Goal: Communication & Community: Answer question/provide support

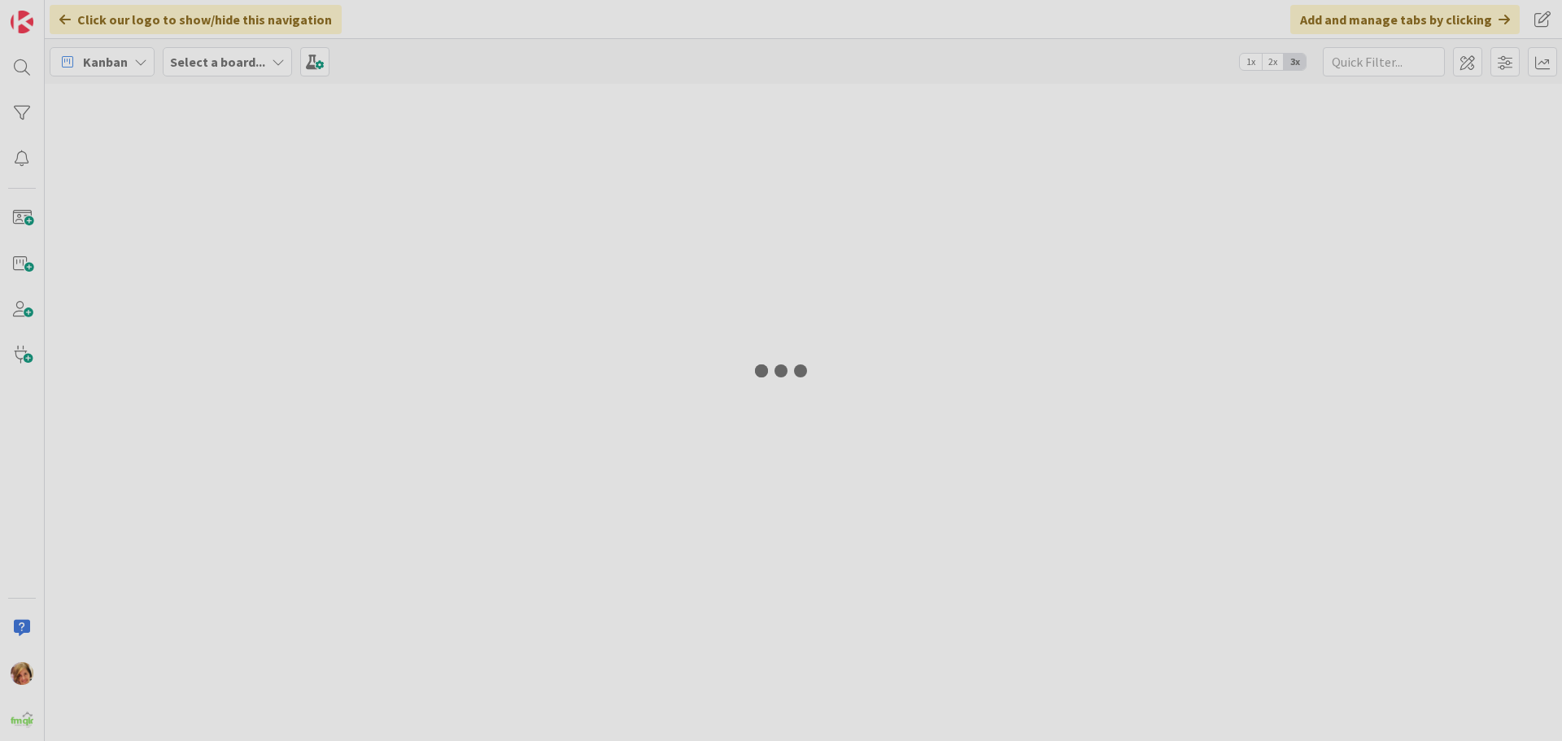
type input "1273"
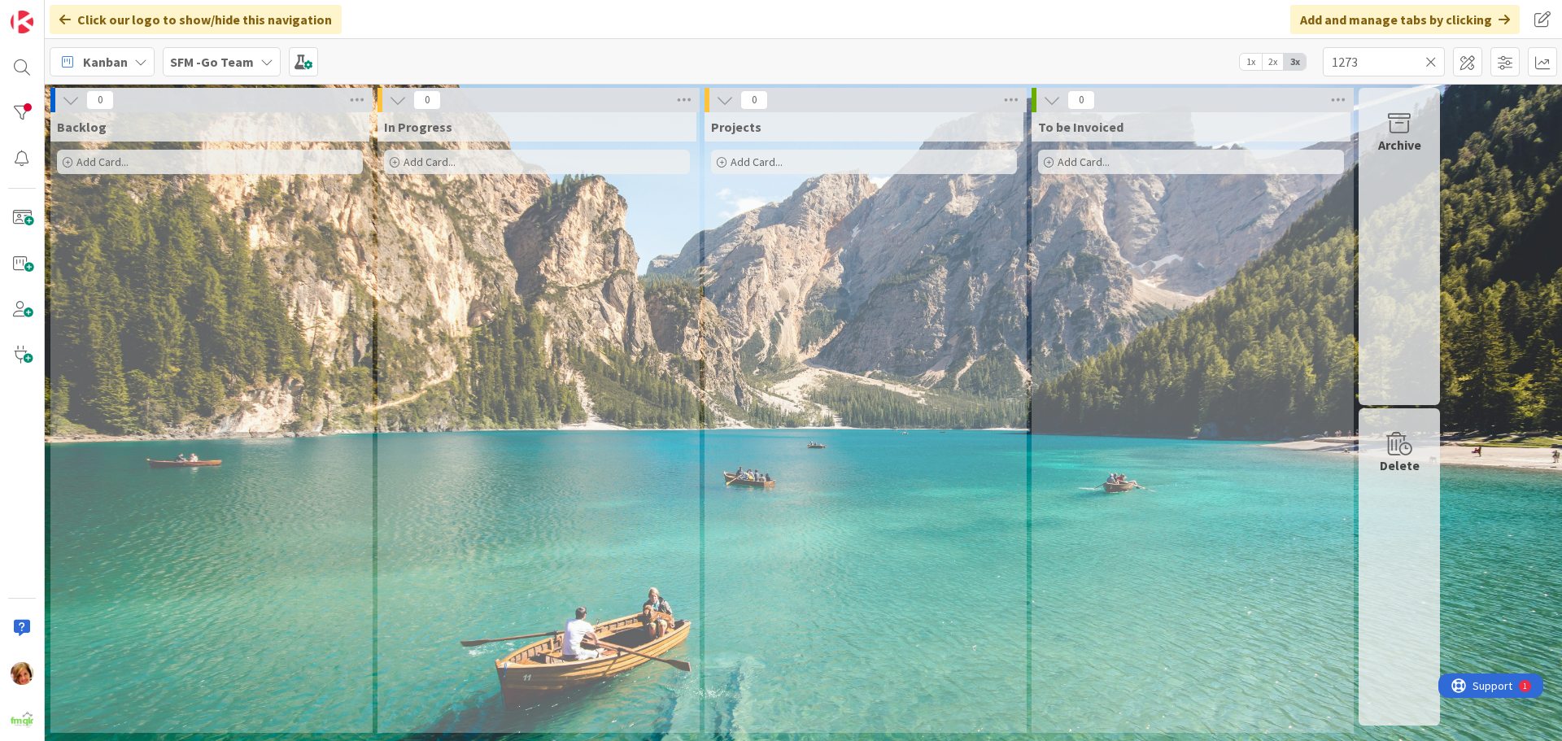
click at [1432, 59] on icon at bounding box center [1430, 62] width 11 height 15
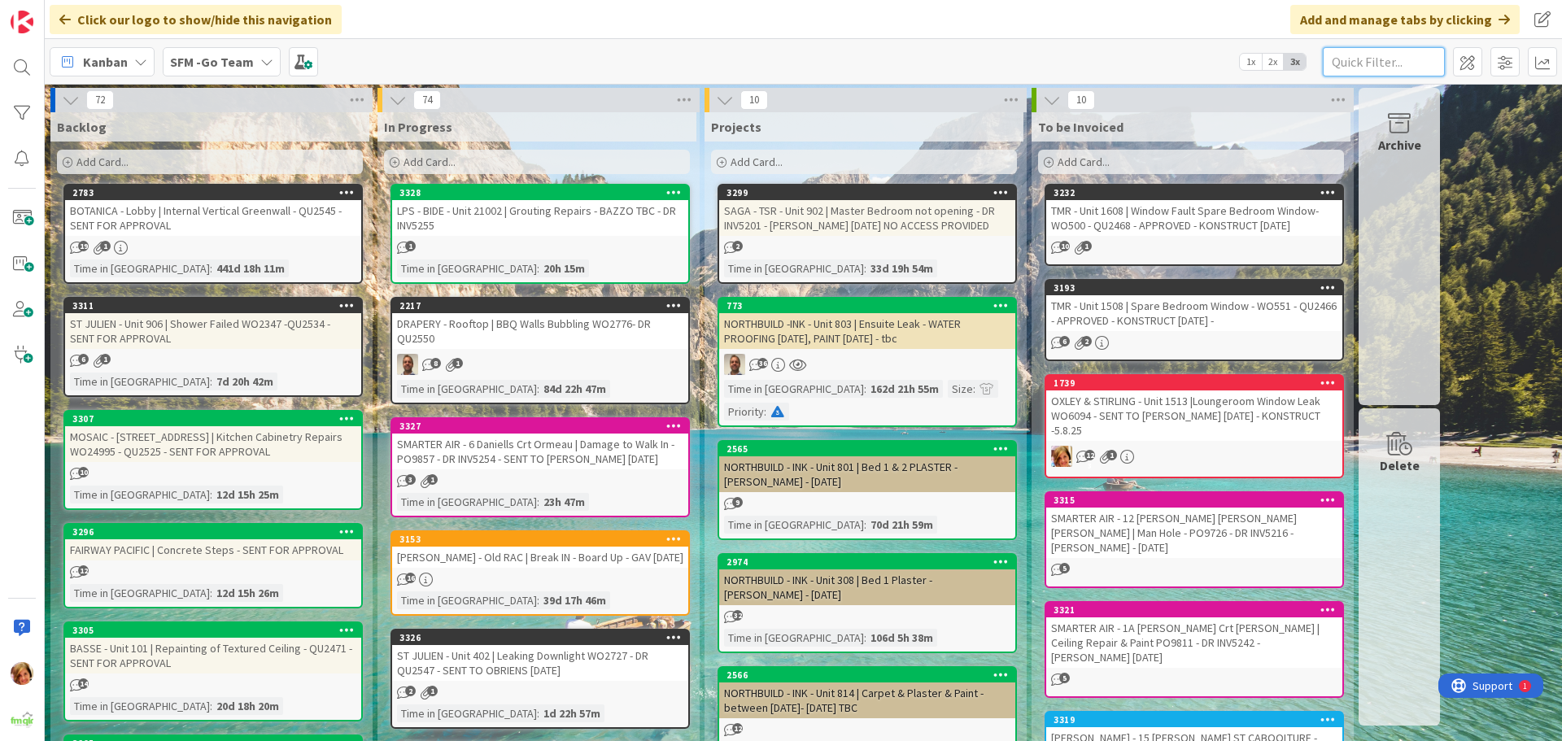
click at [1374, 59] on input "text" at bounding box center [1384, 61] width 122 height 29
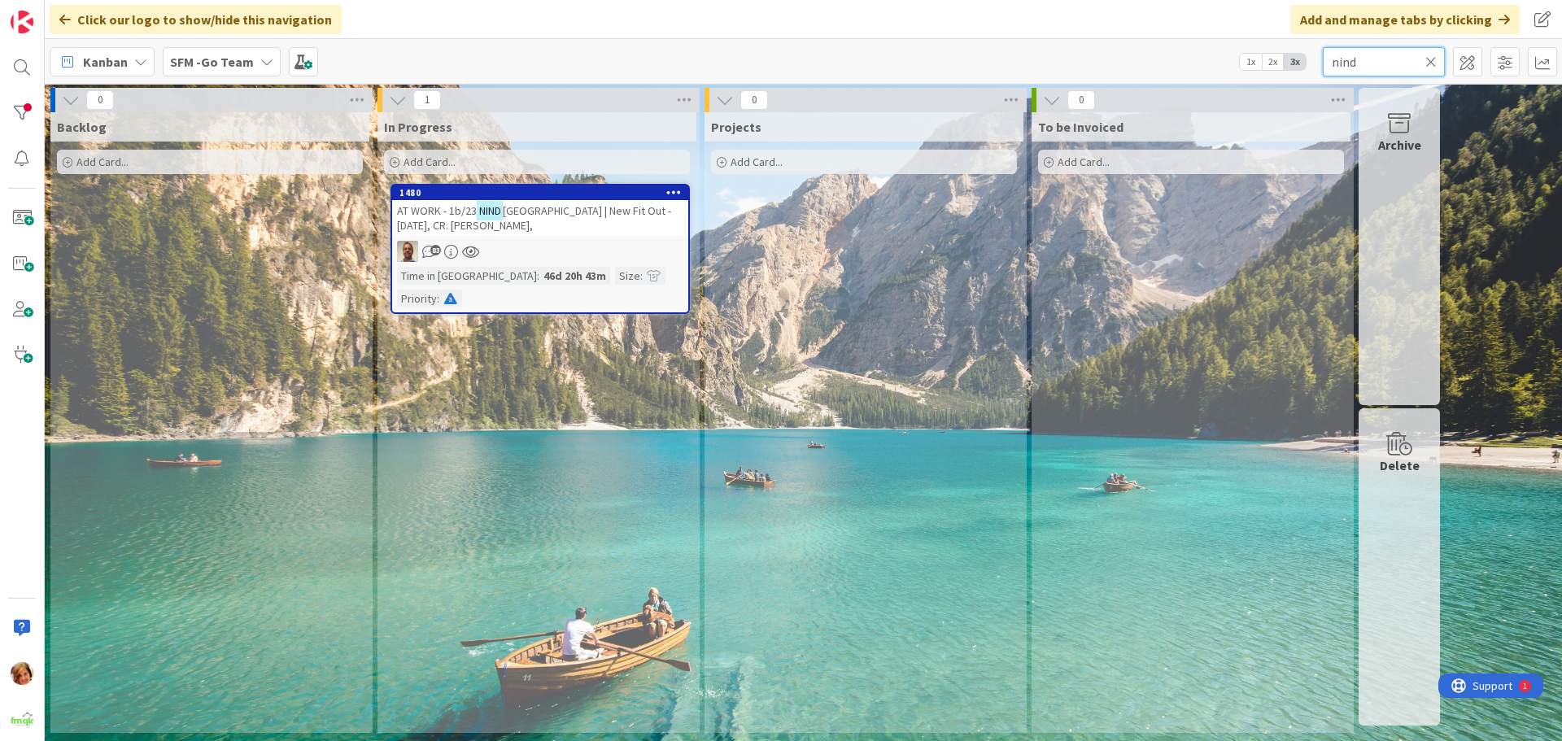
type input "nind"
click at [566, 201] on div "AT WORK - 1b/23 NIND [GEOGRAPHIC_DATA] | New Fit Out - [DATE], CR. [PERSON_NAME…" at bounding box center [540, 218] width 296 height 36
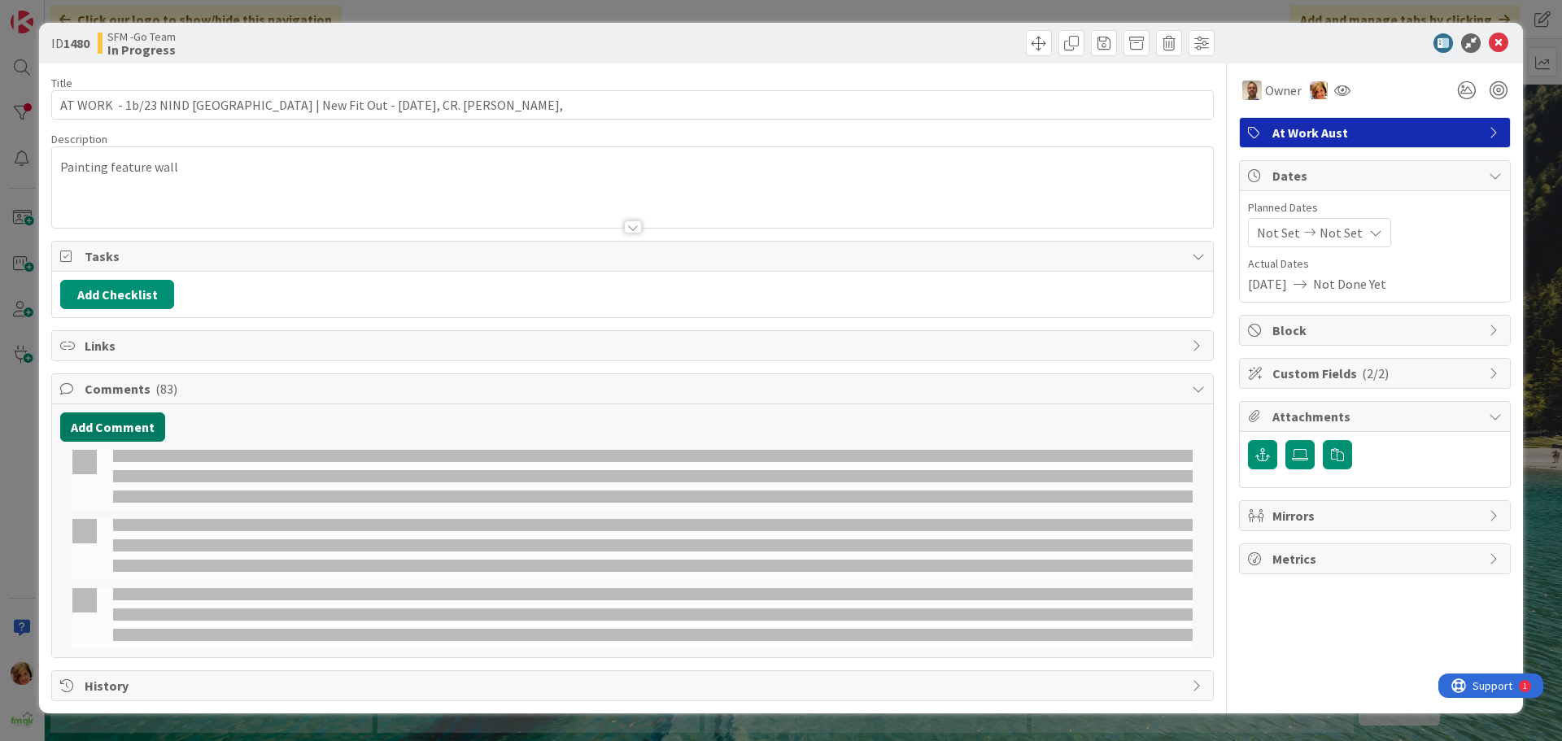
click at [116, 419] on button "Add Comment" at bounding box center [112, 426] width 105 height 29
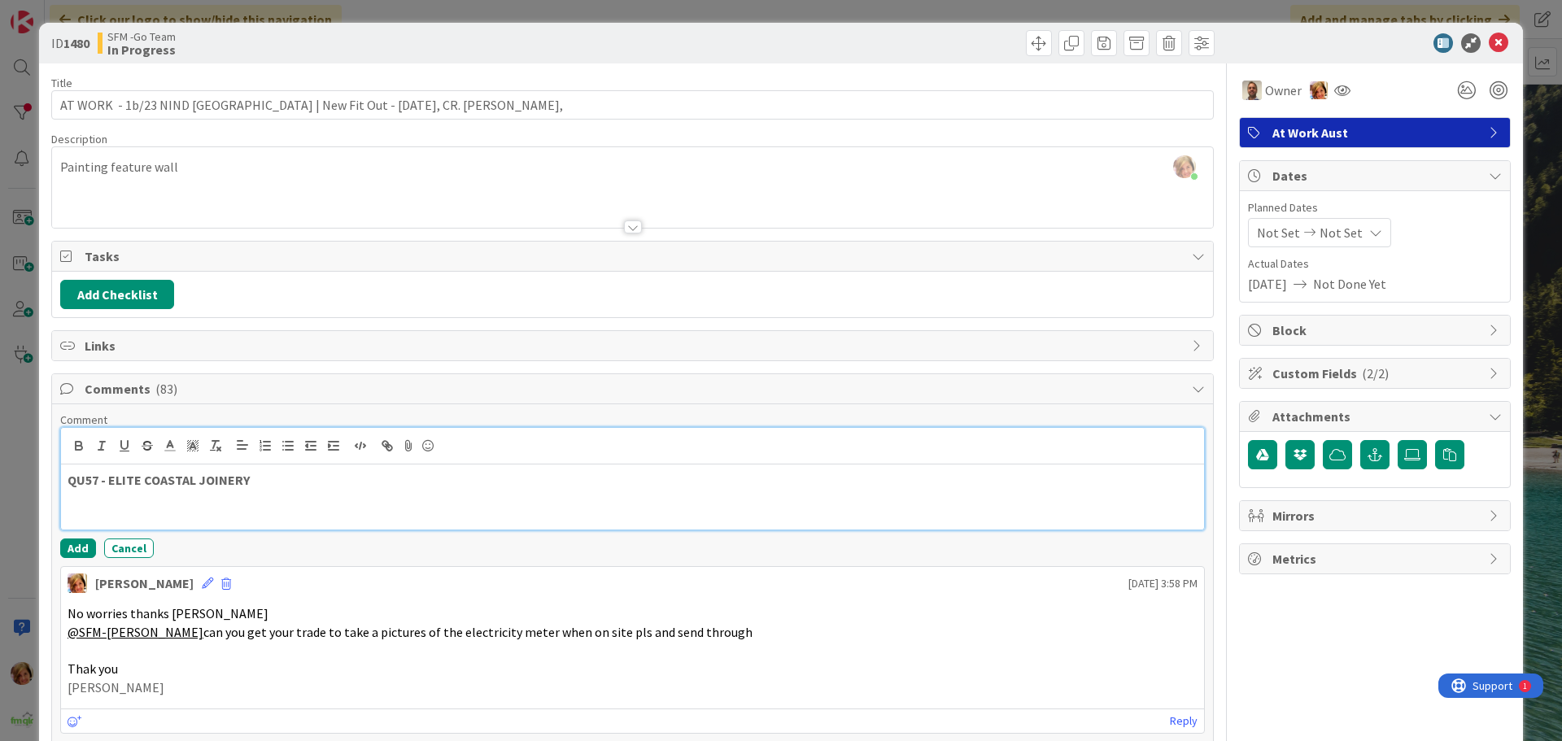
click at [298, 488] on p "QU57 - ELITE COASTAL JOINERY" at bounding box center [633, 480] width 1130 height 19
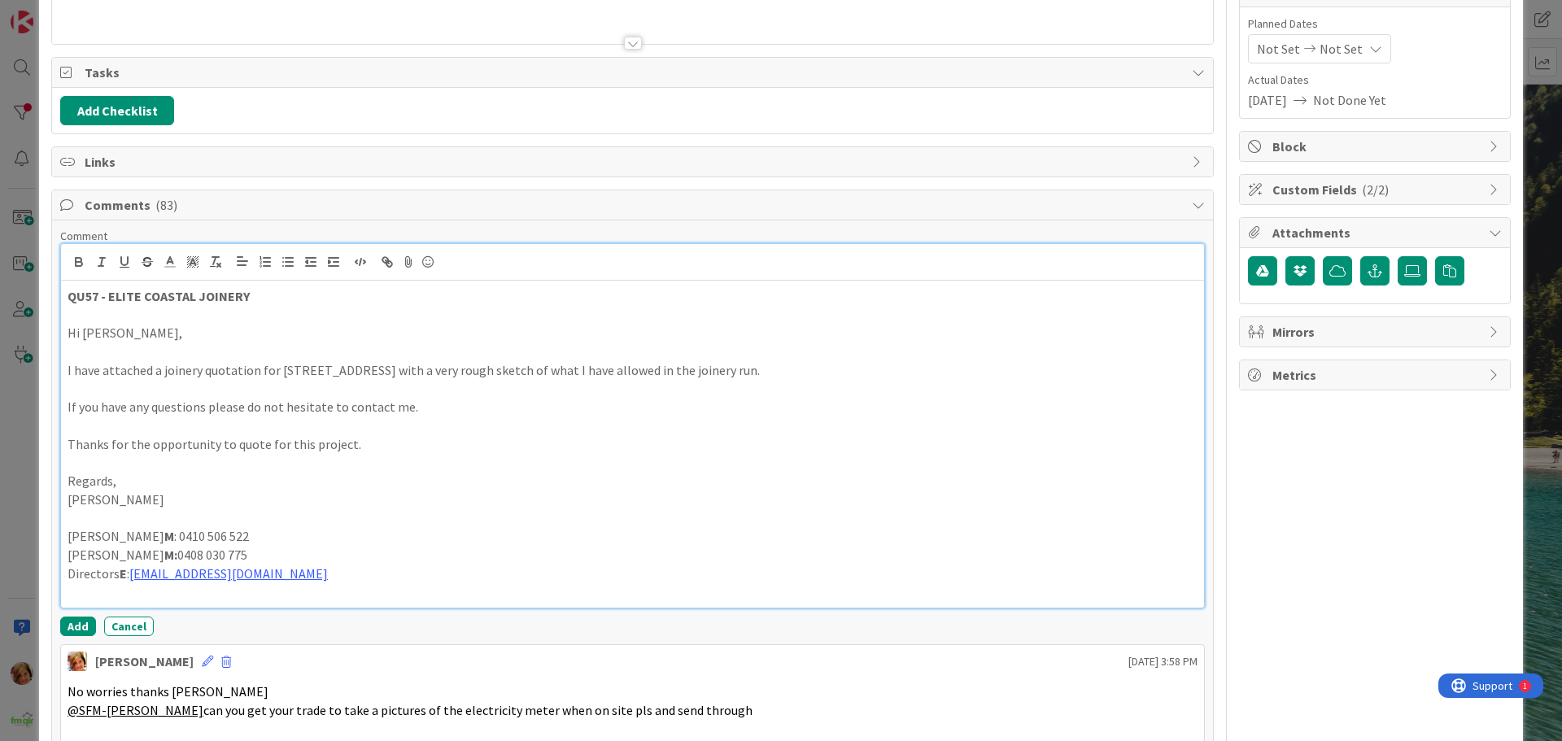
scroll to position [350, 0]
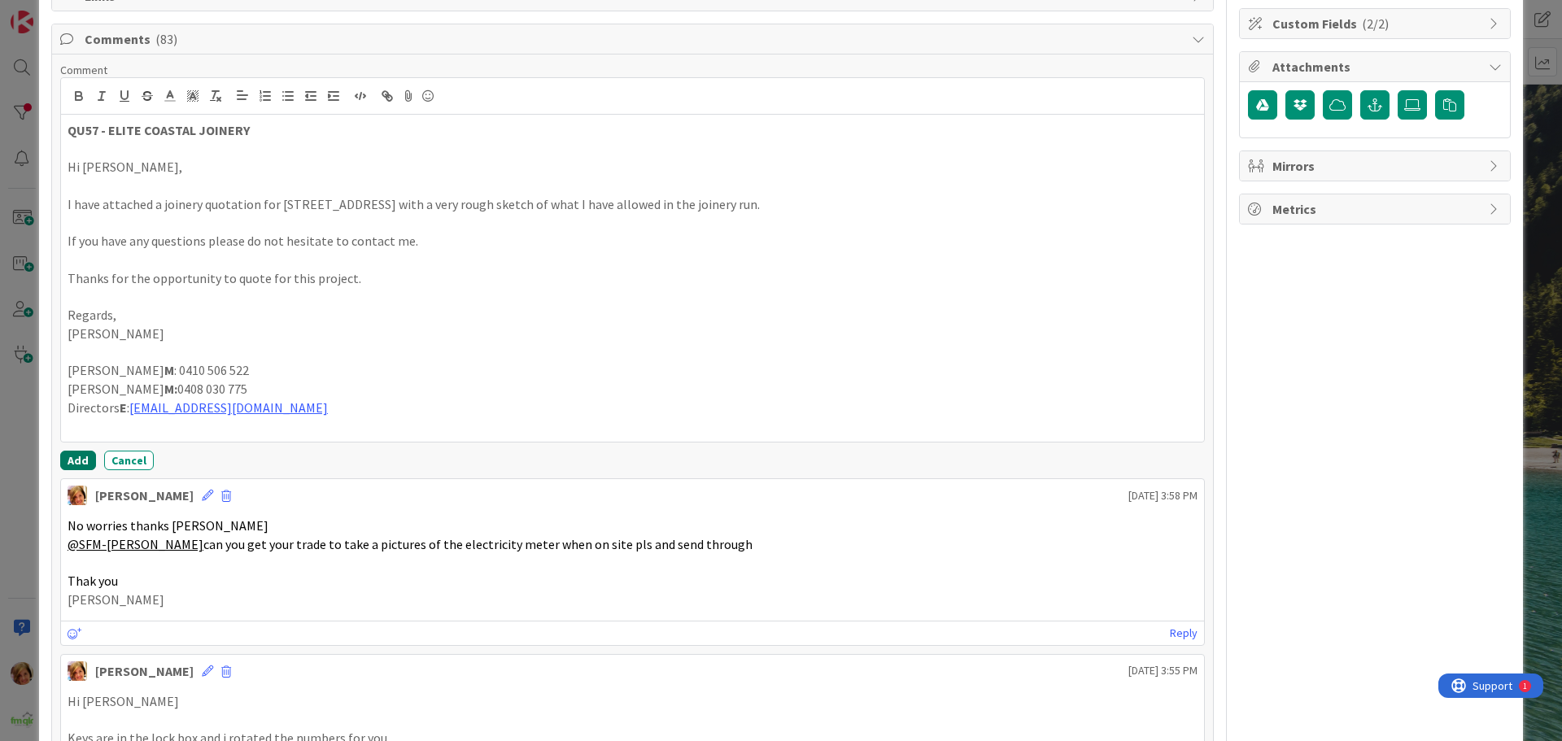
click at [70, 463] on button "Add" at bounding box center [78, 461] width 36 height 20
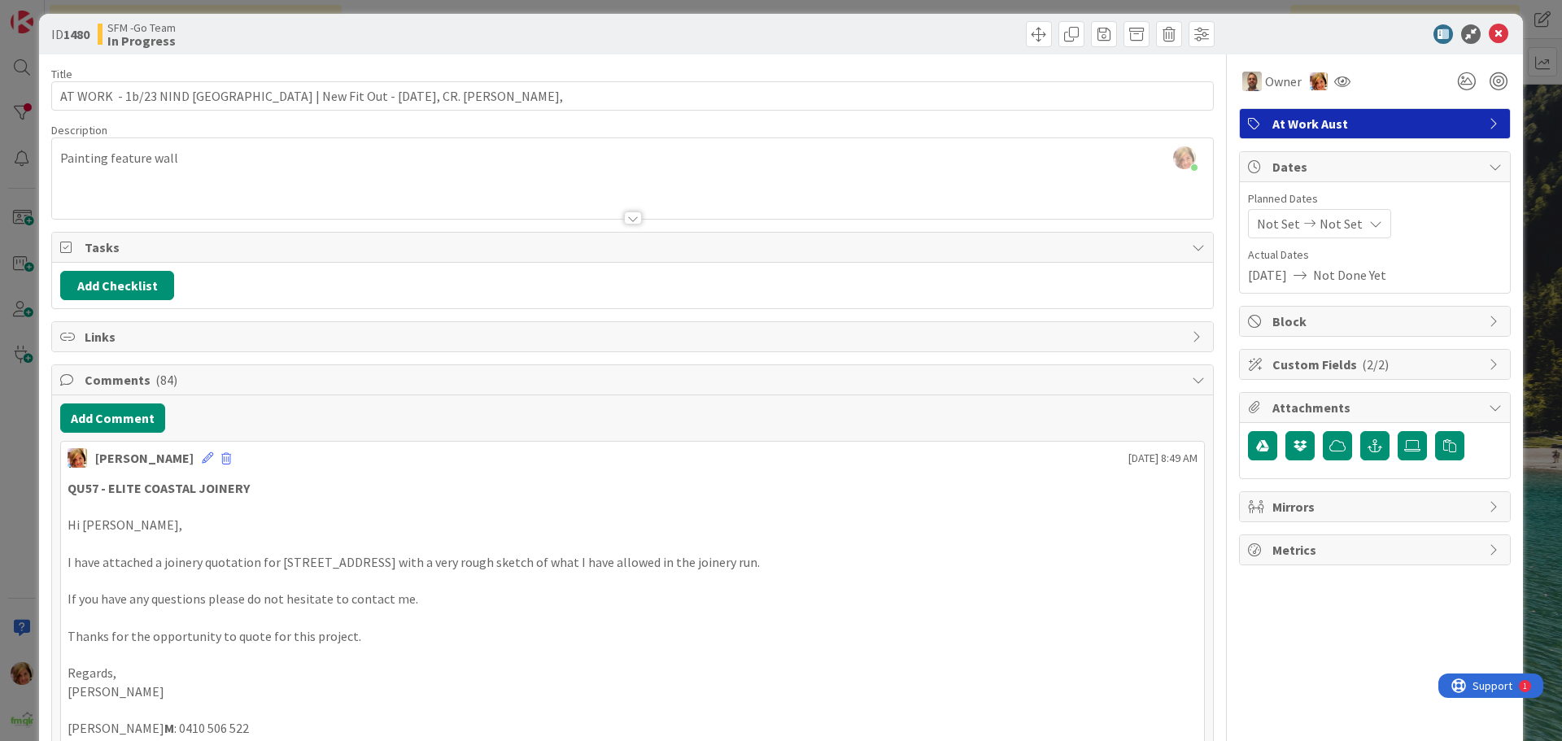
scroll to position [0, 0]
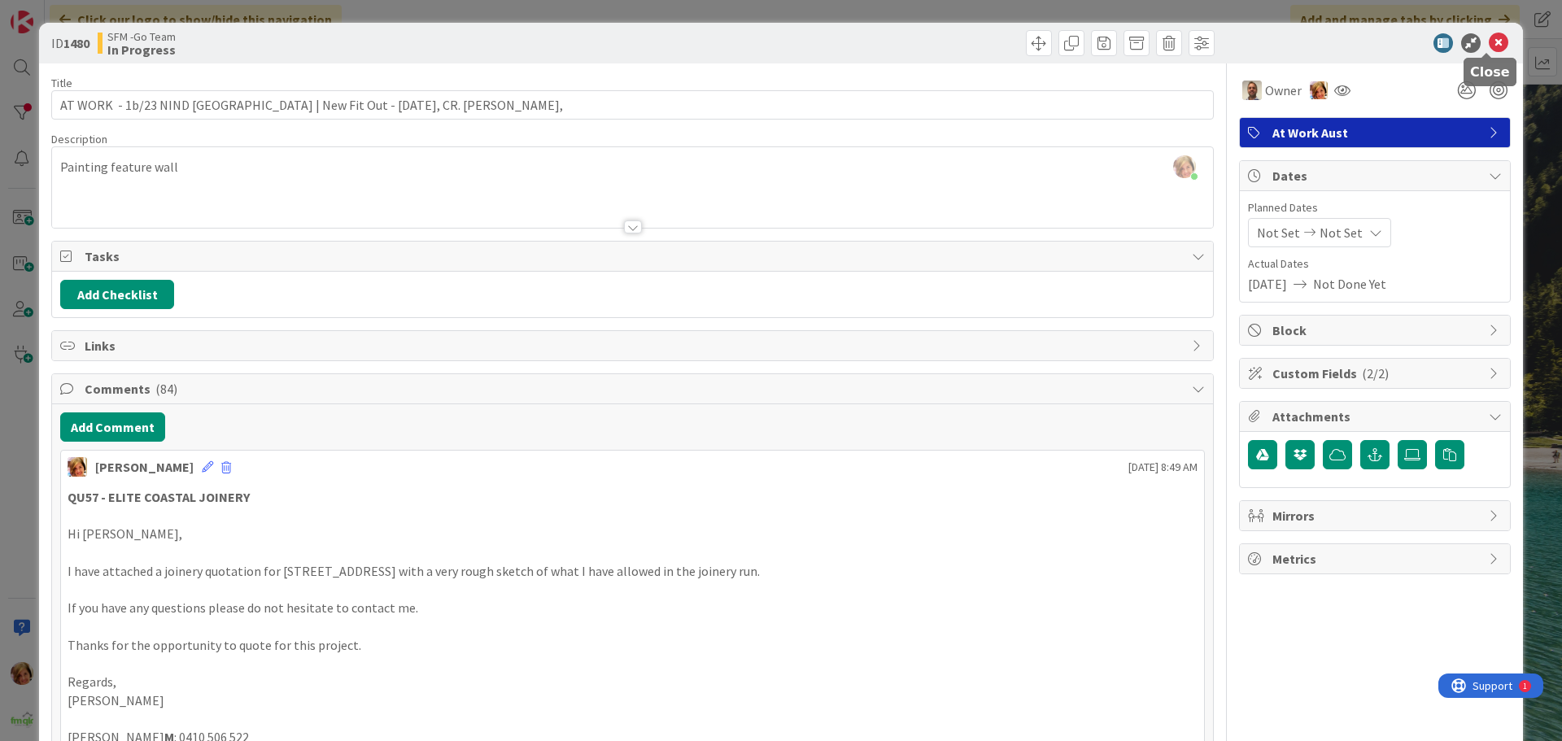
drag, startPoint x: 1492, startPoint y: 41, endPoint x: 1479, endPoint y: 46, distance: 13.6
click at [1492, 41] on icon at bounding box center [1499, 43] width 20 height 20
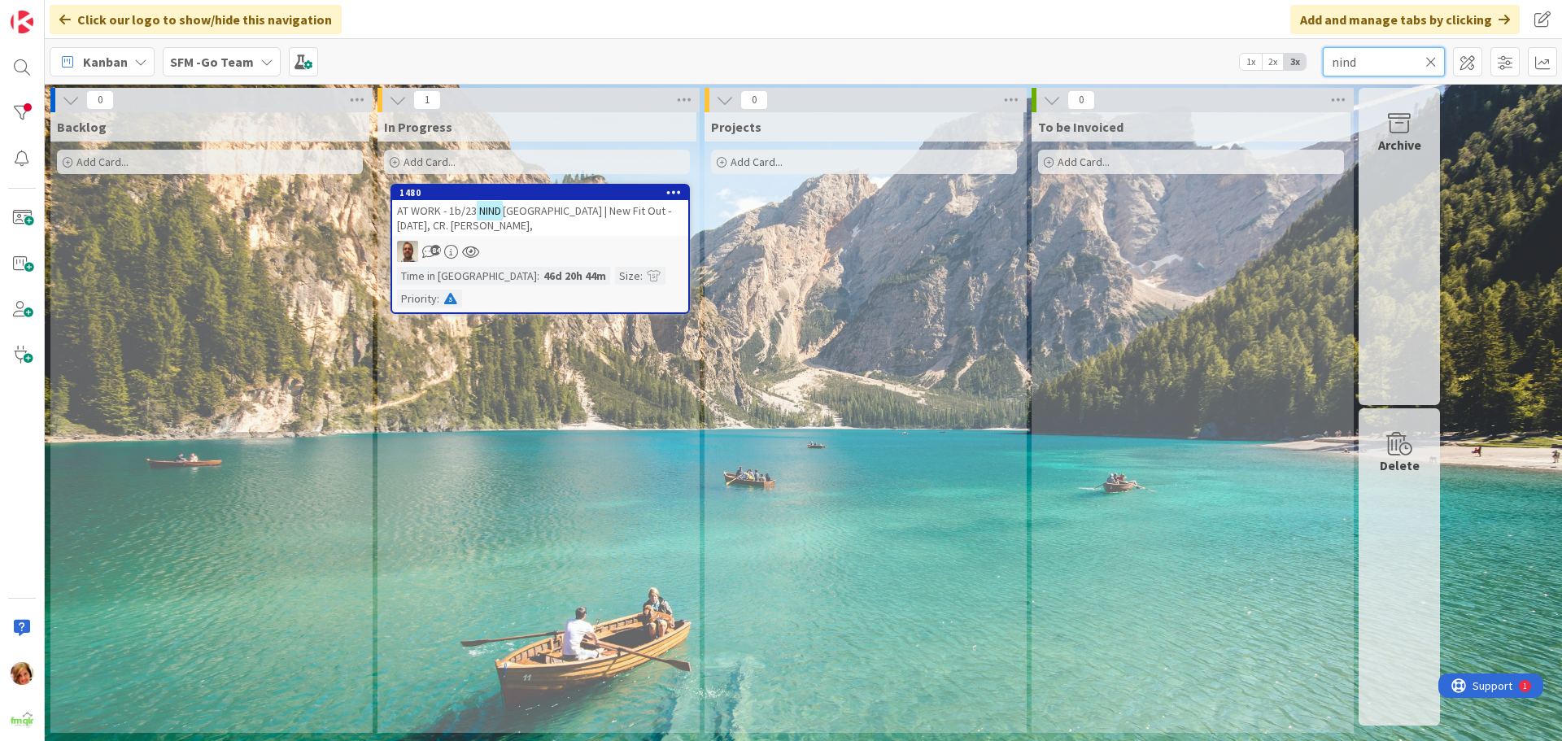
click at [1408, 60] on input "nind" at bounding box center [1384, 61] width 122 height 29
type input "n"
type input "strathpine"
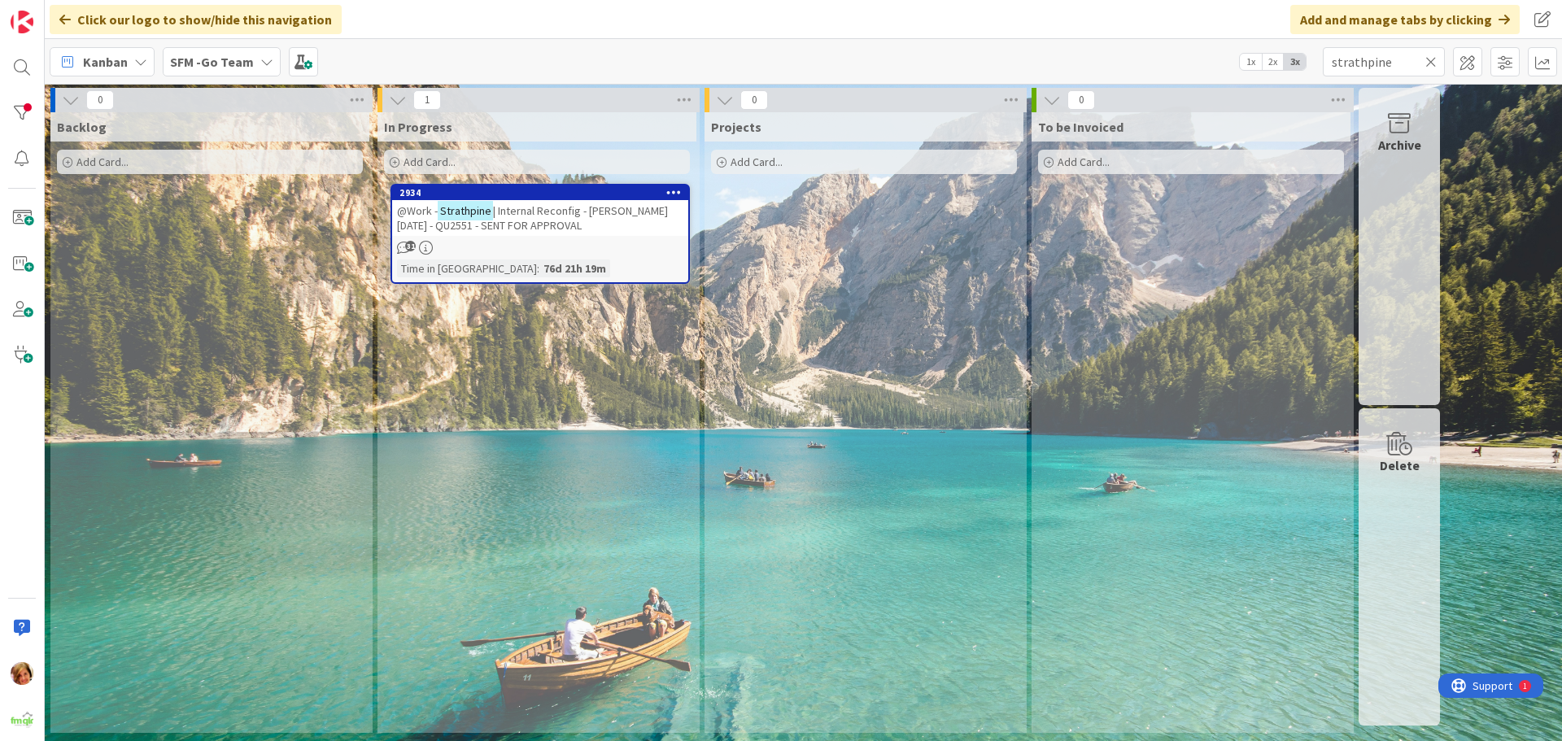
click at [568, 203] on div "@Work - Strathpine | Internal Reconfig - STEVE 4.8.25 - QU2551 - SENT FOR APPRO…" at bounding box center [540, 218] width 296 height 36
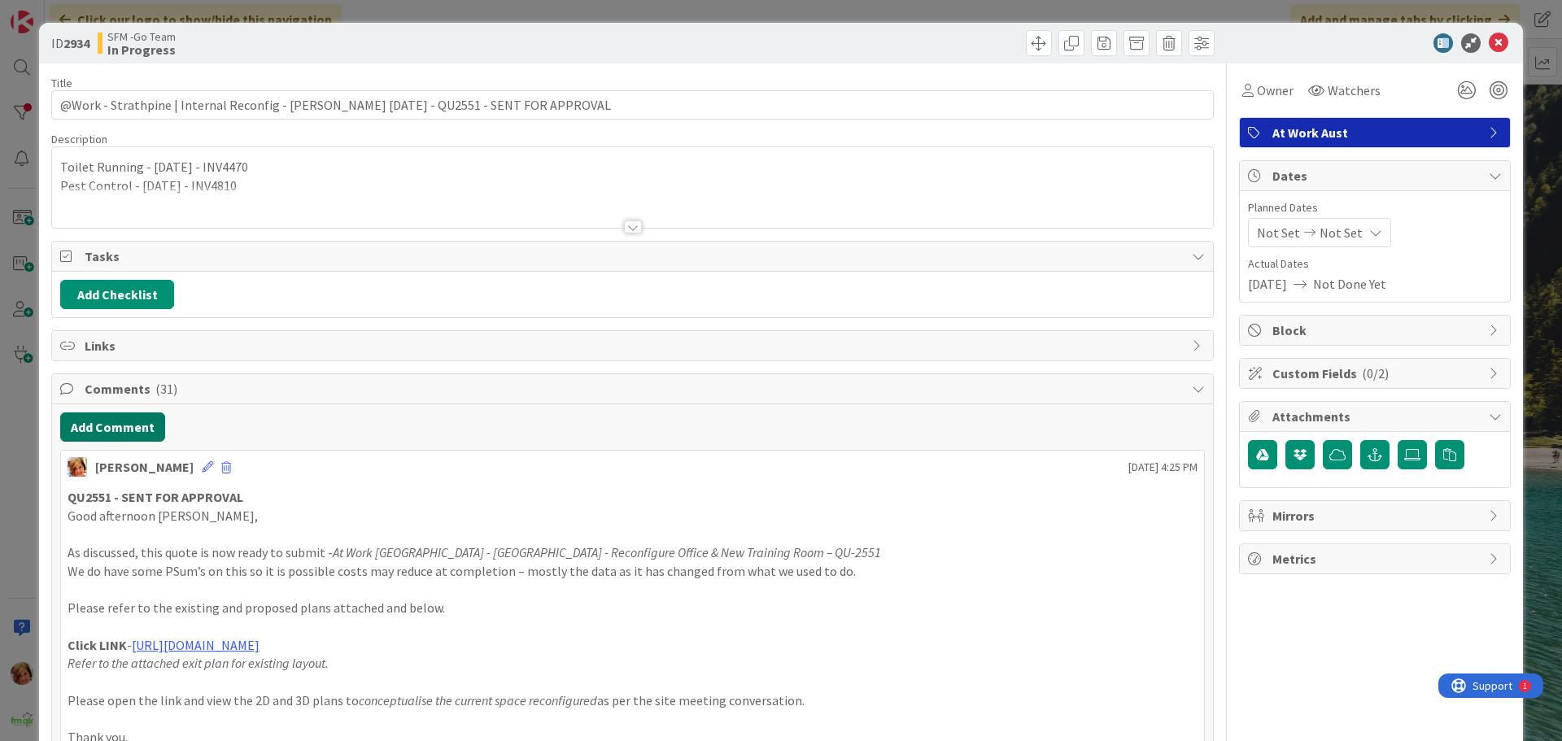
click at [107, 432] on button "Add Comment" at bounding box center [112, 426] width 105 height 29
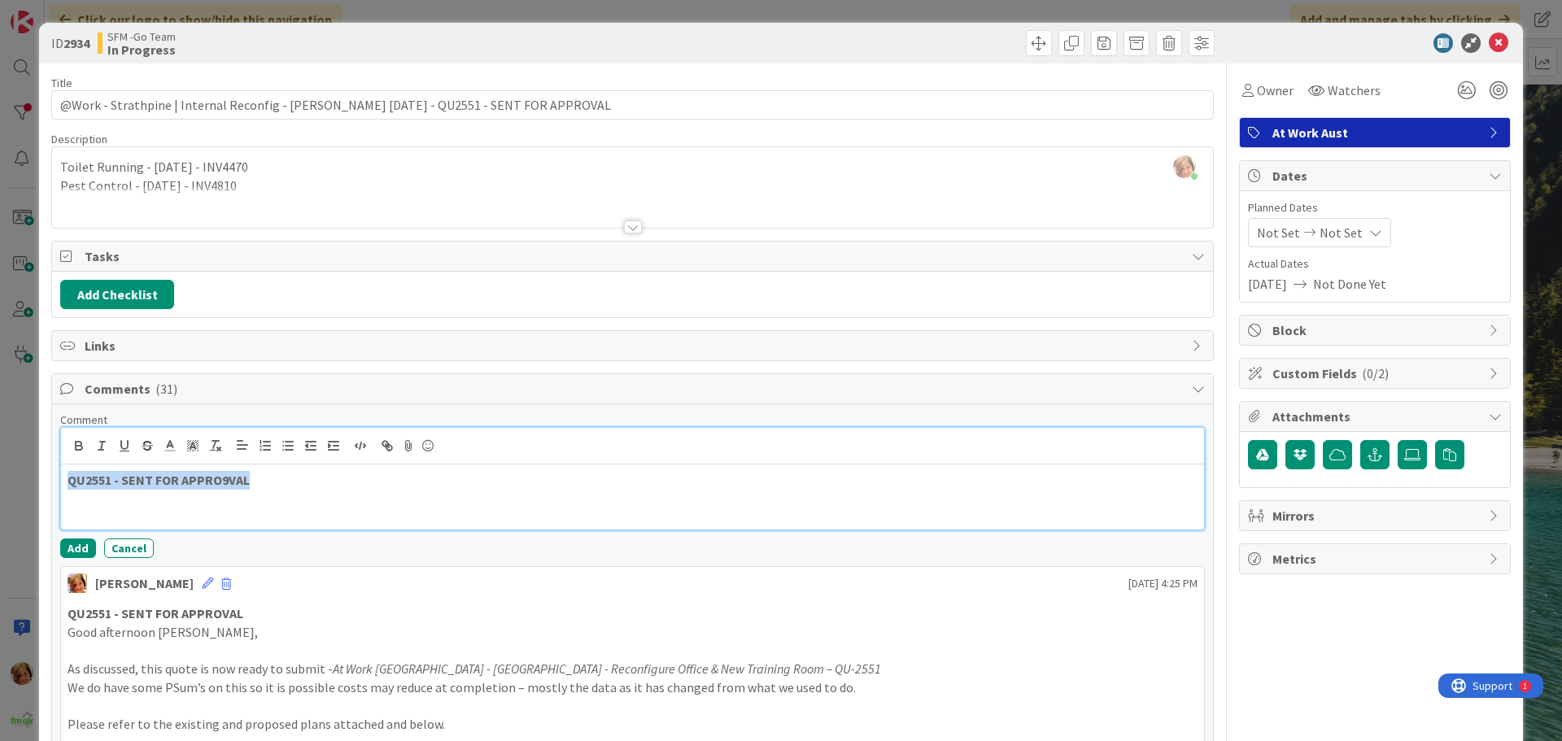
drag, startPoint x: 312, startPoint y: 488, endPoint x: 63, endPoint y: 477, distance: 249.2
click at [63, 477] on div "QU2551 - SENT FOR APPRO9VAL" at bounding box center [632, 497] width 1143 height 65
click at [149, 490] on p at bounding box center [633, 499] width 1130 height 19
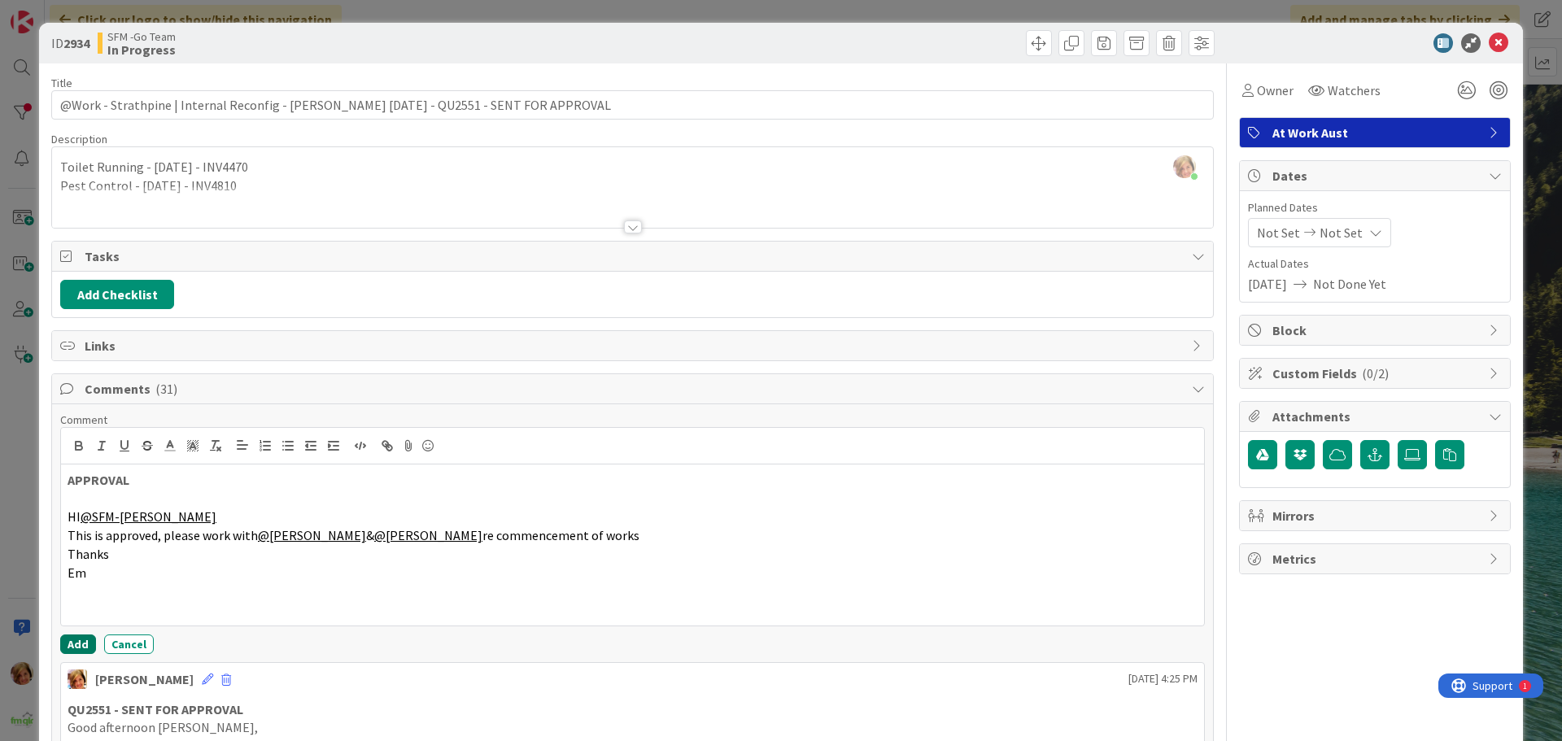
click at [70, 644] on button "Add" at bounding box center [78, 645] width 36 height 20
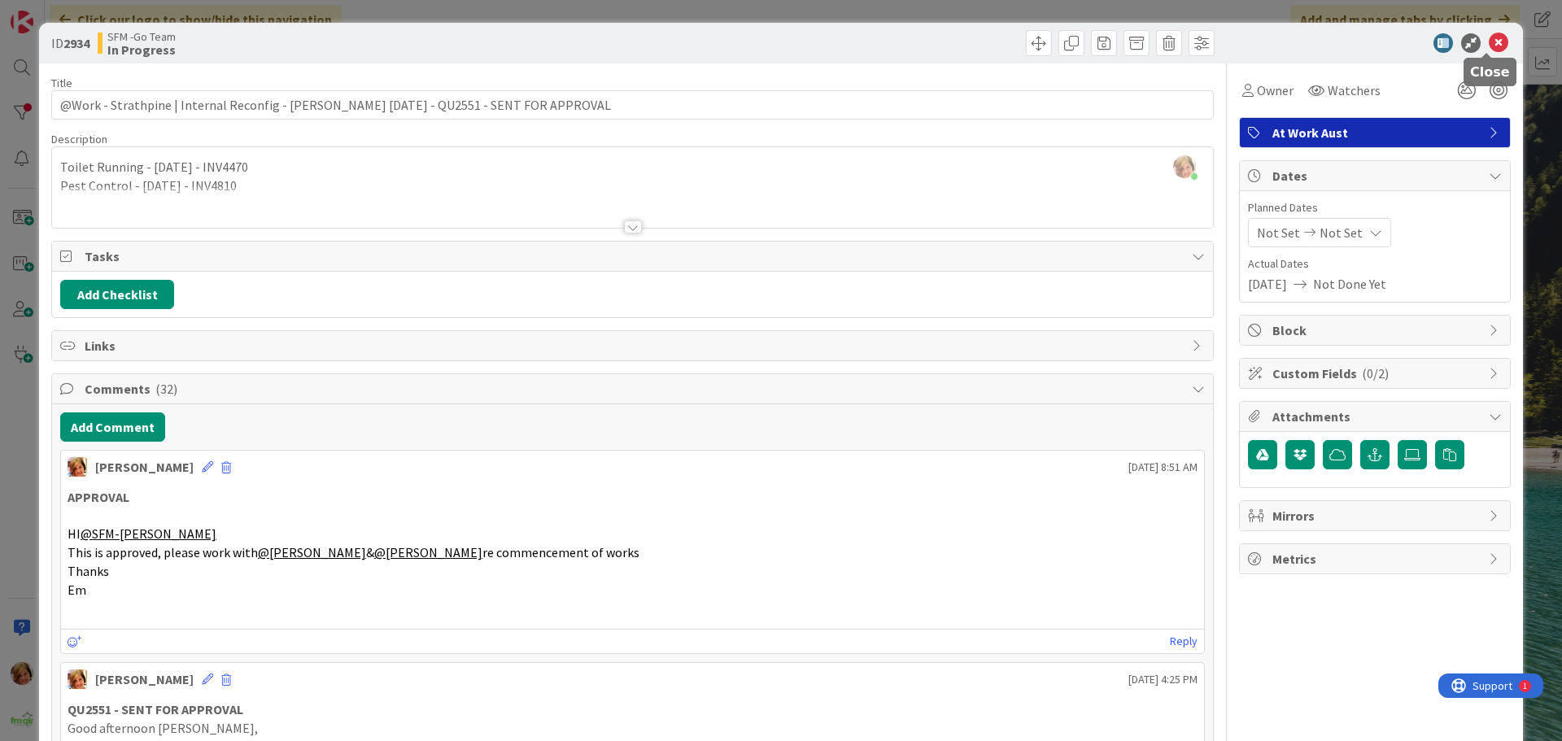
click at [1489, 40] on icon at bounding box center [1499, 43] width 20 height 20
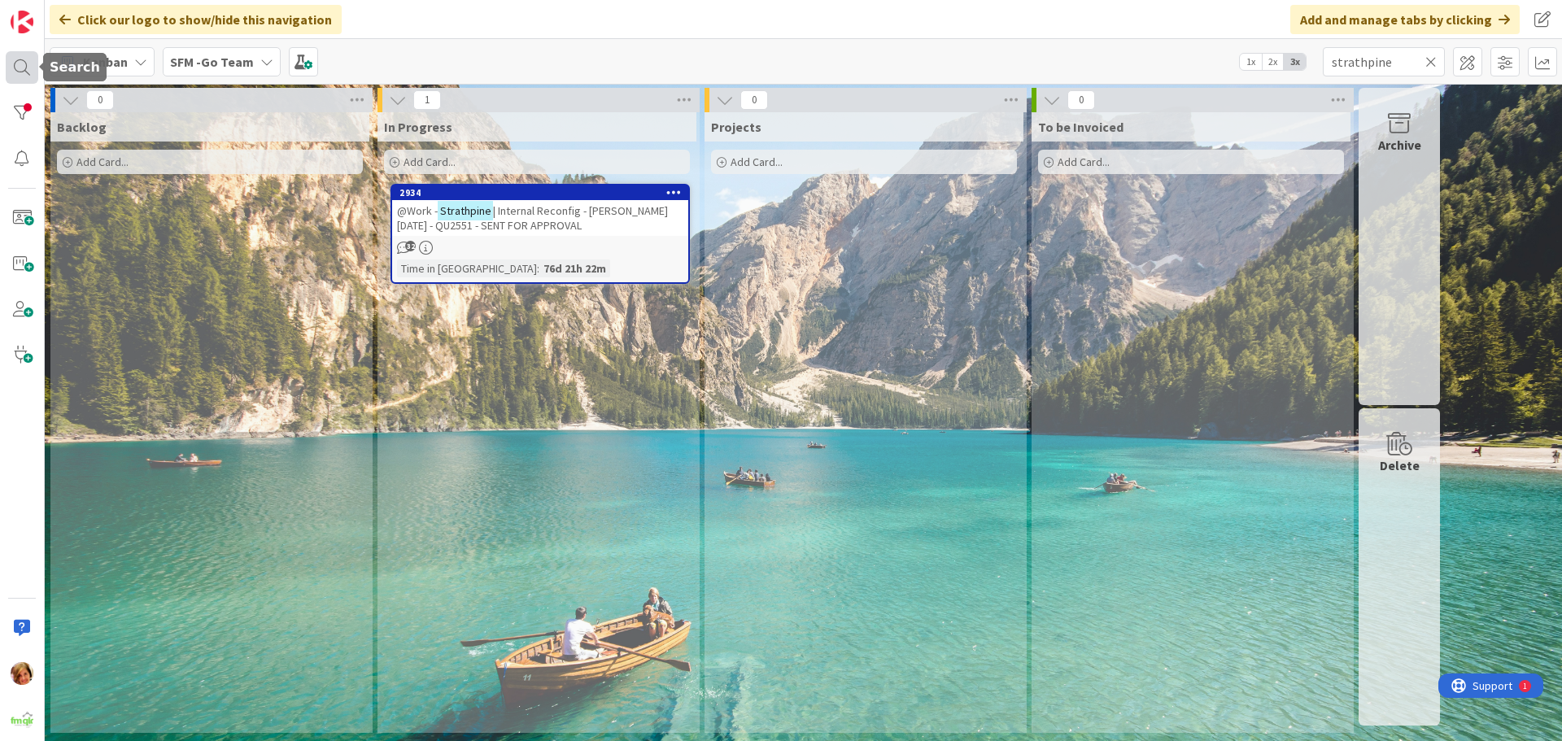
click at [13, 62] on div at bounding box center [22, 67] width 33 height 33
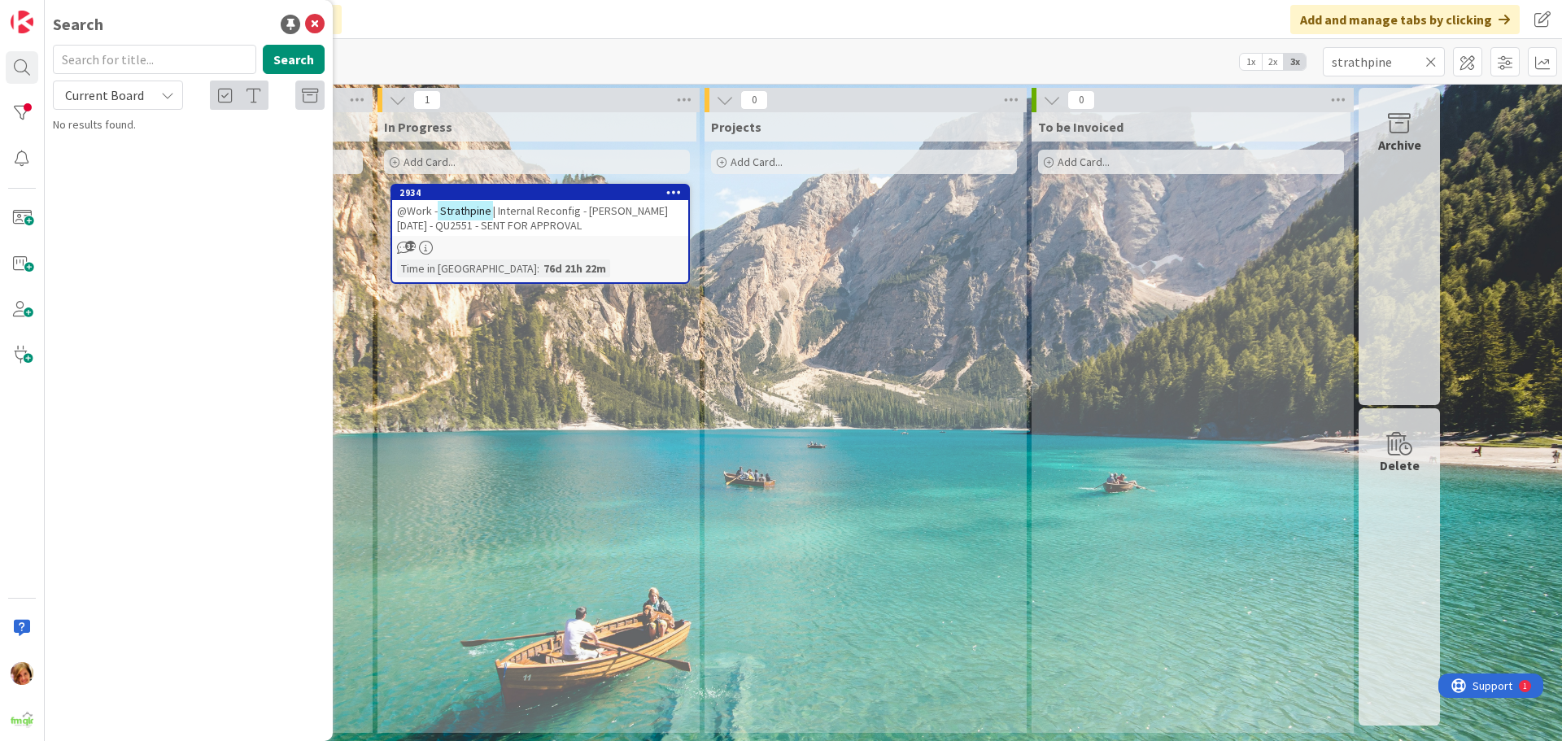
click at [137, 58] on input "text" at bounding box center [154, 59] width 203 height 29
type input "CALOUNDRA"
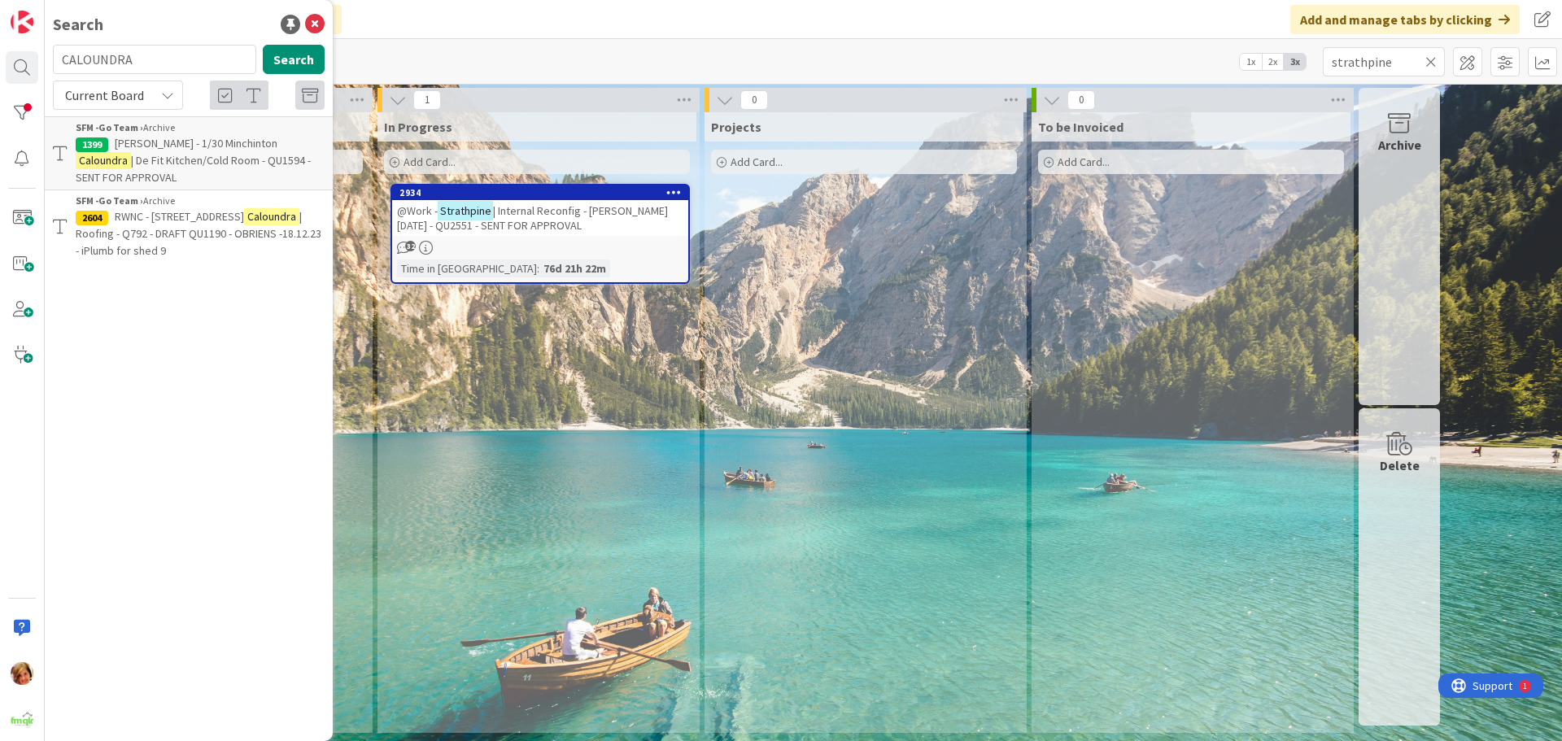
click at [612, 153] on div "Add Card..." at bounding box center [537, 162] width 306 height 24
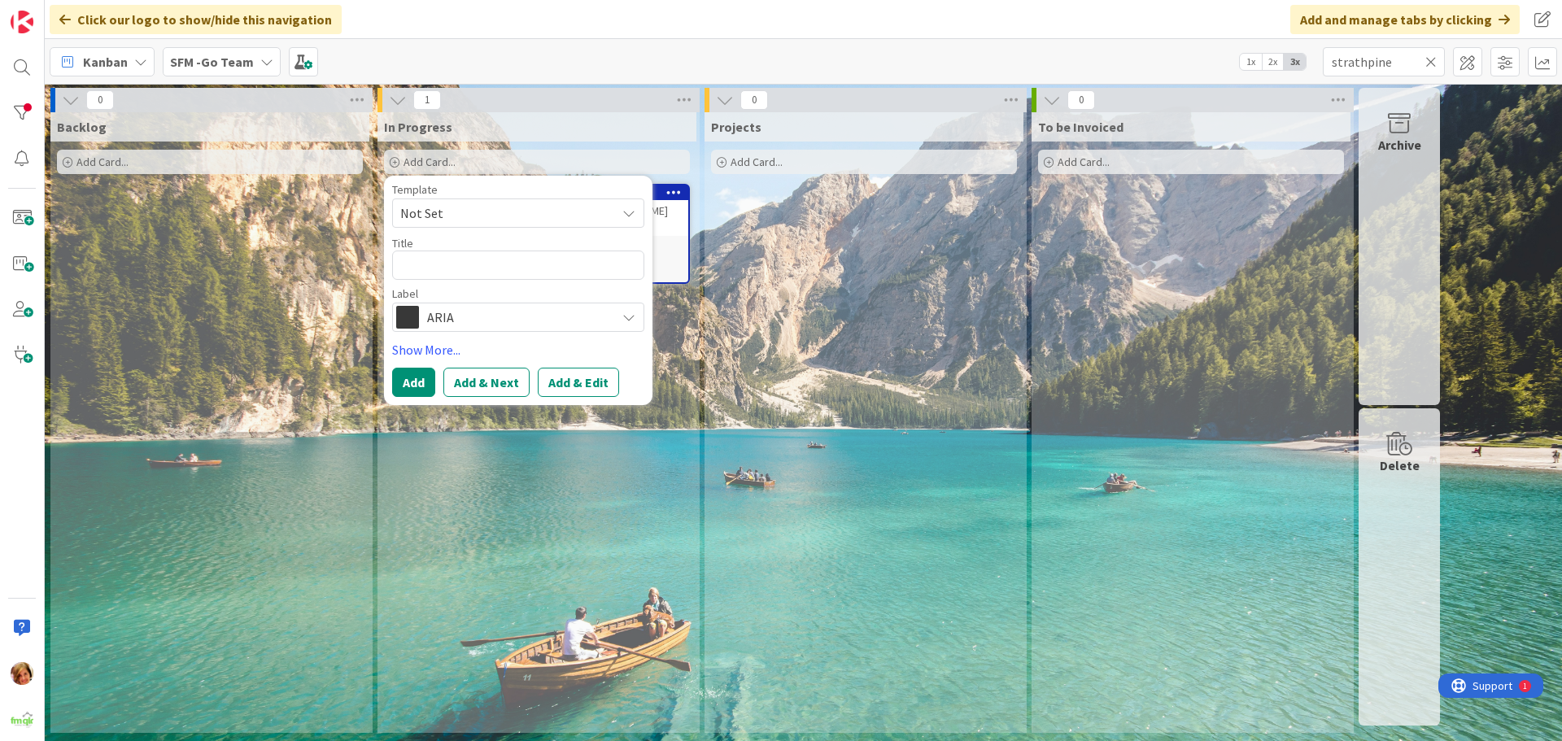
type textarea "x"
type textarea "@"
type textarea "x"
type textarea "@WP"
type textarea "x"
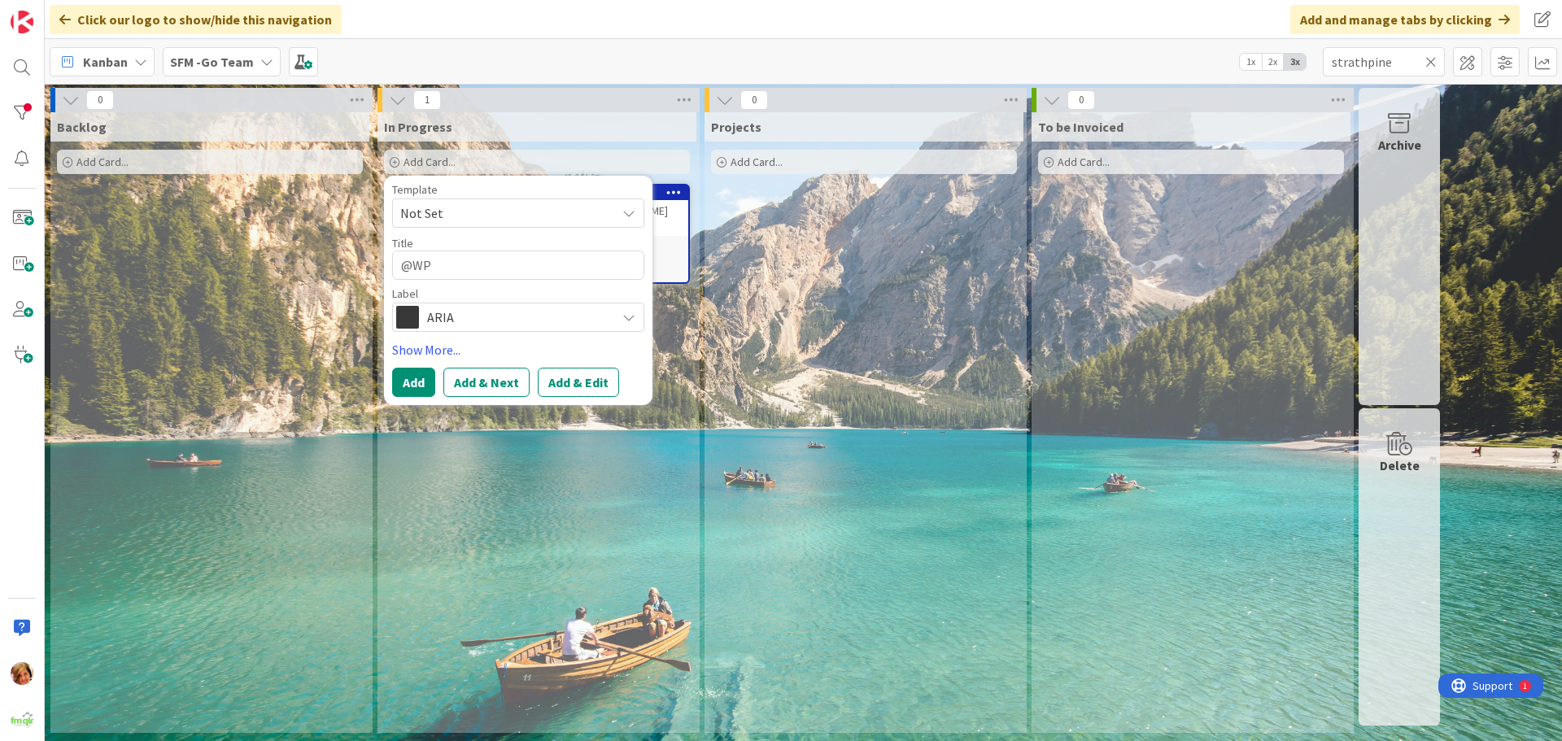
type textarea "@WPO"
type textarea "x"
type textarea "@WPOR"
type textarea "x"
type textarea "@WPO"
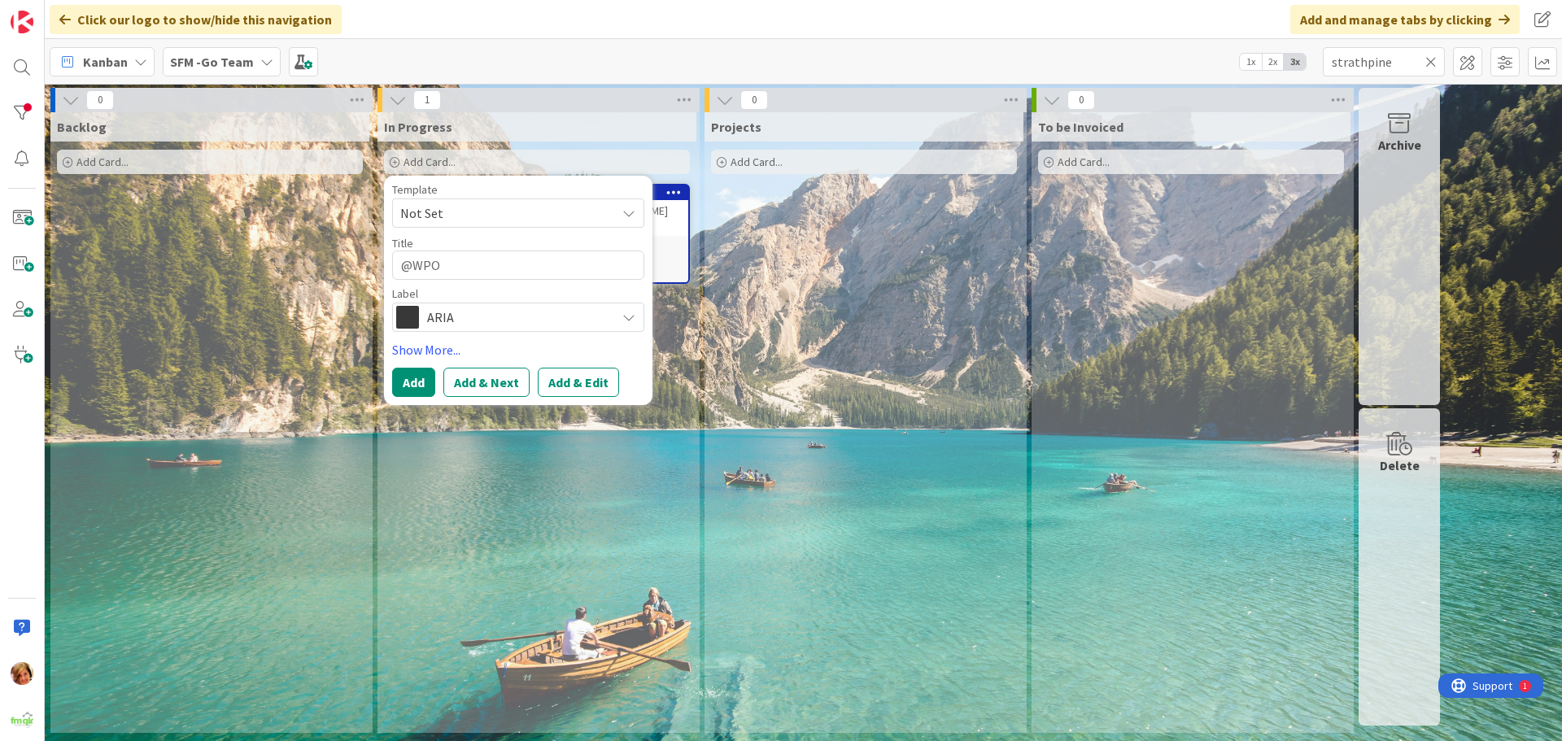
type textarea "x"
type textarea "@WP"
type textarea "x"
type textarea "@W"
type textarea "x"
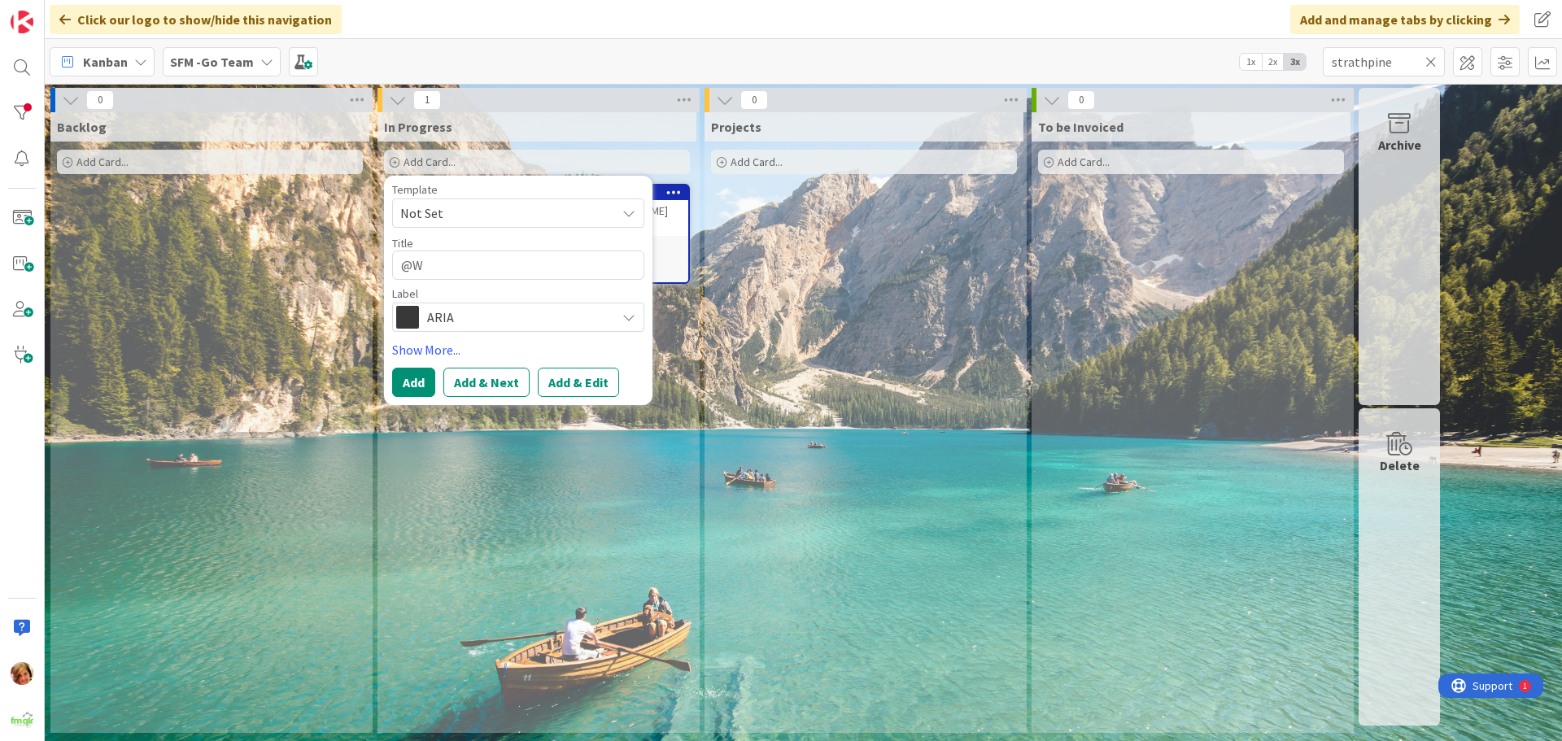
type textarea "@WO"
type textarea "x"
type textarea "@WOR"
type textarea "x"
type textarea "@WORK"
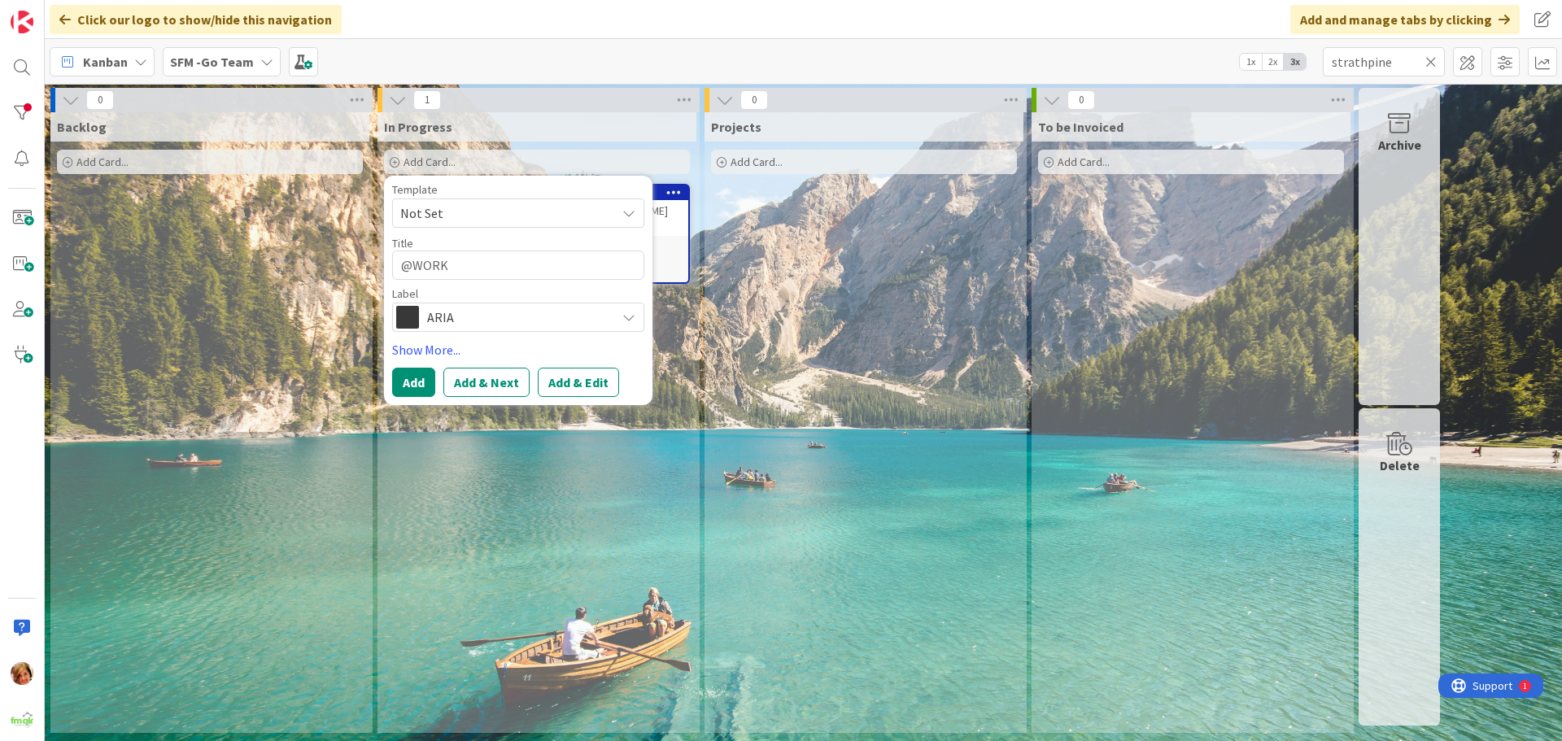
type textarea "x"
type textarea "@WORK"
type textarea "x"
type textarea "@WORK C"
type textarea "x"
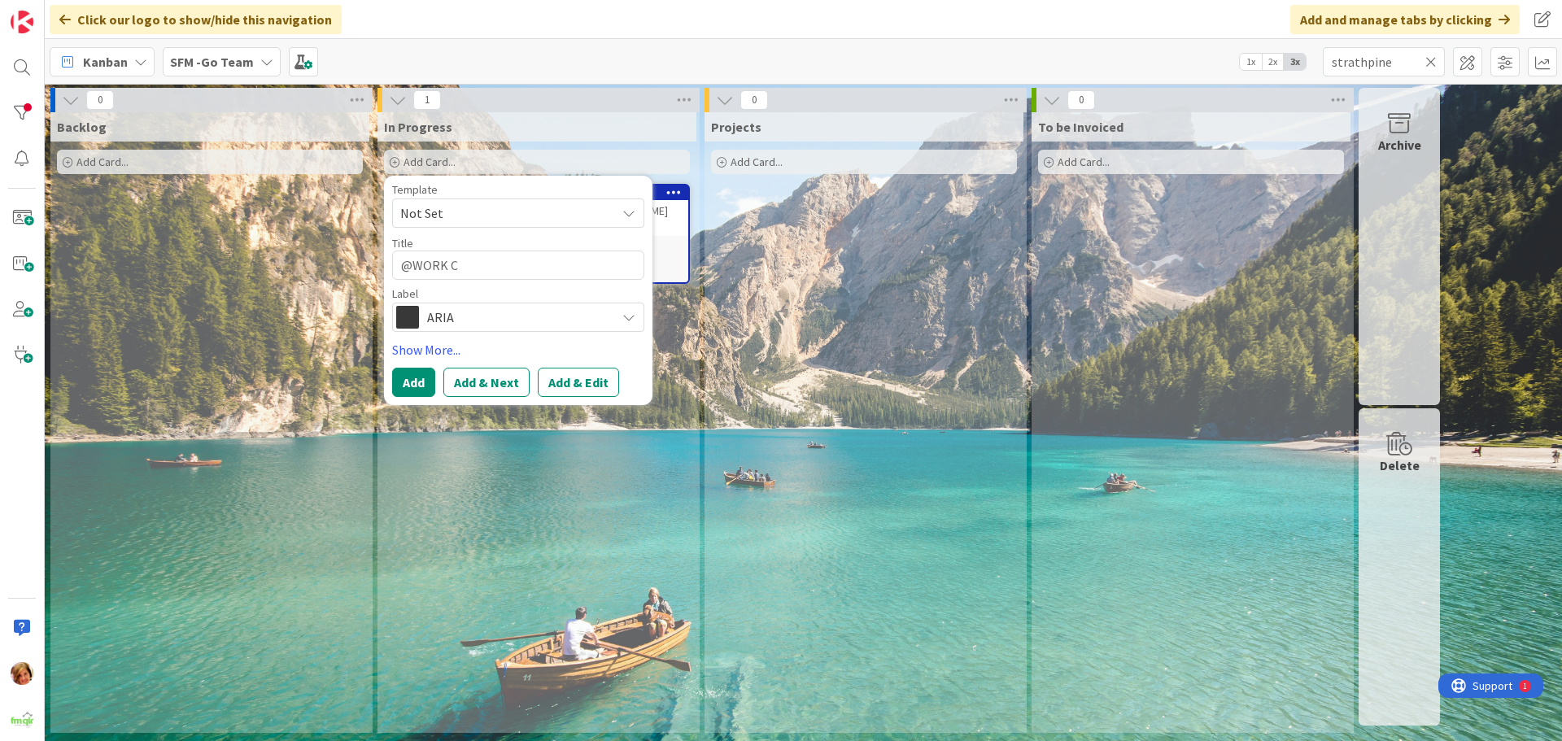
type textarea "@WORK CA"
type textarea "x"
type textarea "@WORK CAL"
type textarea "x"
type textarea "@WORK CALO"
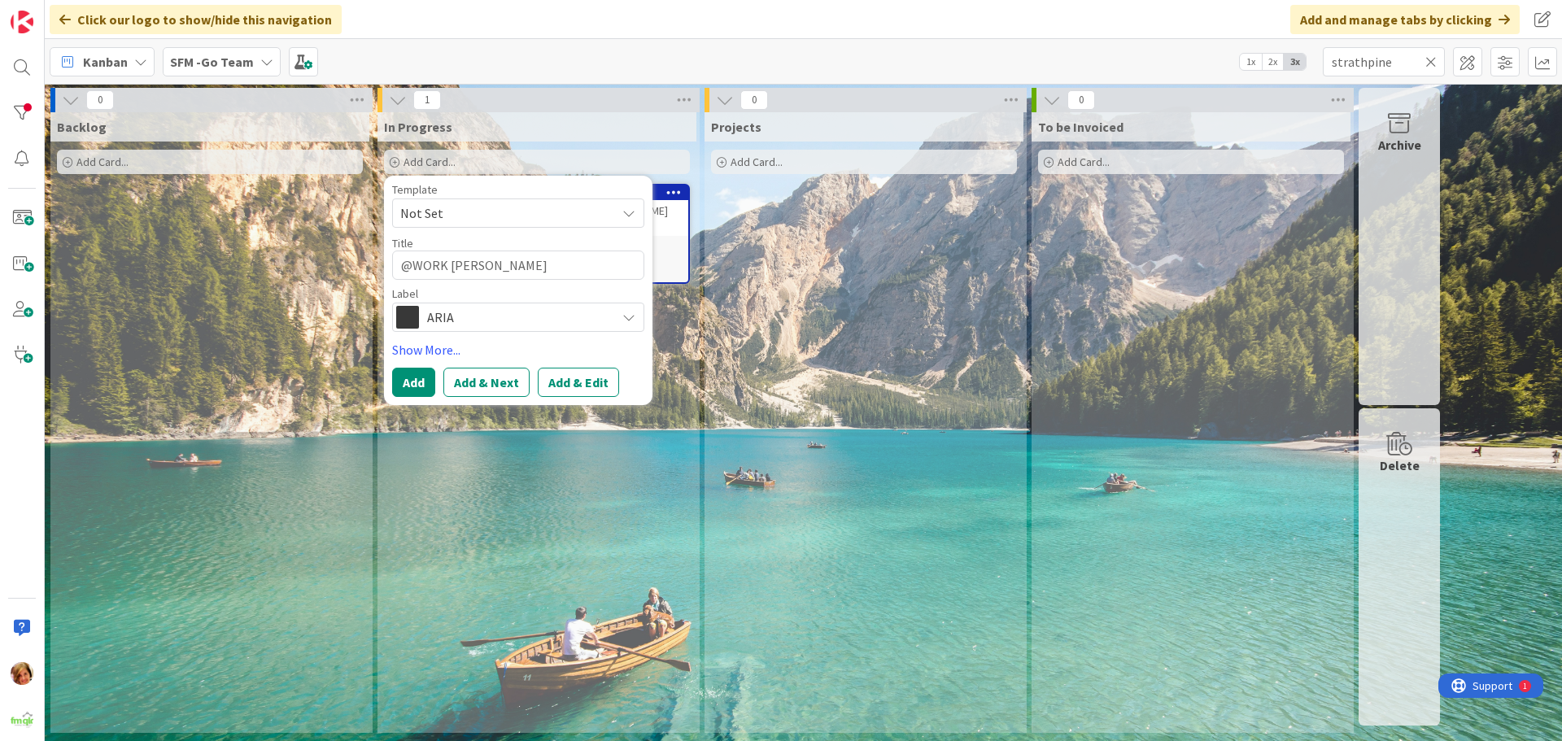
type textarea "x"
type textarea "@WORK CALOU"
type textarea "x"
type textarea "@WORK CALOUN"
type textarea "x"
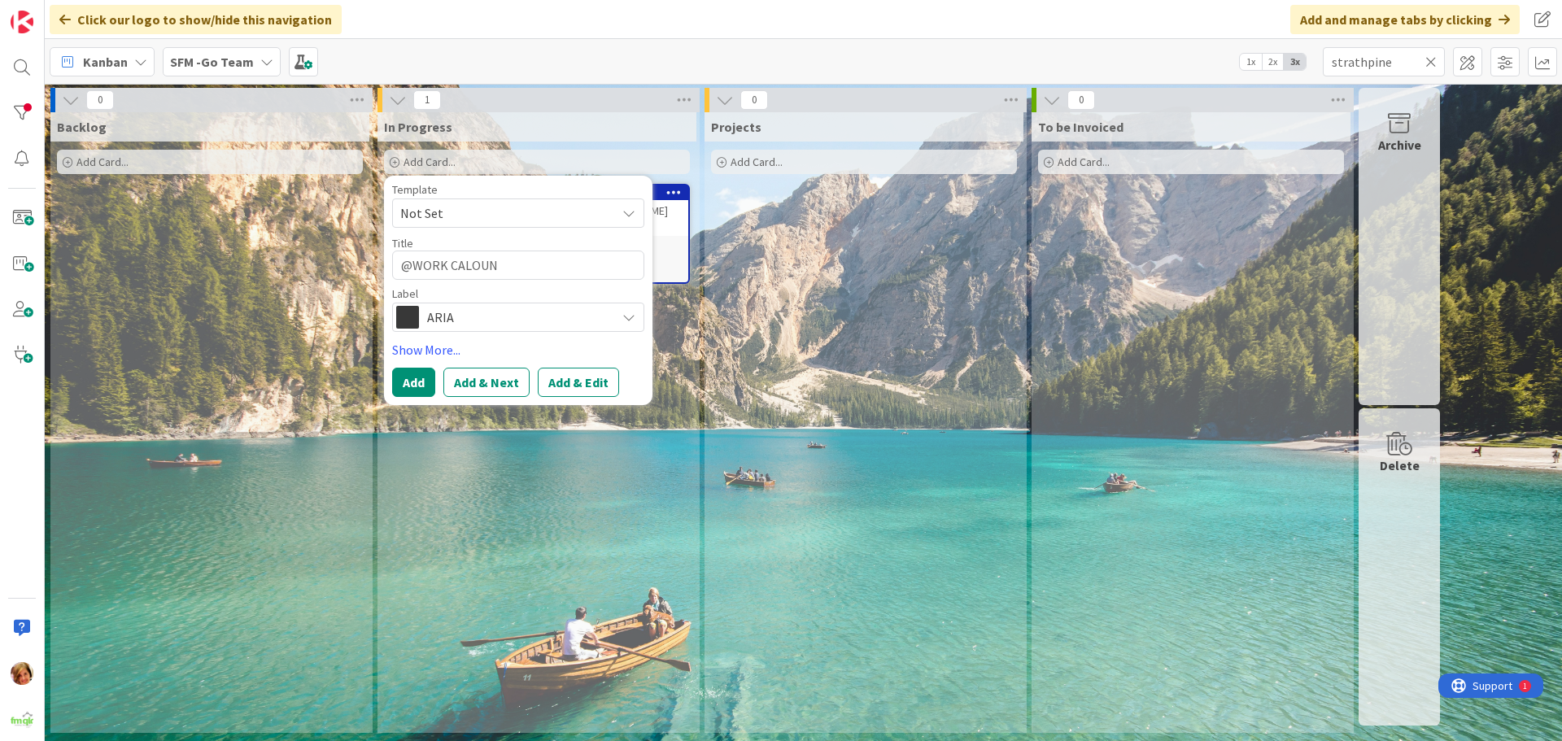
type textarea "@WORK CALOUND"
type textarea "x"
type textarea "@WORK CALOUNDR"
type textarea "x"
type textarea "@WORK CALOUNDRA"
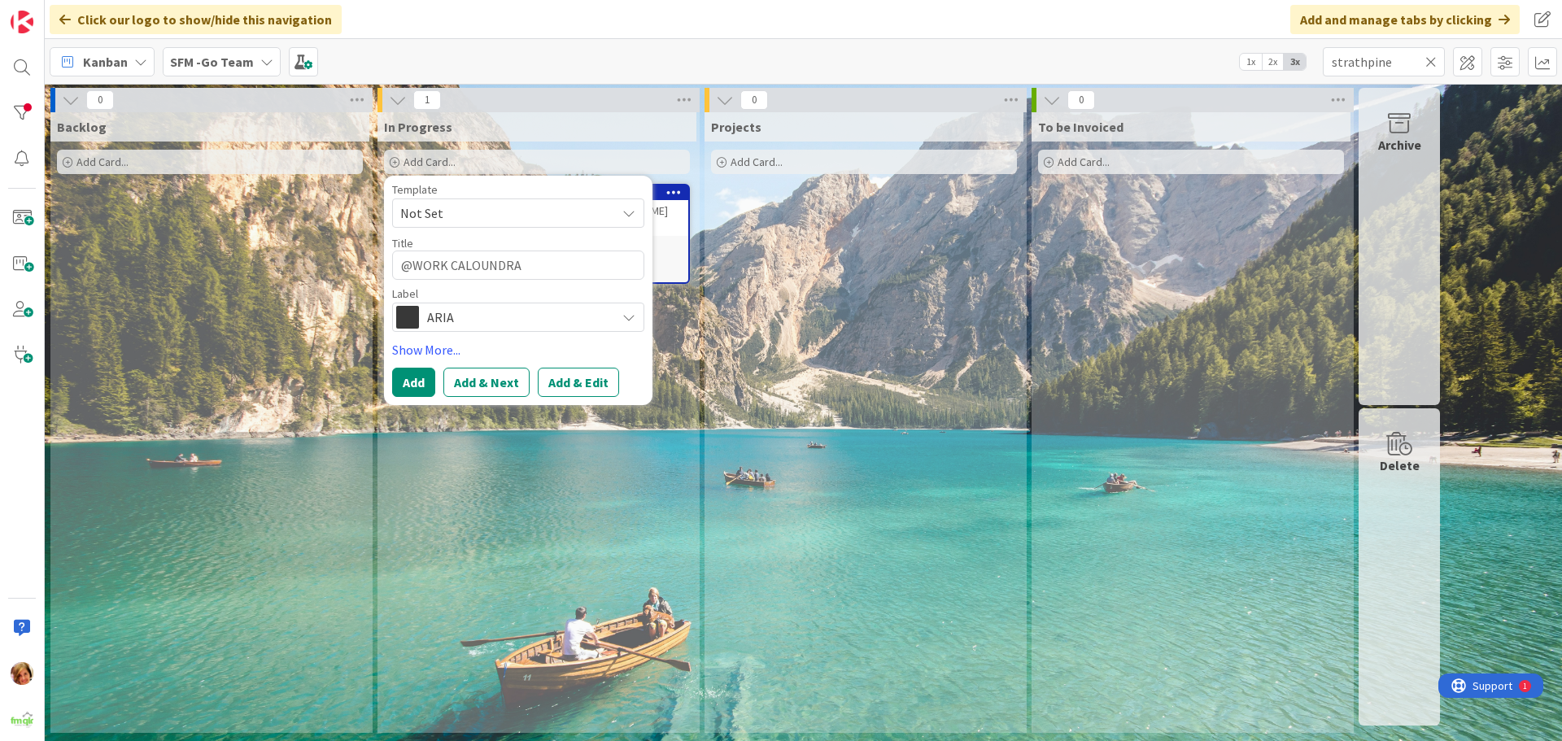
type textarea "x"
type textarea "@WORK CALOUNDR"
type textarea "x"
type textarea "@WORK CALOUND"
type textarea "x"
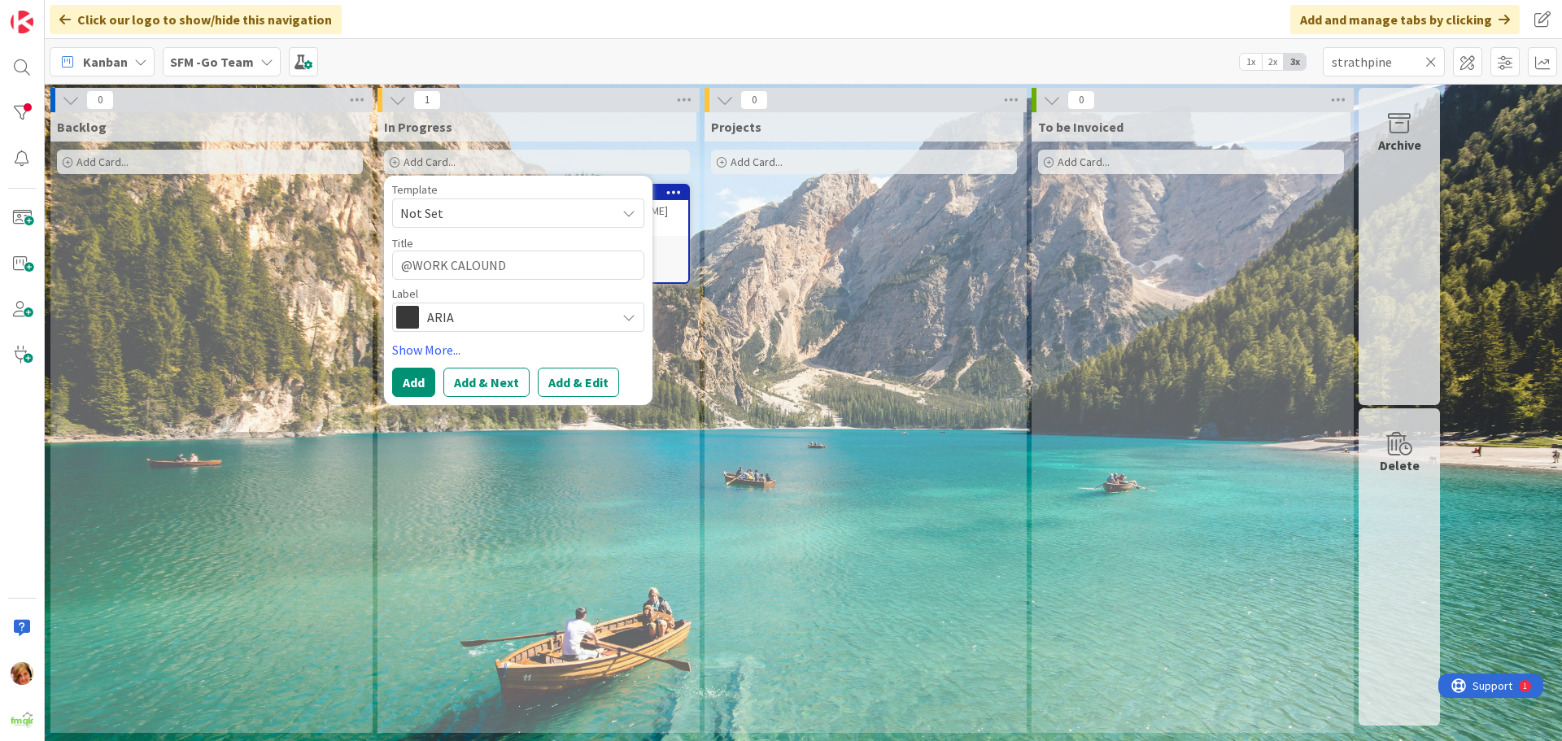
type textarea "@WORK CALOUN"
type textarea "x"
type textarea "@WORK CALOU"
type textarea "x"
type textarea "@WORK CALO"
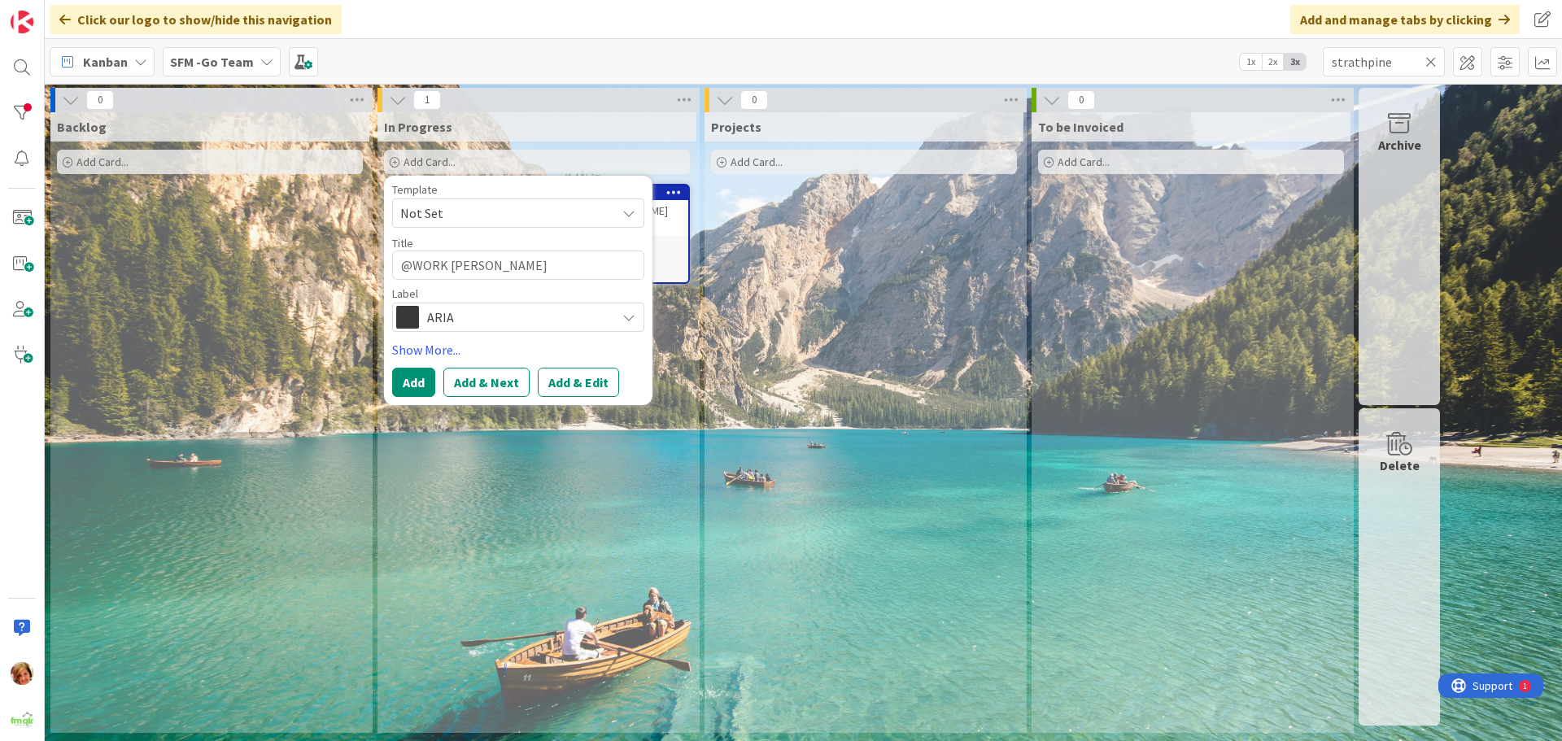
type textarea "x"
type textarea "@WORK CAL"
type textarea "x"
type textarea "@WORK CA"
type textarea "x"
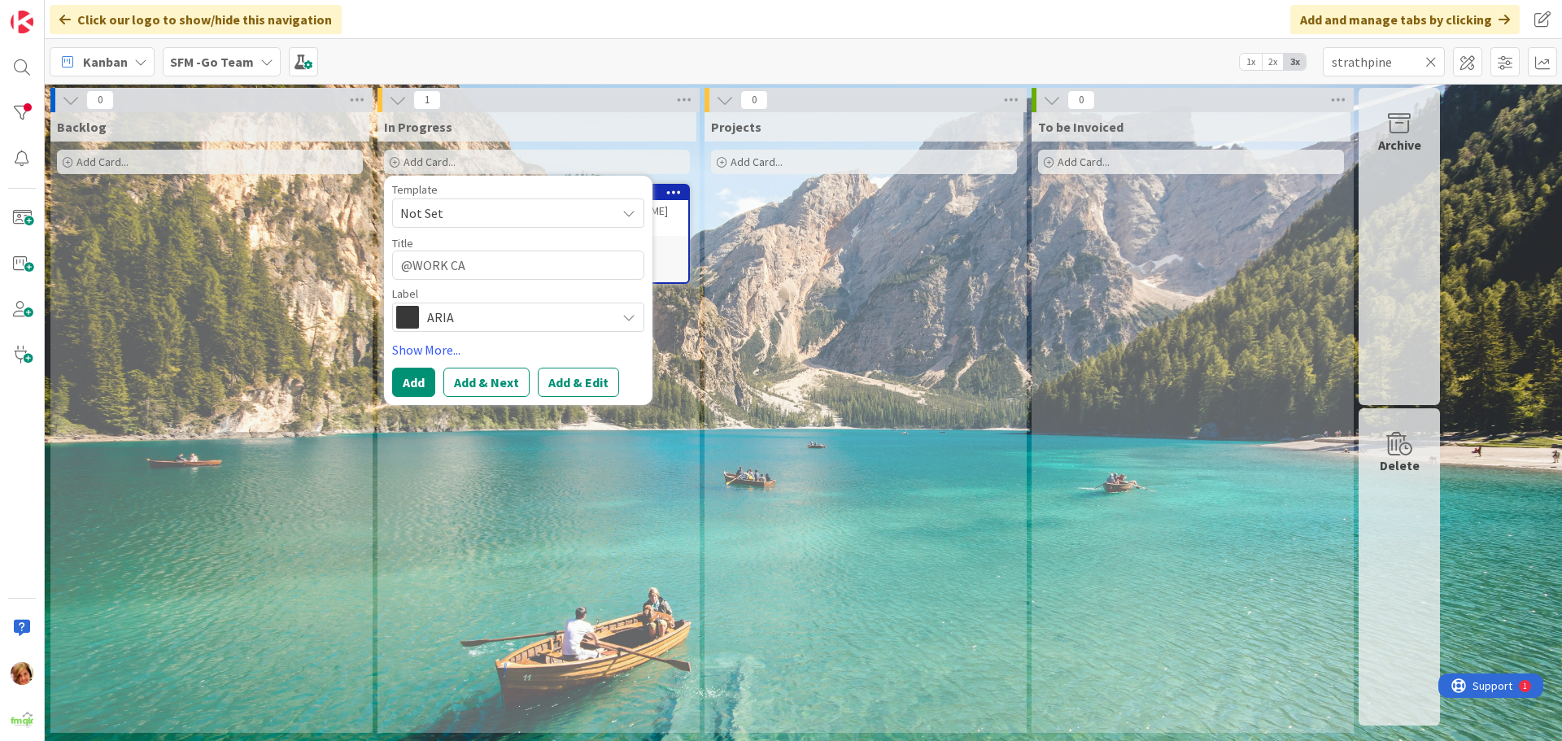
type textarea "@WORK C"
type textarea "x"
type textarea "@WORK"
type textarea "x"
type textarea "@WORK"
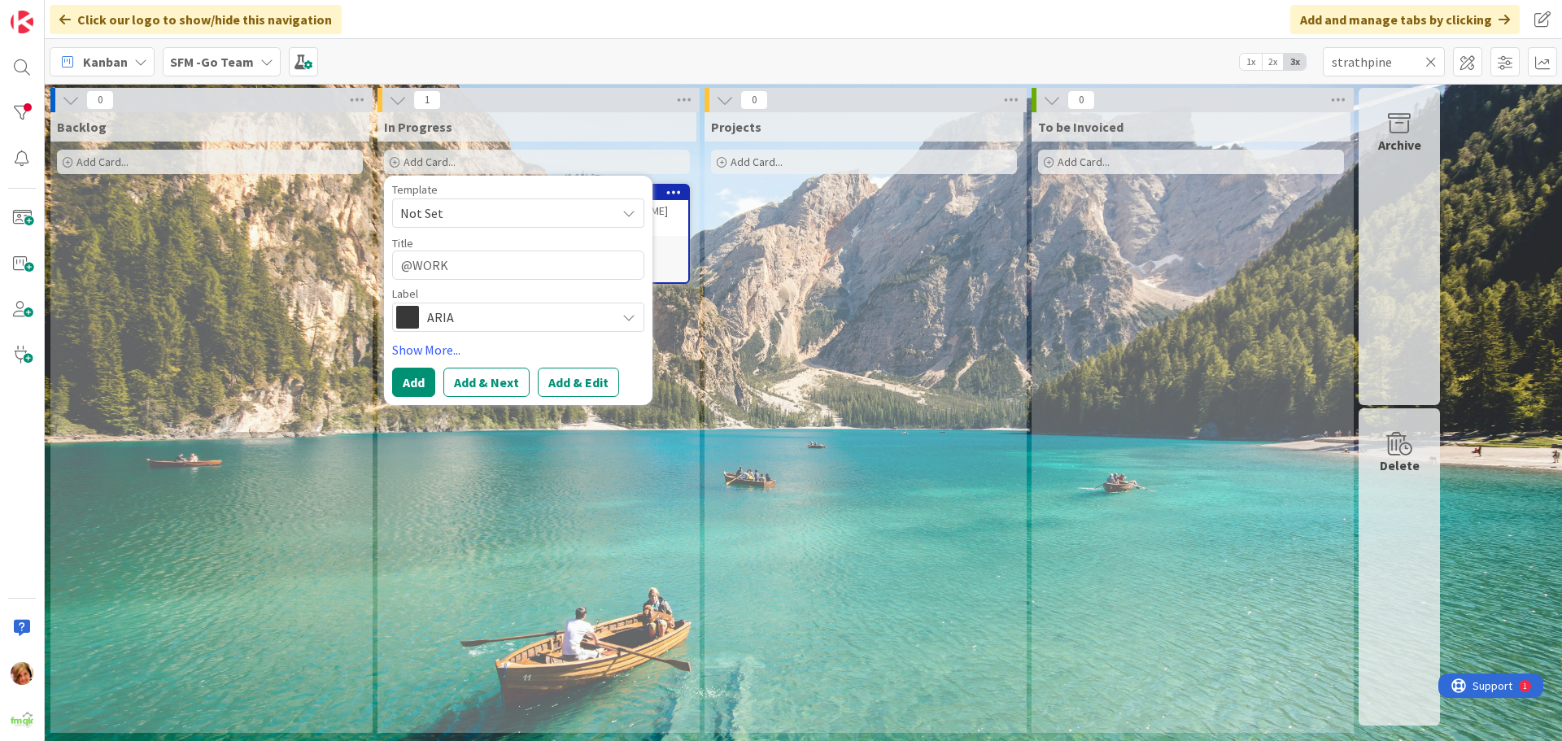
type textarea "x"
type textarea "@WORK"
type textarea "x"
type textarea "@WORK -"
type textarea "x"
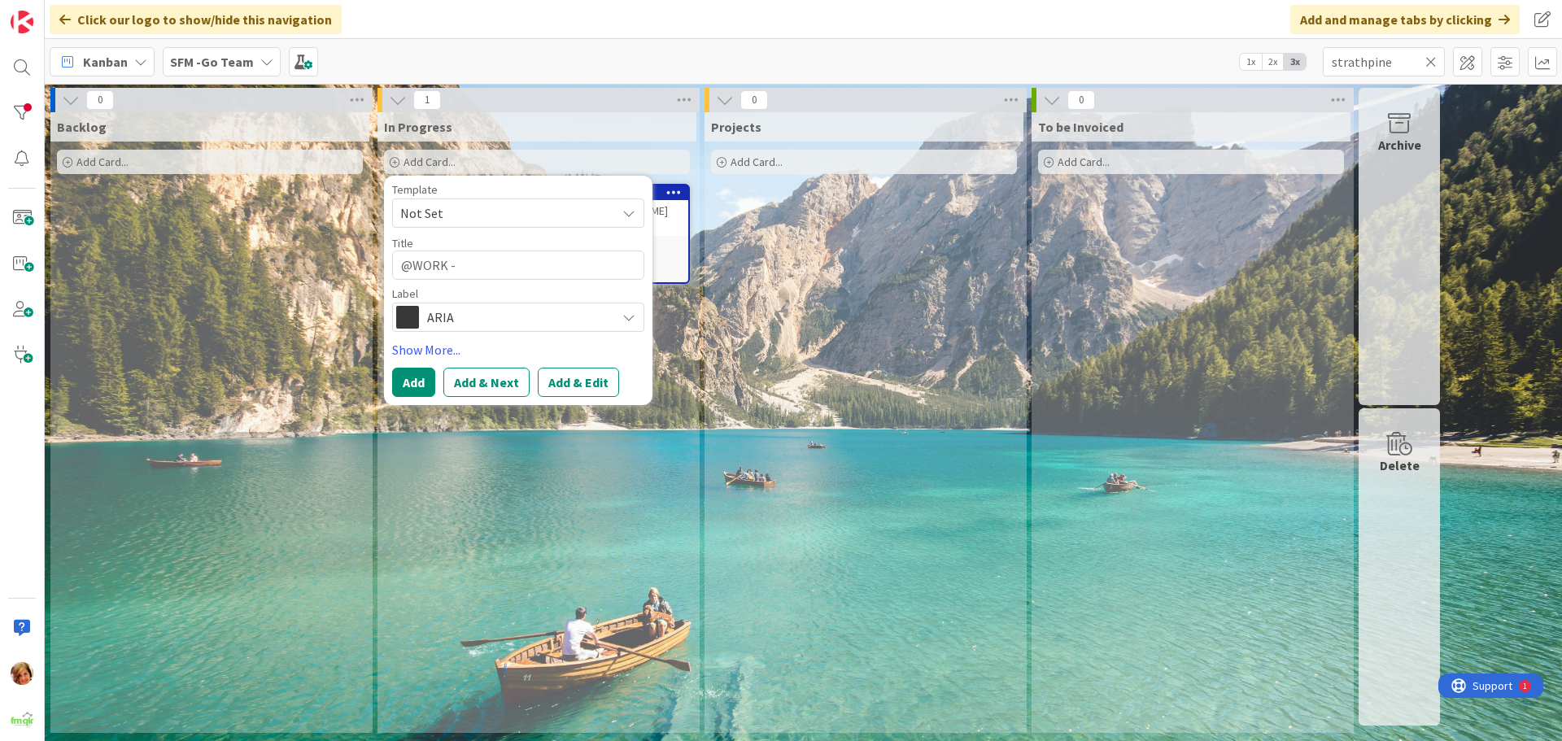
type textarea "@WORK -"
type textarea "x"
type textarea "@WORK - 5"
type textarea "x"
type textarea "@WORK - 56"
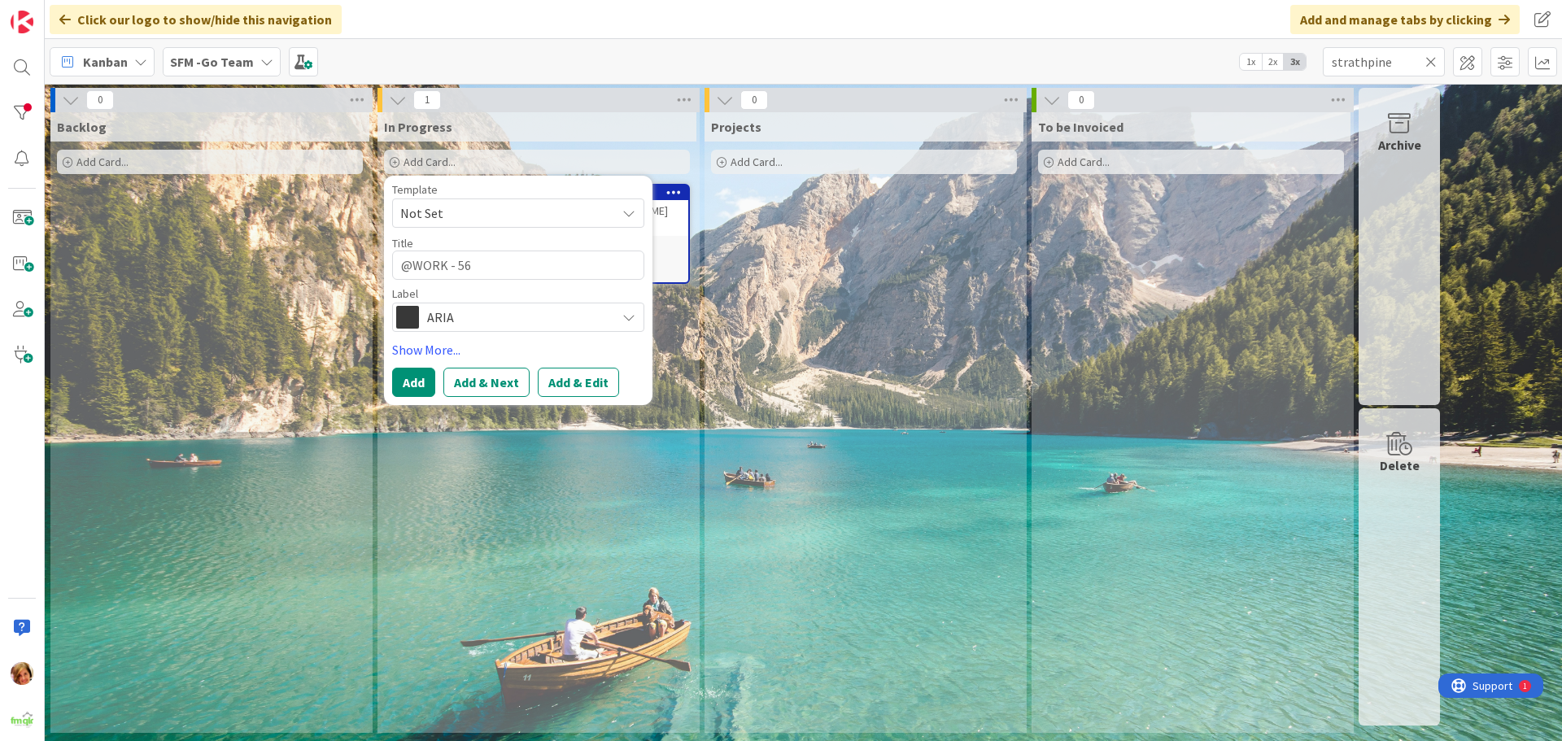
type textarea "x"
type textarea "@WORK - 56"
type textarea "x"
type textarea "@WORK - 56 C"
type textarea "x"
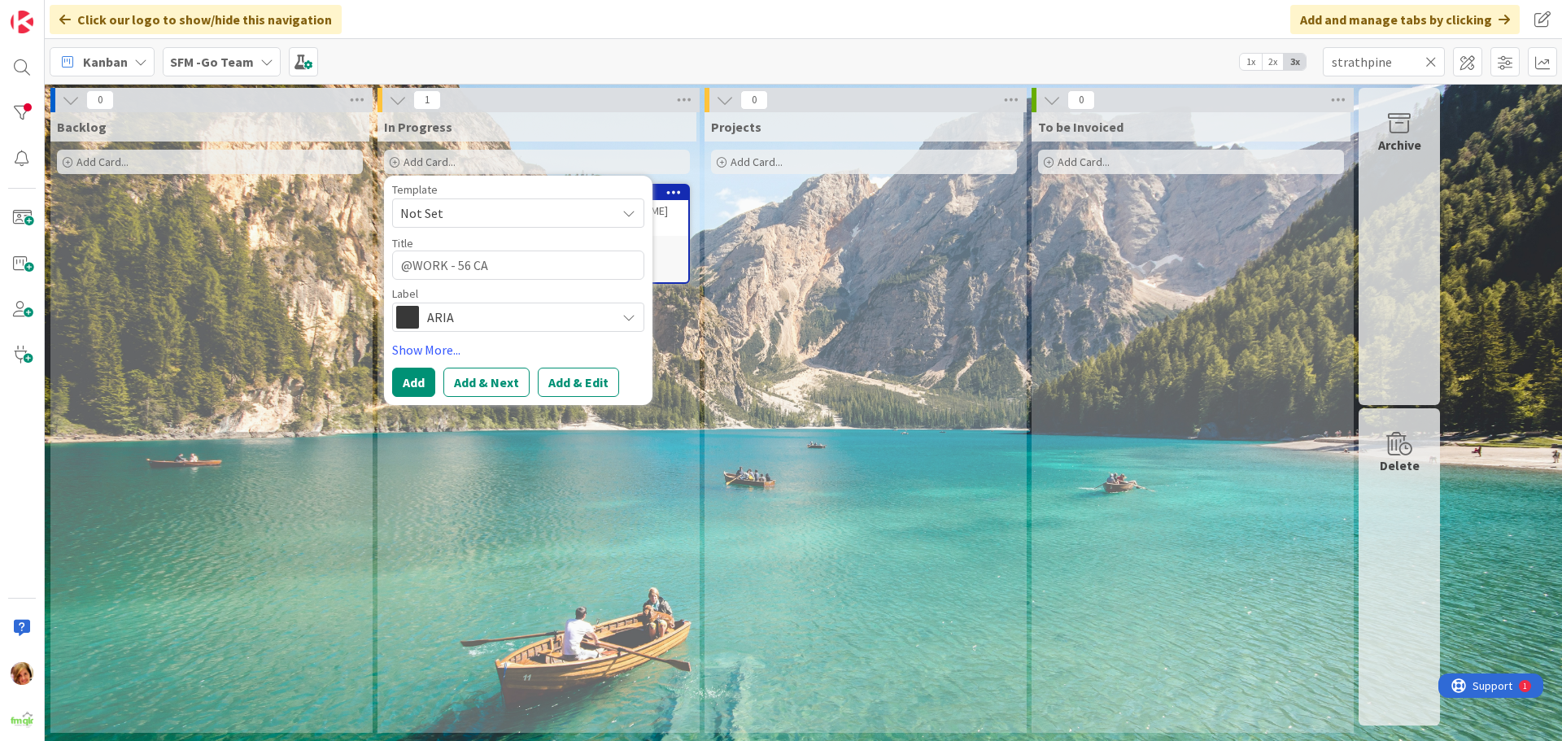
type textarea "@WORK - 56 CAN"
type textarea "x"
type textarea "@WORK - 56 CANB"
type textarea "x"
type textarea "@WORK - 56 CANBE"
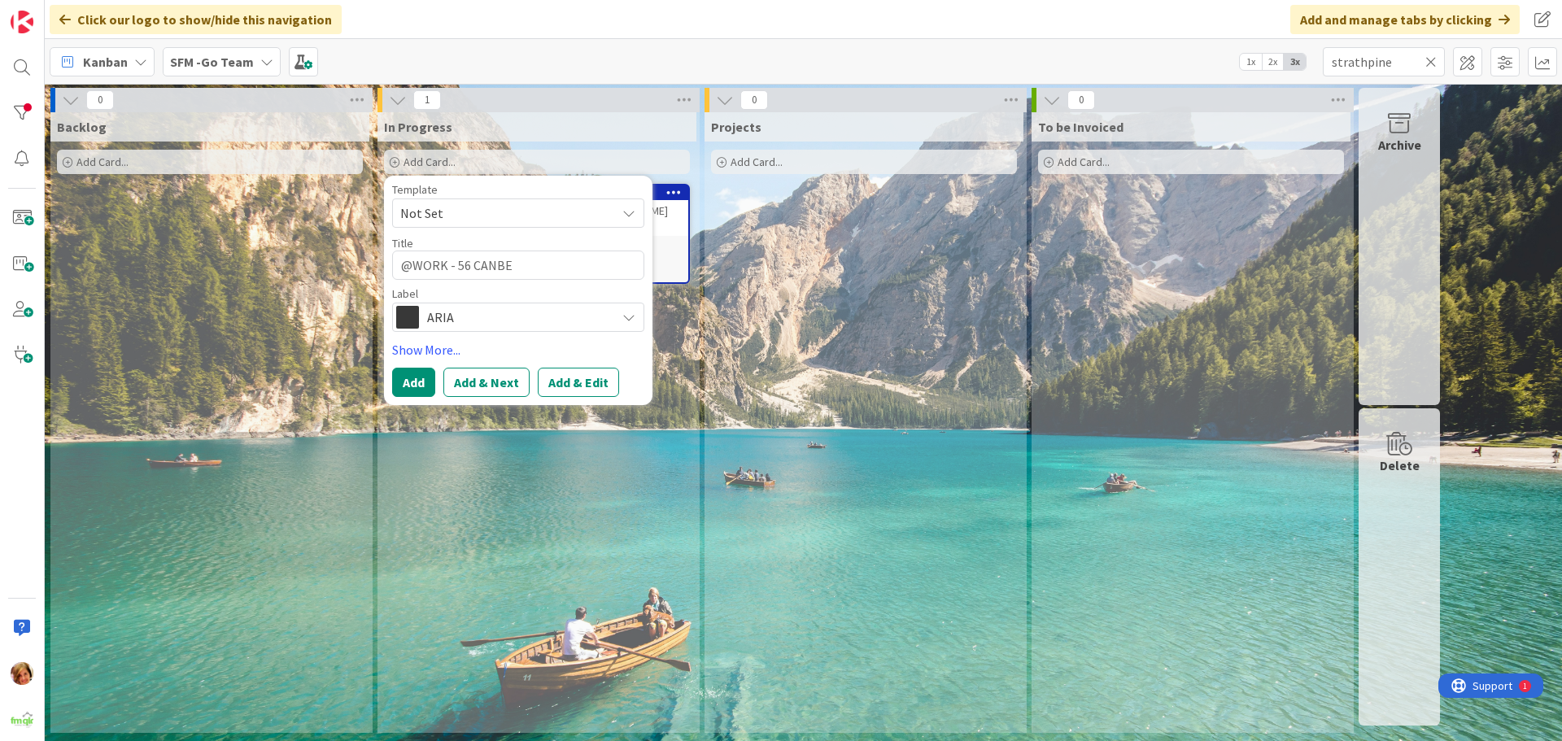
type textarea "x"
type textarea "@WORK - 56 CANBET"
type textarea "x"
type textarea "@WORK - 56 CANBE"
type textarea "x"
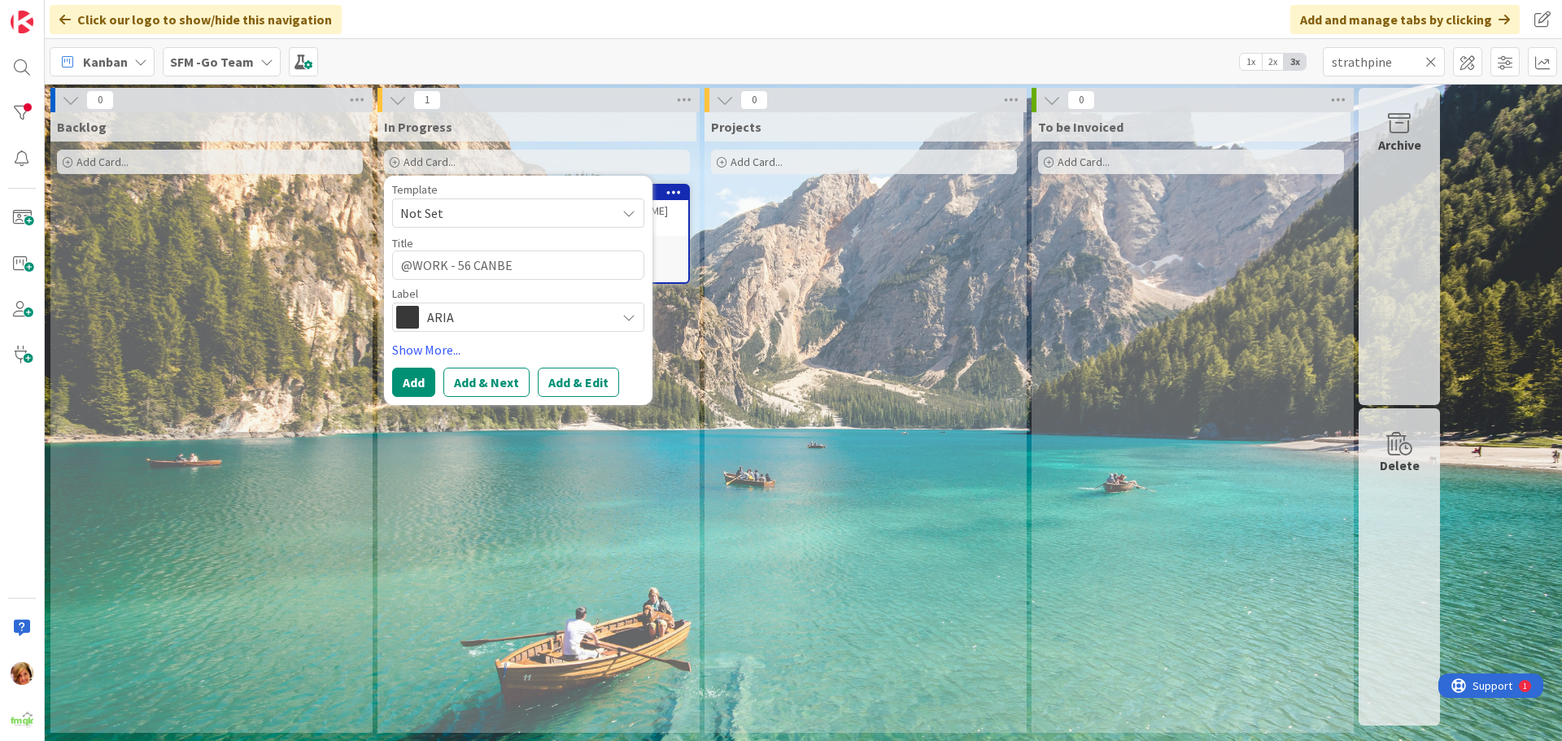
type textarea "@WORK - 56 CANBER"
type textarea "x"
type textarea "@WORK - 56 CANBERR"
type textarea "x"
type textarea "@WORK - 56 CANBERRA"
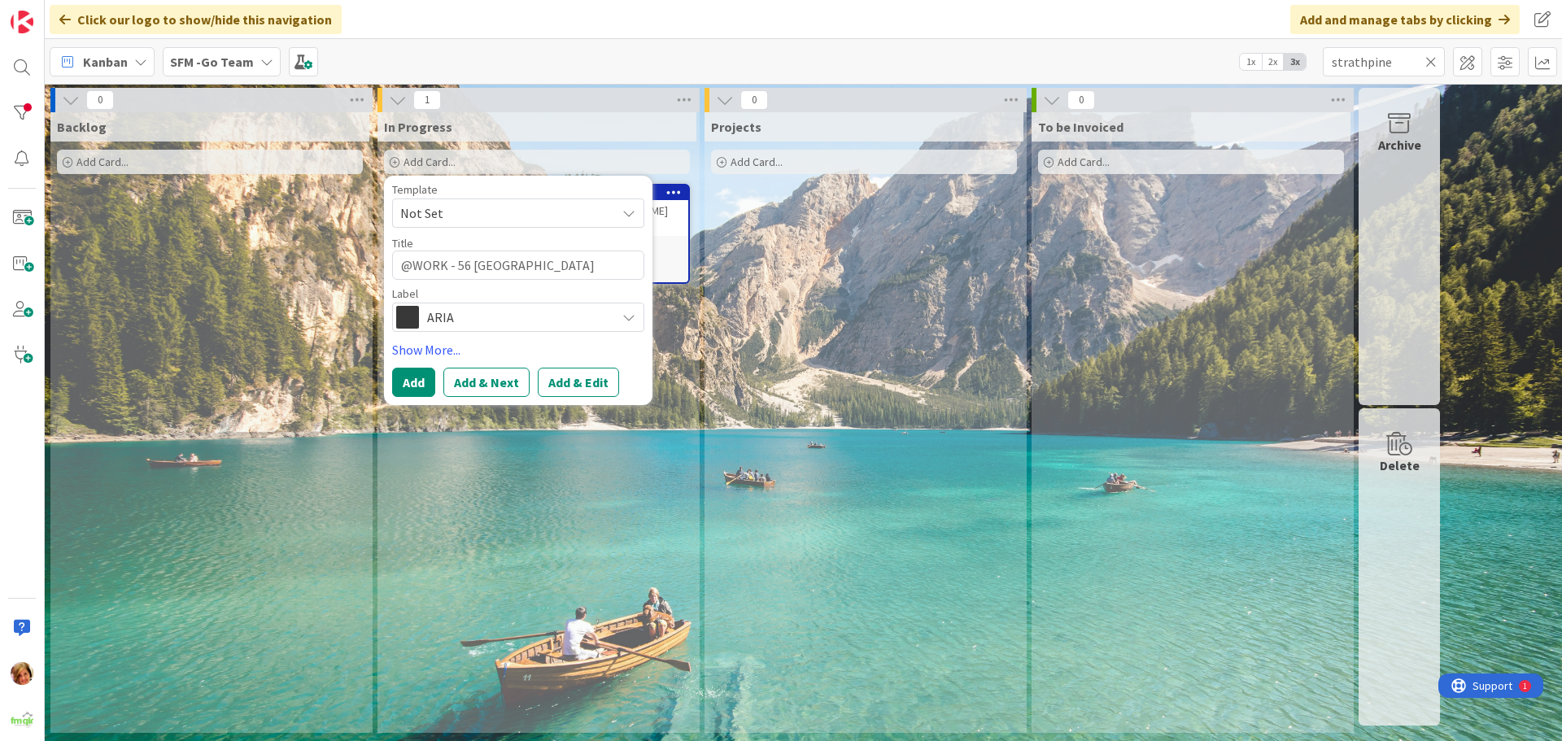
type textarea "x"
type textarea "@WORK - 56 CANBERRA"
type textarea "x"
type textarea "@WORK - 56 CANBERRA T"
type textarea "x"
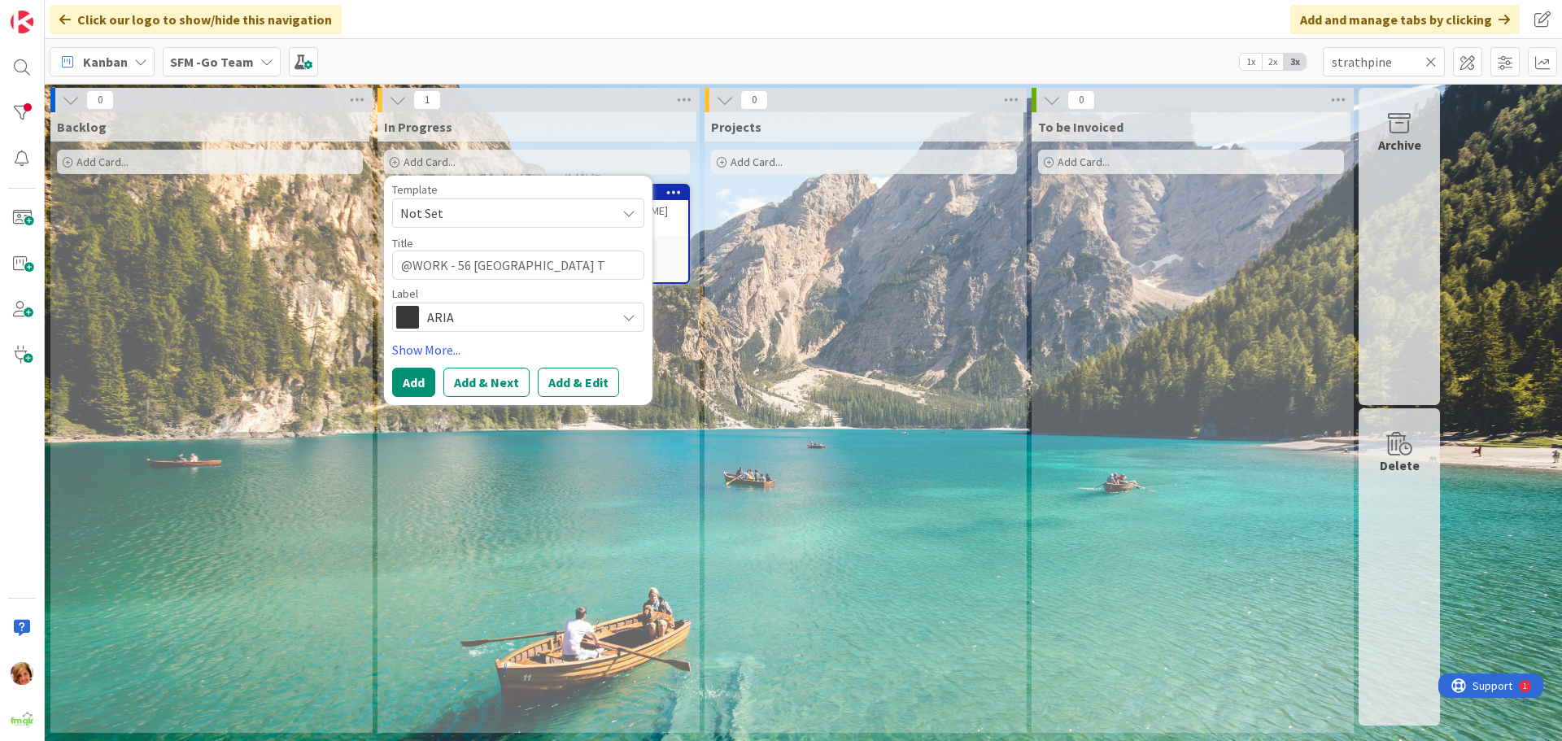
type textarea "@WORK - 56 CANBERRA TC"
type textarea "x"
type textarea "@WORK - 56 CANBERRA TCE"
type textarea "x"
type textarea "@WORK - 56 CANBERRA TCE"
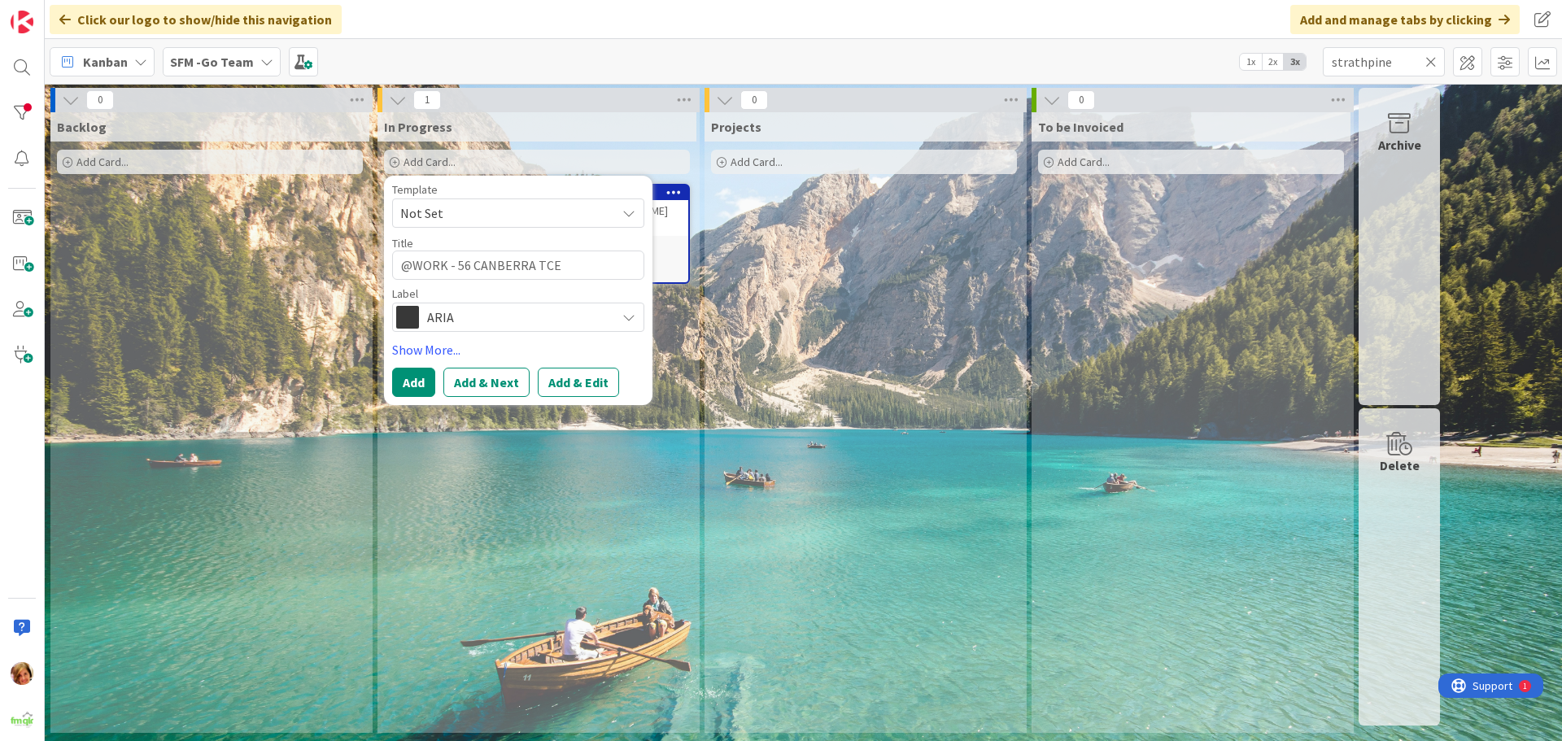
type textarea "x"
type textarea "@WORK - 56 CANBERRA TCE C"
type textarea "x"
type textarea "@WORK - 56 CANBERRA TCE CA"
type textarea "x"
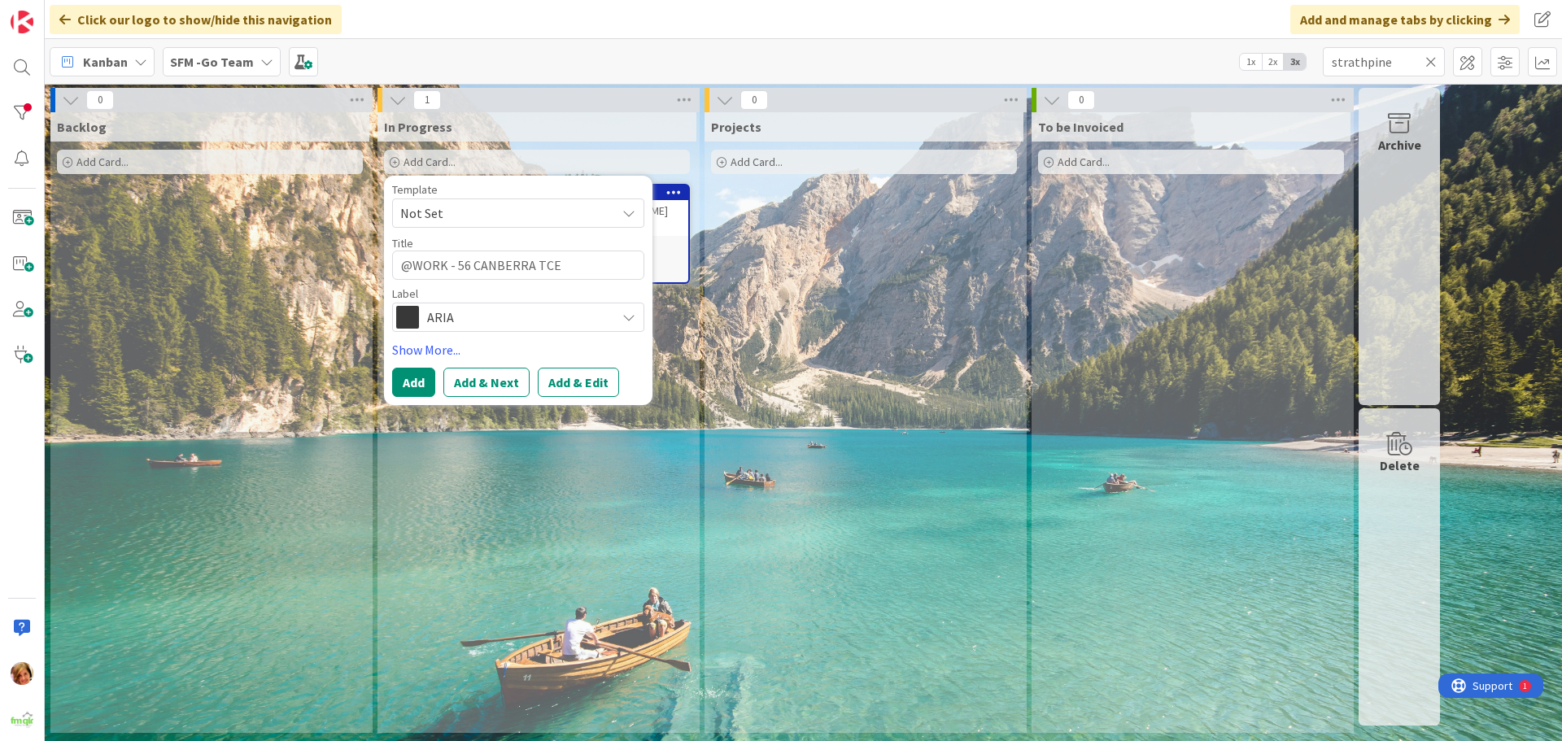
type textarea "@WORK - 56 CANBERRA TCE CAL"
type textarea "x"
type textarea "@WORK - 56 CANBERRA TCE CALO"
type textarea "x"
type textarea "@WORK - 56 CANBERRA TCE CALOU"
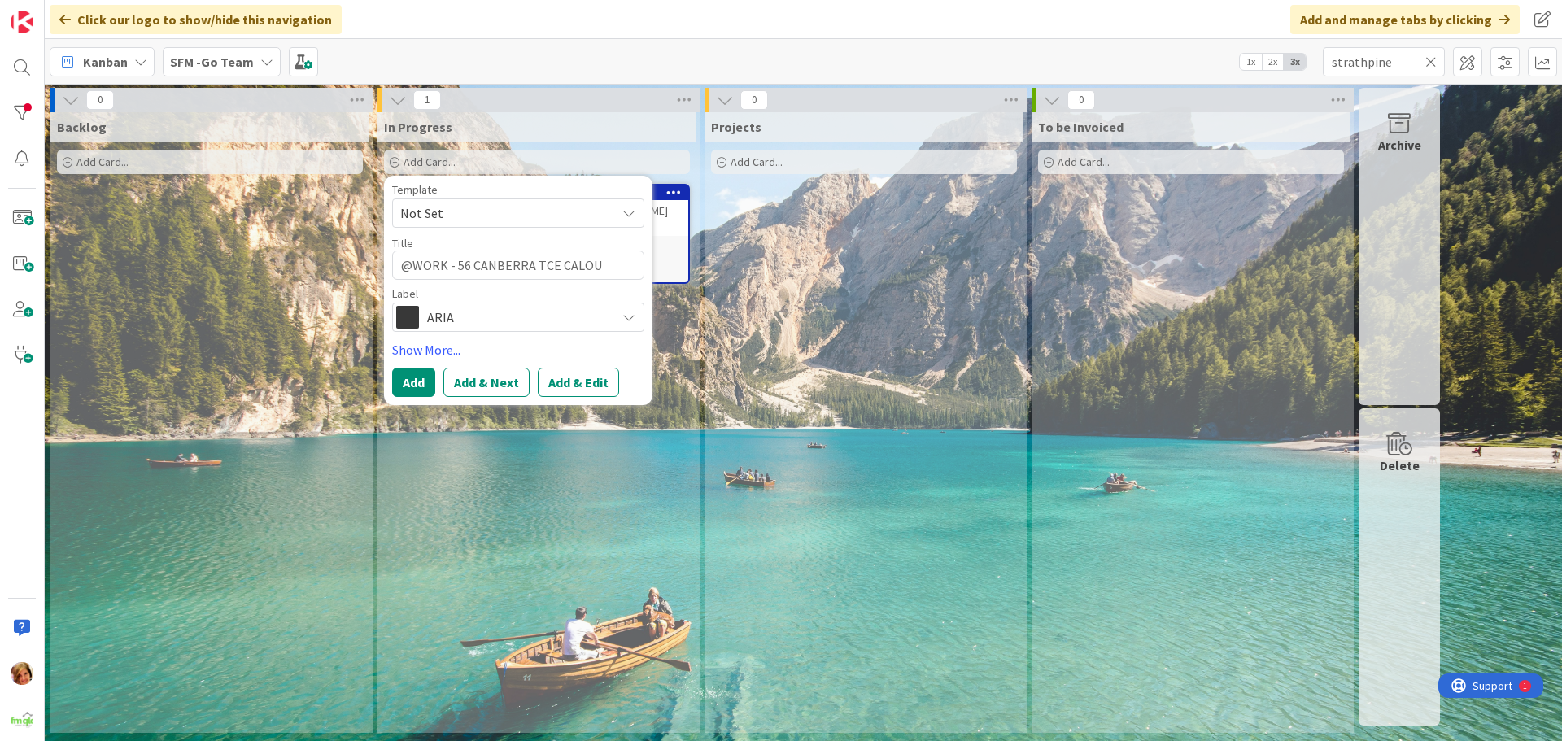
type textarea "x"
type textarea "@WORK - 56 CANBERRA TCE CALOUN"
type textarea "x"
type textarea "@WORK - 56 CANBERRA TCE CALOUND"
type textarea "x"
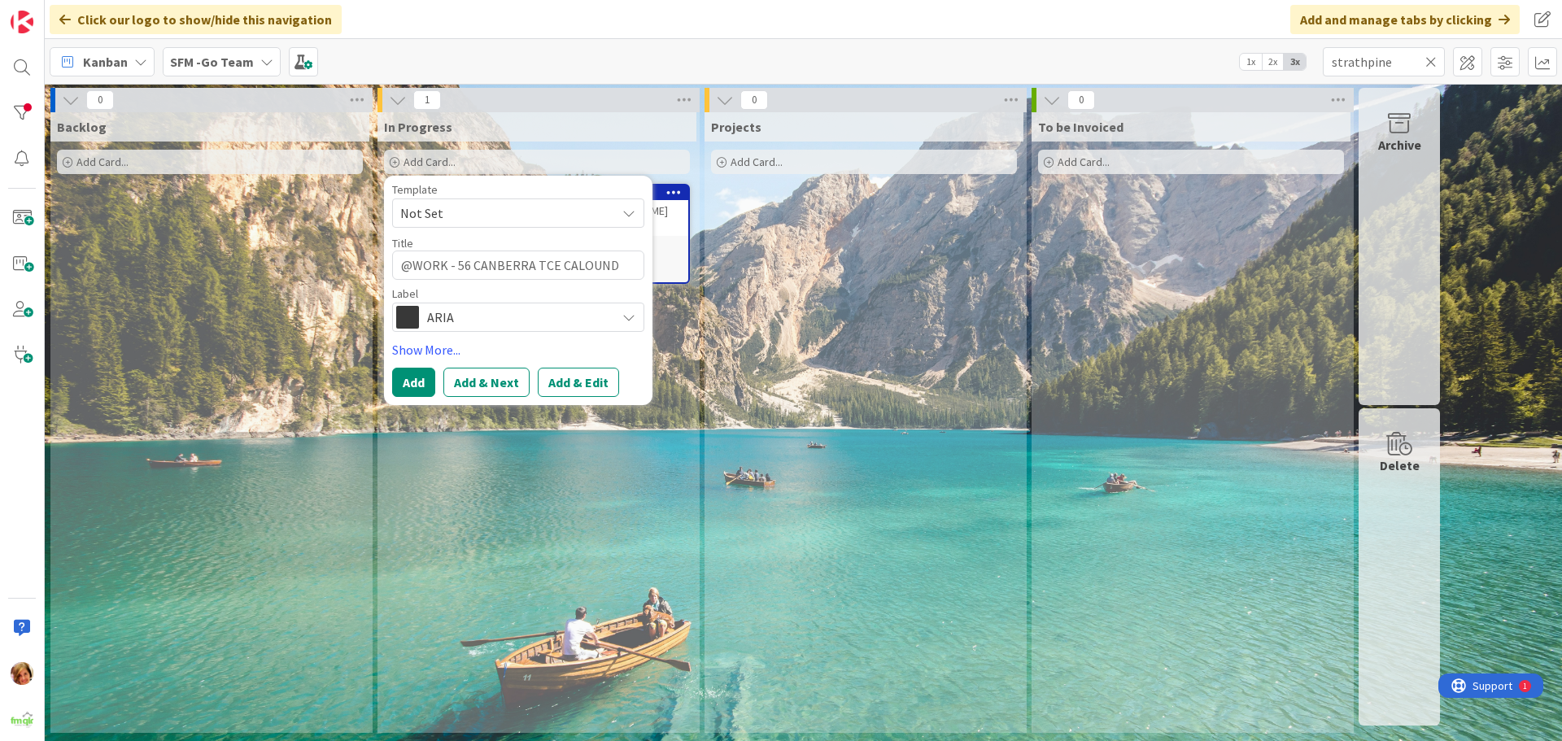
type textarea "@WORK - 56 CANBERRA TCE CALOUNDR"
type textarea "x"
type textarea "@WORK - 56 CANBERRA TCE CALOUNDRA"
type textarea "x"
type textarea "@WORK - 56 CANBERRA TCE CALOUNDRA"
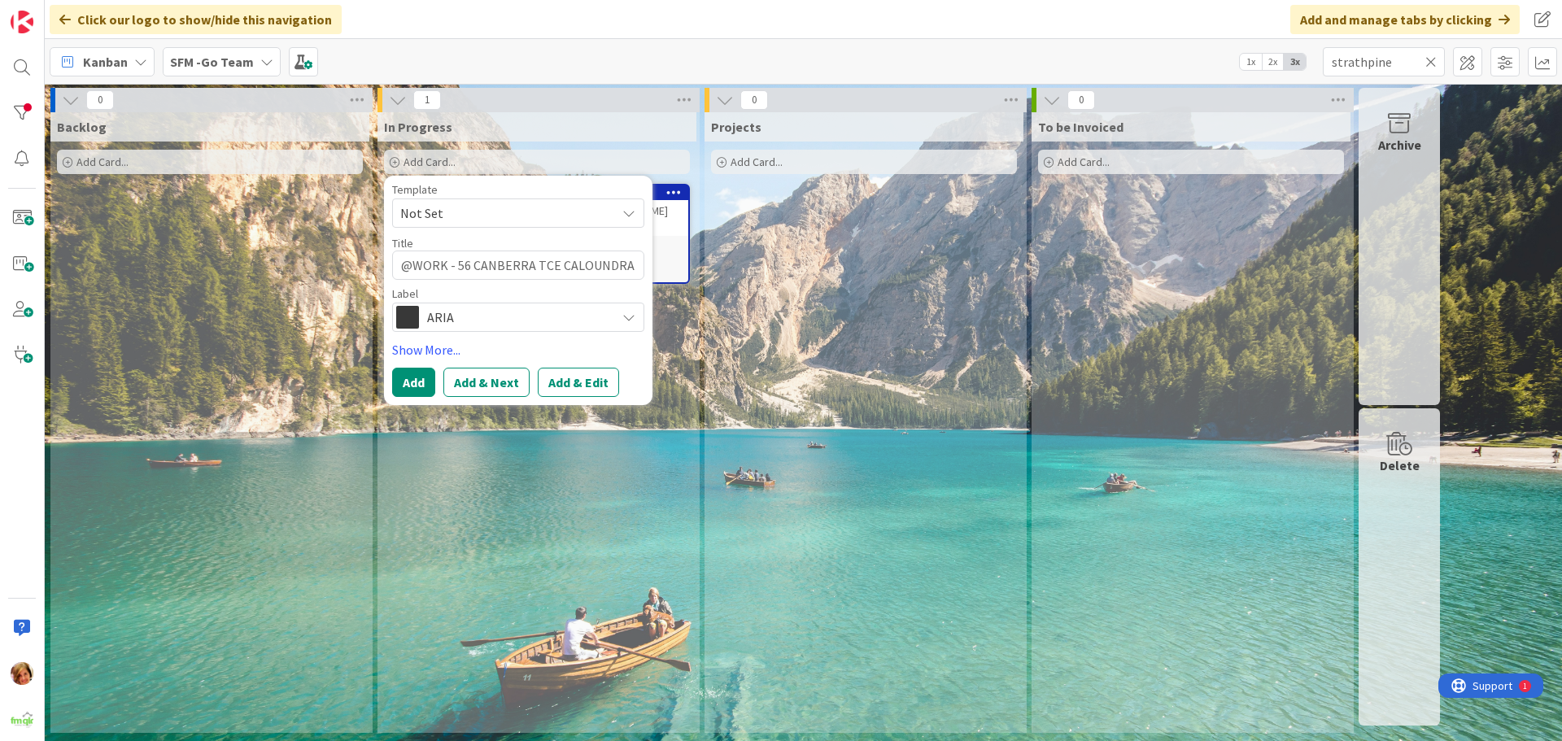
type textarea "x"
type textarea "@WORK - 56 CANBERRA TCE CALOUNDRA }"
type textarea "x"
type textarea "@WORK - 56 CANBERRA TCE CALOUNDRA }"
type textarea "x"
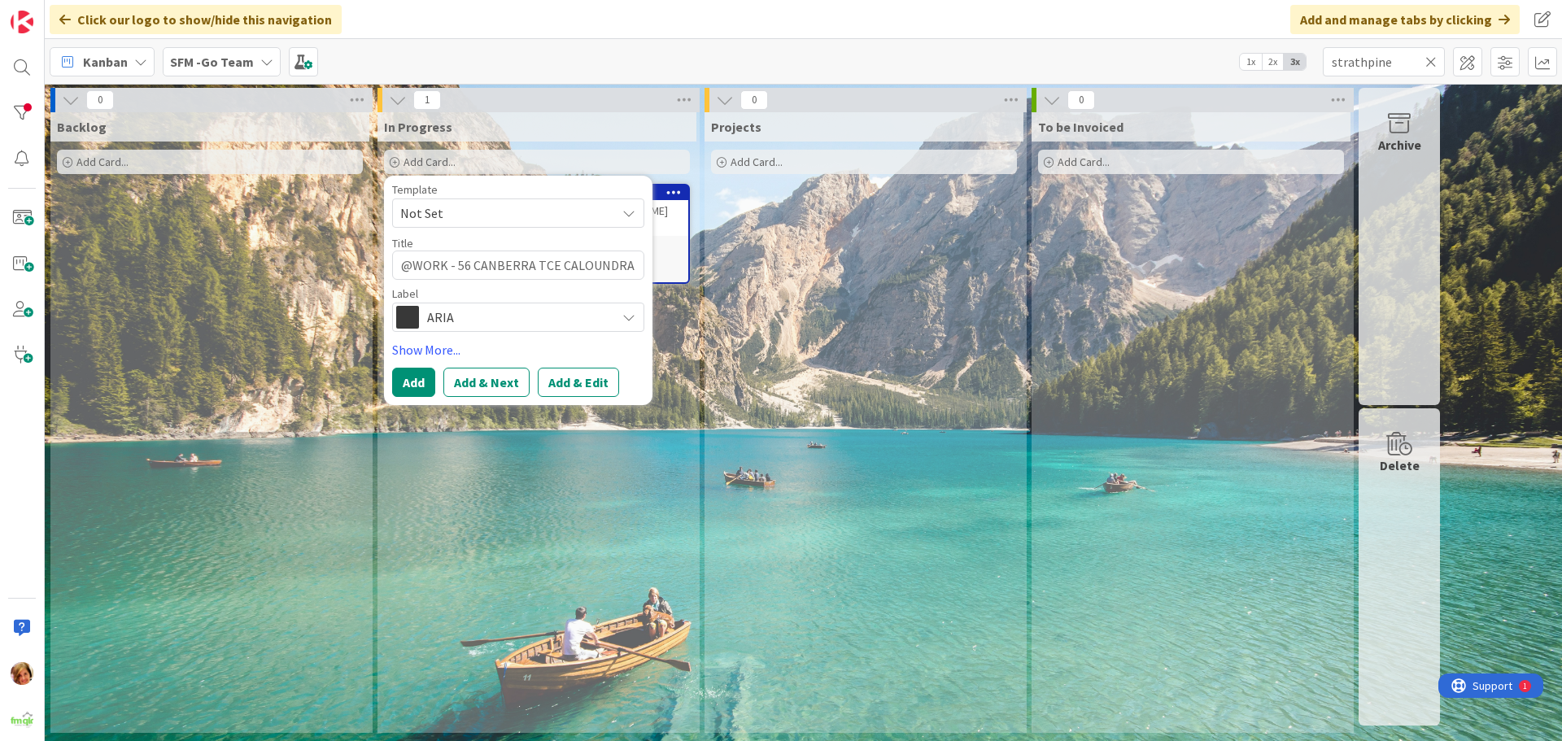
type textarea "@WORK - 56 CANBERRA TCE CALOUNDRA }"
type textarea "x"
type textarea "@WORK - 56 CANBERRA TCE CALOUNDRA"
type textarea "x"
type textarea "@WORK - 56 CANBERRA TCE CALOUNDRA |"
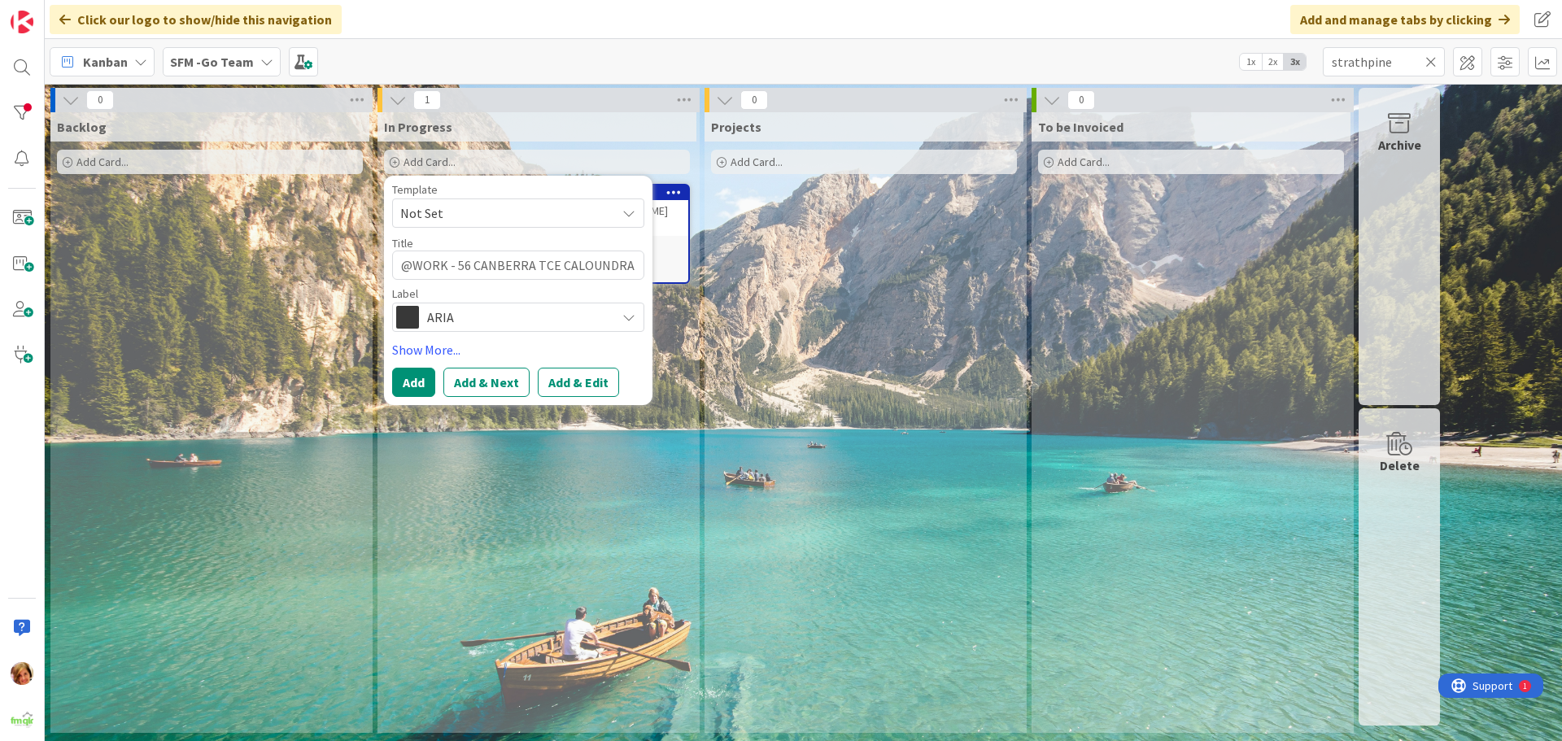
type textarea "x"
type textarea "@WORK - 56 CANBERRA TCE CALOUNDRA |"
type textarea "x"
type textarea "@WORK - 56 CANBERRA TCE CALOUNDRA | P"
type textarea "x"
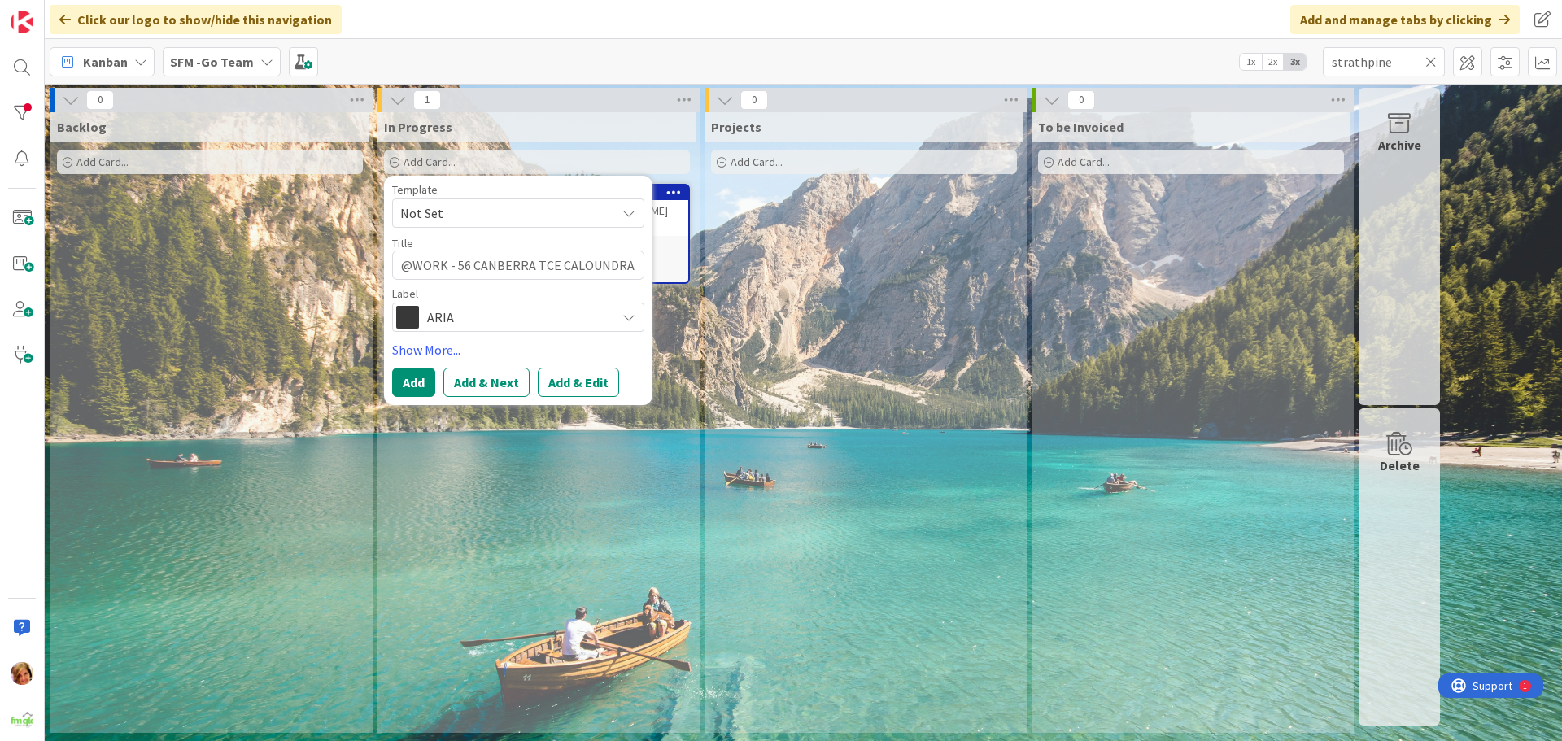
type textarea "@WORK - 56 CANBERRA TCE CALOUNDRA | Pa"
type textarea "x"
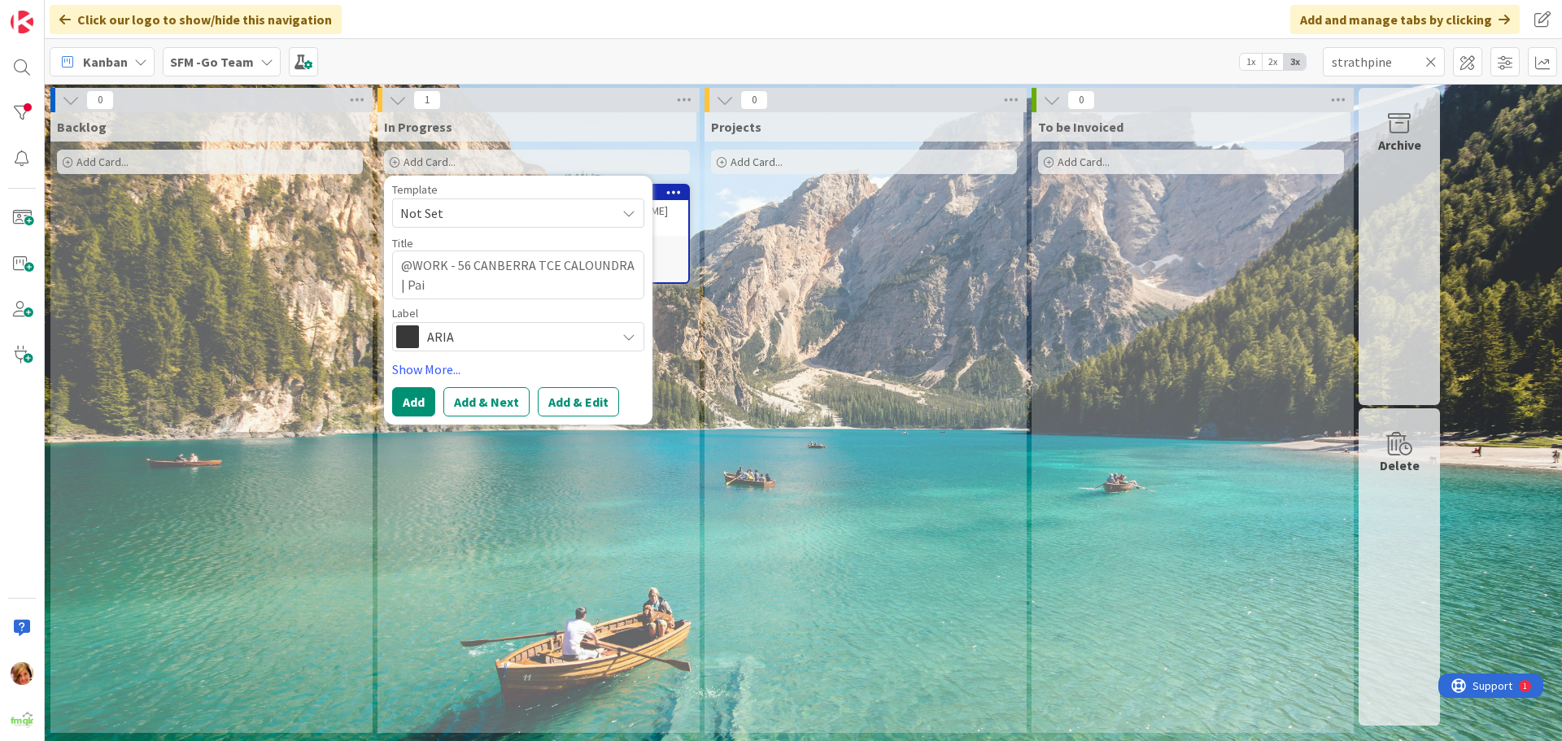
type textarea "@WORK - 56 CANBERRA TCE CALOUNDRA | Pait"
type textarea "x"
type textarea "@WORK - 56 CANBERRA TCE CALOUNDRA | Paitn"
type textarea "x"
type textarea "@WORK - 56 CANBERRA TCE CALOUNDRA | Paitni"
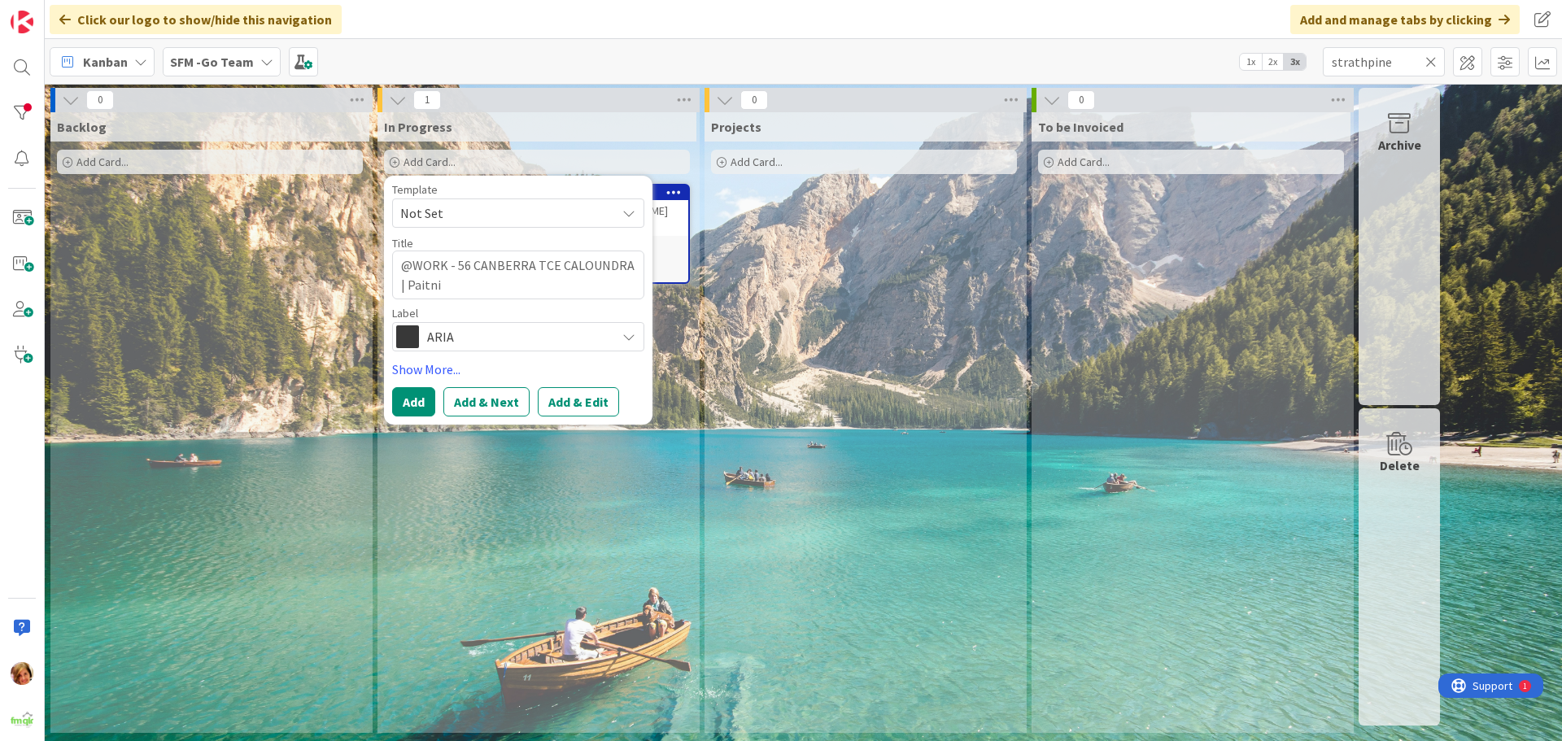
type textarea "x"
type textarea "@WORK - 56 CANBERRA TCE CALOUNDRA | Paitnin"
type textarea "x"
type textarea "@WORK - 56 CANBERRA TCE CALOUNDRA | Paitning"
type textarea "x"
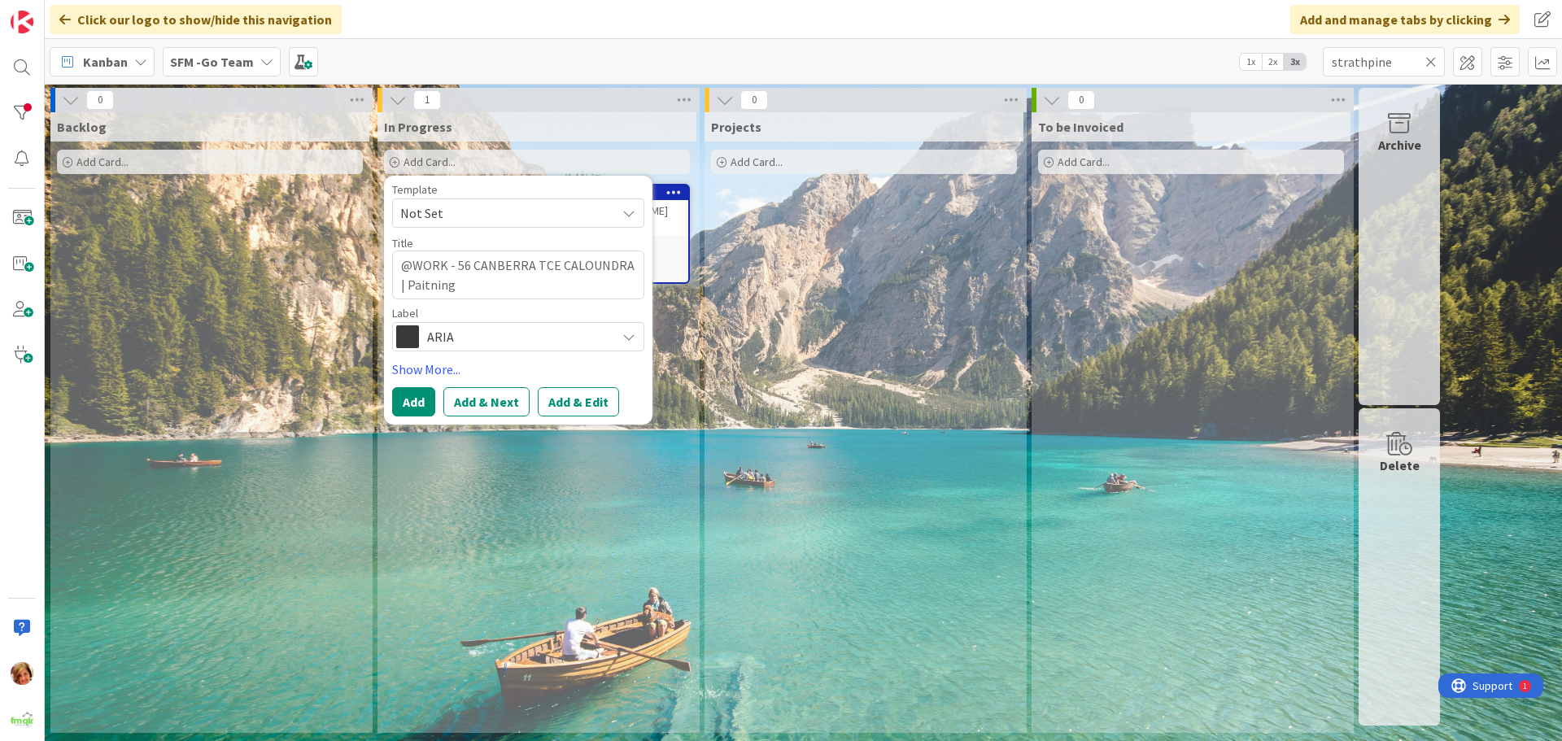
type textarea "@WORK - 56 CANBERRA TCE CALOUNDRA | Paitnin"
type textarea "x"
type textarea "@WORK - 56 CANBERRA TCE CALOUNDRA | Paitni"
type textarea "x"
type textarea "@WORK - 56 CANBERRA TCE CALOUNDRA | Paitn"
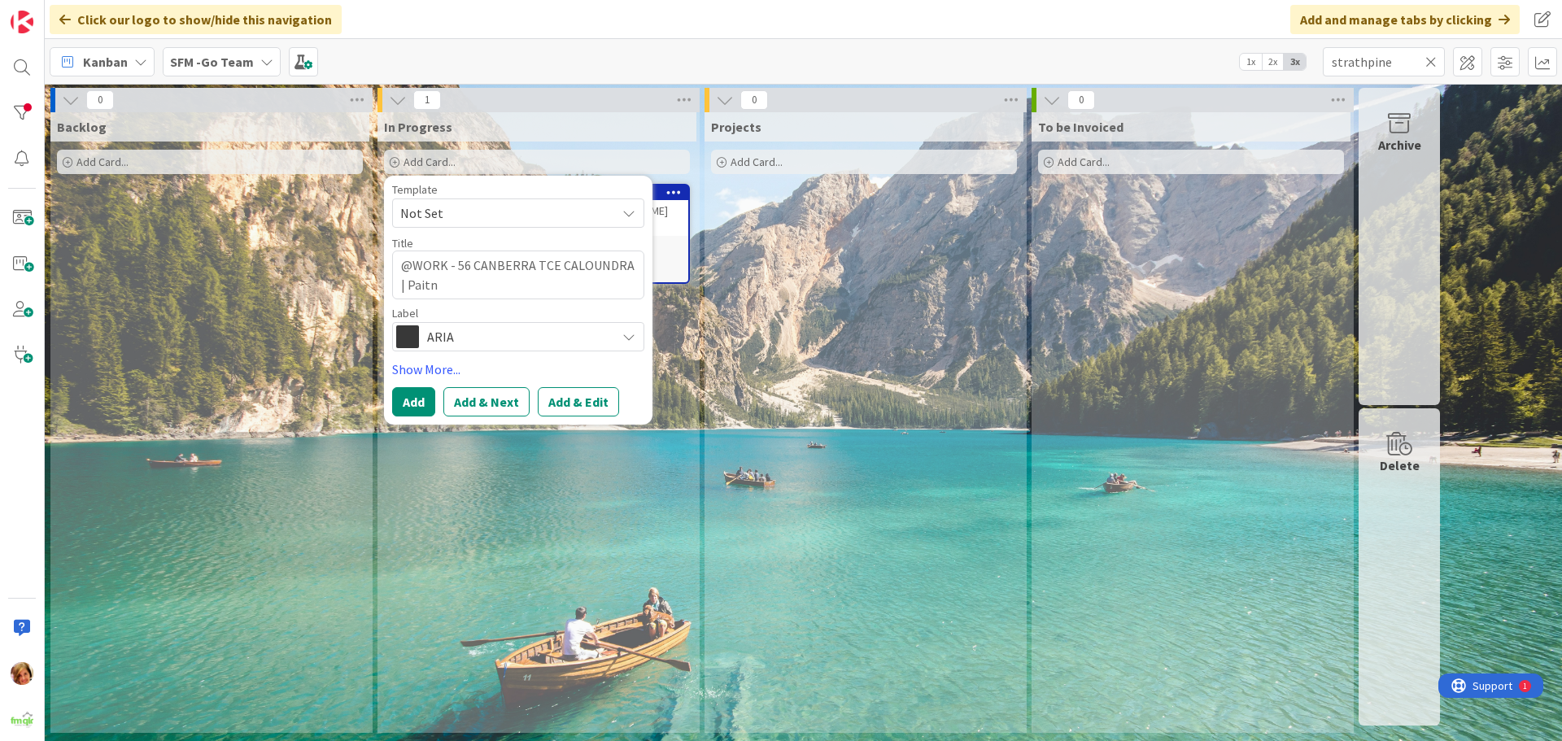
type textarea "x"
type textarea "@WORK - 56 CANBERRA TCE CALOUNDRA | Pait"
type textarea "x"
type textarea "@WORK - 56 CANBERRA TCE CALOUNDRA | Pai"
type textarea "x"
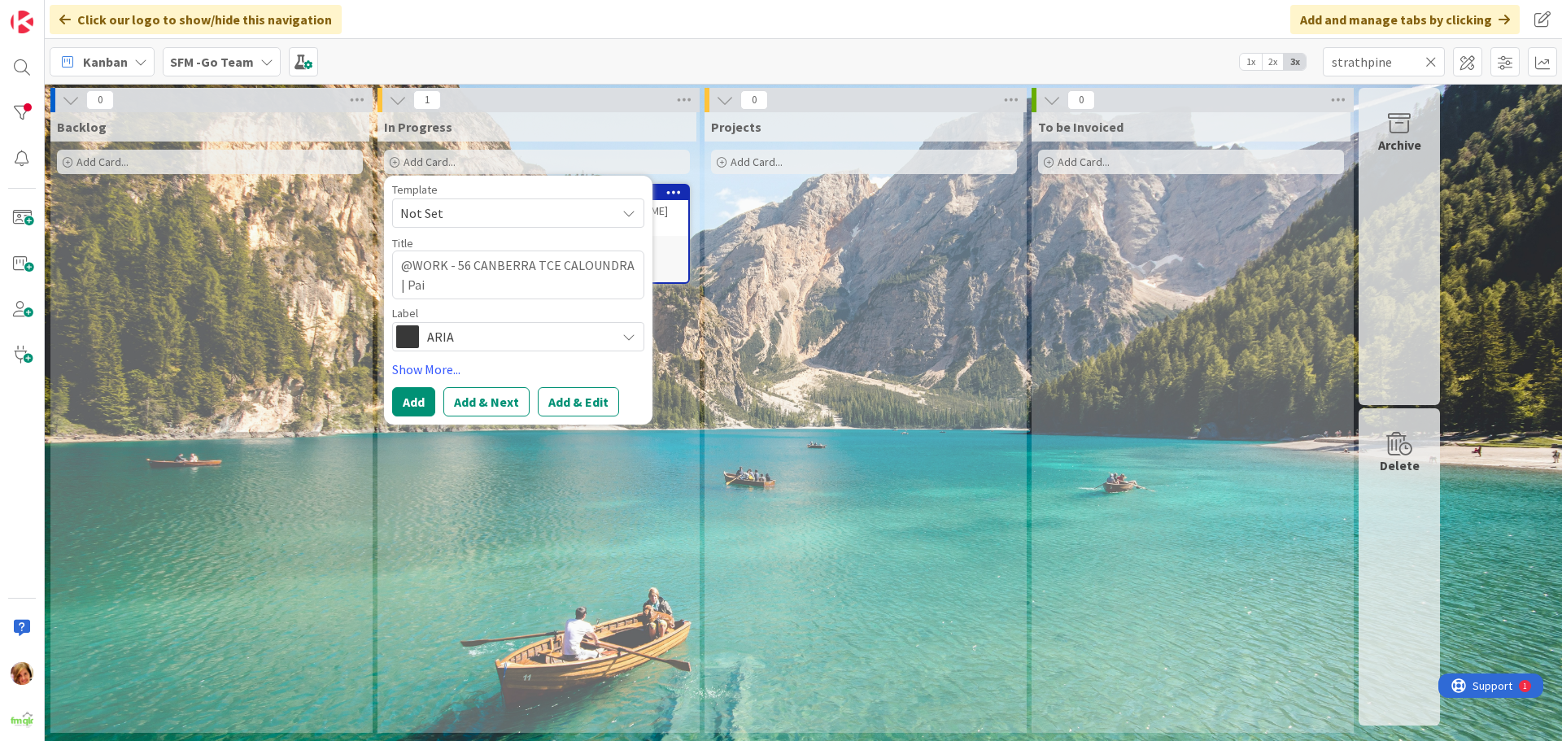
type textarea "@WORK - 56 CANBERRA TCE CALOUNDRA | Pain"
type textarea "x"
type textarea "@WORK - 56 CANBERRA TCE CALOUNDRA | Paint"
type textarea "x"
type textarea "@WORK - 56 CANBERRA TCE CALOUNDRA | Painti"
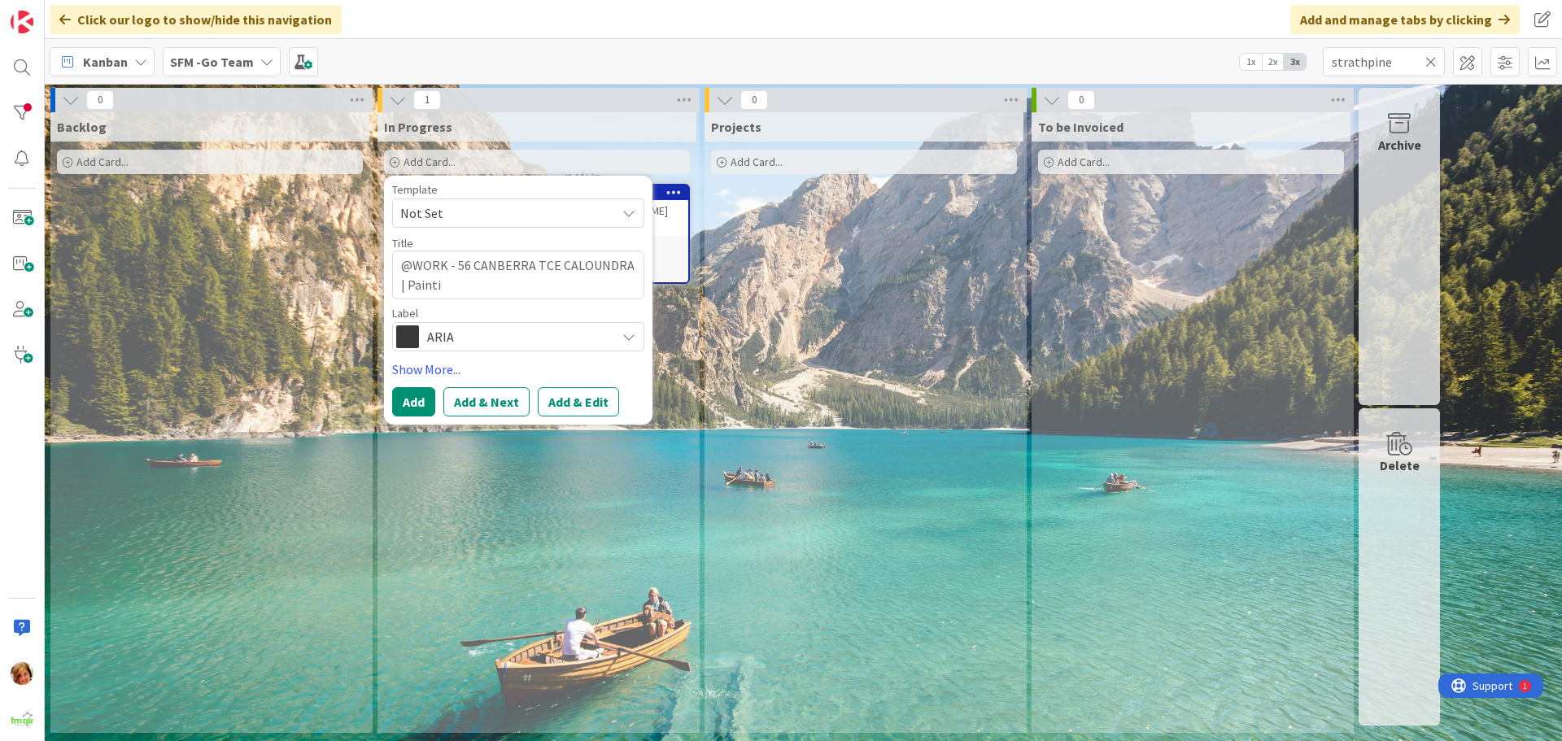
type textarea "x"
type textarea "@WORK - 56 CANBERRA TCE CALOUNDRA | Paintin"
type textarea "x"
type textarea "@WORK - 56 CANBERRA TCE CALOUNDRA | Painting"
type textarea "x"
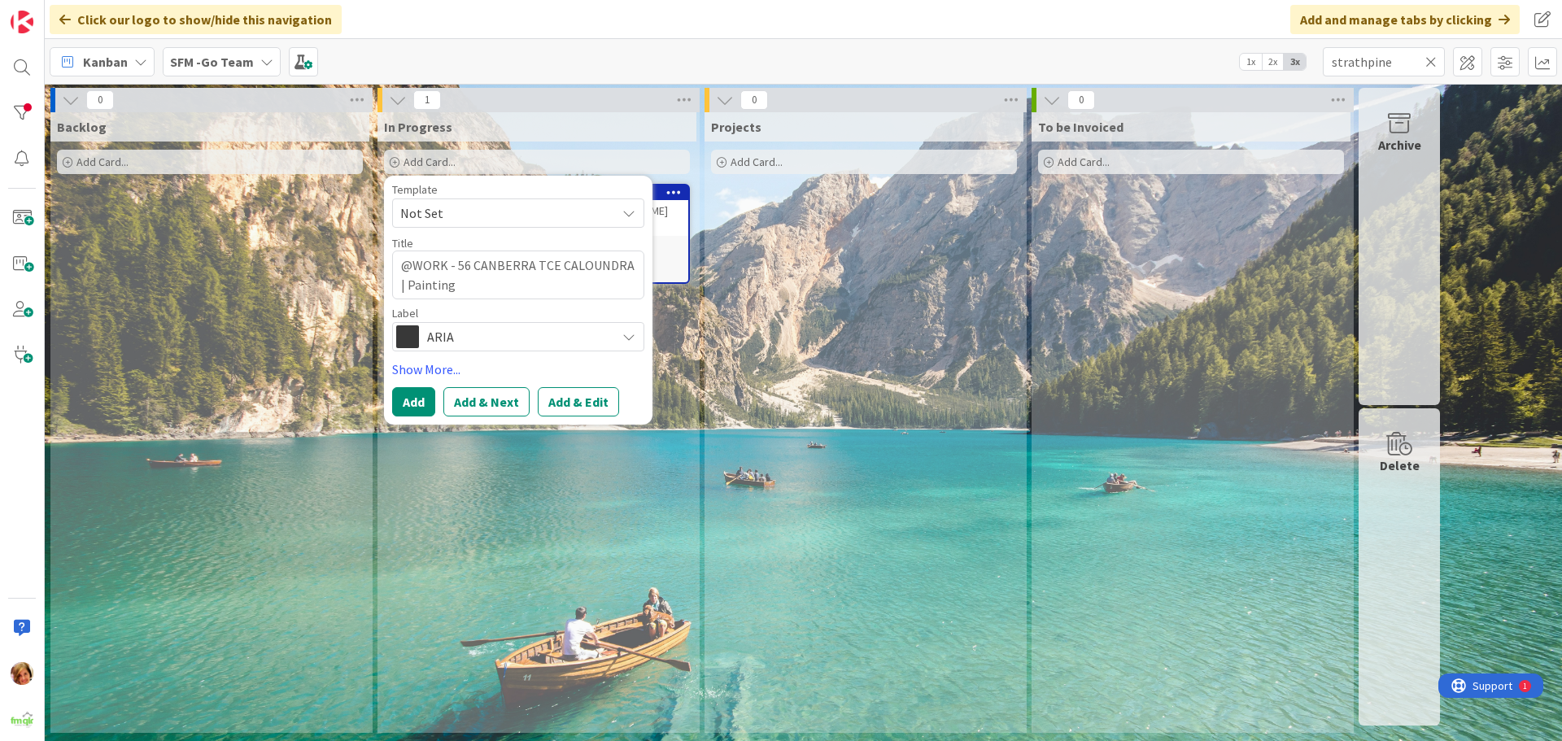
type textarea "@WORK - 56 CANBERRA TCE CALOUNDRA | Painting"
type textarea "x"
type textarea "@WORK - 56 CANBERRA TCE CALOUNDRA | Painting &"
type textarea "x"
type textarea "@WORK - 56 CANBERRA TCE CALOUNDRA | Painting &"
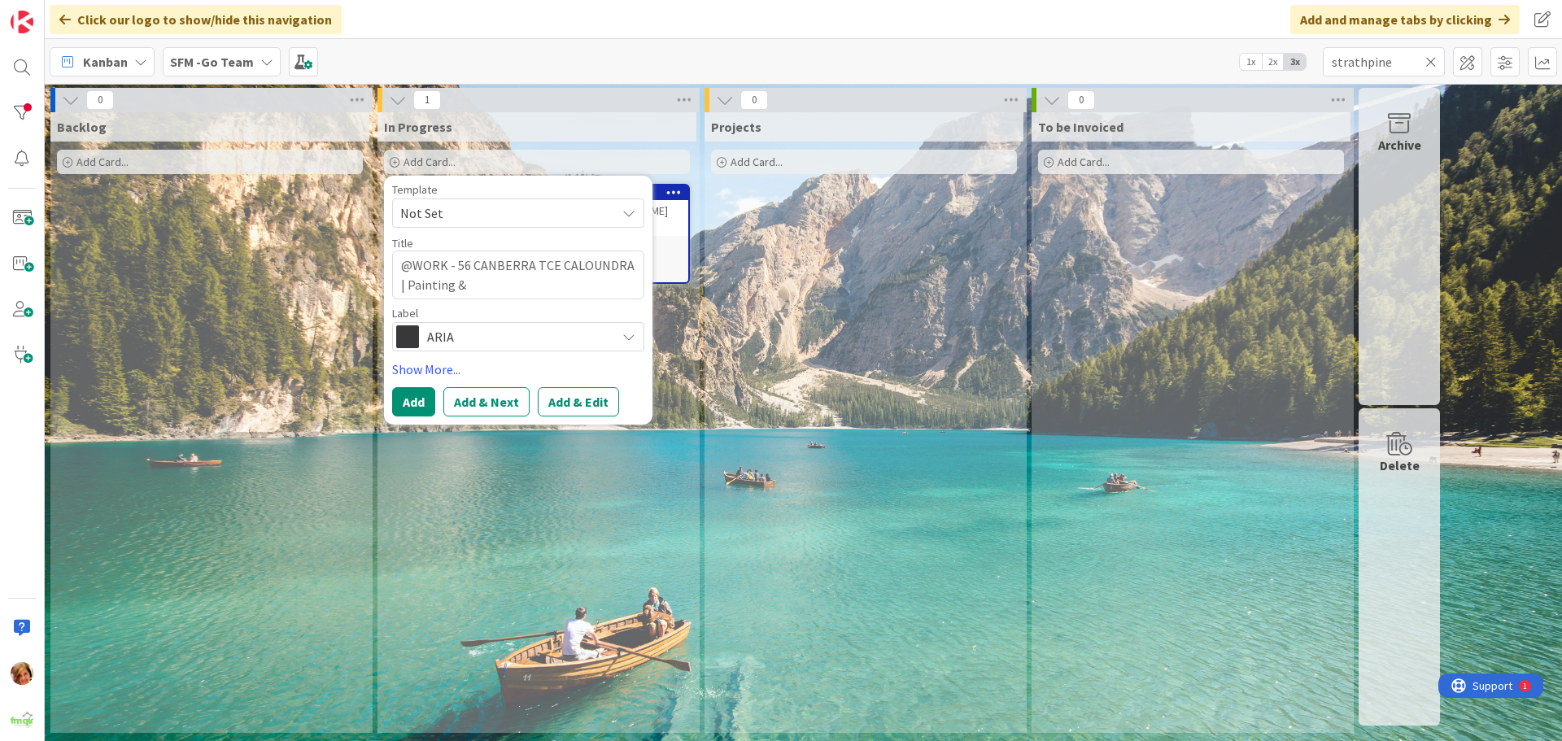
type textarea "x"
type textarea "@WORK - 56 CANBERRA TCE CALOUNDRA | Painting & E"
type textarea "x"
type textarea "@WORK - 56 CANBERRA TCE CALOUNDRA | Painting & El"
type textarea "x"
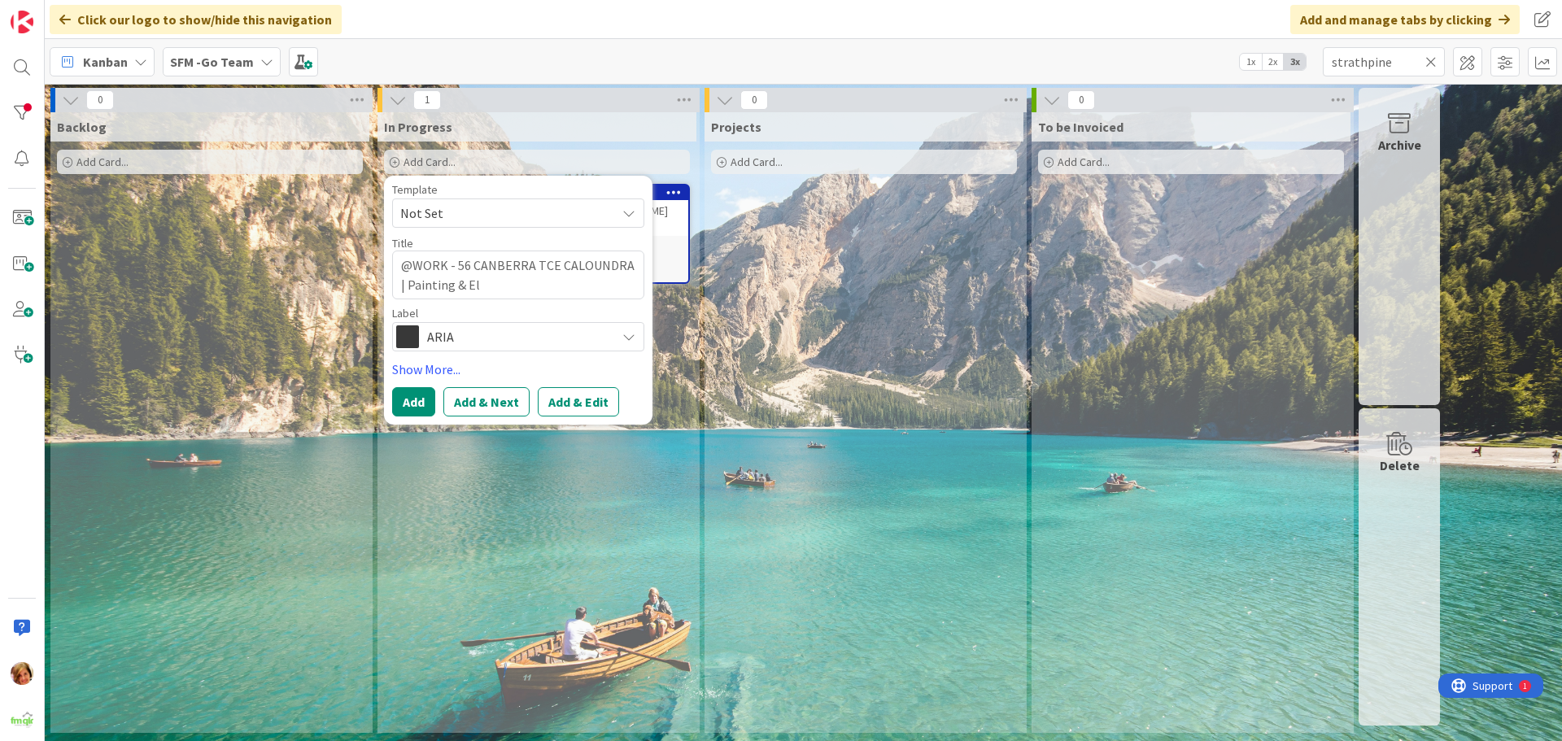
type textarea "@WORK - 56 CANBERRA TCE CALOUNDRA | Painting & Ele"
type textarea "x"
type textarea "@WORK - 56 CANBERRA TCE CALOUNDRA | Painting & Elec"
type textarea "x"
type textarea "@WORK - 56 CANBERRA TCE CALOUNDRA | Painting & Elect"
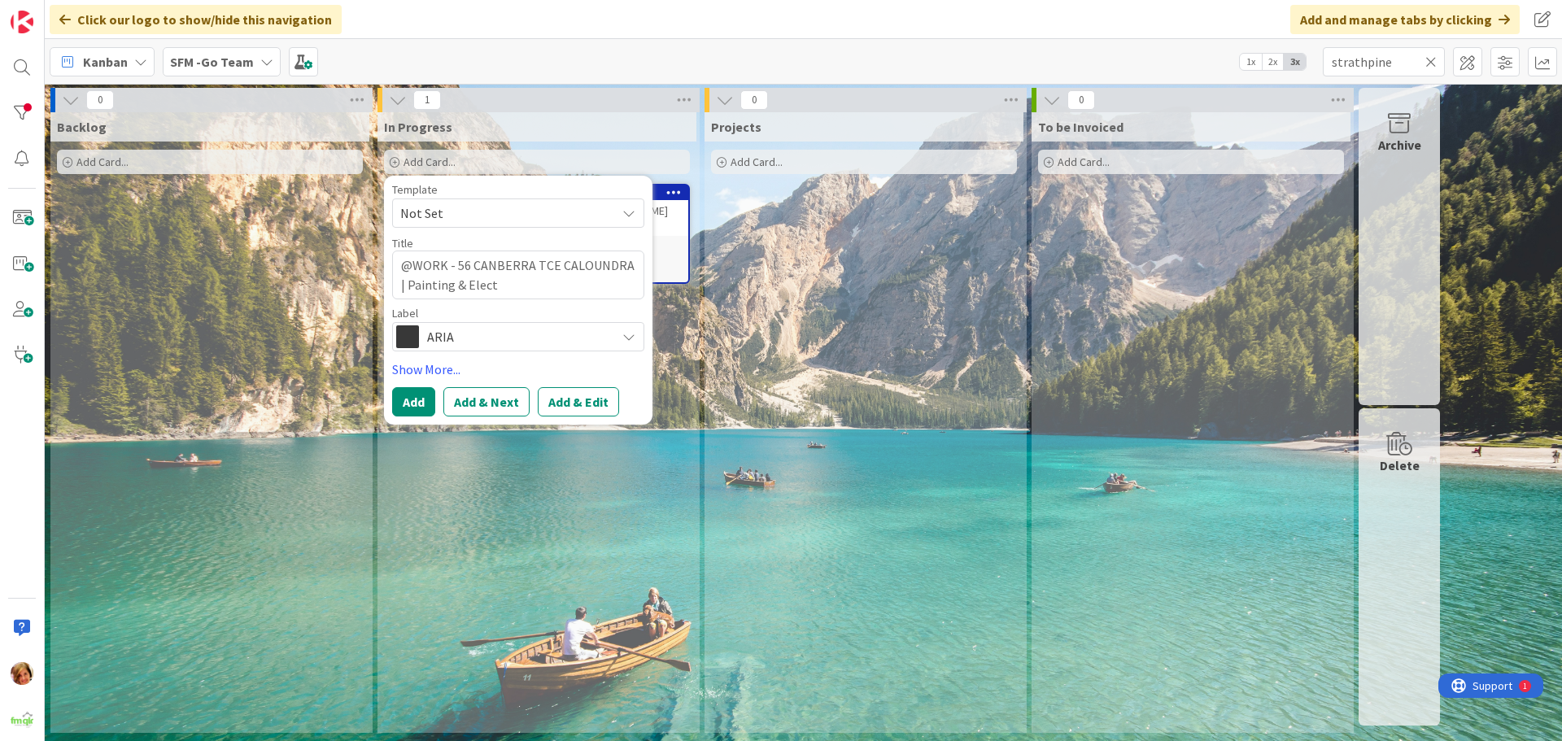
type textarea "x"
type textarea "@WORK - 56 CANBERRA TCE CALOUNDRA | Painting & Elect."
click at [507, 334] on span "ARIA" at bounding box center [517, 336] width 181 height 23
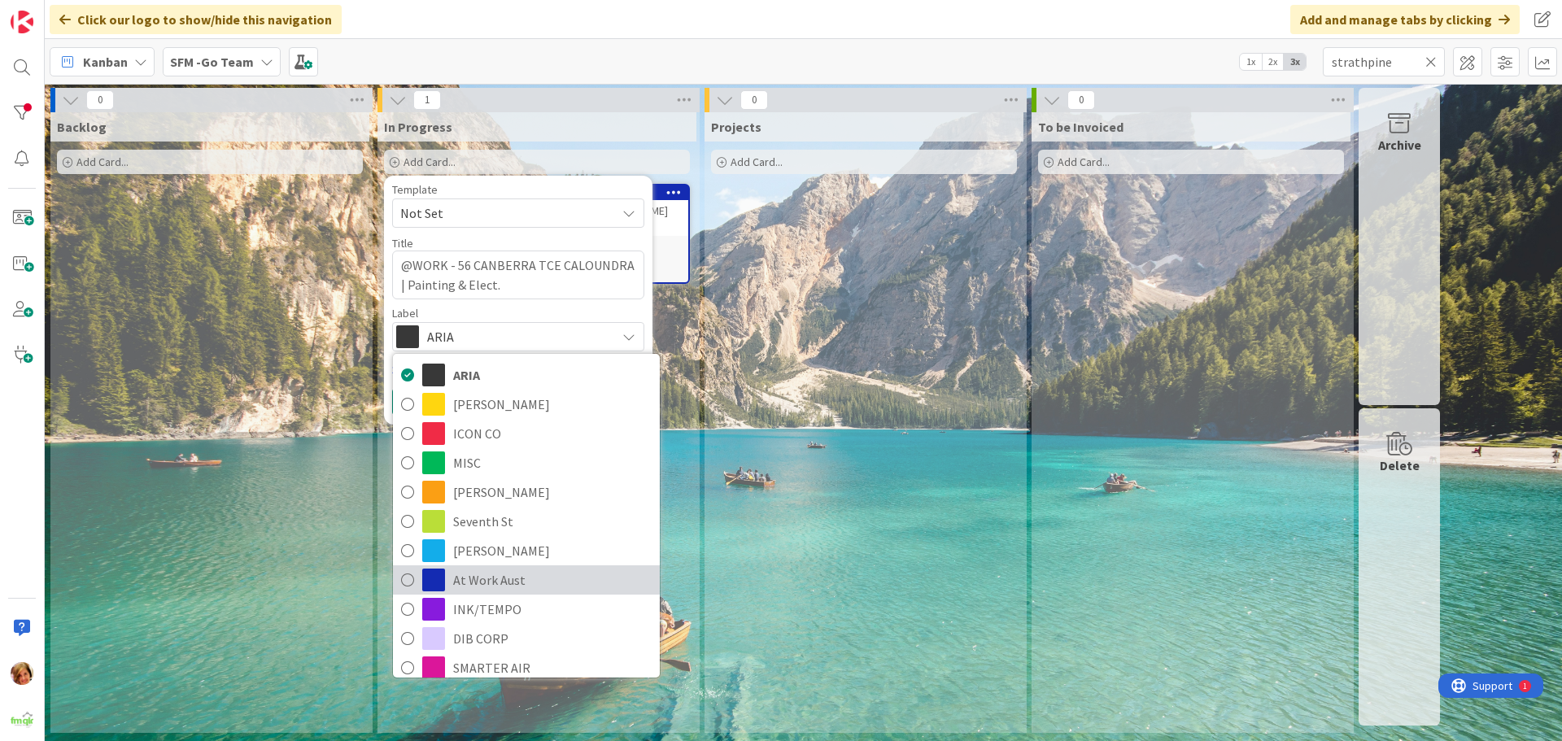
click at [475, 574] on span "At Work Aust" at bounding box center [552, 580] width 199 height 24
type textarea "x"
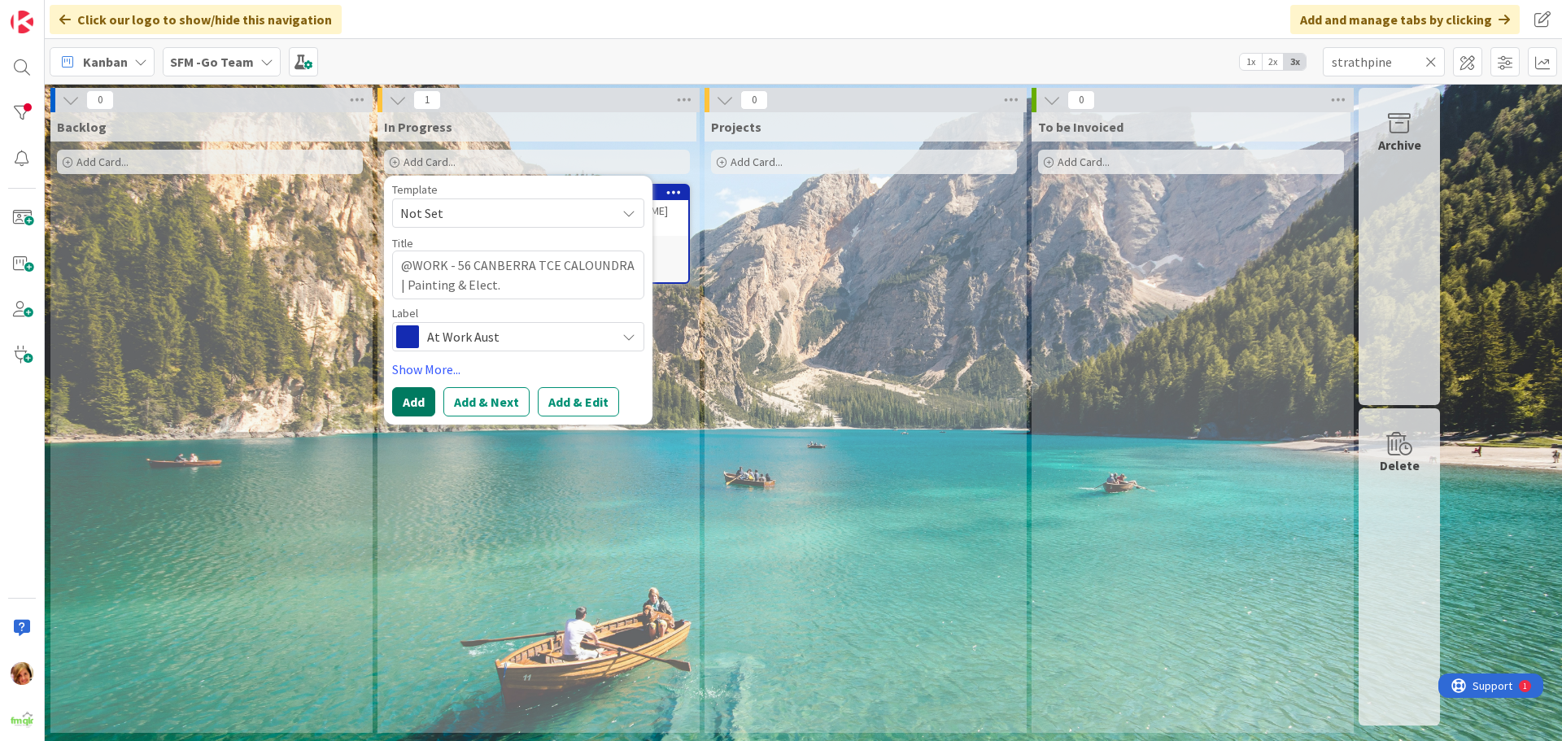
click at [414, 404] on button "Add" at bounding box center [413, 401] width 43 height 29
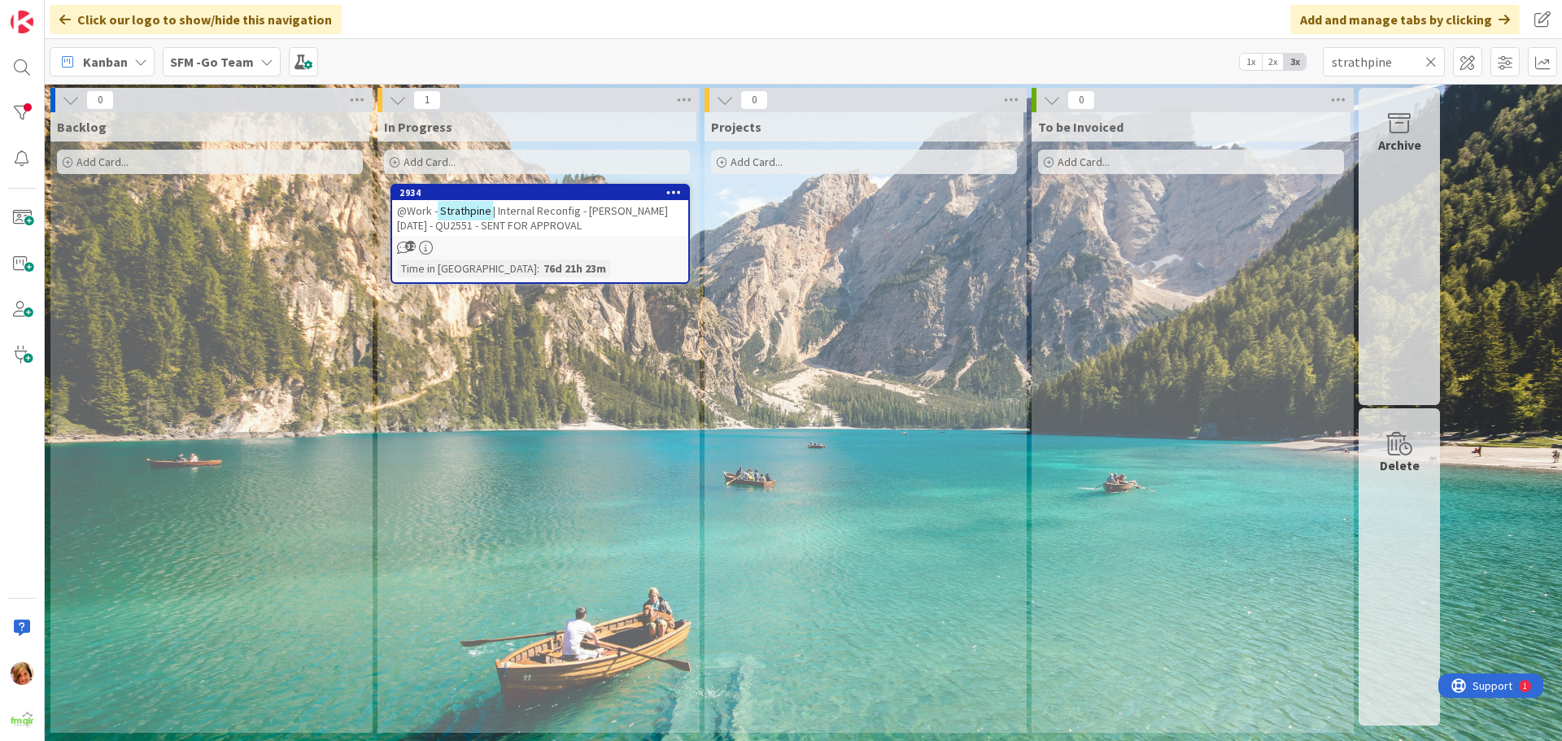
click at [1429, 60] on icon at bounding box center [1430, 62] width 11 height 15
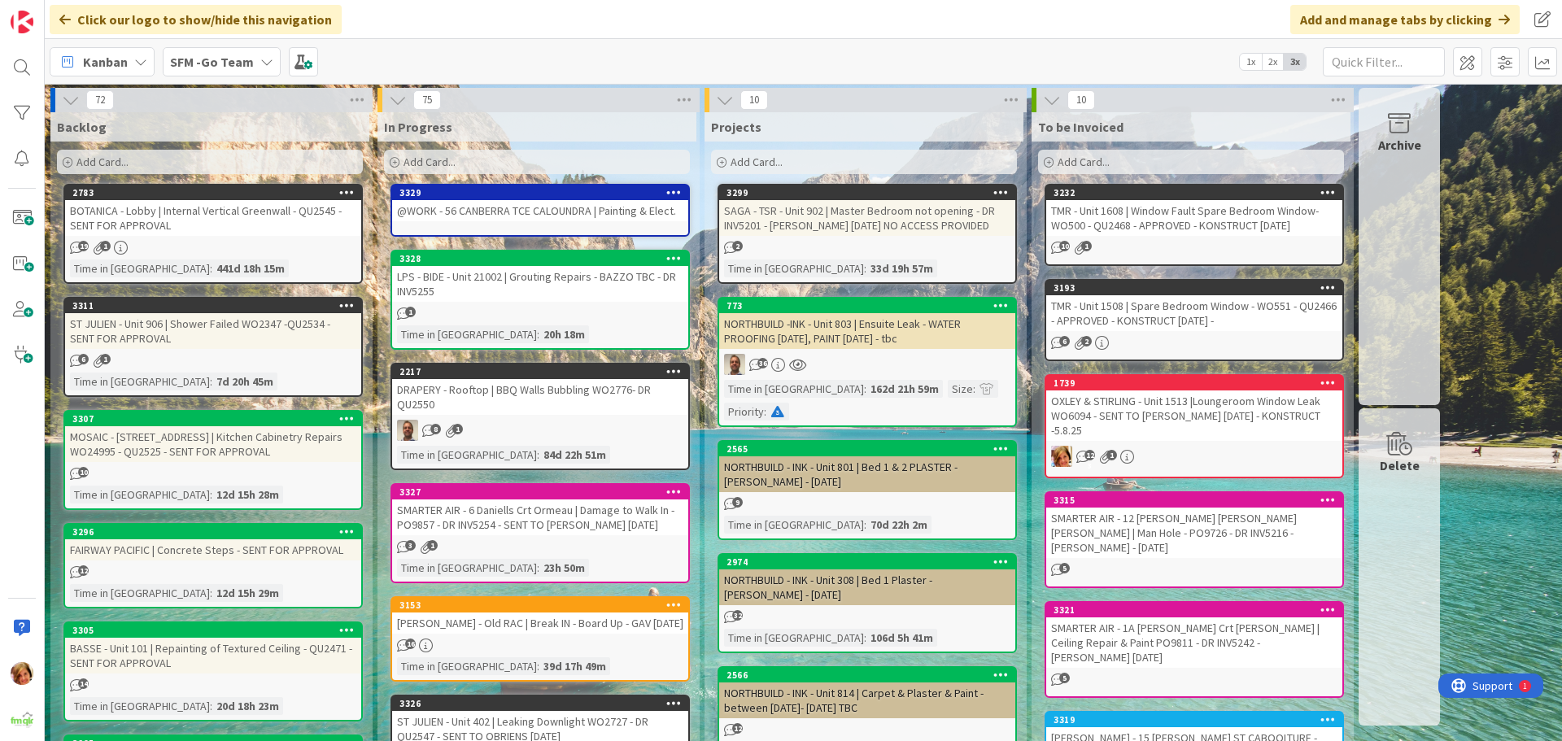
click at [556, 210] on div "@WORK - 56 CANBERRA TCE CALOUNDRA | Painting & Elect." at bounding box center [540, 210] width 296 height 21
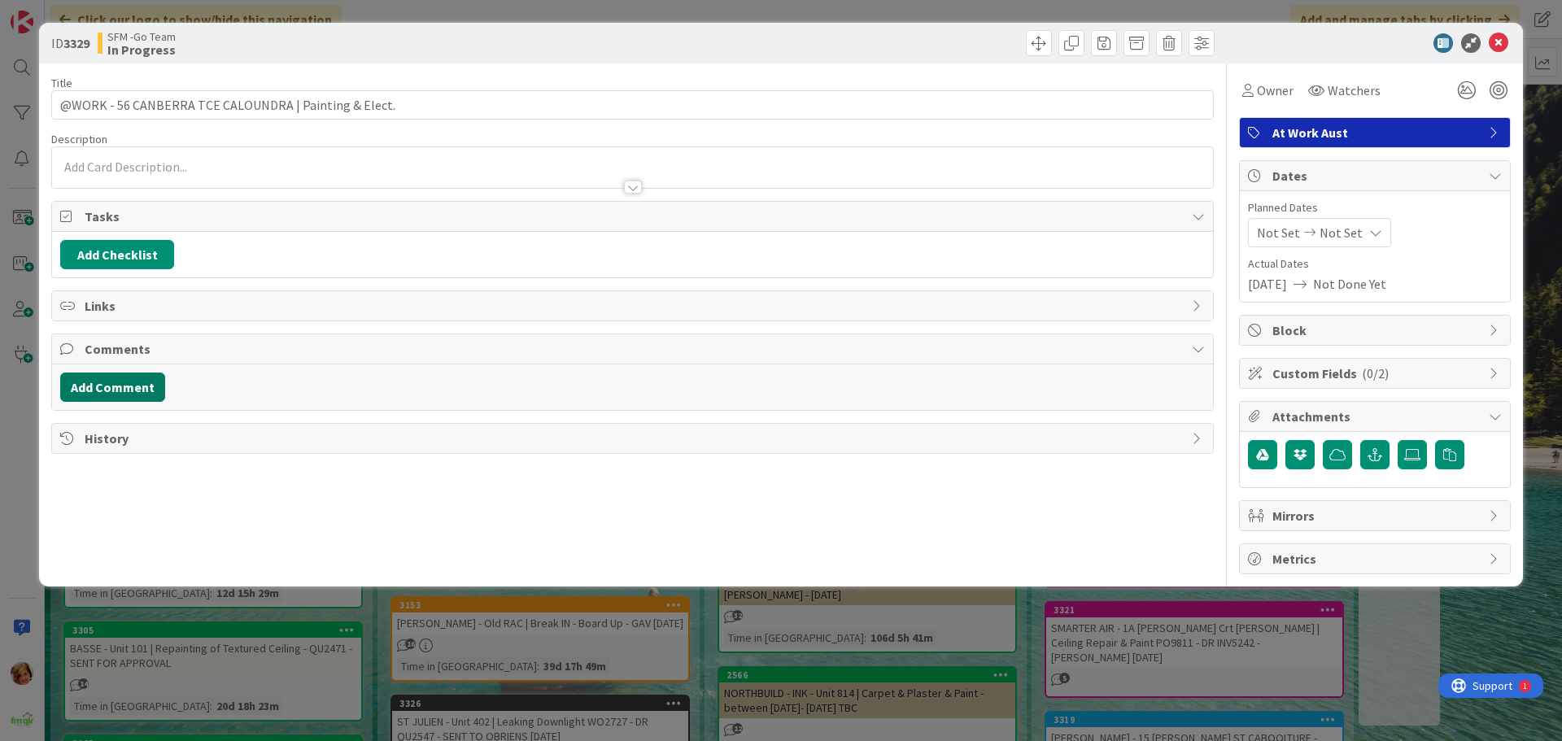
click at [134, 386] on button "Add Comment" at bounding box center [112, 387] width 105 height 29
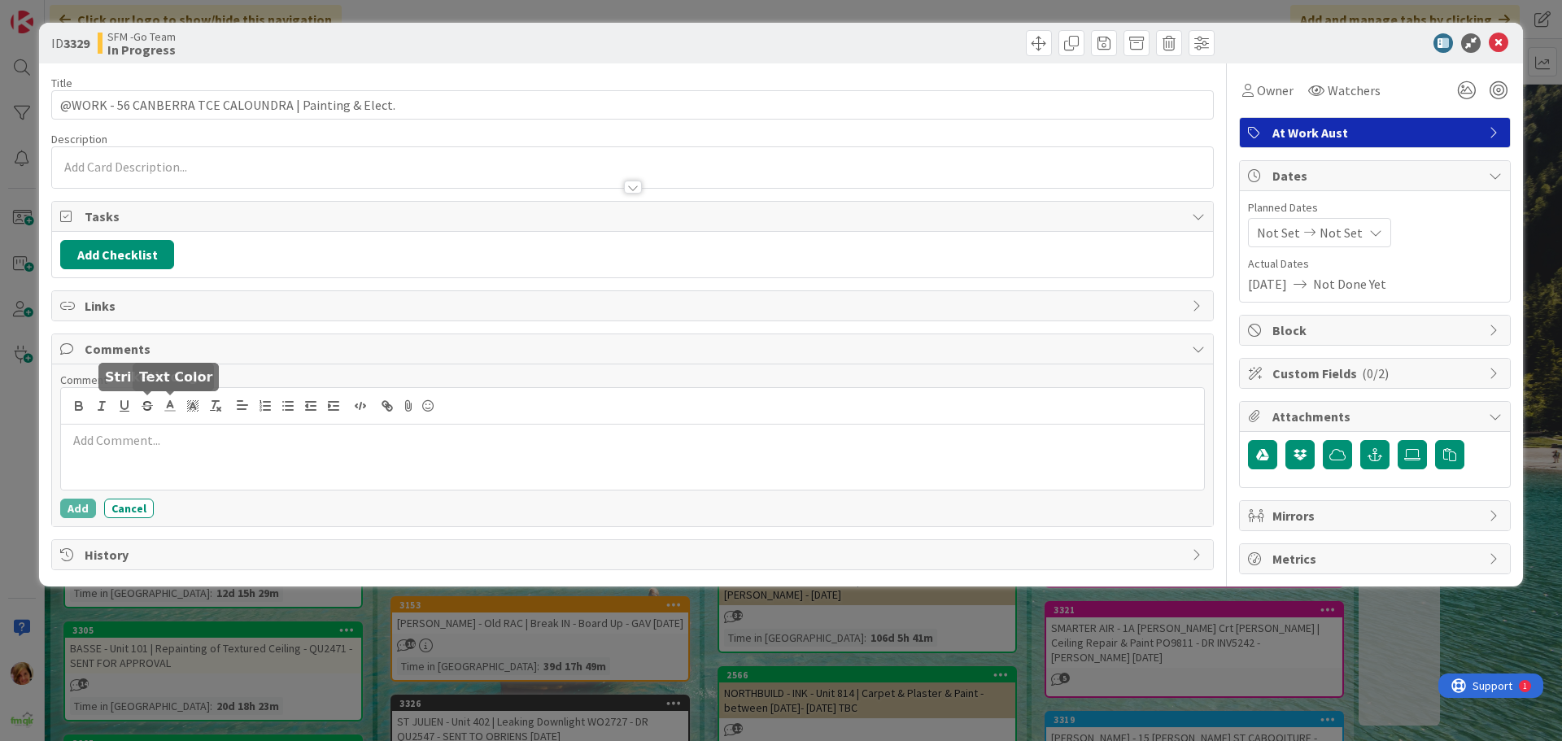
drag, startPoint x: 164, startPoint y: 439, endPoint x: 167, endPoint y: 449, distance: 10.9
click at [167, 449] on p at bounding box center [633, 440] width 1130 height 19
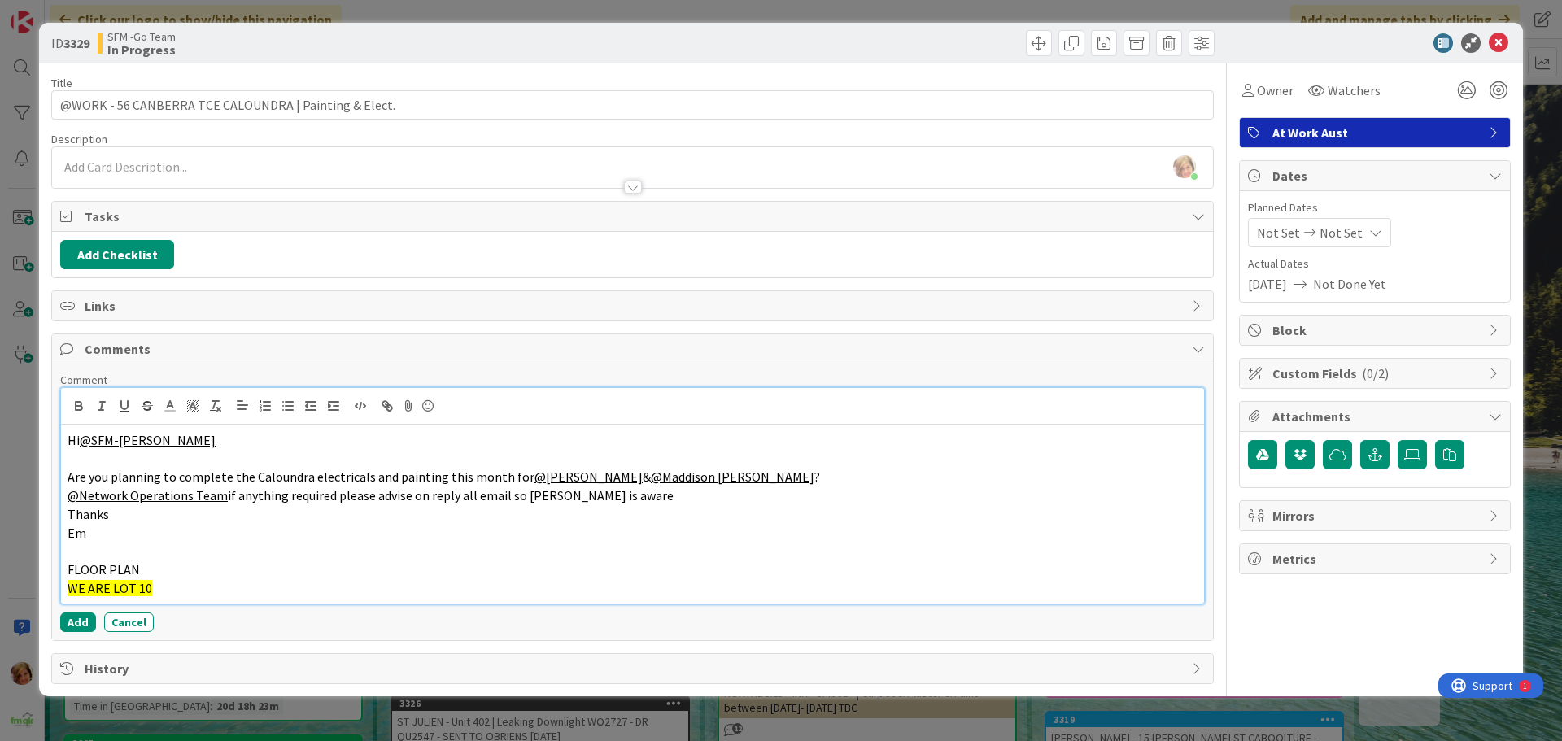
click at [188, 595] on p "WE ARE LOT 10" at bounding box center [633, 588] width 1130 height 19
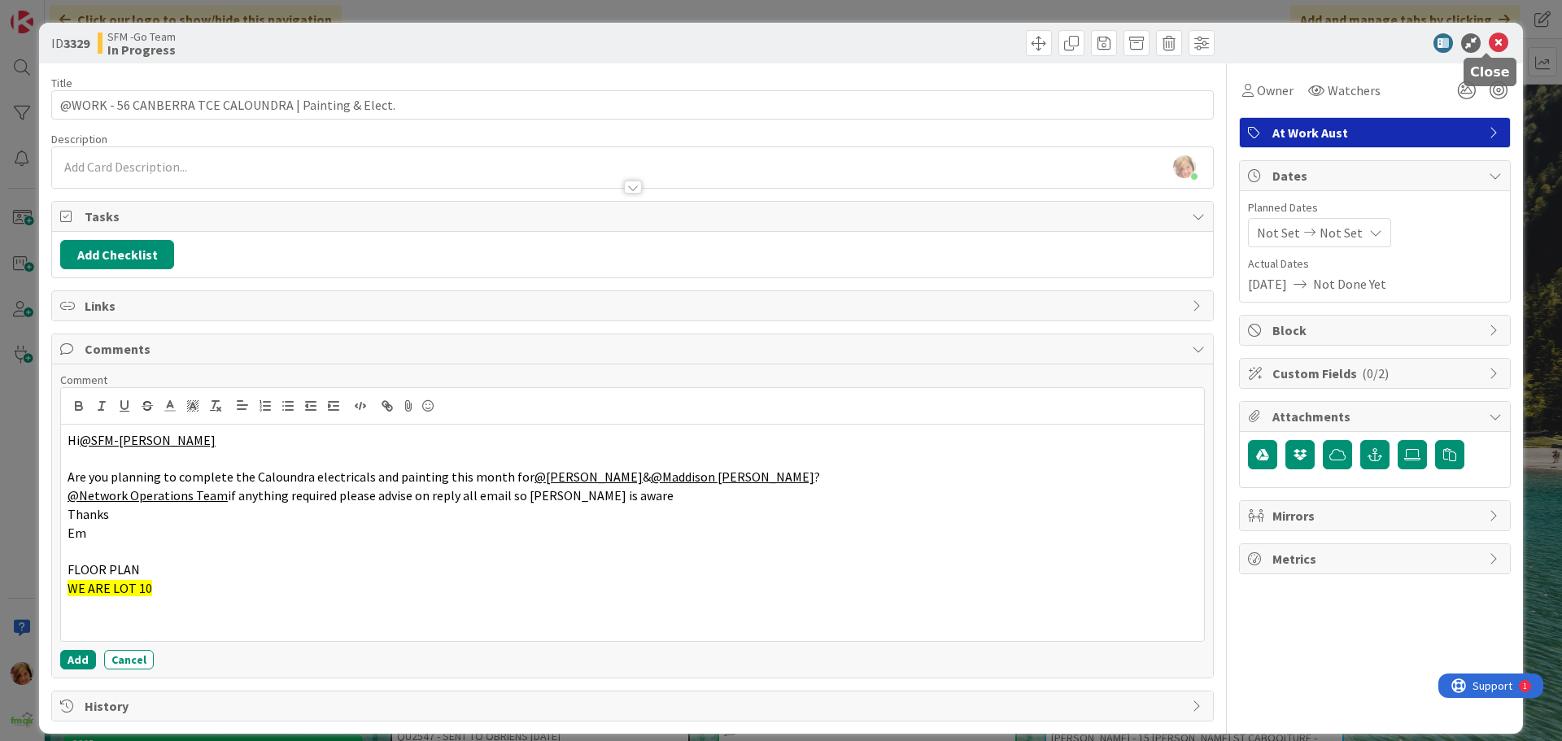
click at [1489, 45] on icon at bounding box center [1499, 43] width 20 height 20
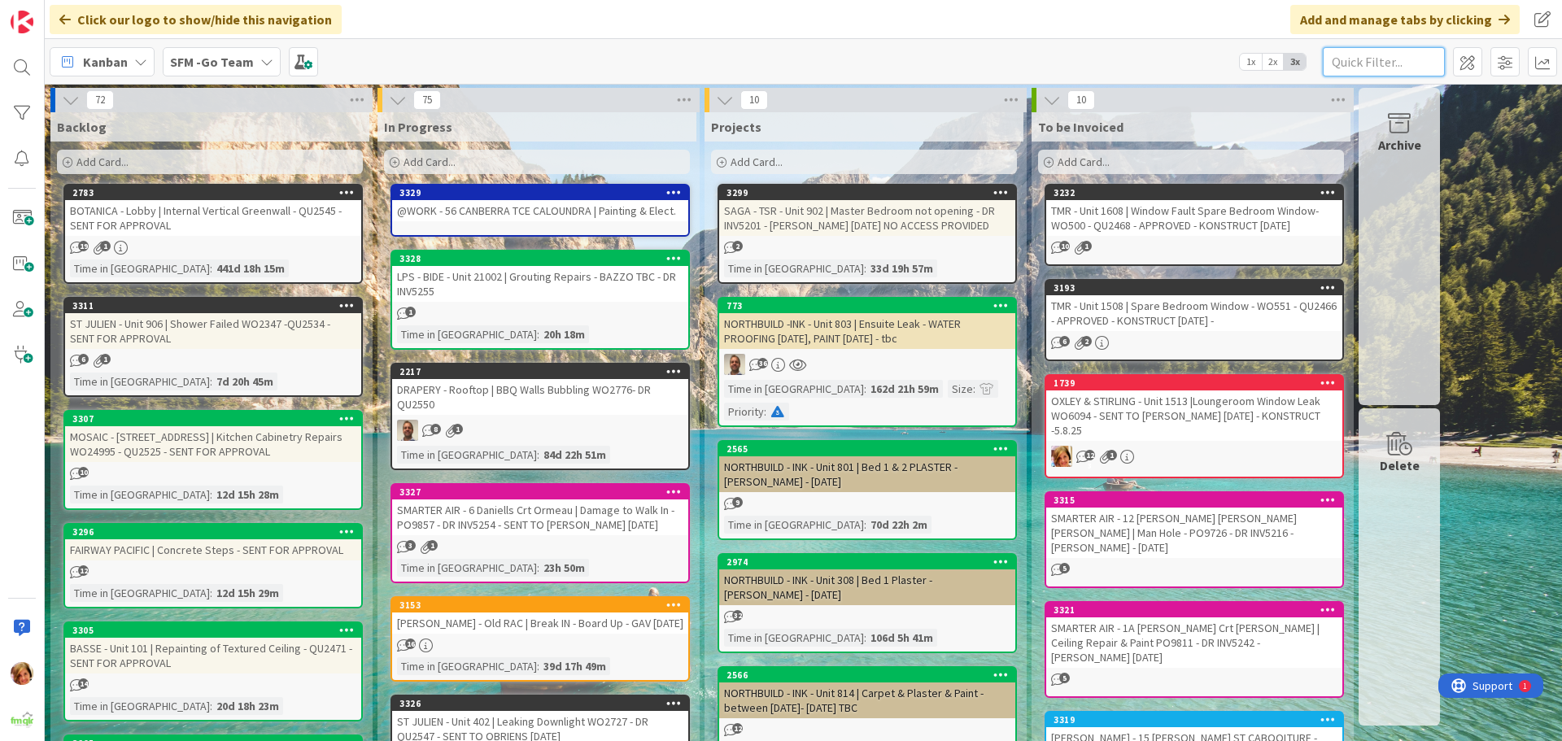
click at [1357, 55] on input "text" at bounding box center [1384, 61] width 122 height 29
type input "arundel"
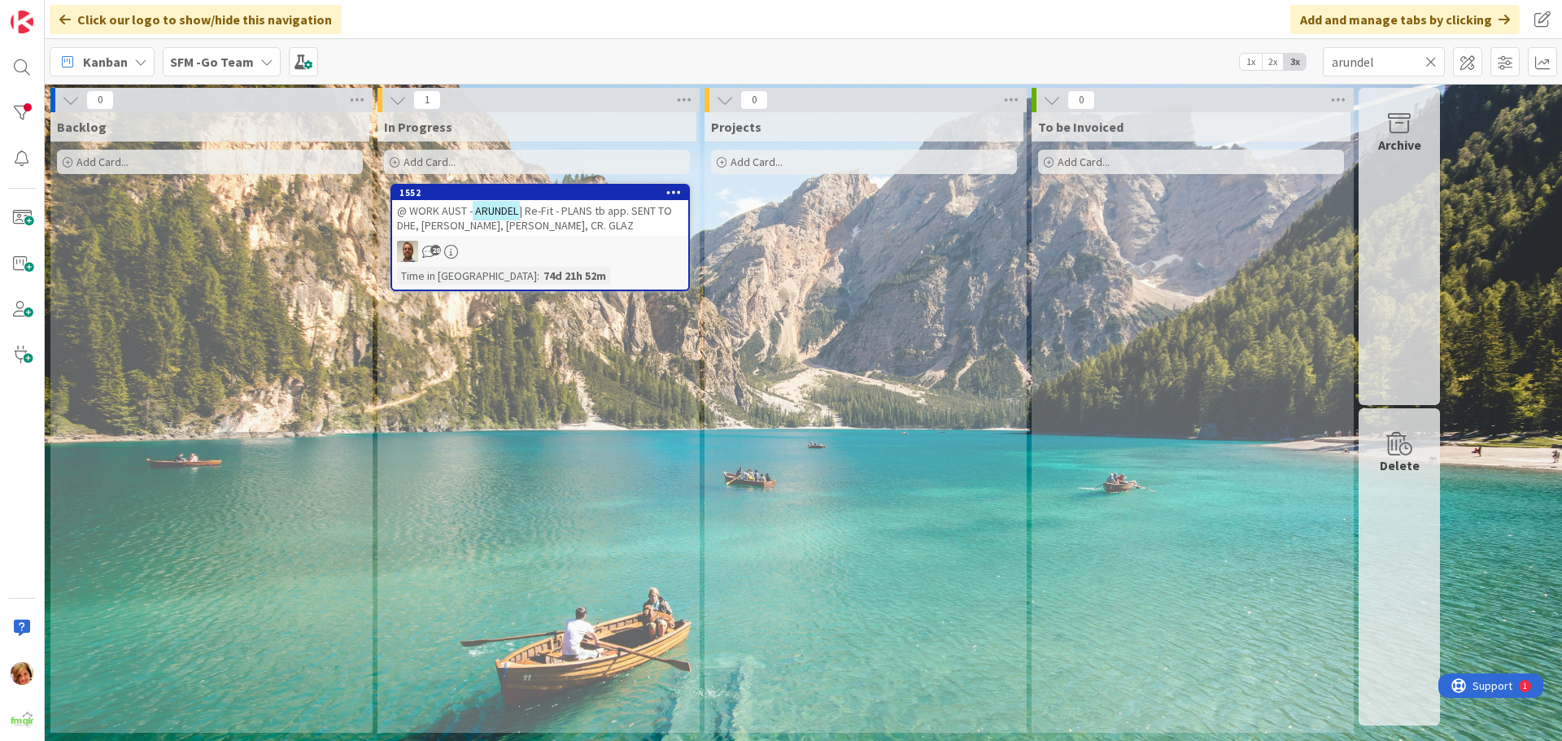
click at [580, 216] on span "| Re-Fit - PLANS tb app. SENT TO DHE, MICK, BRYCE, CR. GLAZ" at bounding box center [534, 217] width 275 height 29
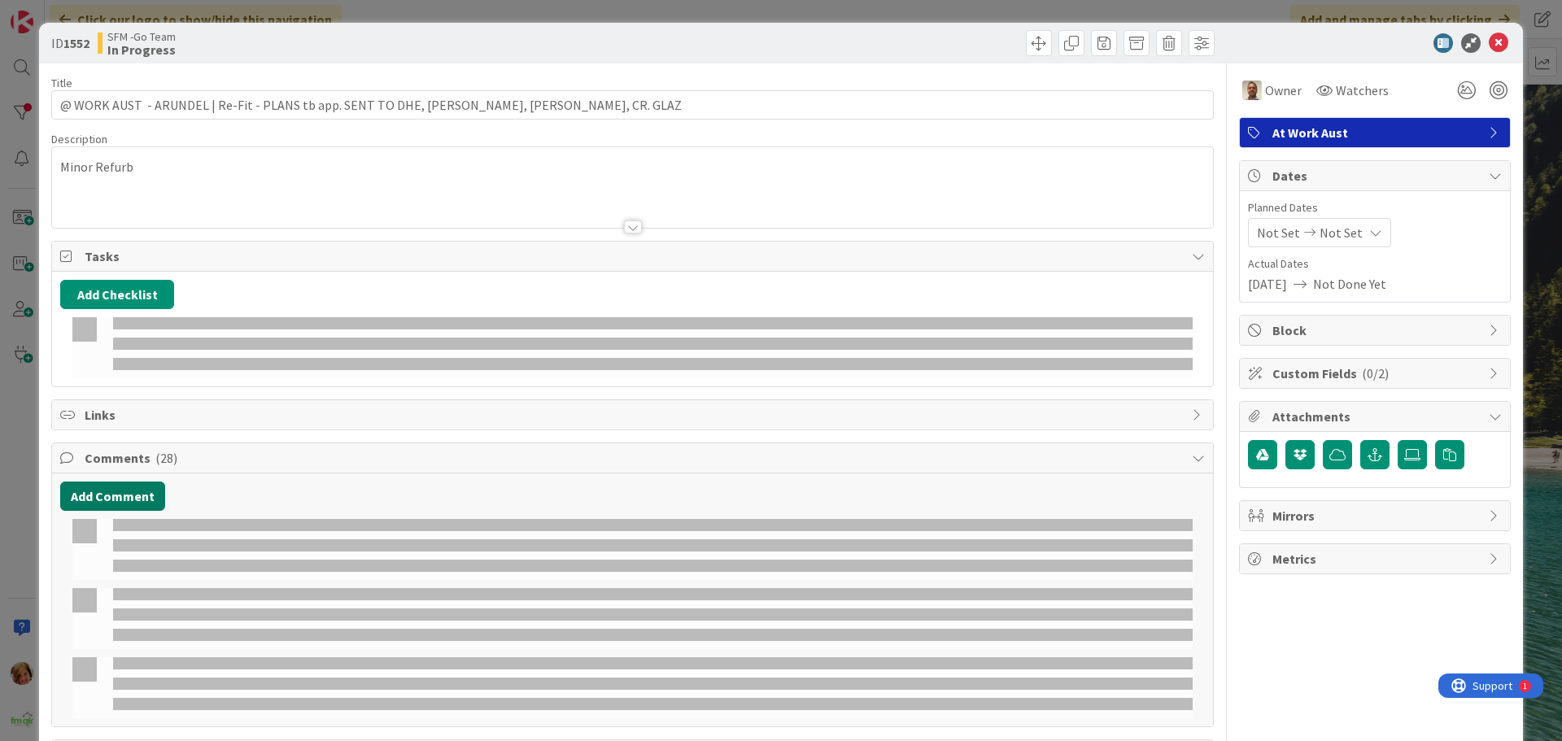
click at [105, 492] on button "Add Comment" at bounding box center [112, 496] width 105 height 29
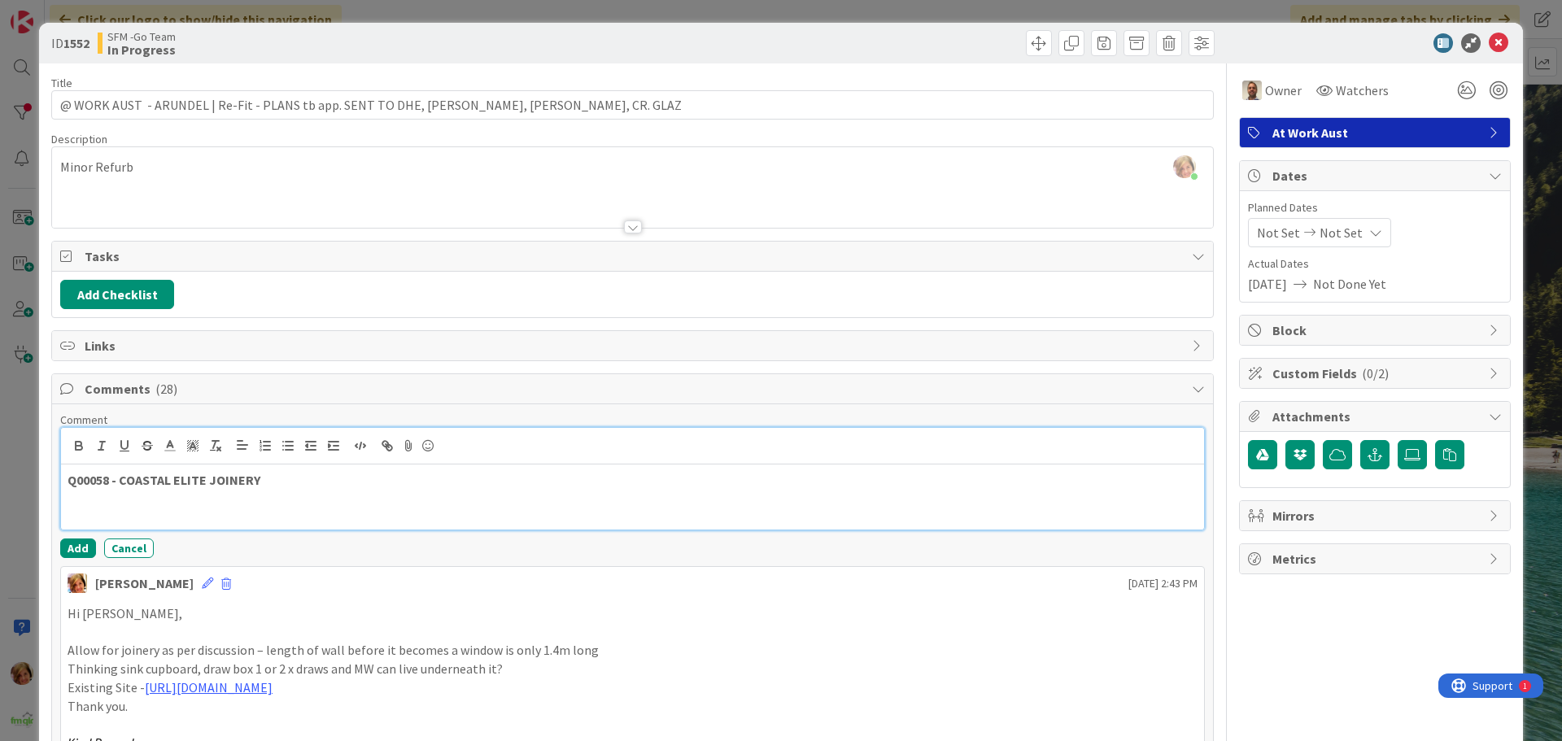
click at [366, 495] on p at bounding box center [633, 499] width 1130 height 19
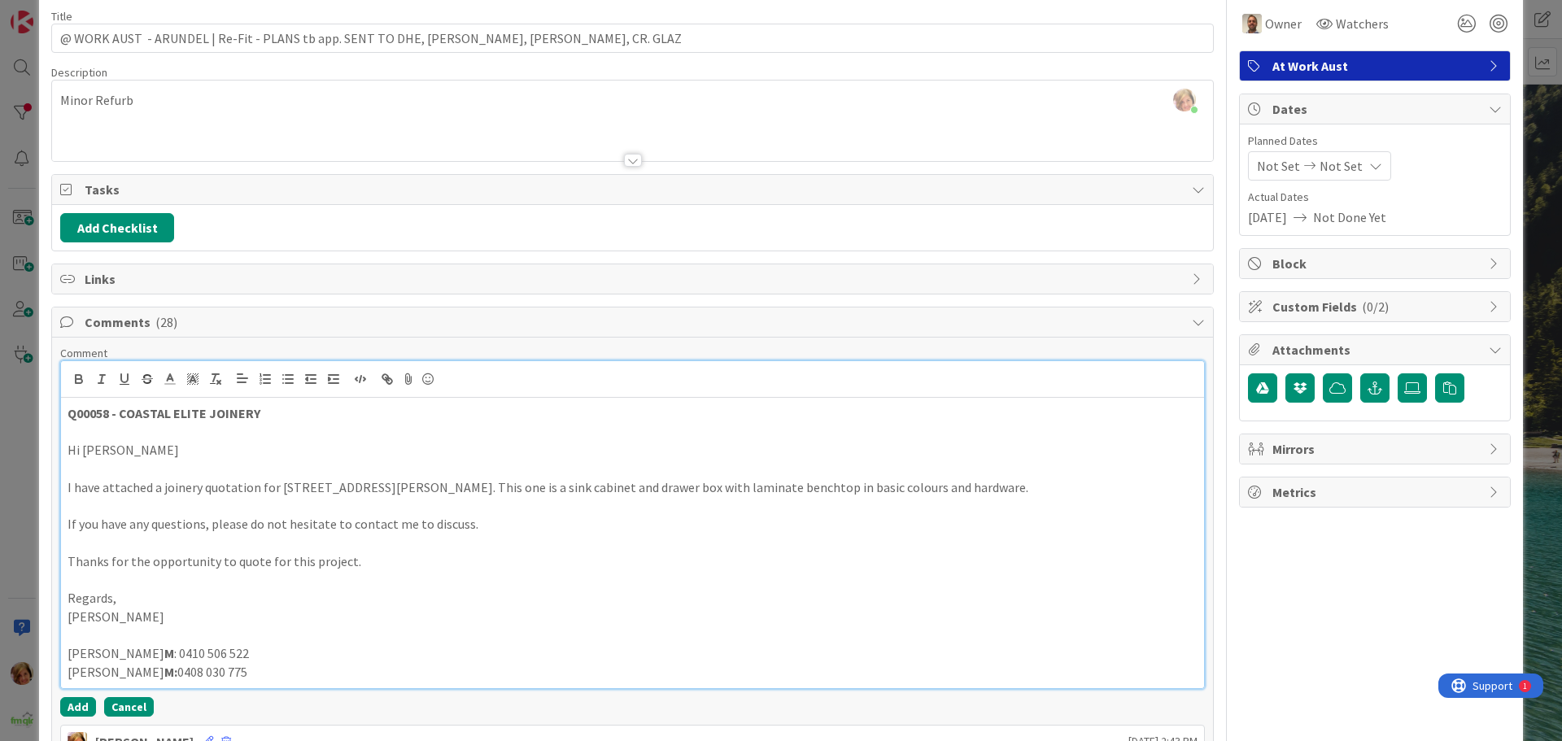
scroll to position [168, 0]
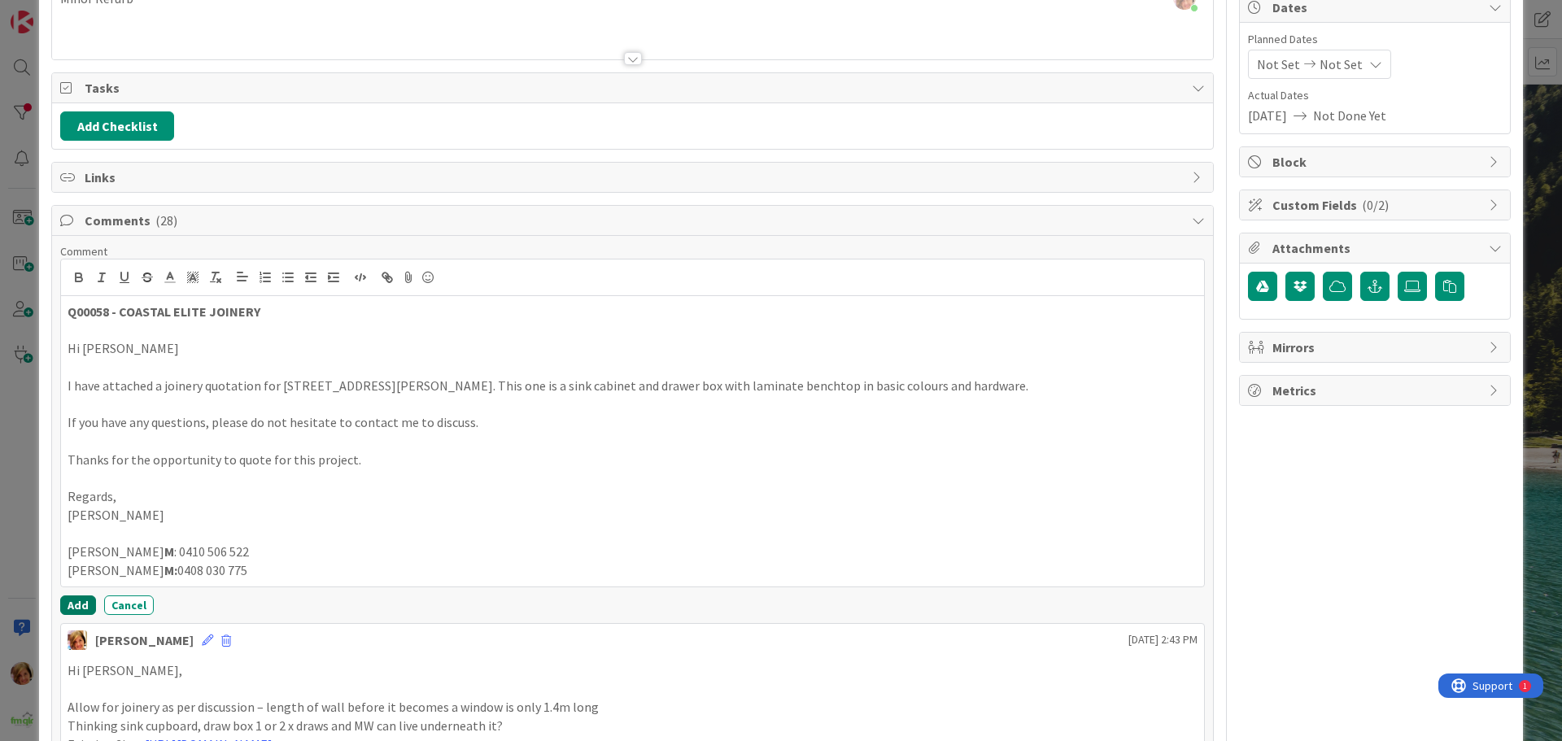
click at [75, 598] on button "Add" at bounding box center [78, 606] width 36 height 20
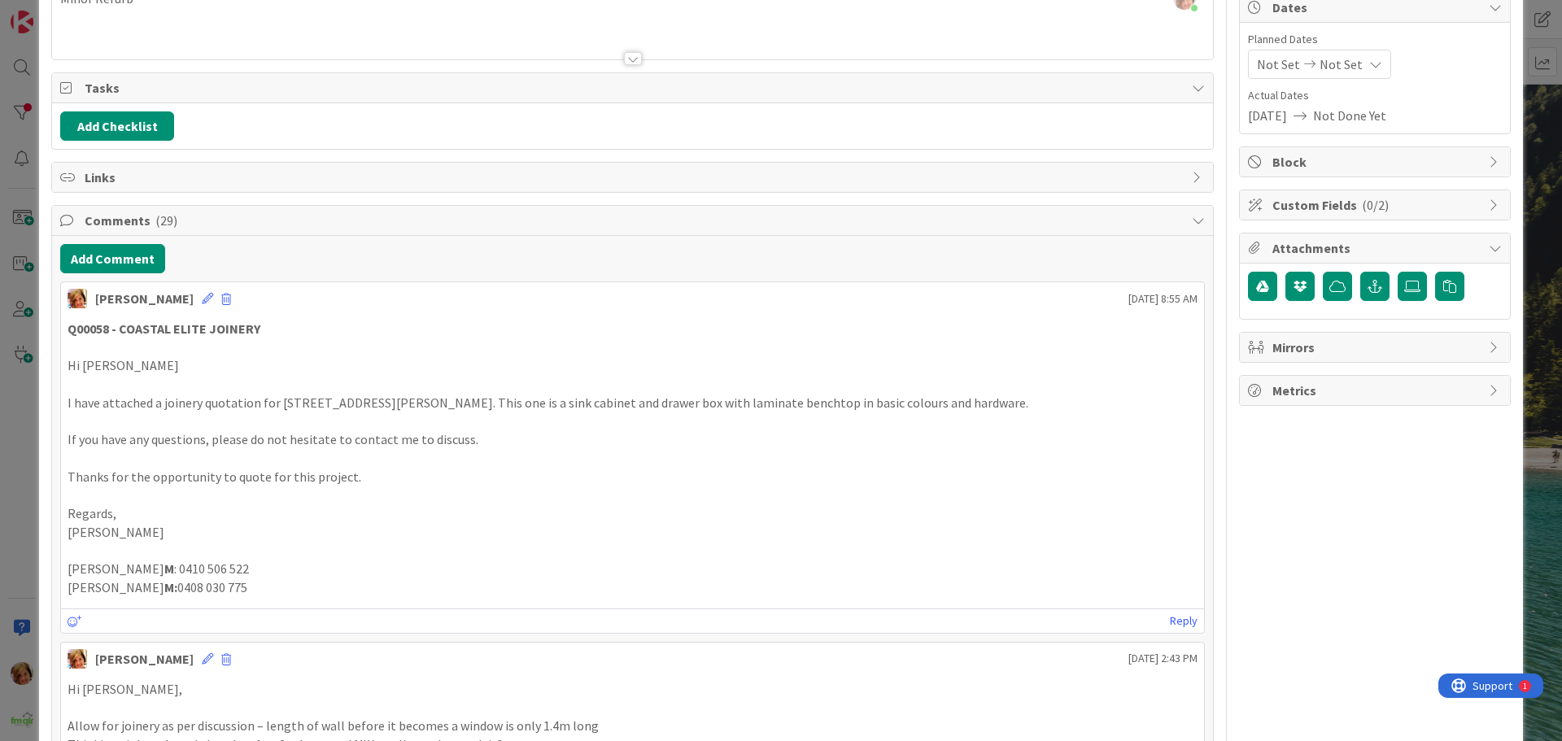
scroll to position [0, 0]
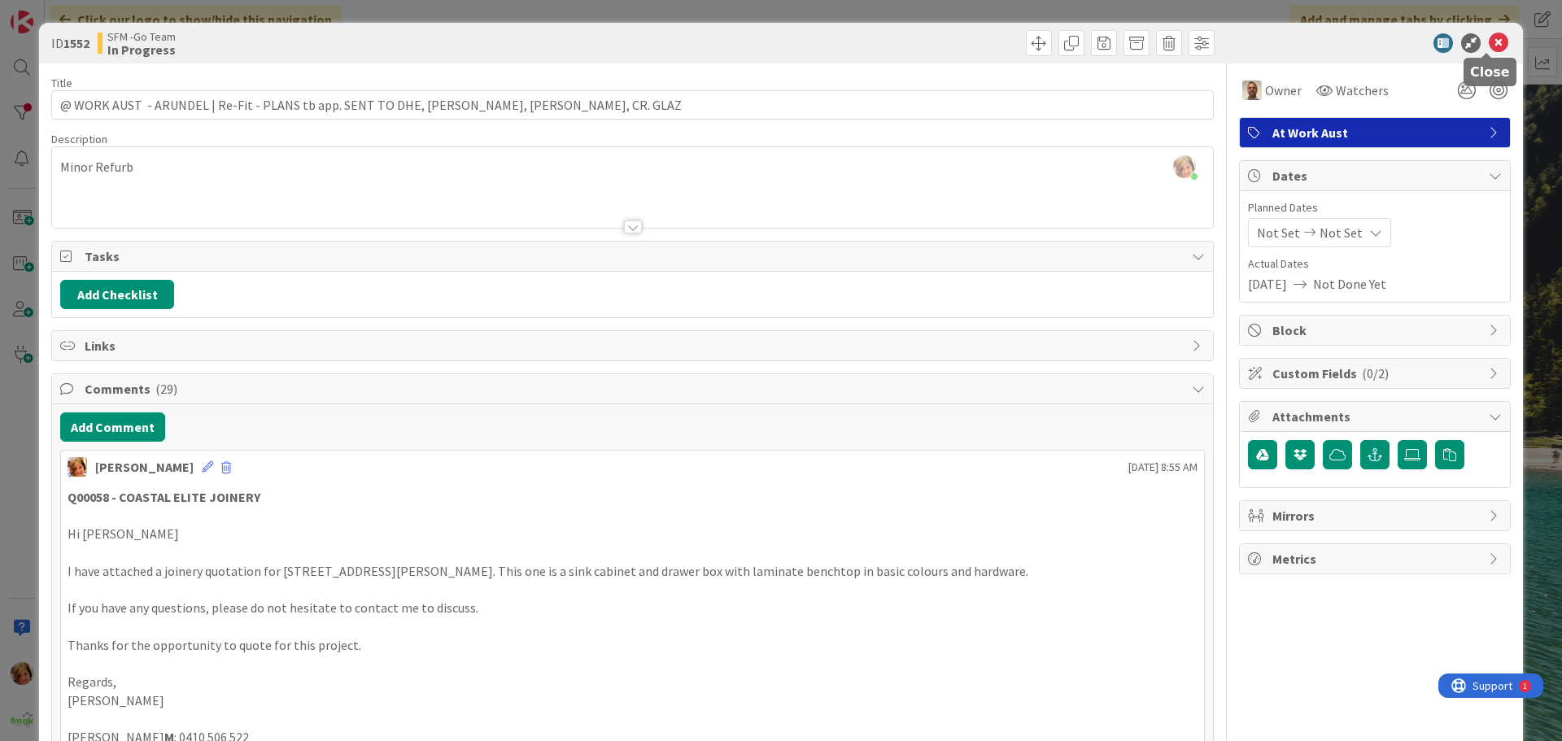
click at [1489, 43] on icon at bounding box center [1499, 43] width 20 height 20
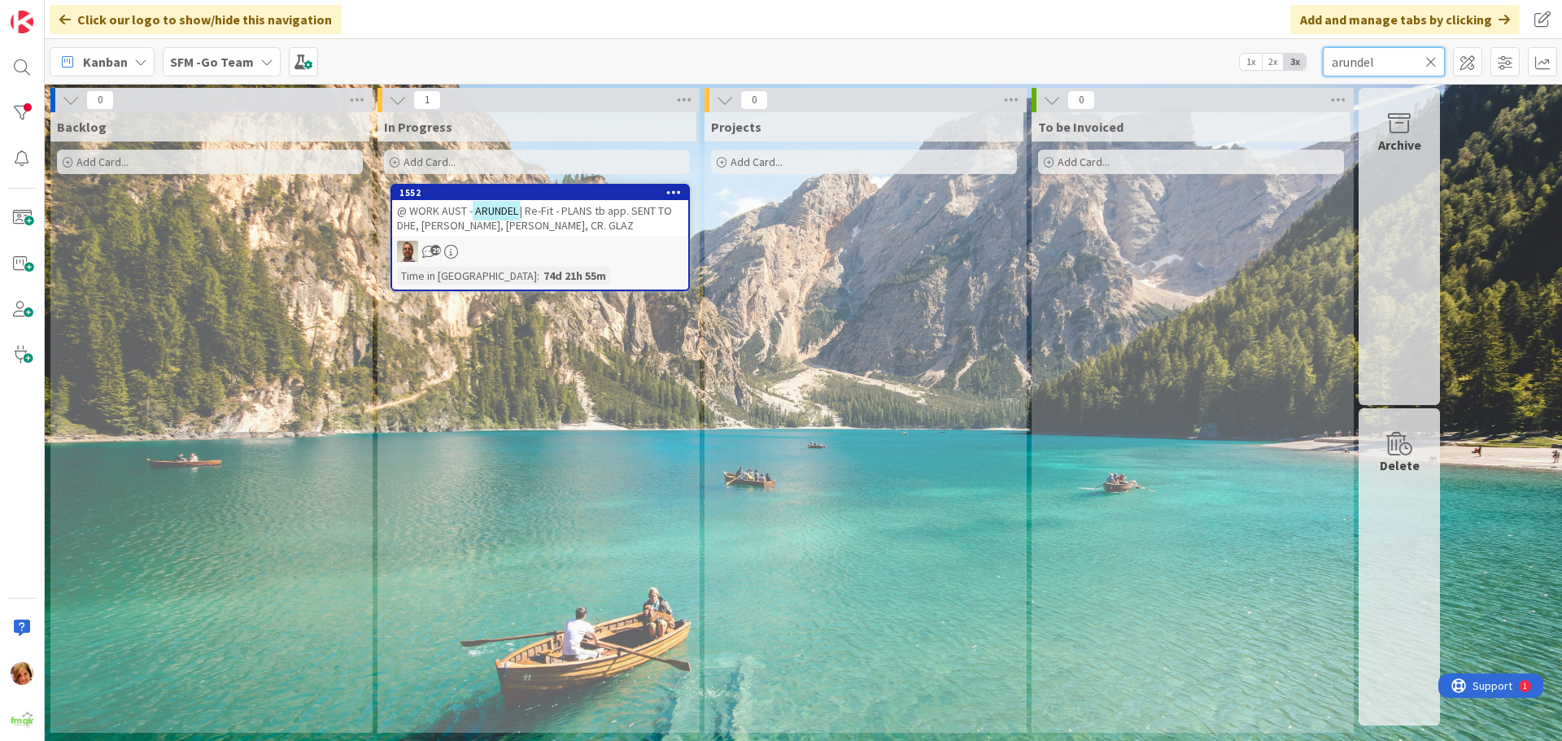
click at [1407, 52] on input "arundel" at bounding box center [1384, 61] width 122 height 29
type input "a"
type input "strathpine"
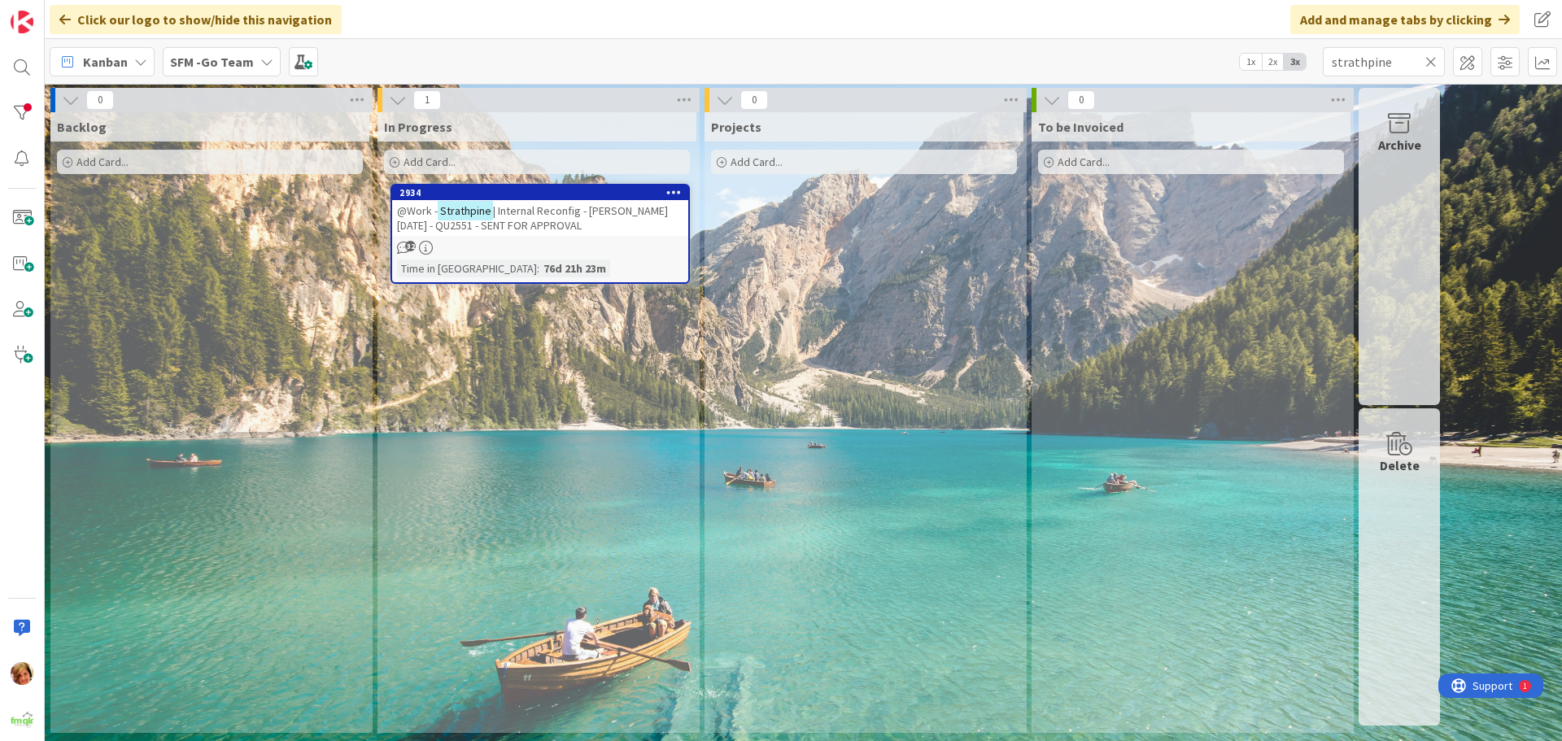
click at [513, 203] on span "| Internal Reconfig - STEVE 4.8.25 - QU2551 - SENT FOR APPROVAL" at bounding box center [532, 217] width 271 height 29
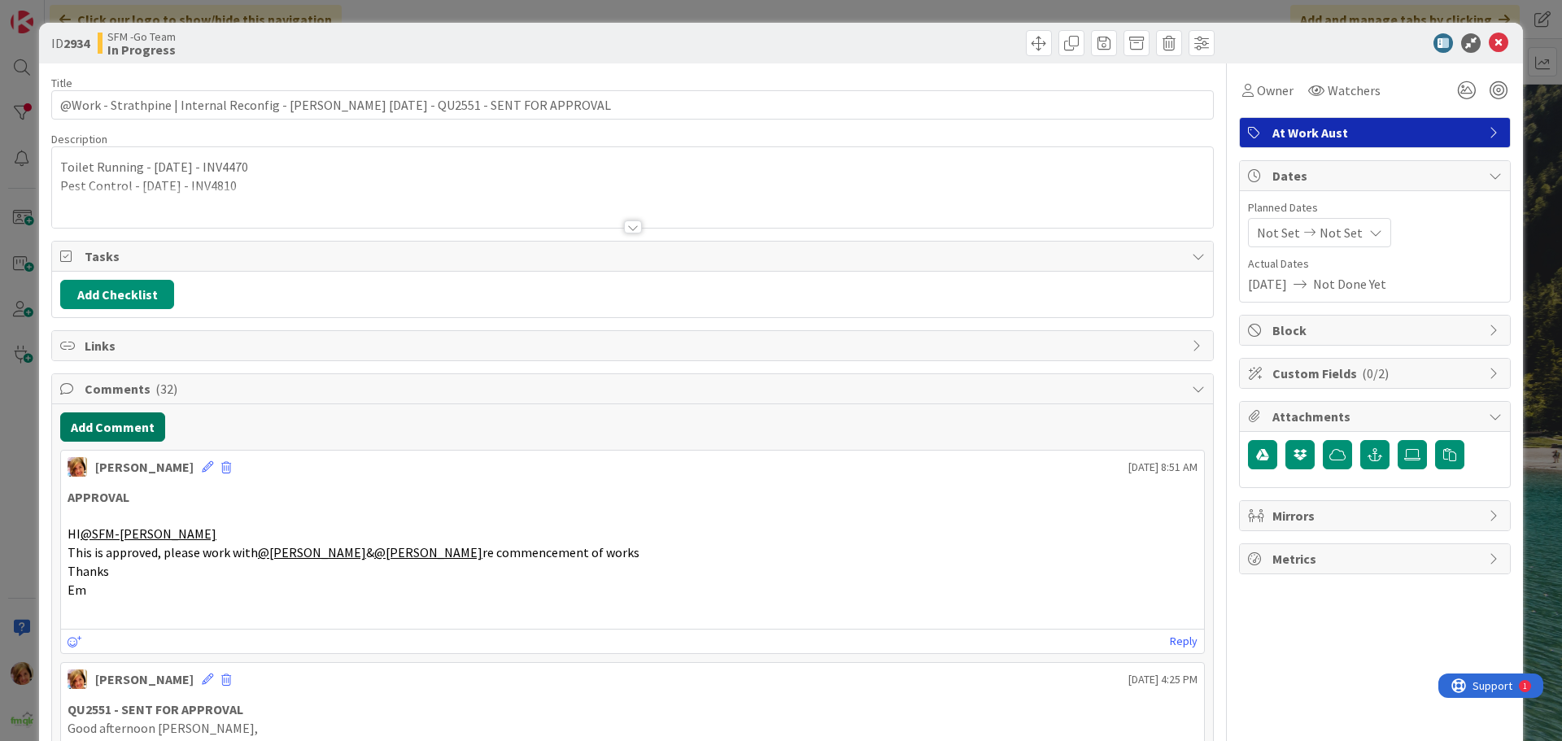
click at [103, 434] on button "Add Comment" at bounding box center [112, 426] width 105 height 29
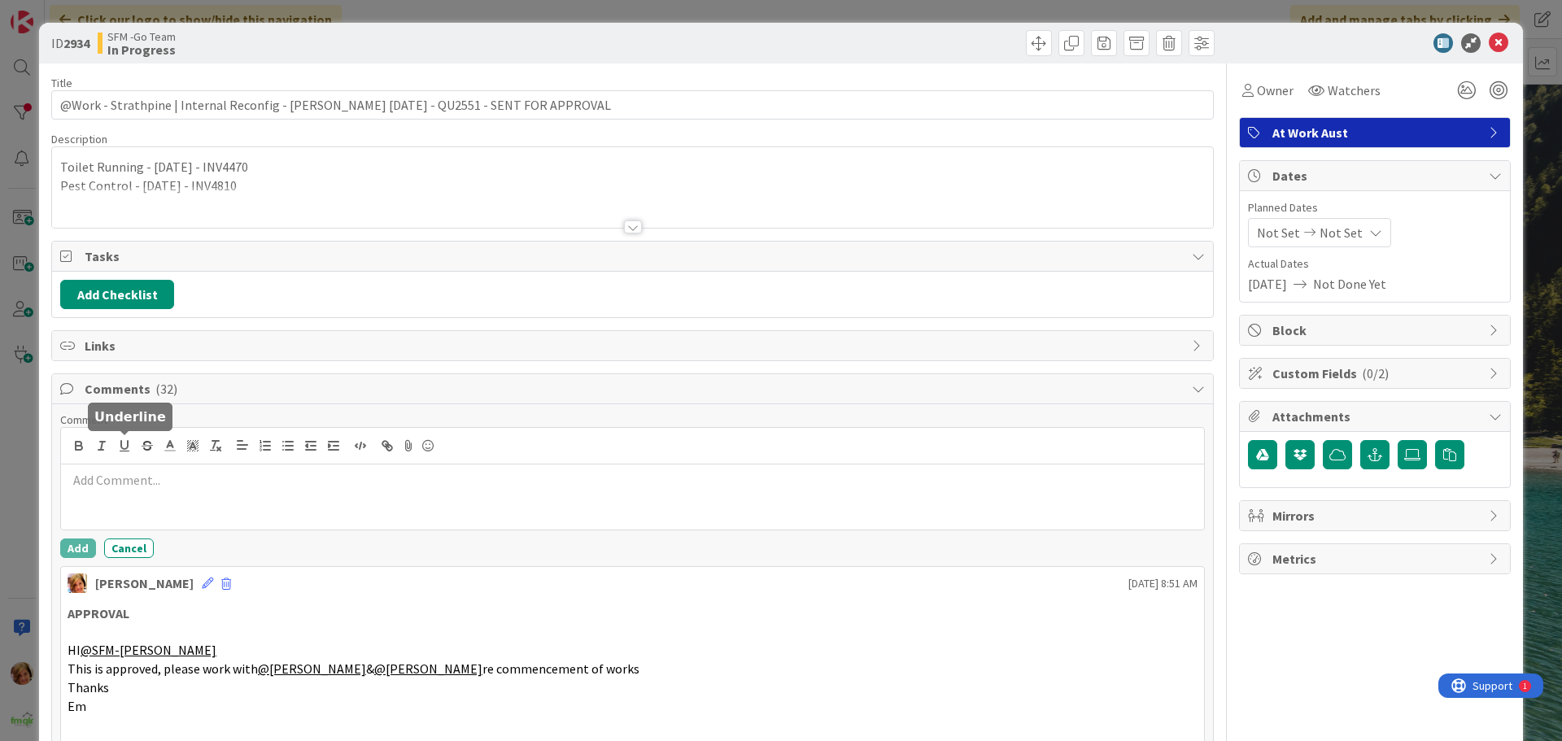
drag, startPoint x: 103, startPoint y: 434, endPoint x: 172, endPoint y: 521, distance: 111.3
click at [169, 521] on div at bounding box center [632, 497] width 1143 height 65
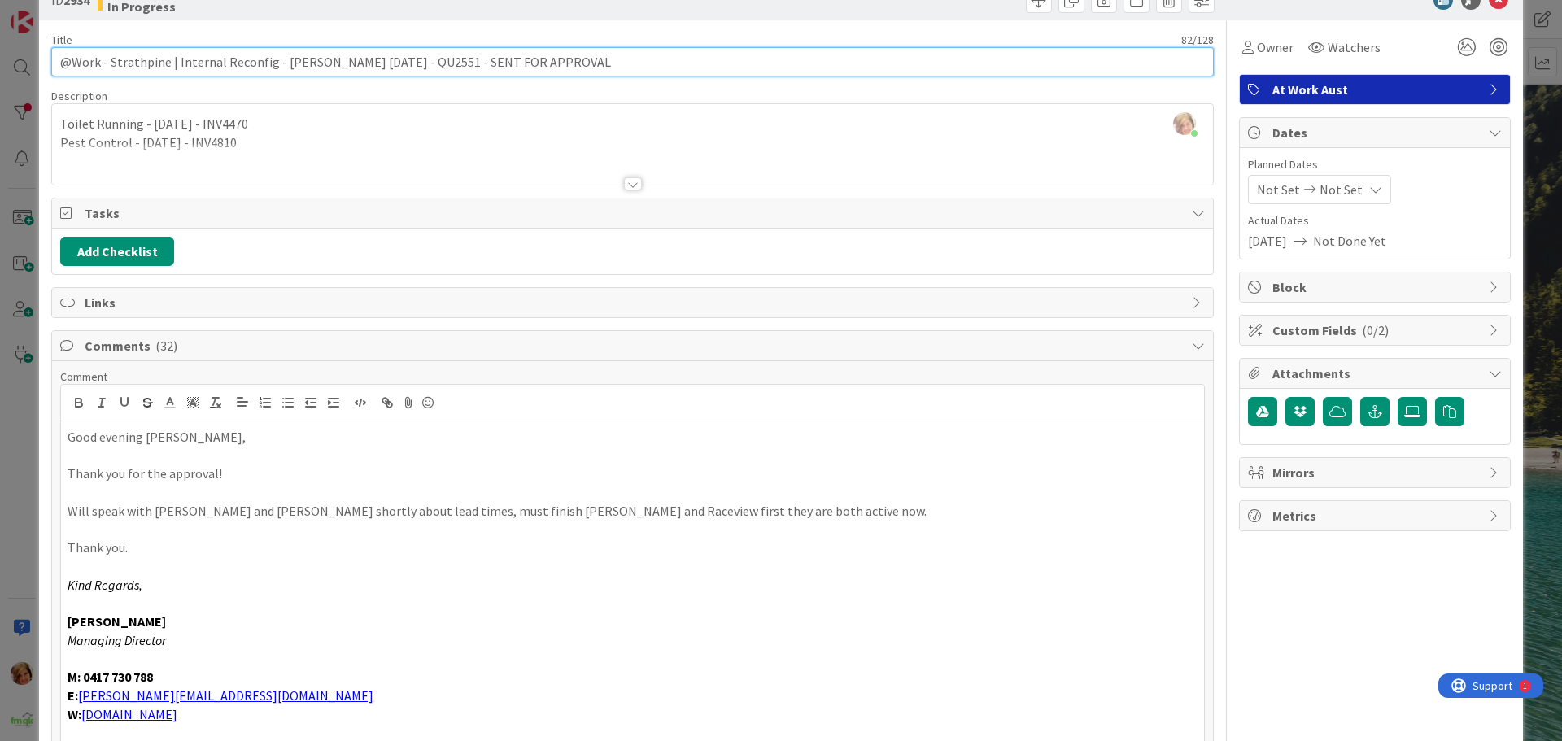
drag, startPoint x: 532, startPoint y: 63, endPoint x: 406, endPoint y: 63, distance: 126.1
click at [406, 63] on input "@Work - Strathpine | Internal Reconfig - STEVE 4.8.25 - QU2551 - SENT FOR APPRO…" at bounding box center [632, 61] width 1163 height 29
type input "@Work - Strathpine | Internal Reconfig - STEVE 4.8.25 - QU2551 - APPROVED"
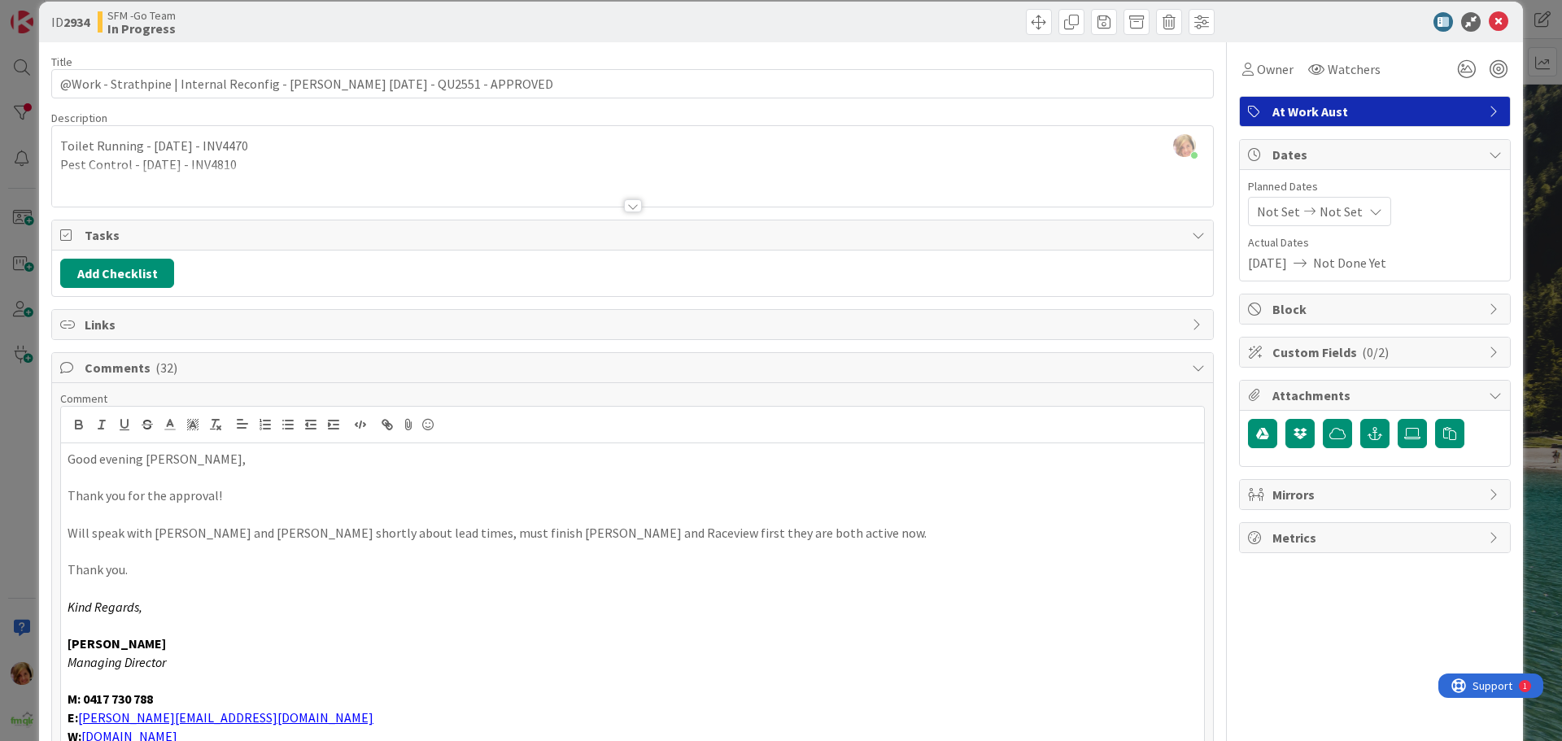
scroll to position [0, 0]
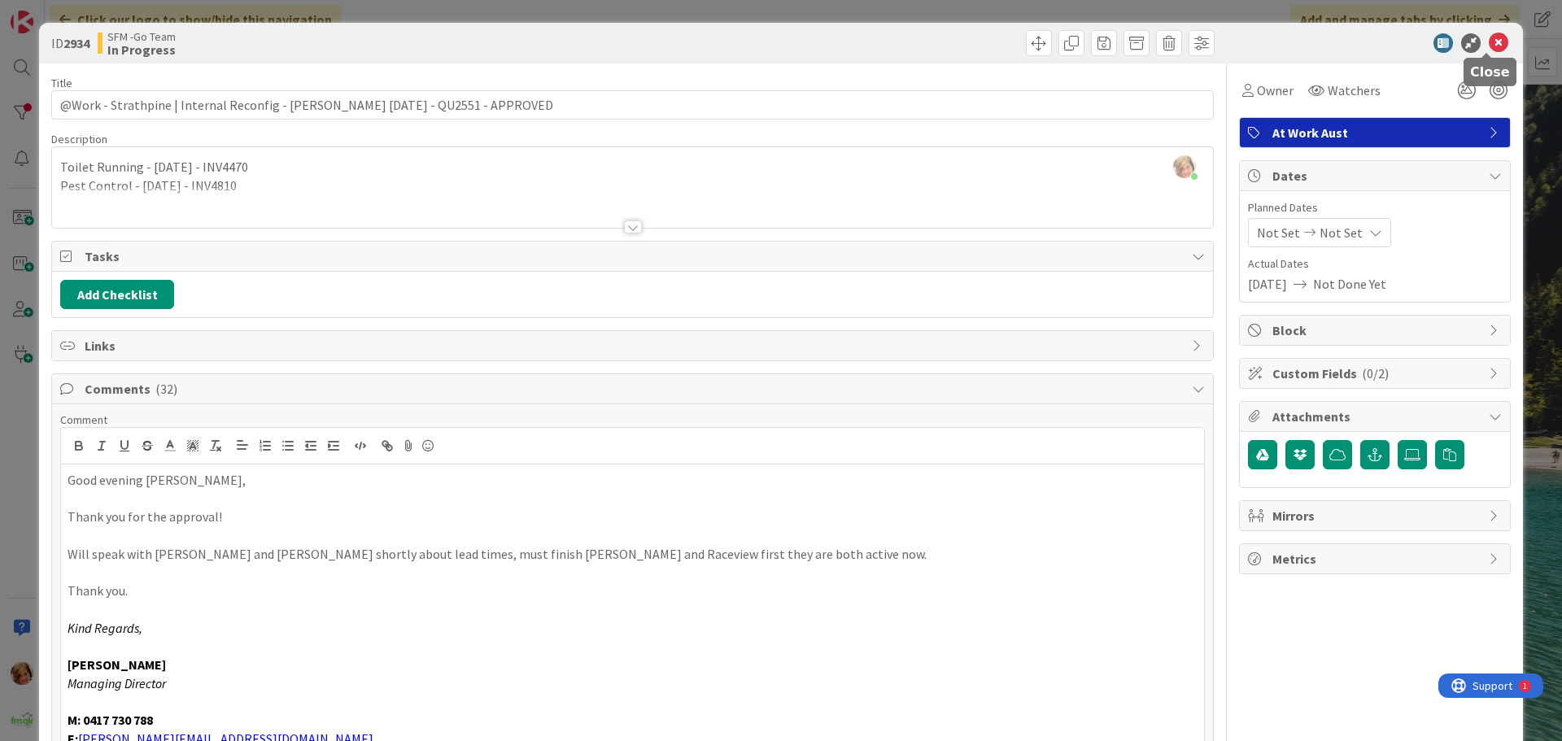
click at [1489, 44] on icon at bounding box center [1499, 43] width 20 height 20
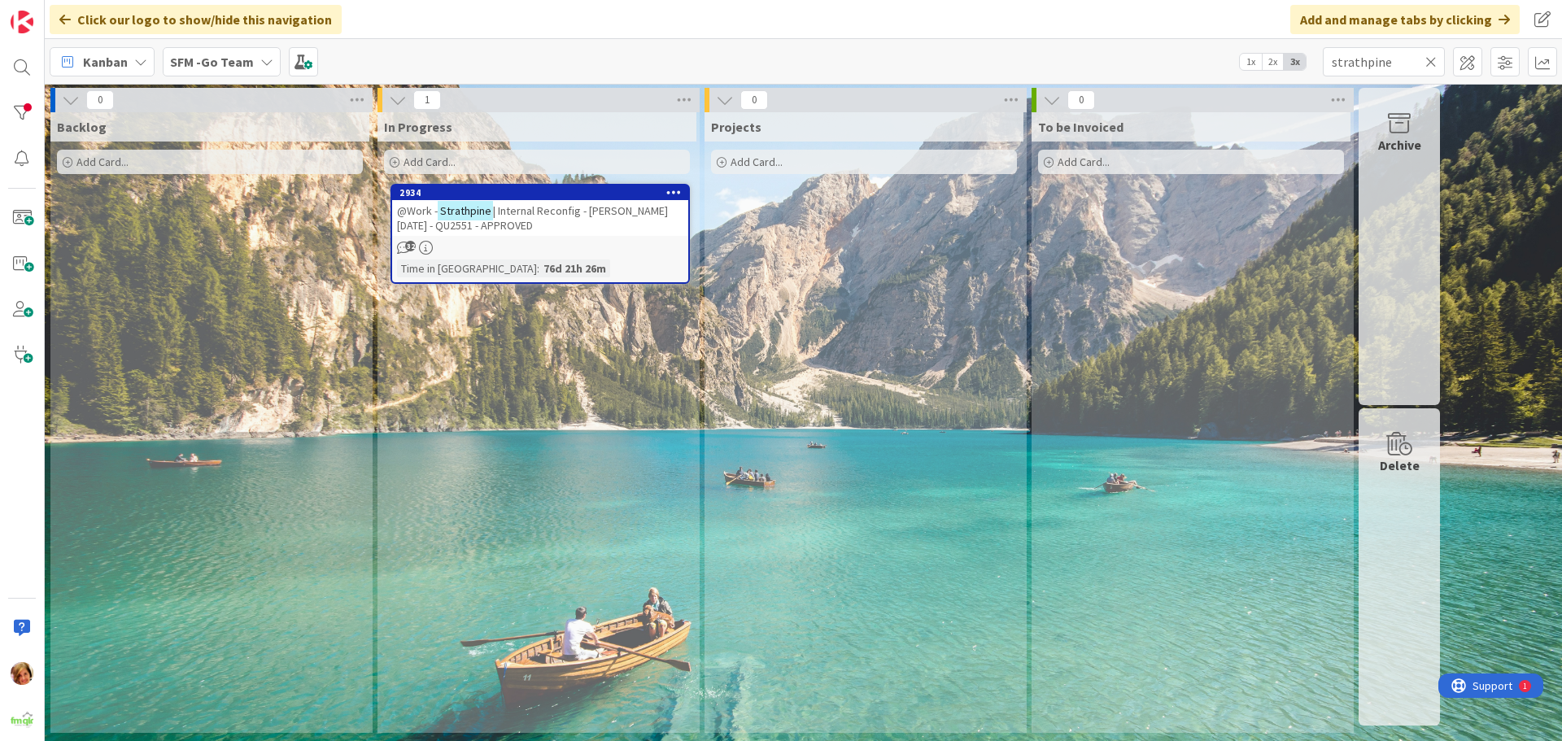
click at [1430, 58] on icon at bounding box center [1430, 62] width 11 height 15
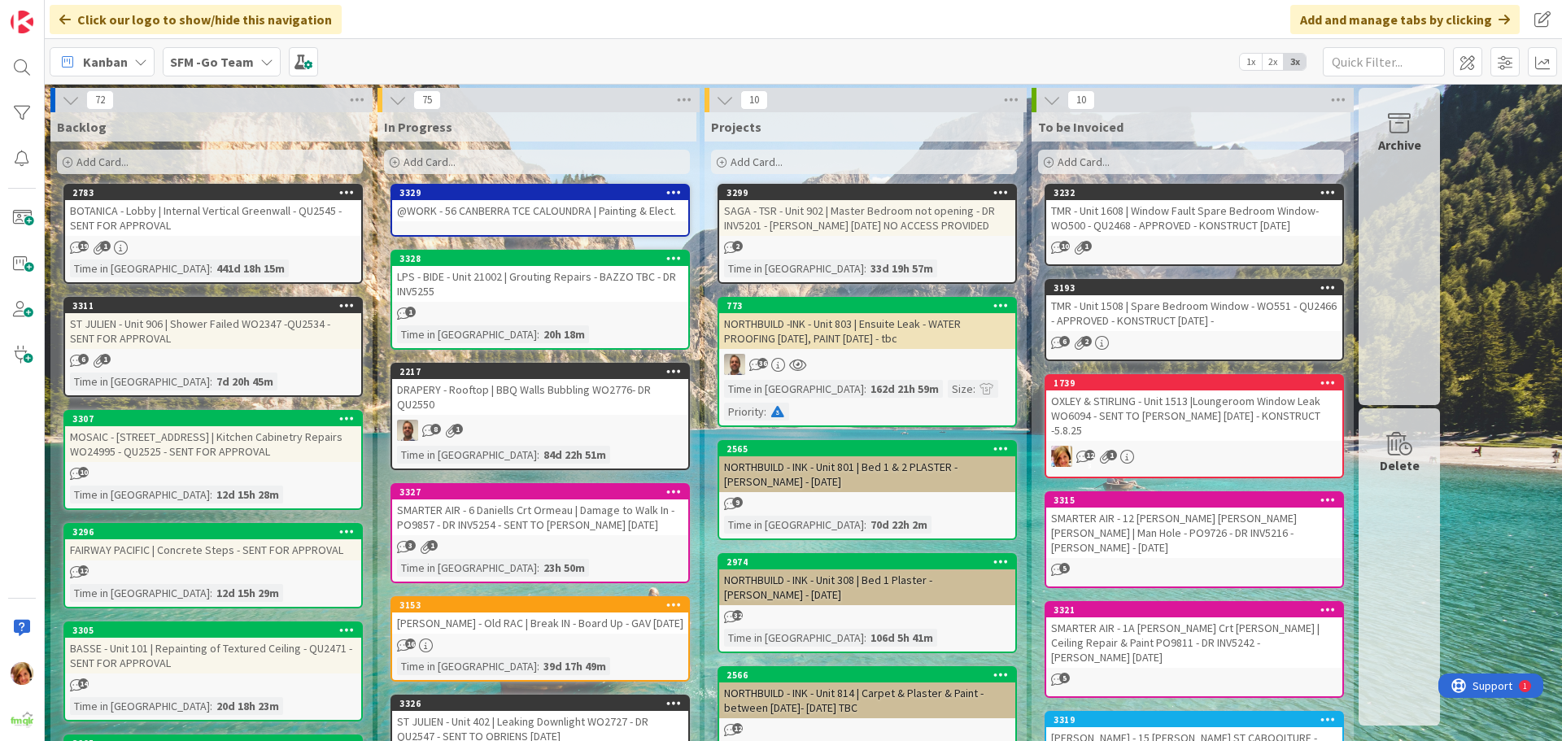
click at [520, 205] on div "@WORK - 56 CANBERRA TCE CALOUNDRA | Painting & Elect." at bounding box center [540, 210] width 296 height 21
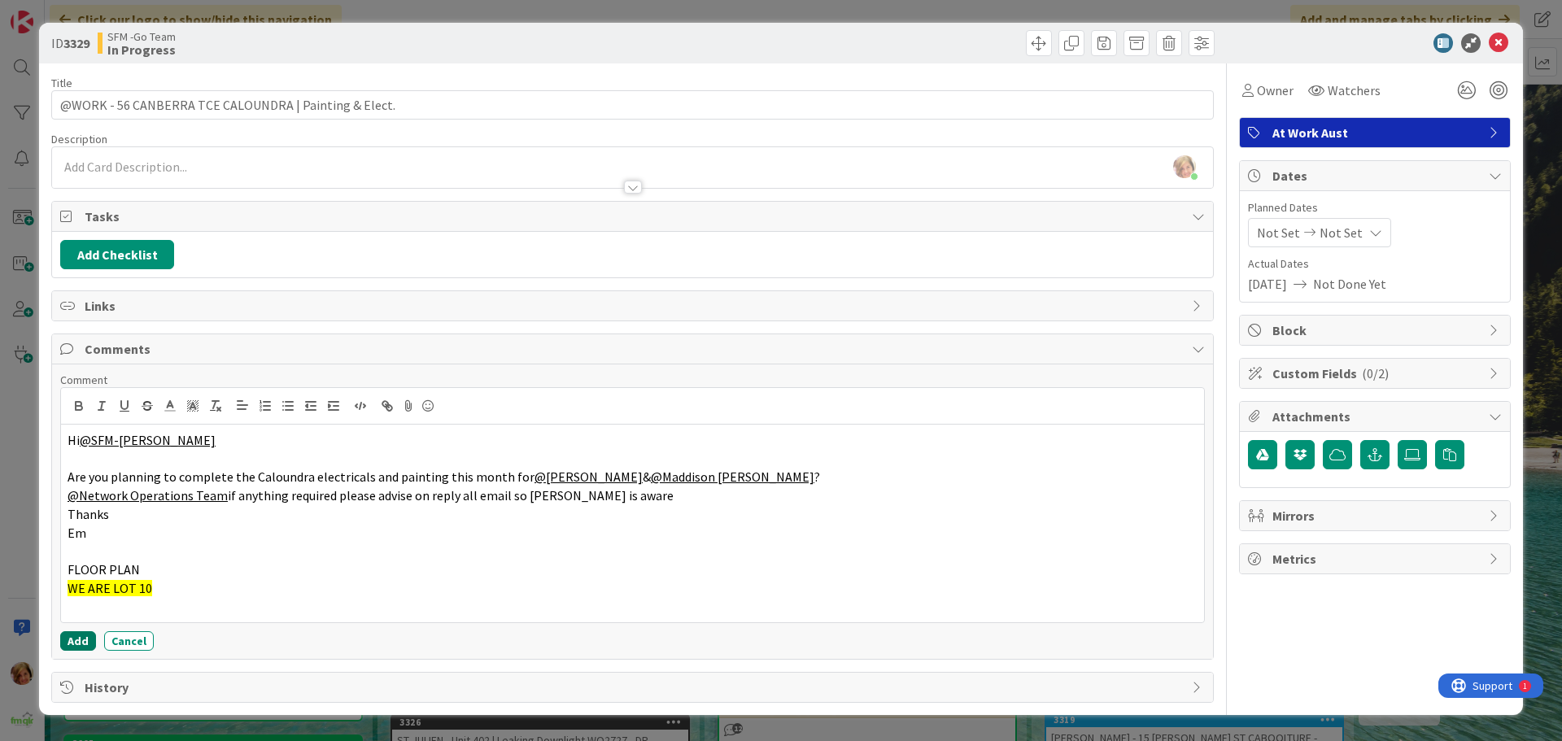
click at [76, 632] on button "Add" at bounding box center [78, 641] width 36 height 20
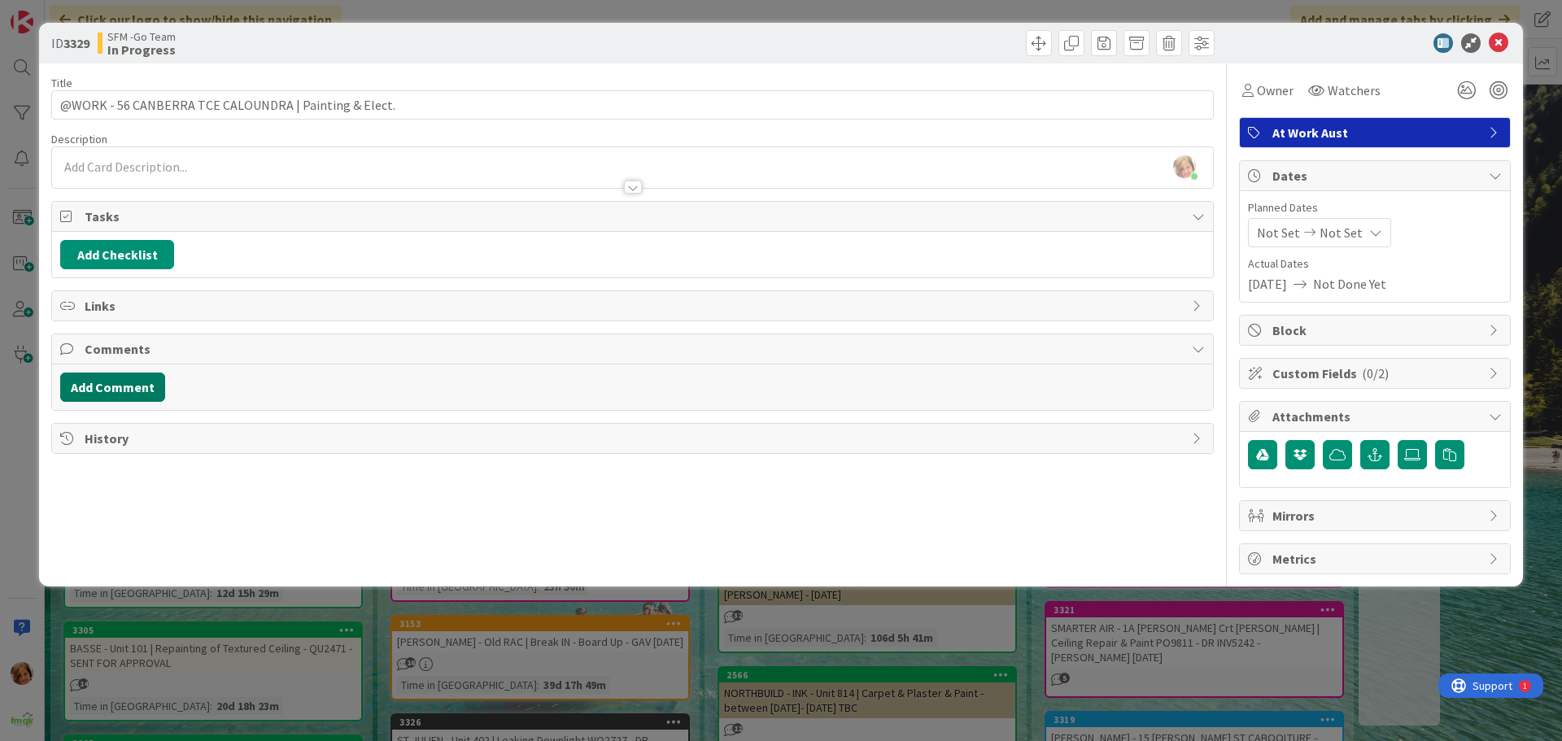
click at [124, 385] on button "Add Comment" at bounding box center [112, 387] width 105 height 29
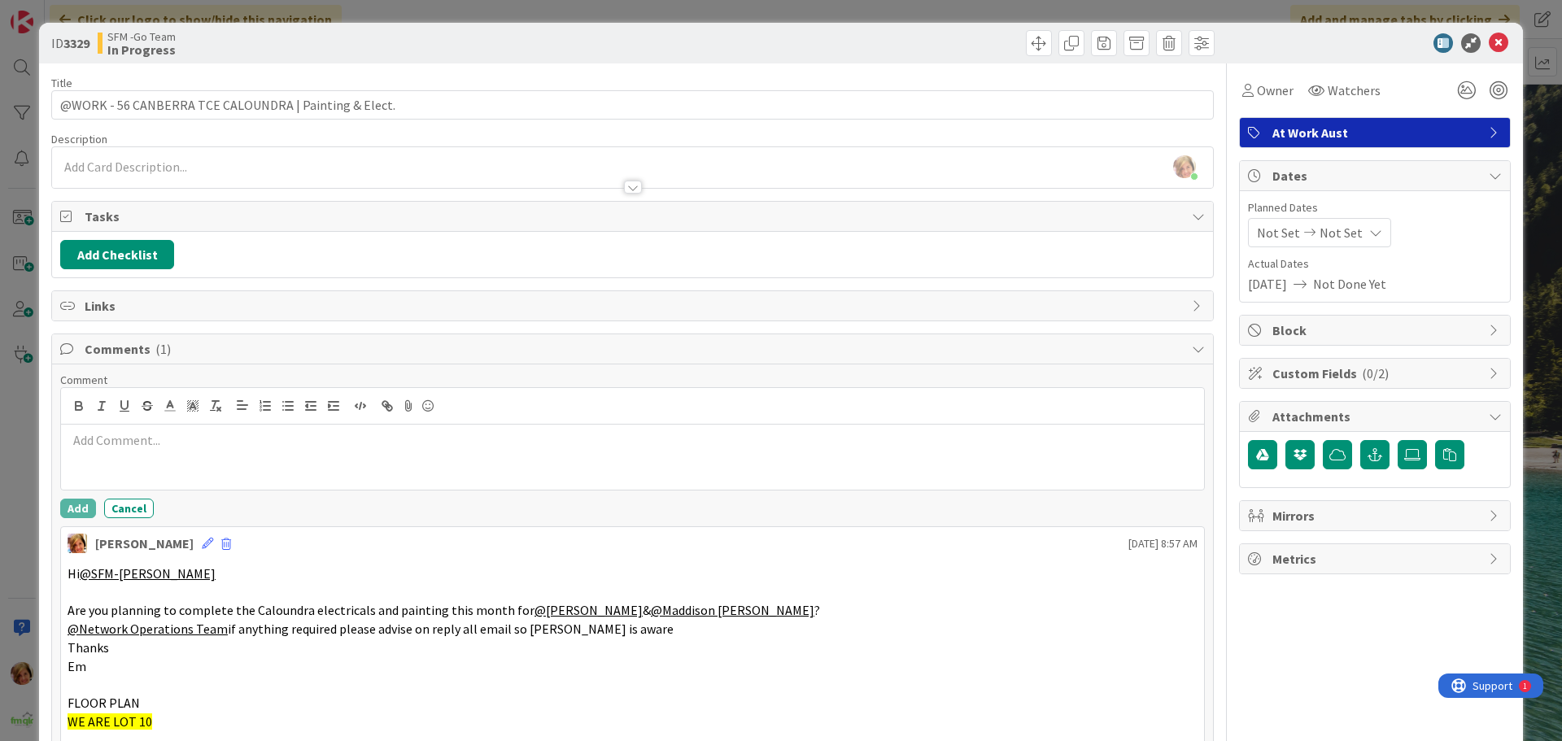
click at [140, 455] on div at bounding box center [632, 457] width 1143 height 65
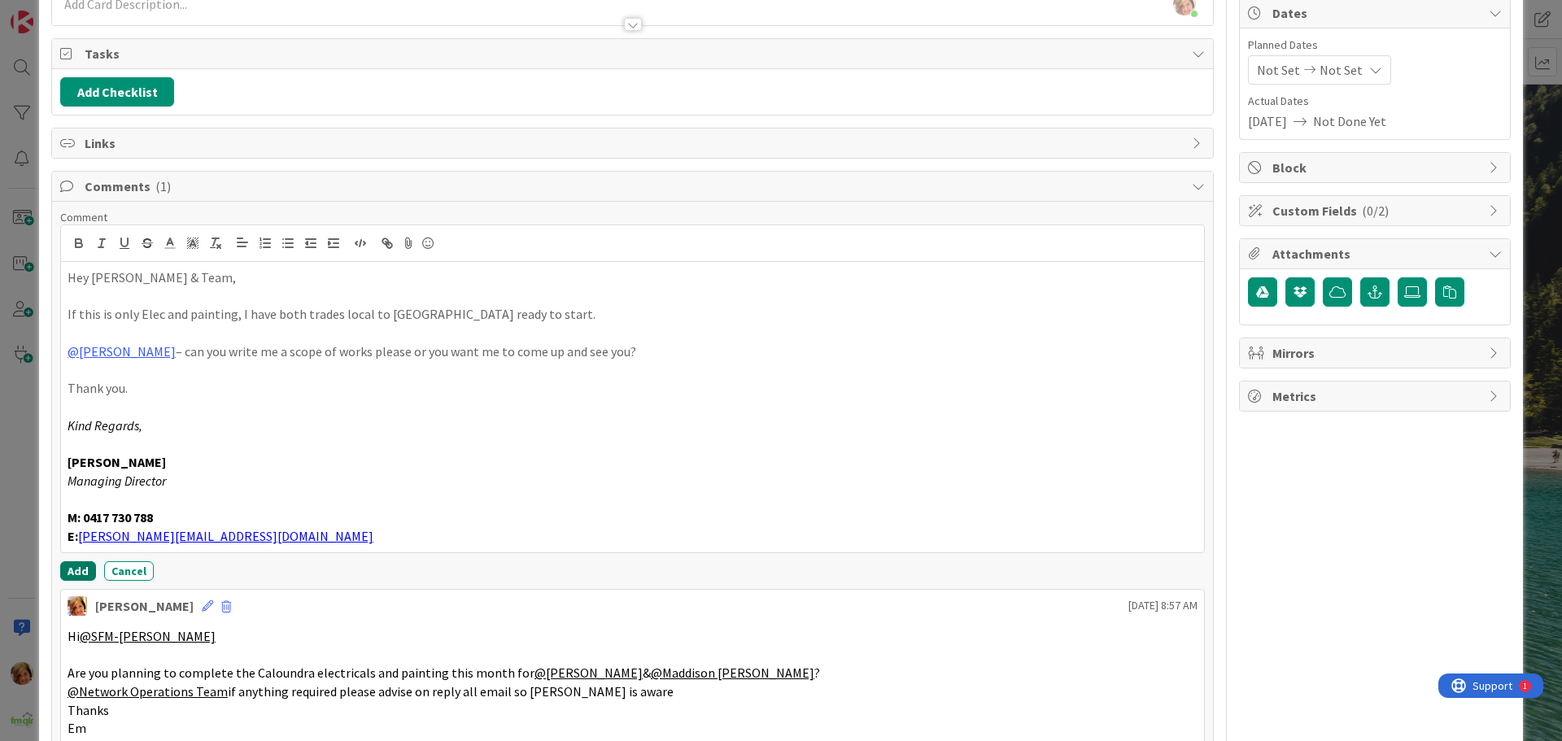
click at [68, 572] on button "Add" at bounding box center [78, 571] width 36 height 20
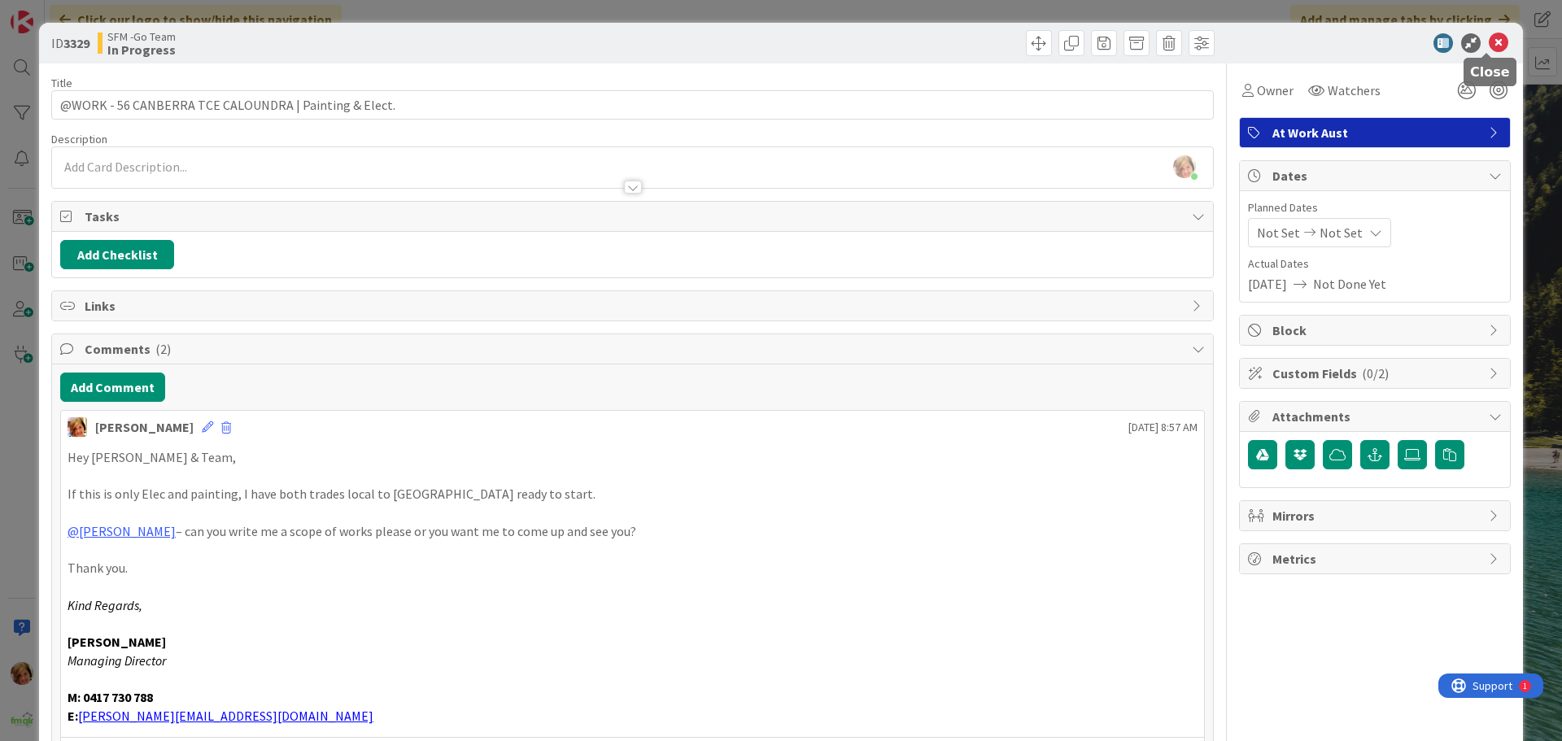
click at [1489, 42] on icon at bounding box center [1499, 43] width 20 height 20
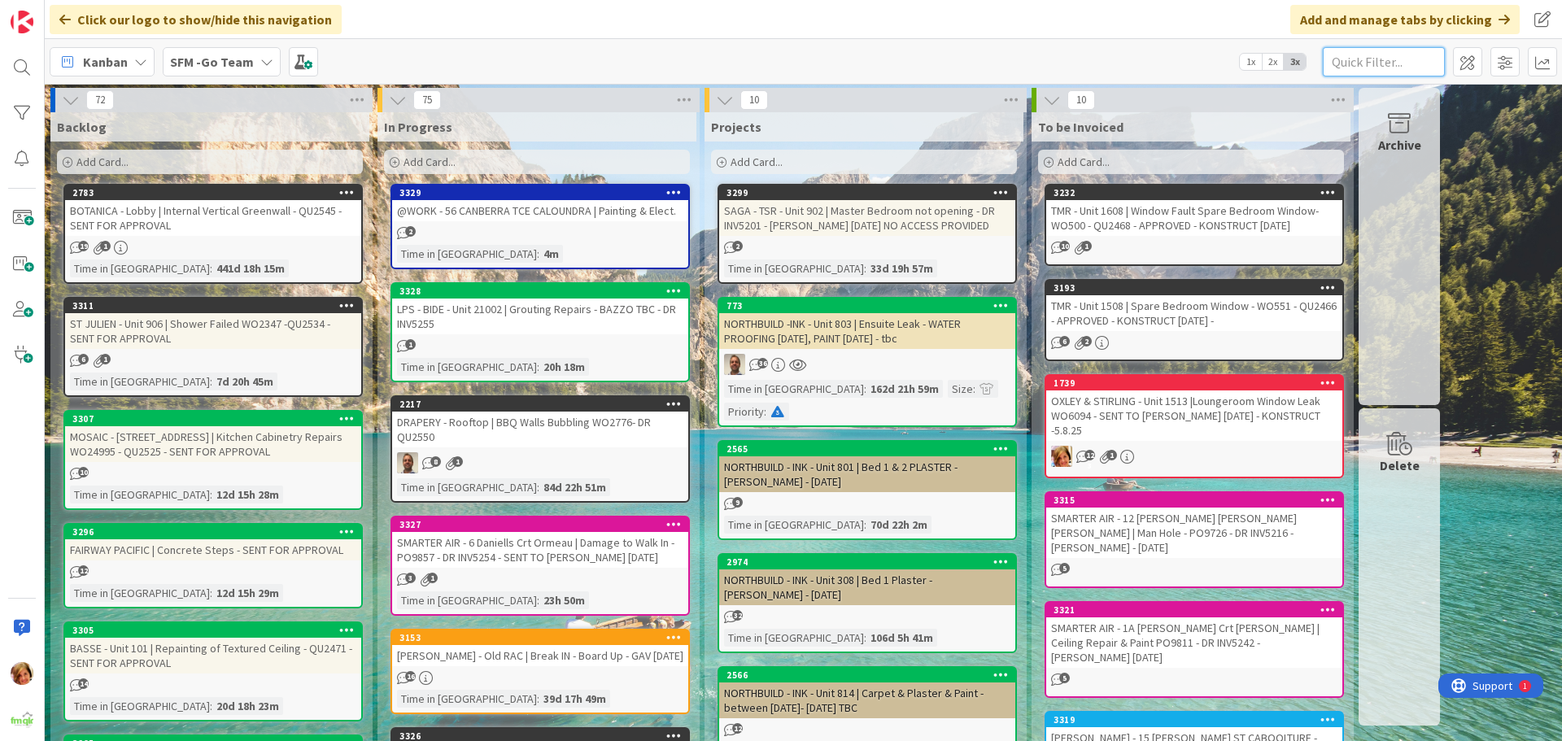
click at [1391, 55] on input "text" at bounding box center [1384, 61] width 122 height 29
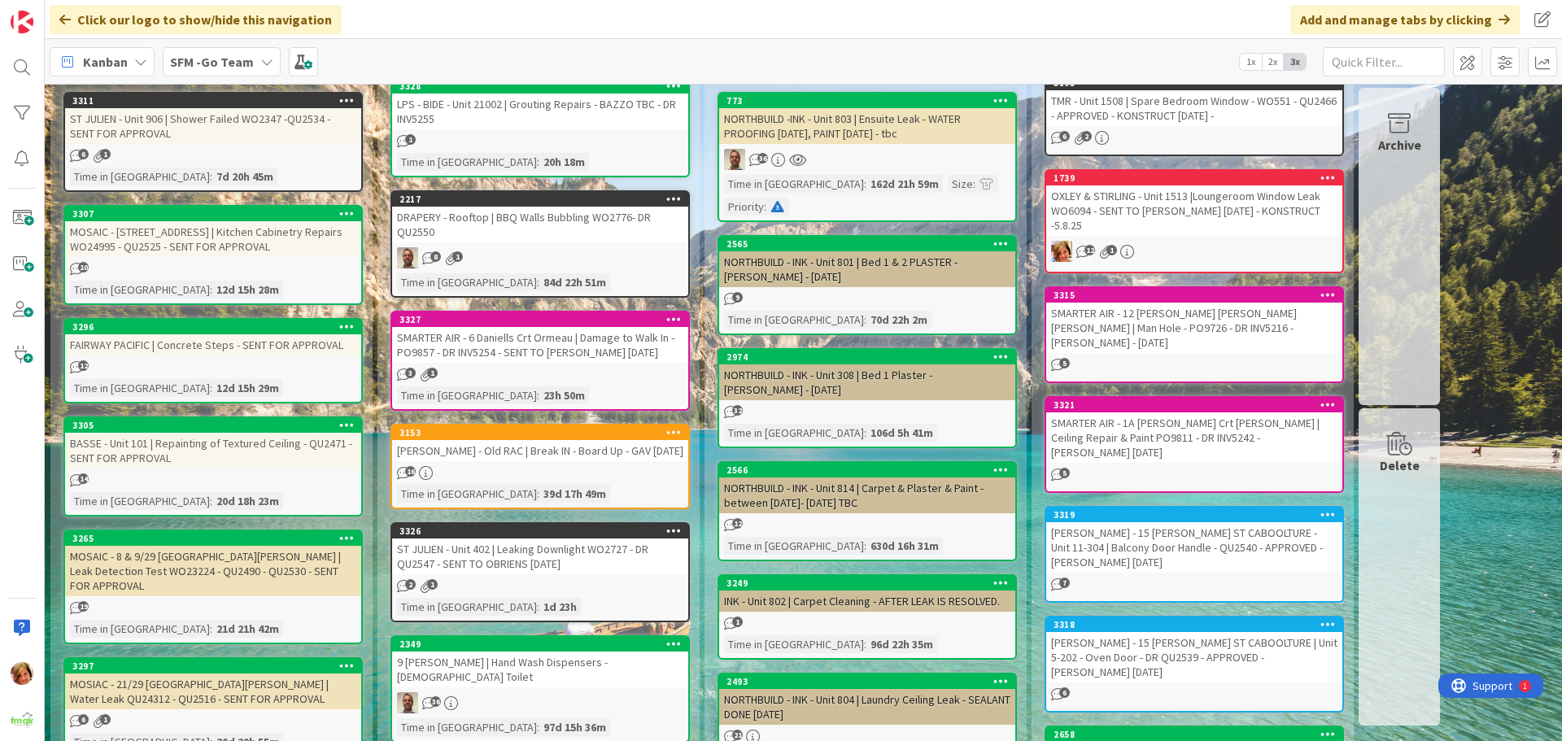
scroll to position [325, 0]
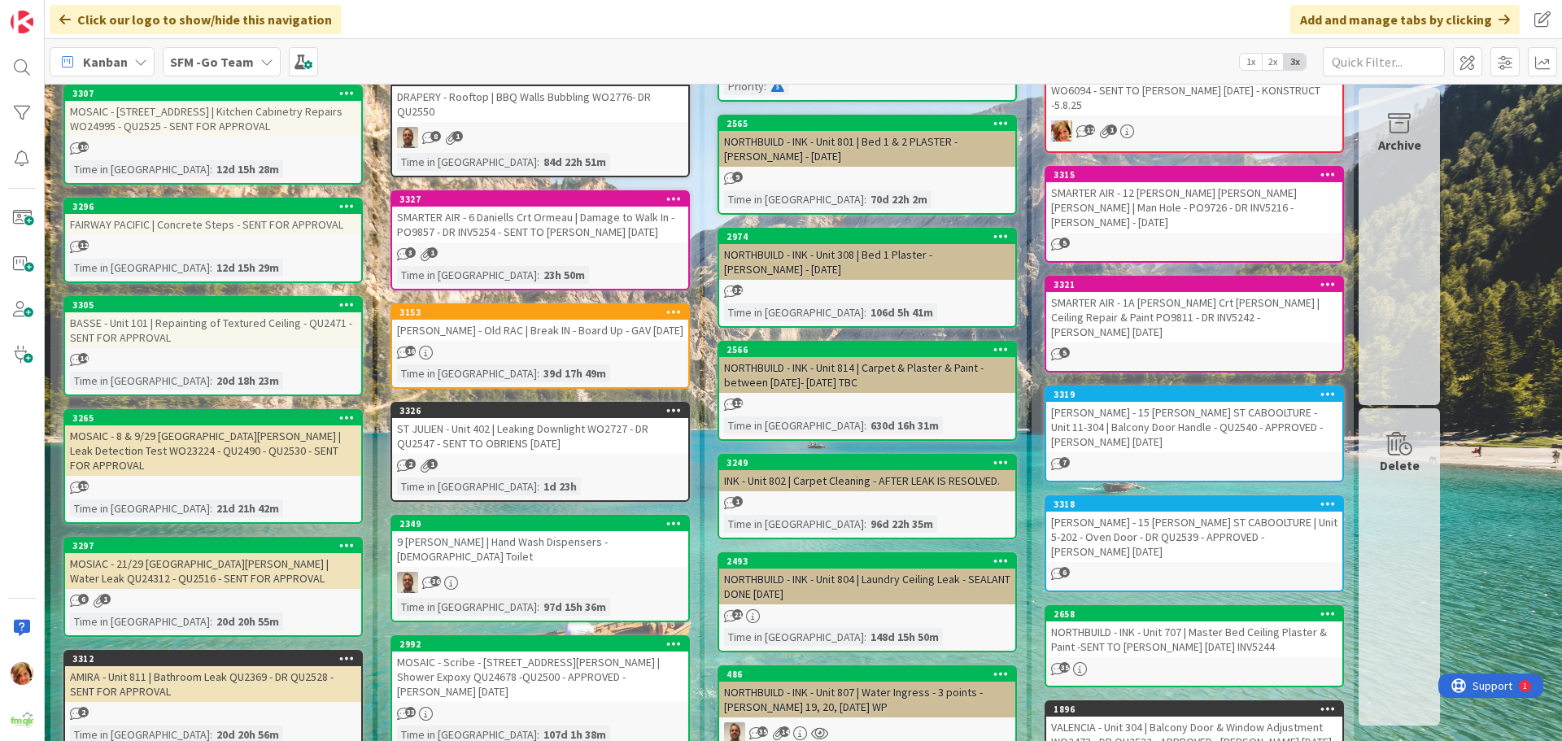
click at [1154, 402] on div "VERA - 15 ROWE ST CABOOLTURE - Unit 11-304 | Balcony Door Handle - QU2540 - APP…" at bounding box center [1194, 427] width 296 height 50
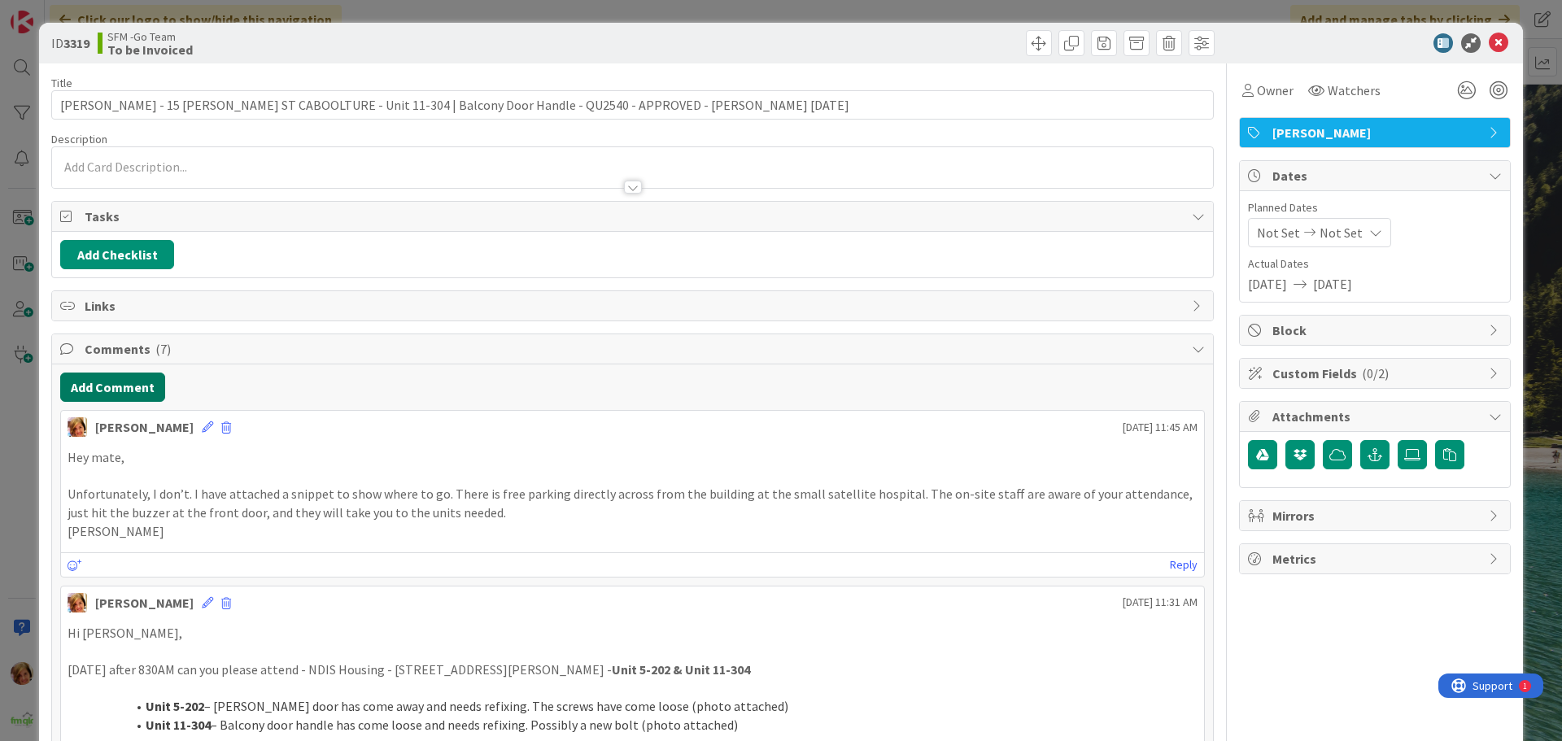
click at [102, 390] on button "Add Comment" at bounding box center [112, 387] width 105 height 29
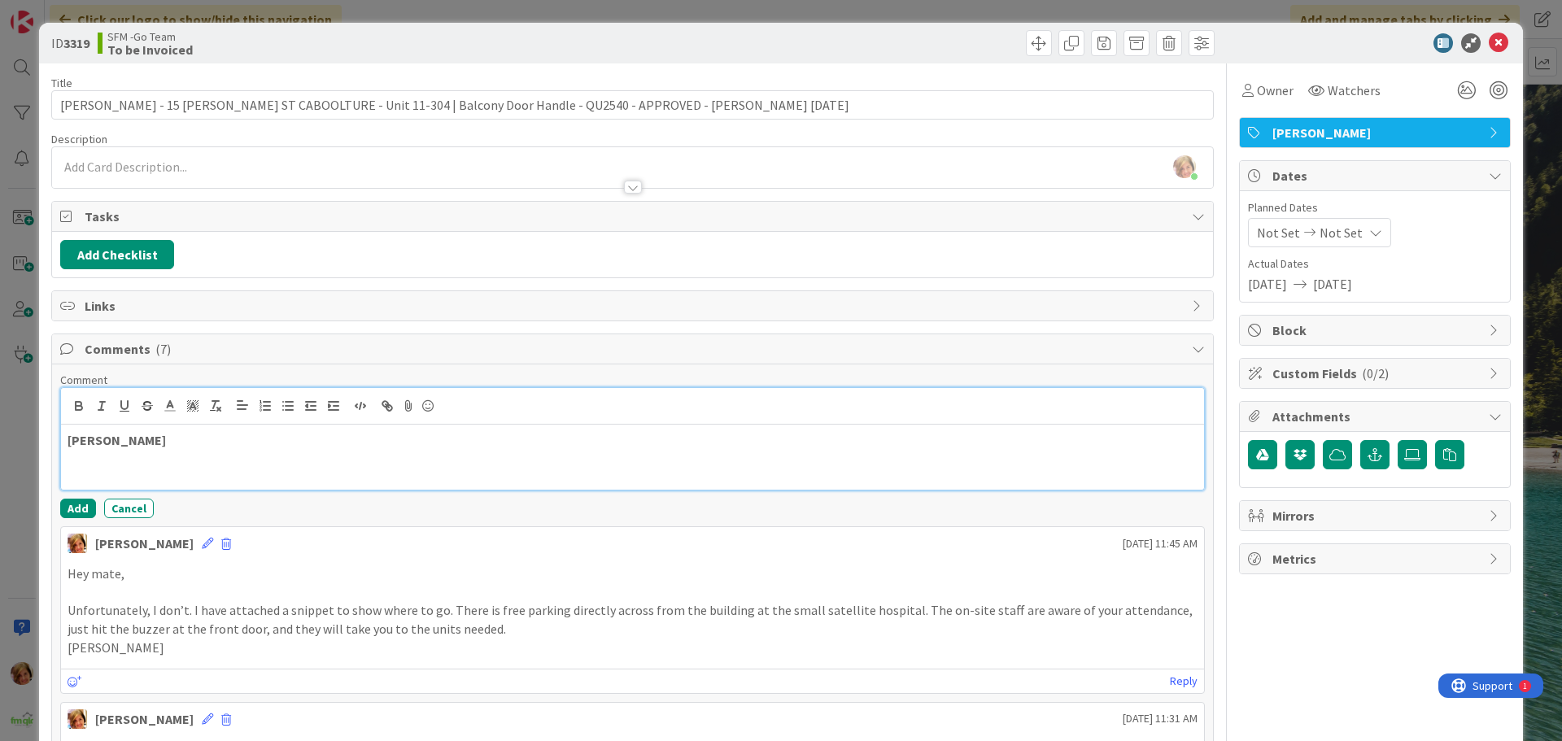
click at [193, 445] on p "SCOTT WALMSLEY" at bounding box center [633, 440] width 1130 height 19
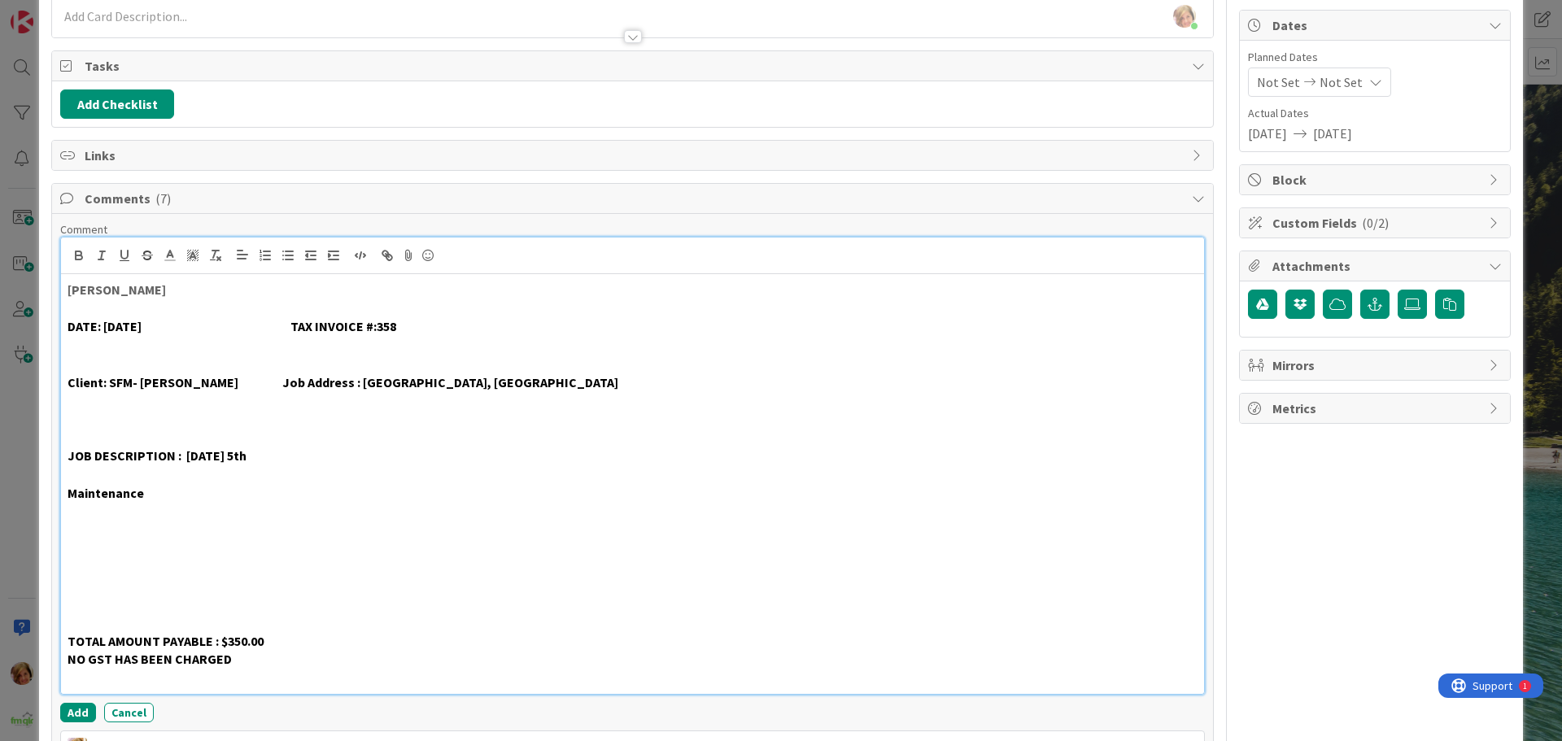
scroll to position [239, 0]
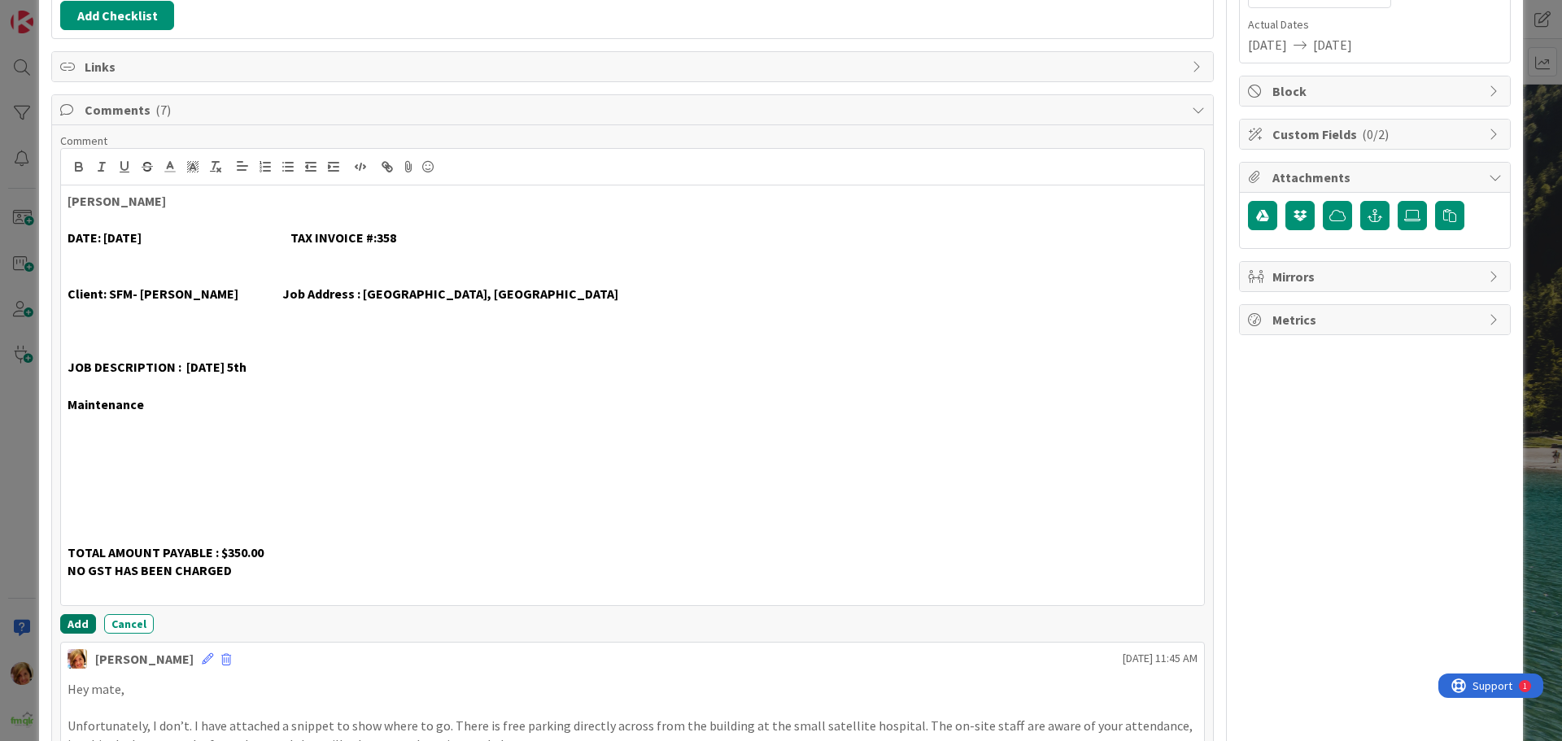
click at [85, 626] on button "Add" at bounding box center [78, 624] width 36 height 20
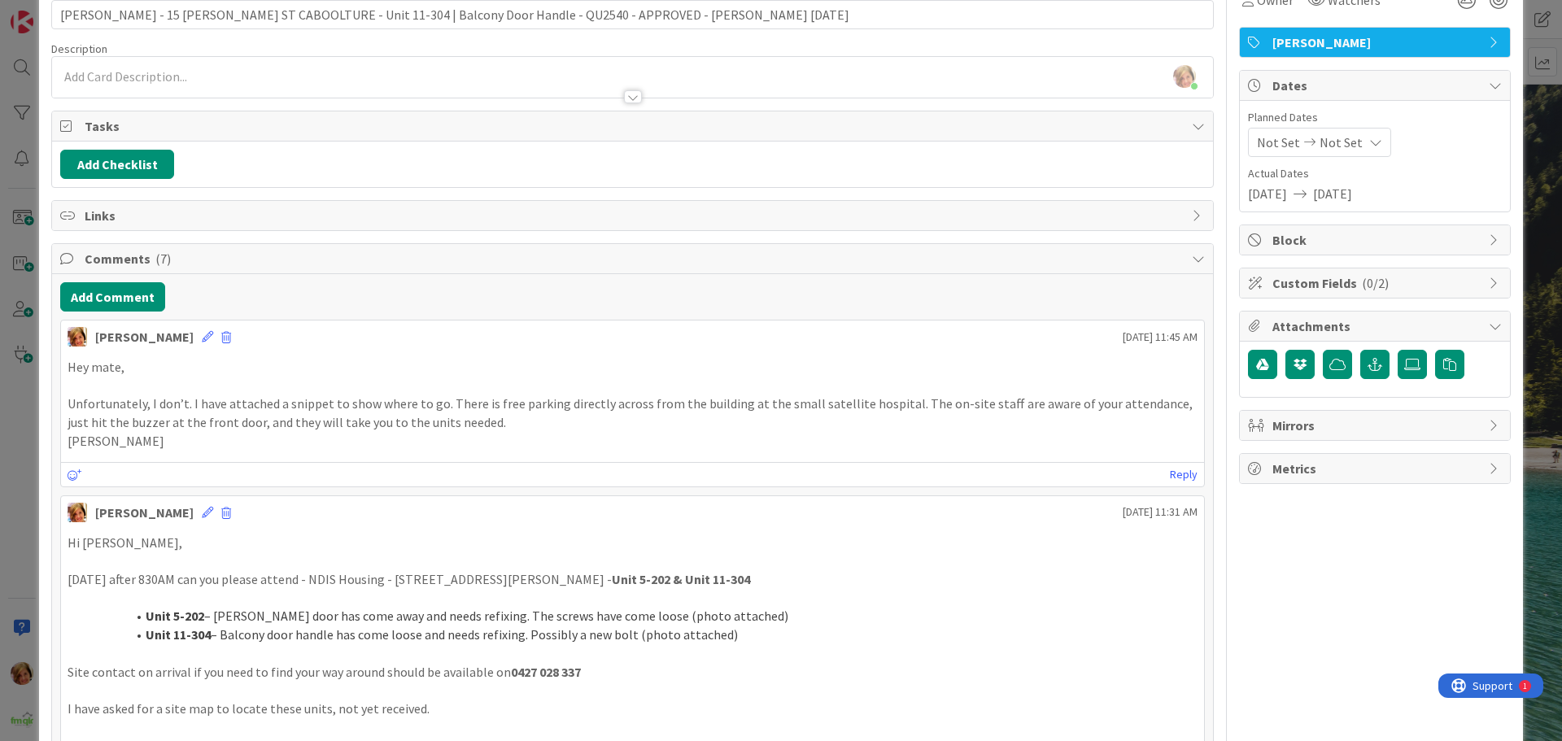
scroll to position [0, 0]
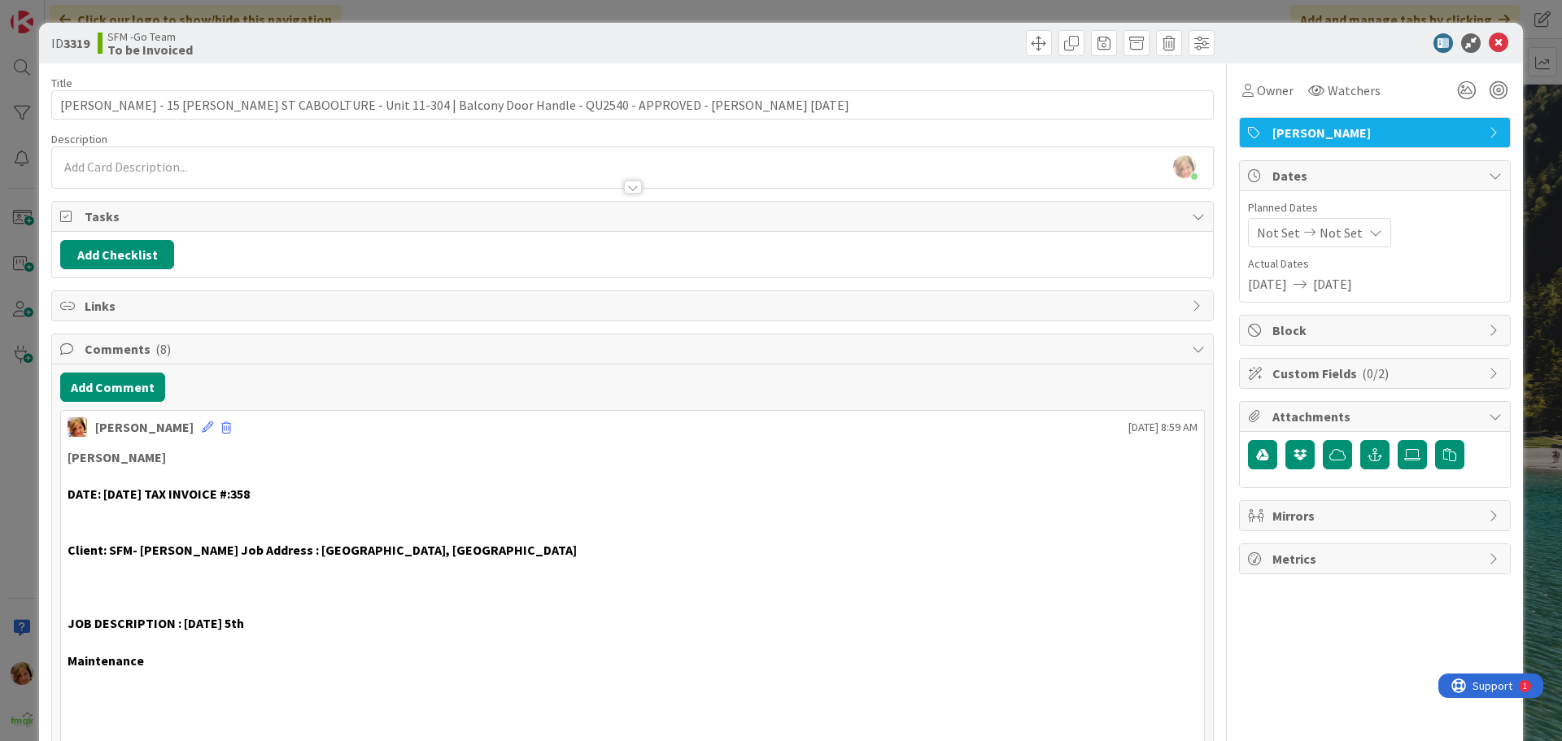
click at [892, 44] on div at bounding box center [926, 43] width 578 height 26
click at [1498, 39] on div at bounding box center [1367, 43] width 288 height 20
click at [1489, 42] on icon at bounding box center [1499, 43] width 20 height 20
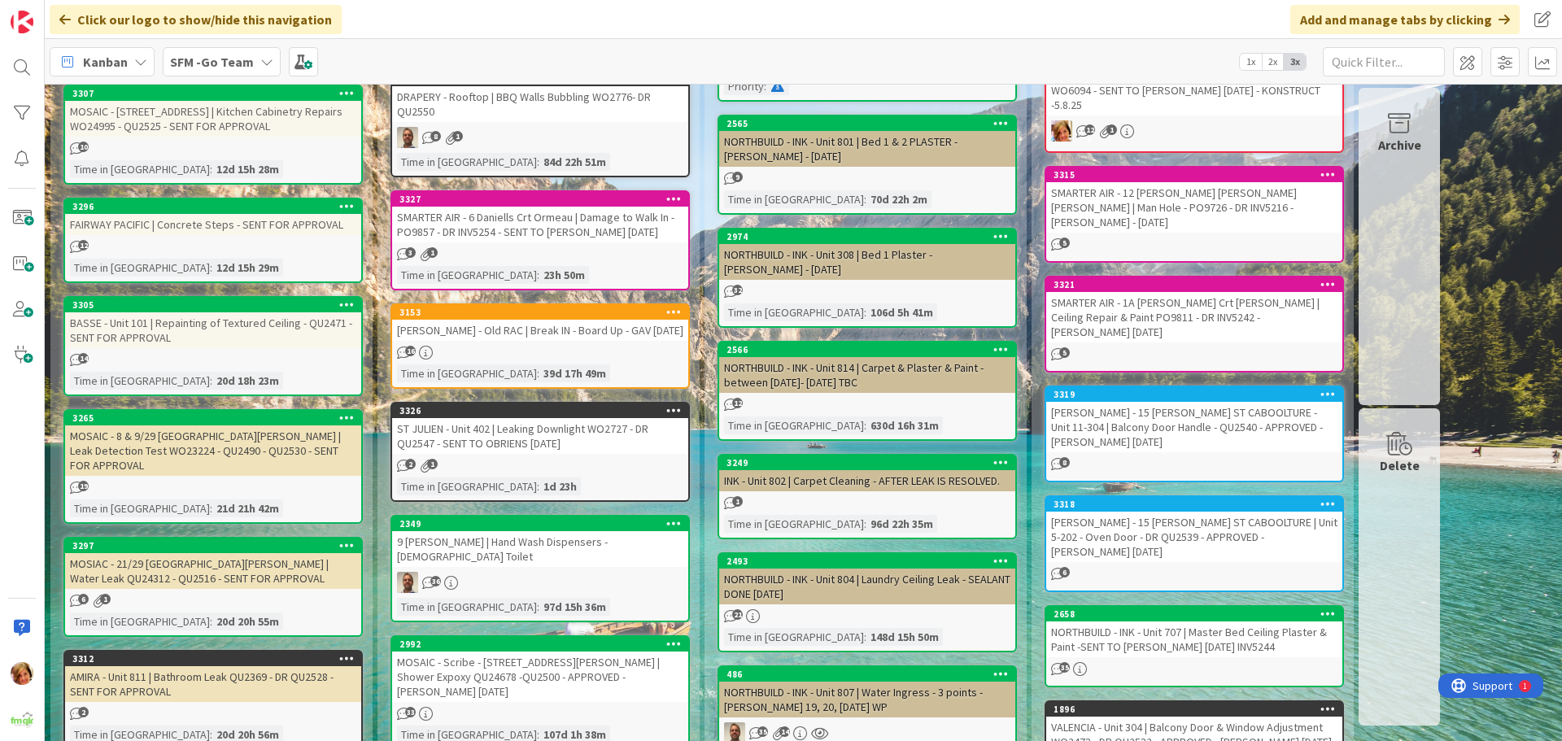
click at [1191, 512] on div "VERA - 15 ROWE ST CABOOLTURE | Unit 5-202 - Oven Door - DR QU2539 - APPROVED - …" at bounding box center [1194, 537] width 296 height 50
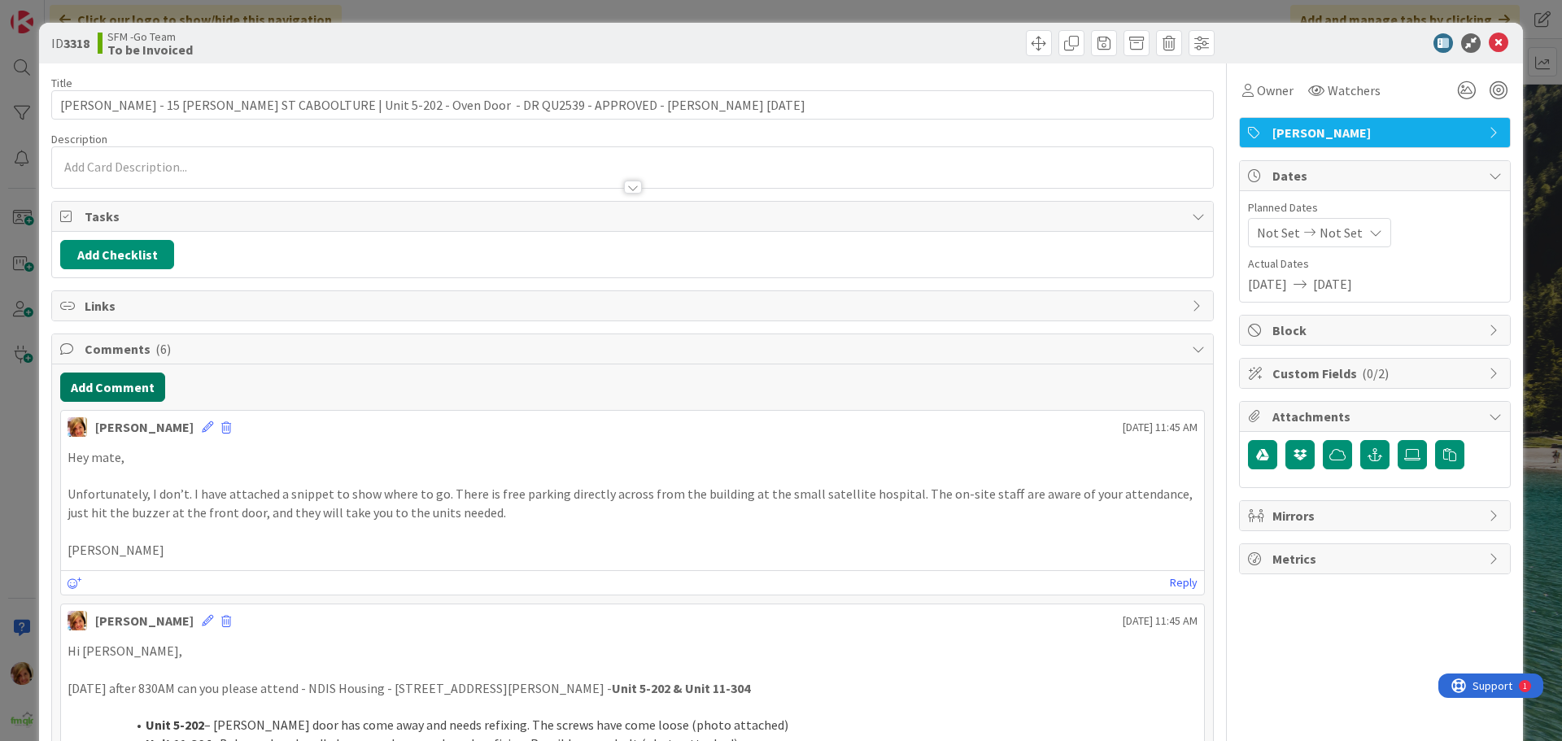
click at [111, 392] on button "Add Comment" at bounding box center [112, 387] width 105 height 29
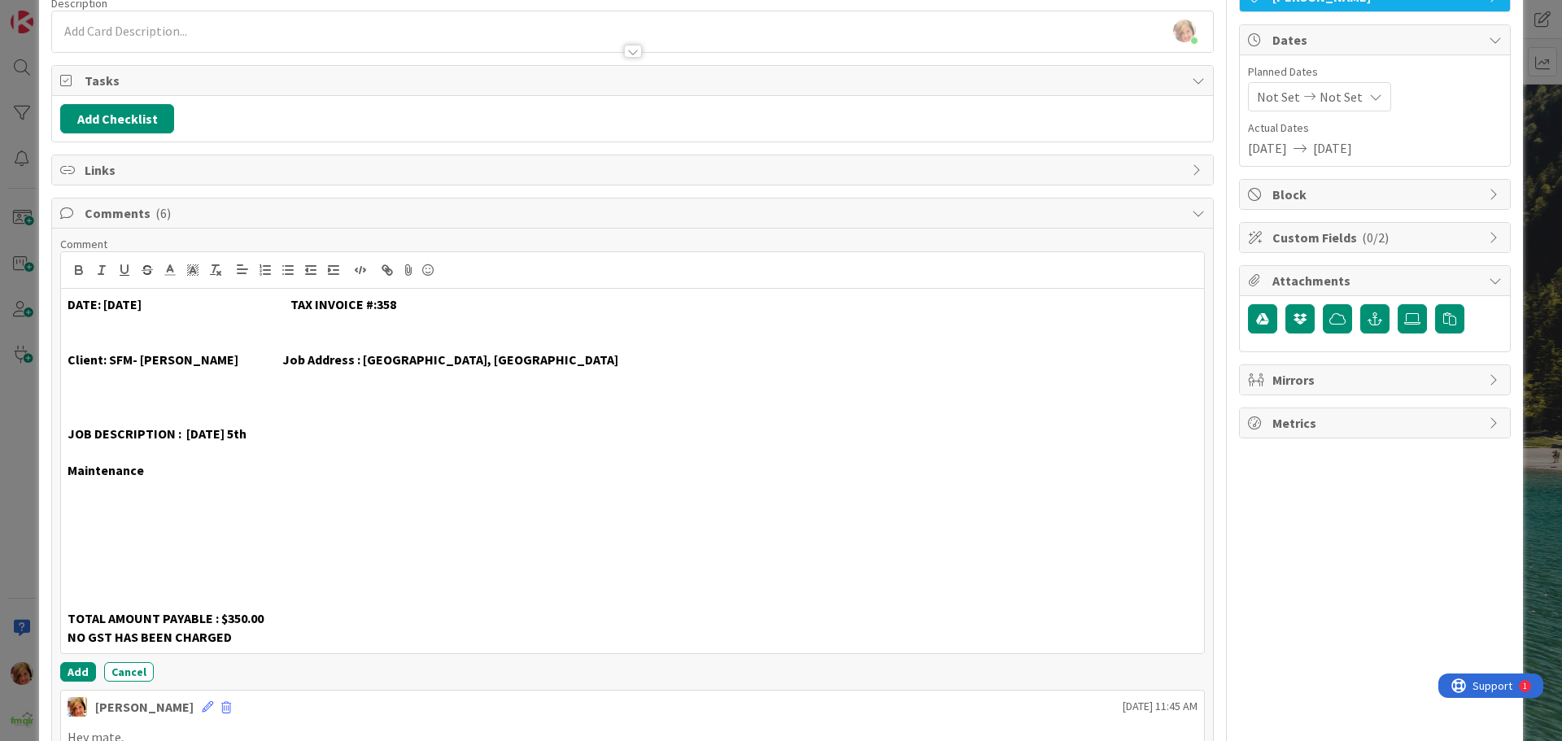
scroll to position [284, 0]
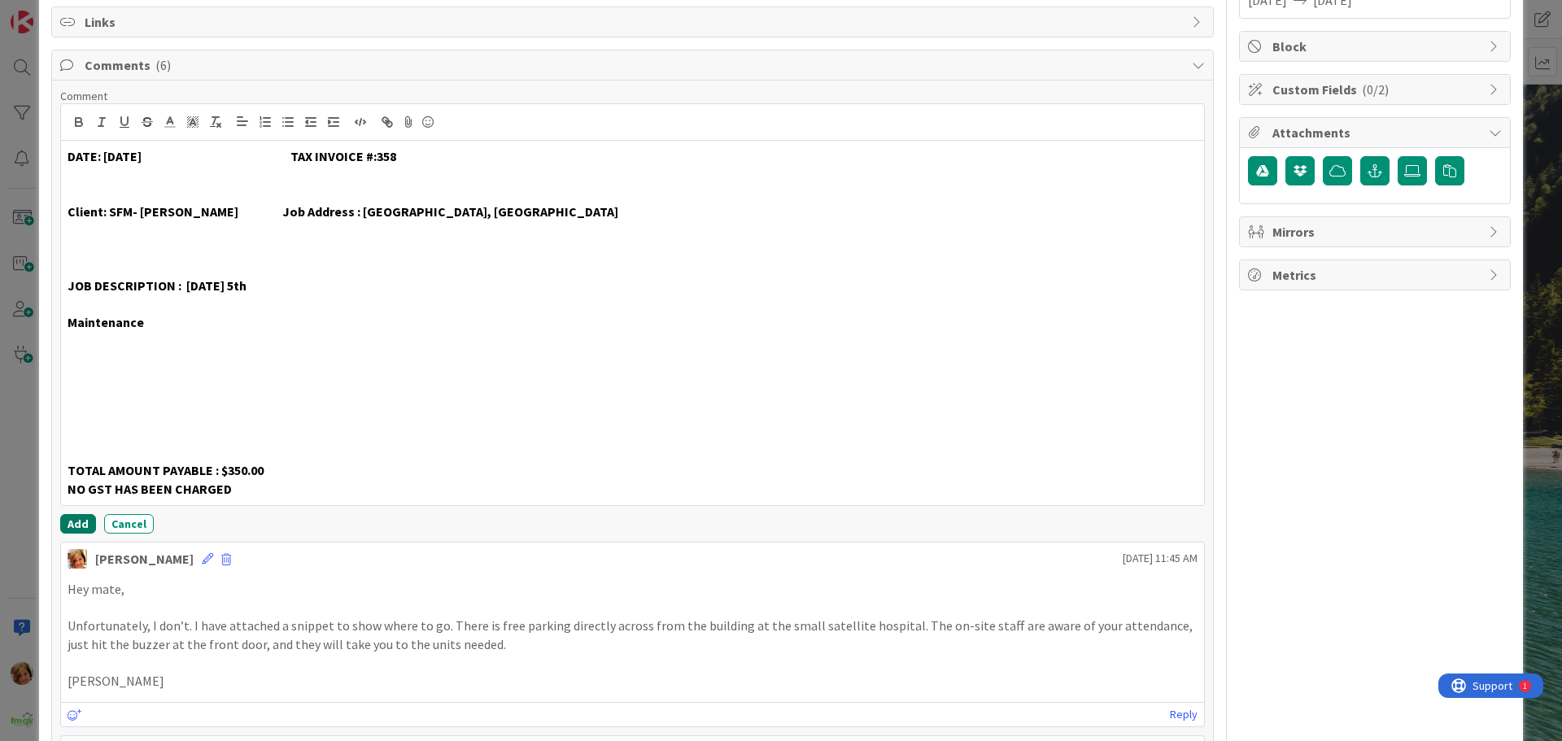
click at [67, 523] on button "Add" at bounding box center [78, 524] width 36 height 20
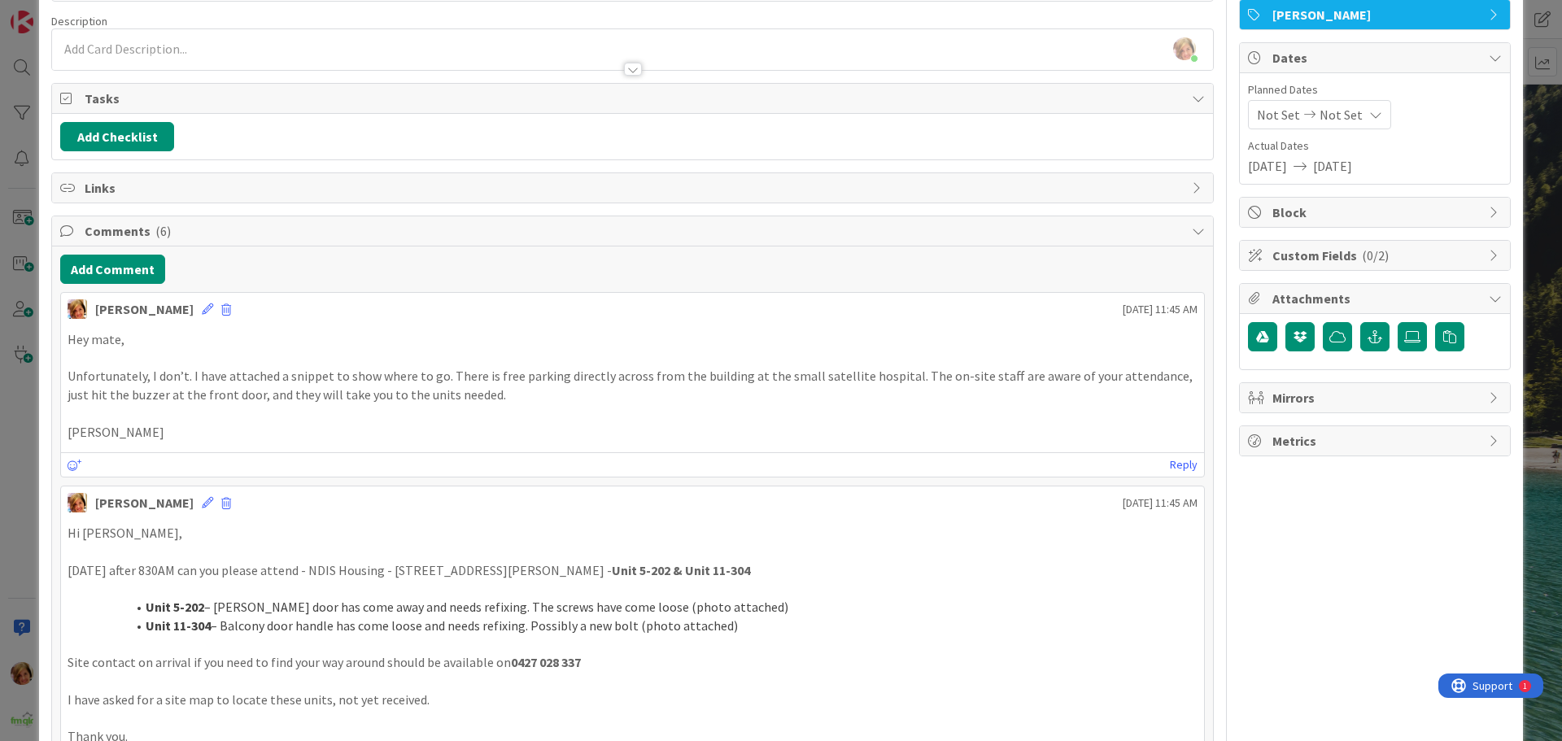
scroll to position [0, 0]
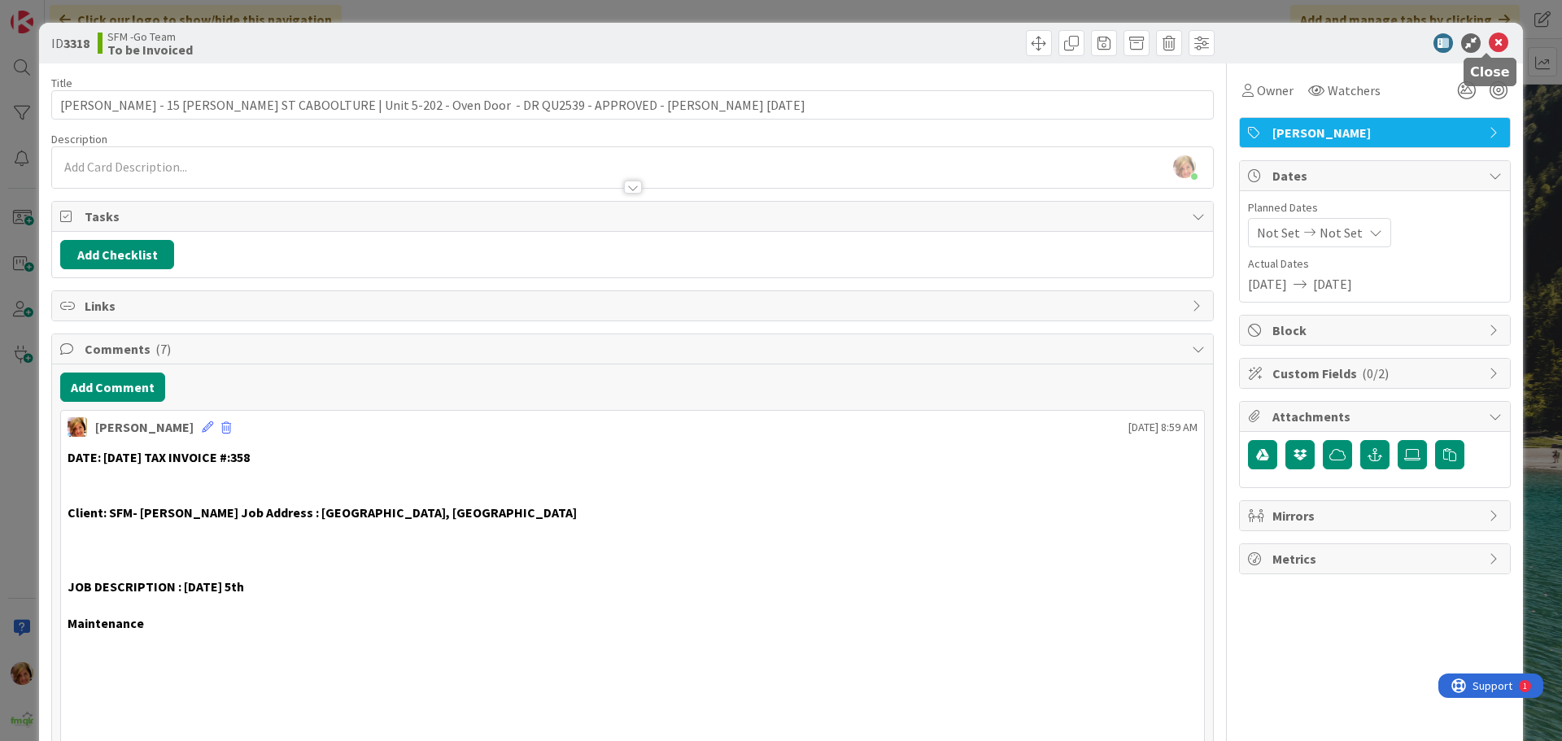
click at [1489, 41] on icon at bounding box center [1499, 43] width 20 height 20
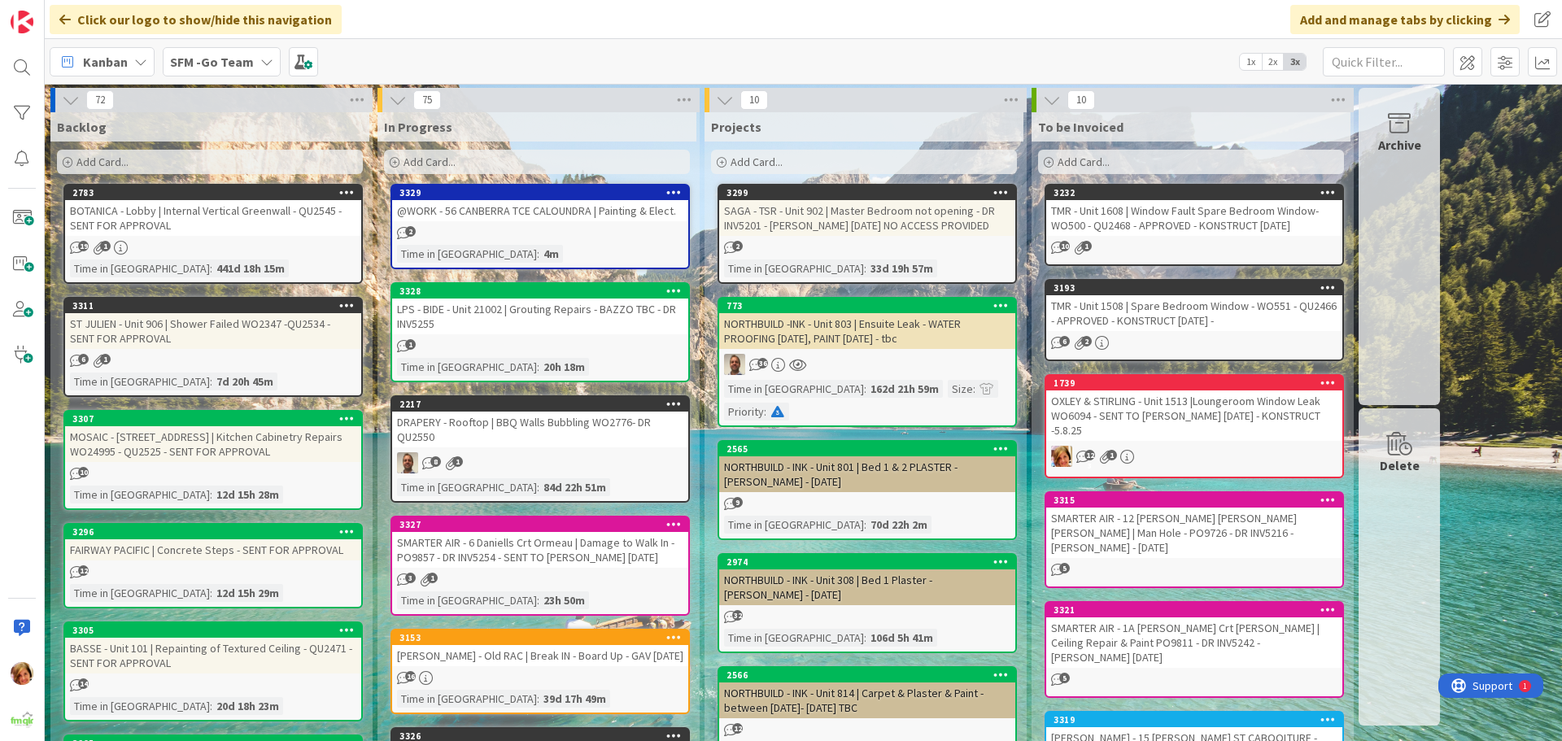
drag, startPoint x: 548, startPoint y: 211, endPoint x: 427, endPoint y: 246, distance: 126.2
click at [548, 211] on div "@WORK - 56 CANBERRA TCE CALOUNDRA | Painting & Elect." at bounding box center [540, 210] width 296 height 21
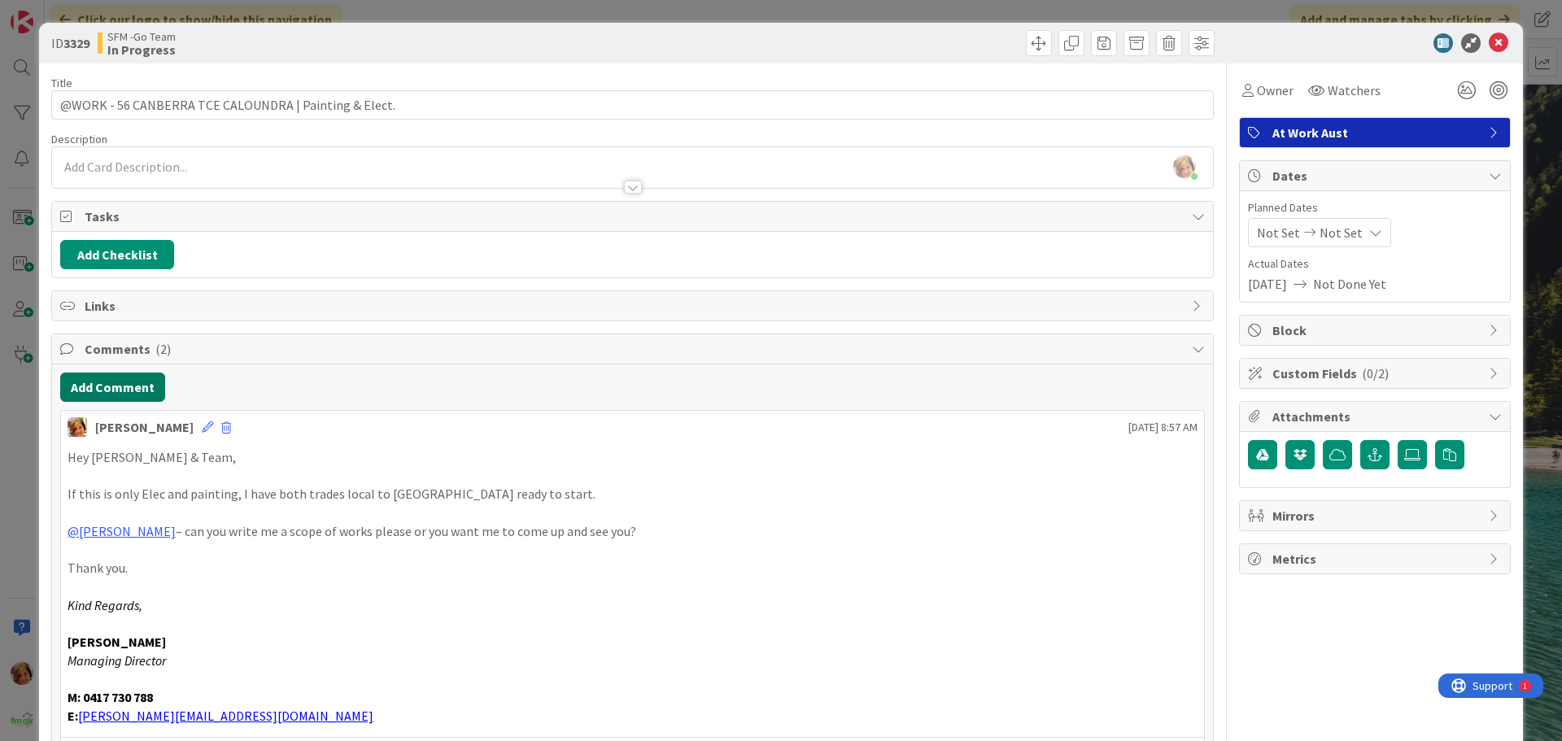
click at [112, 388] on button "Add Comment" at bounding box center [112, 387] width 105 height 29
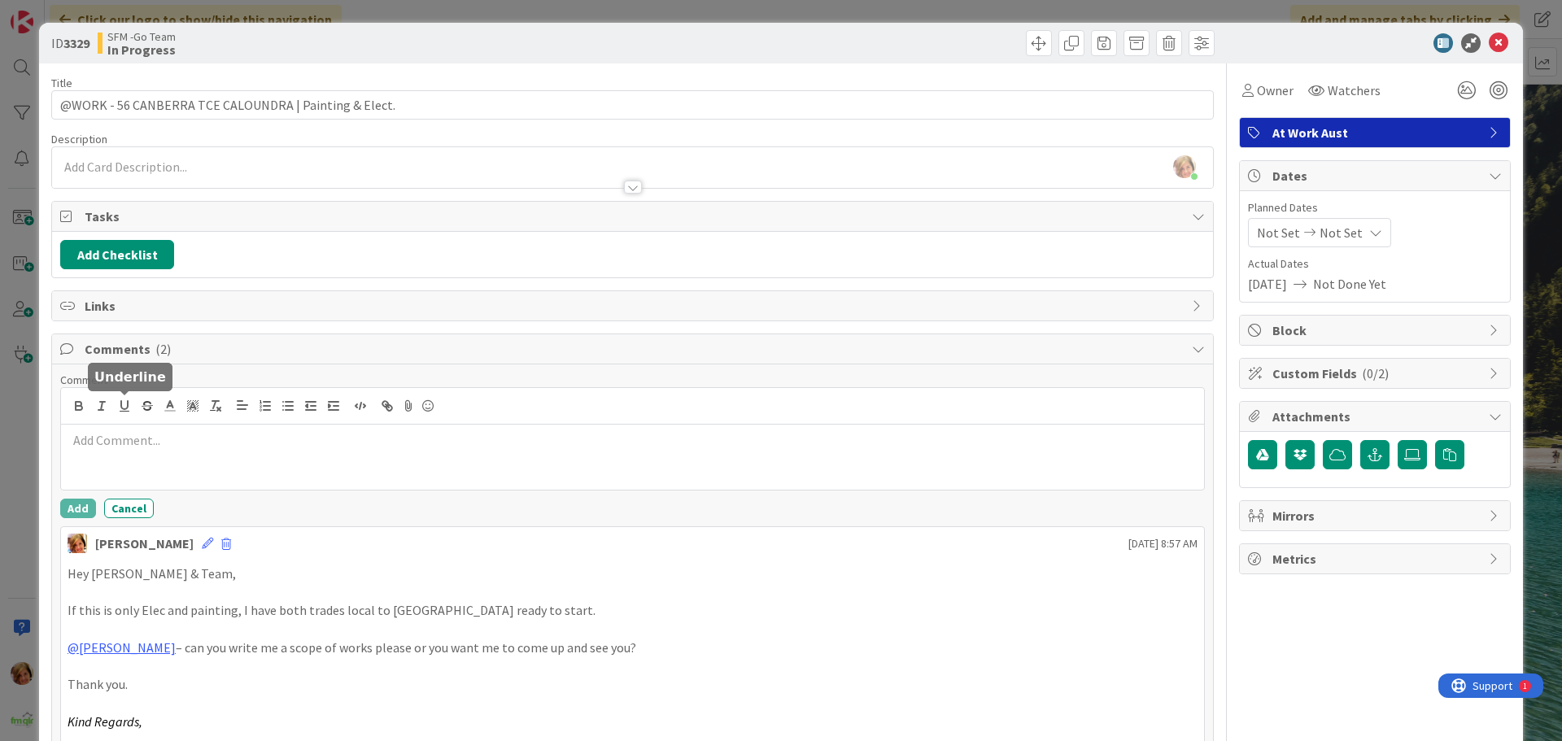
click at [163, 437] on p at bounding box center [633, 440] width 1130 height 19
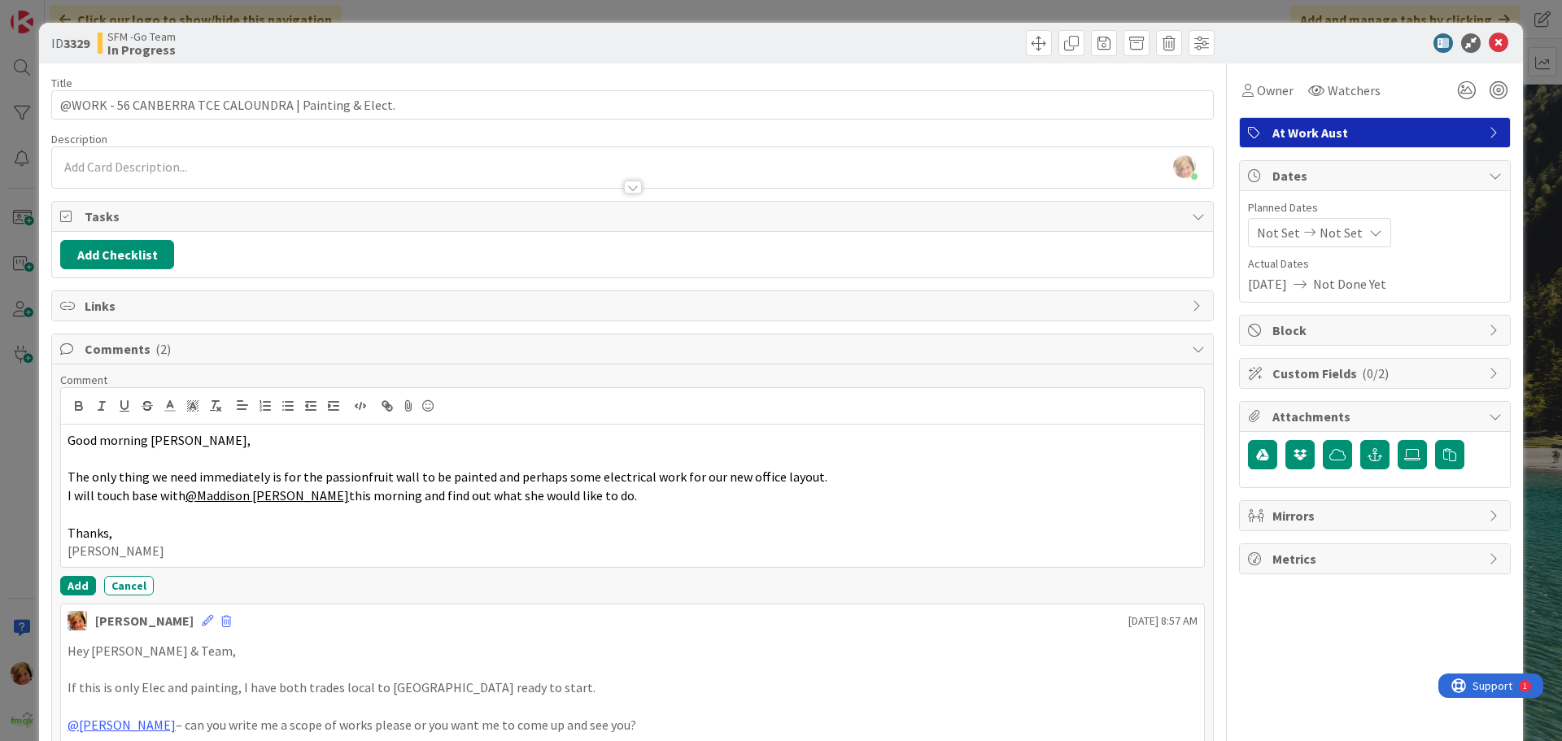
drag, startPoint x: 700, startPoint y: 50, endPoint x: 826, endPoint y: 69, distance: 127.5
click at [700, 50] on div at bounding box center [926, 43] width 578 height 26
click at [1489, 39] on icon at bounding box center [1499, 43] width 20 height 20
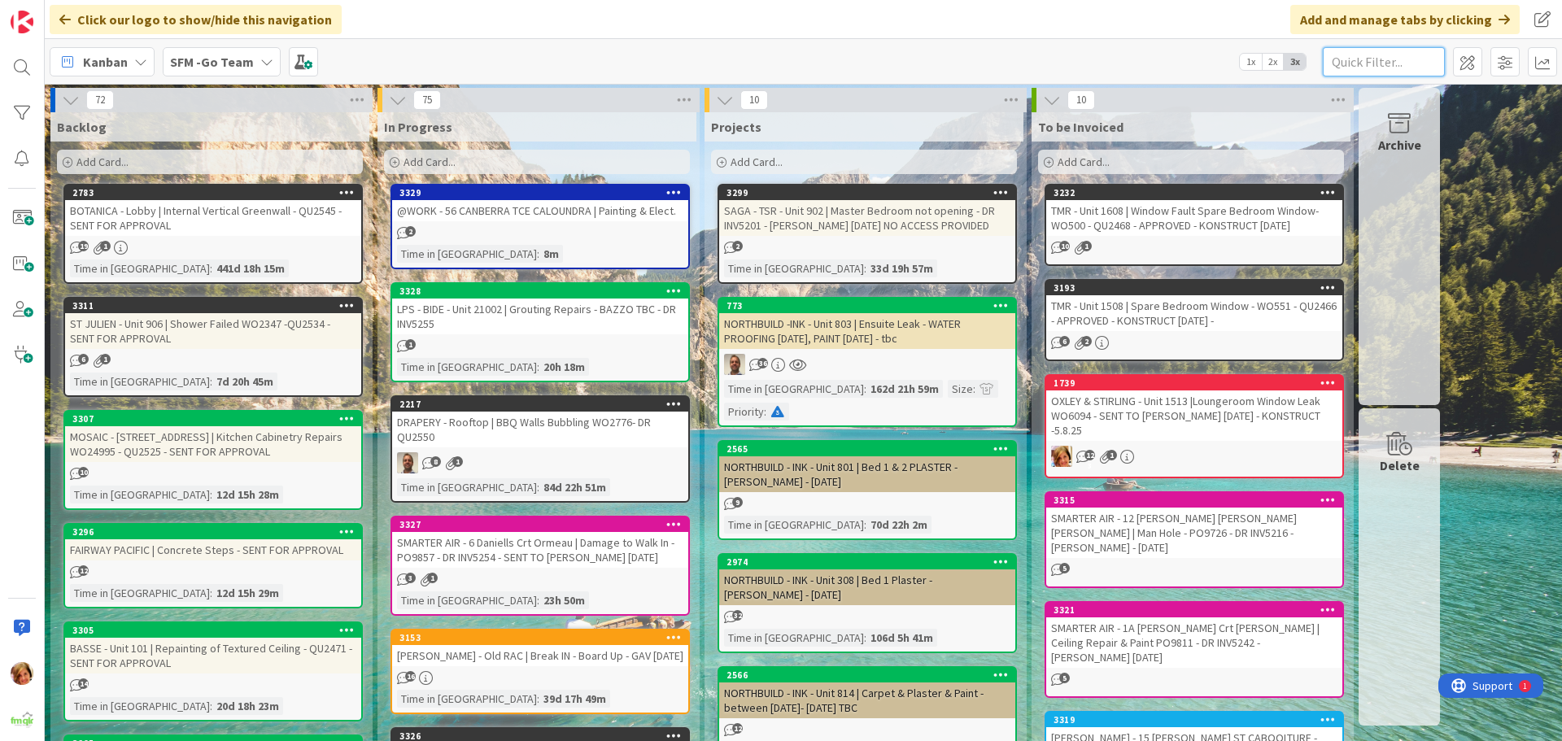
click at [1337, 57] on input "text" at bounding box center [1384, 61] width 122 height 29
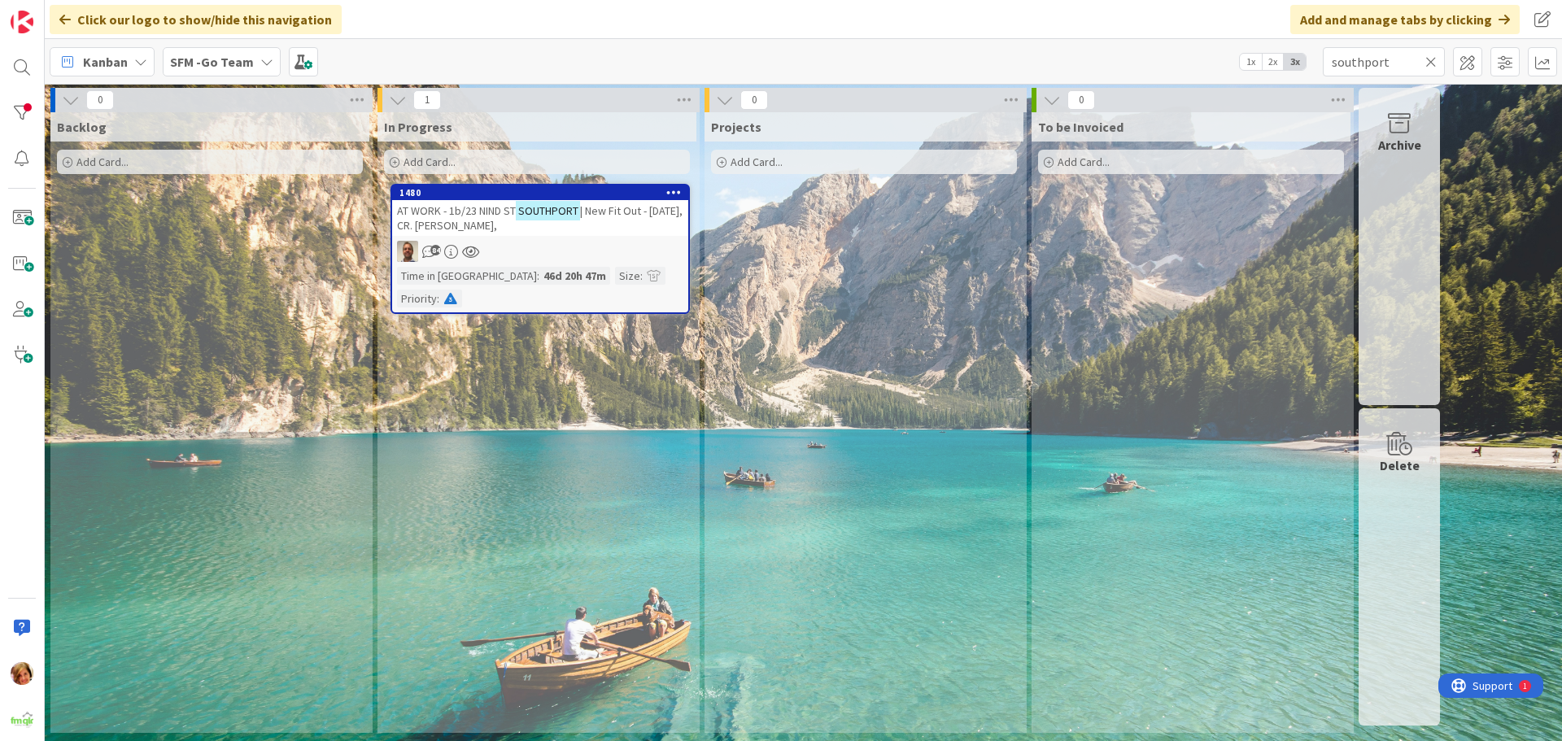
click at [485, 219] on span "| New Fit Out - 31.10.25, CR. GLAZ, MICK," at bounding box center [540, 217] width 286 height 29
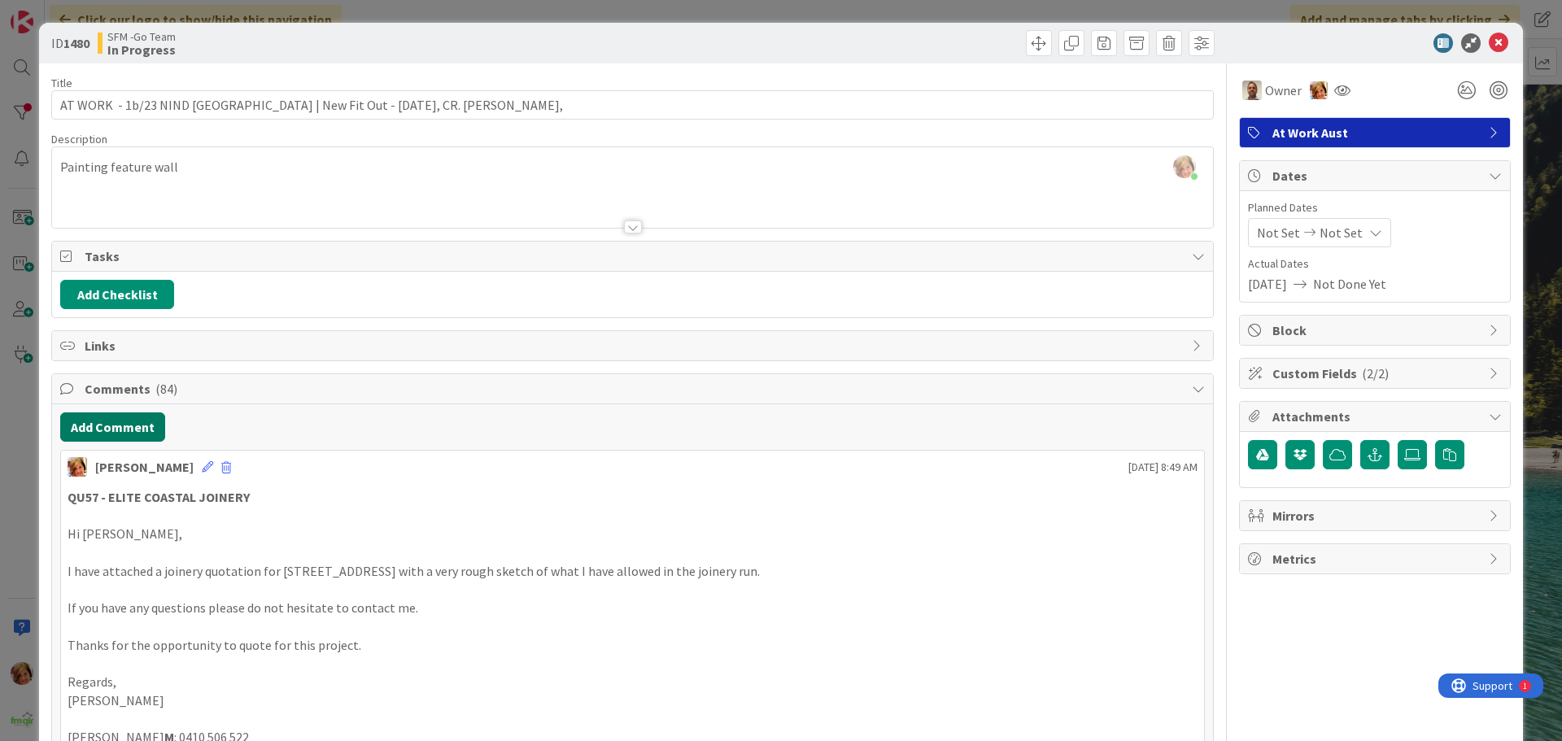
click at [133, 421] on button "Add Comment" at bounding box center [112, 426] width 105 height 29
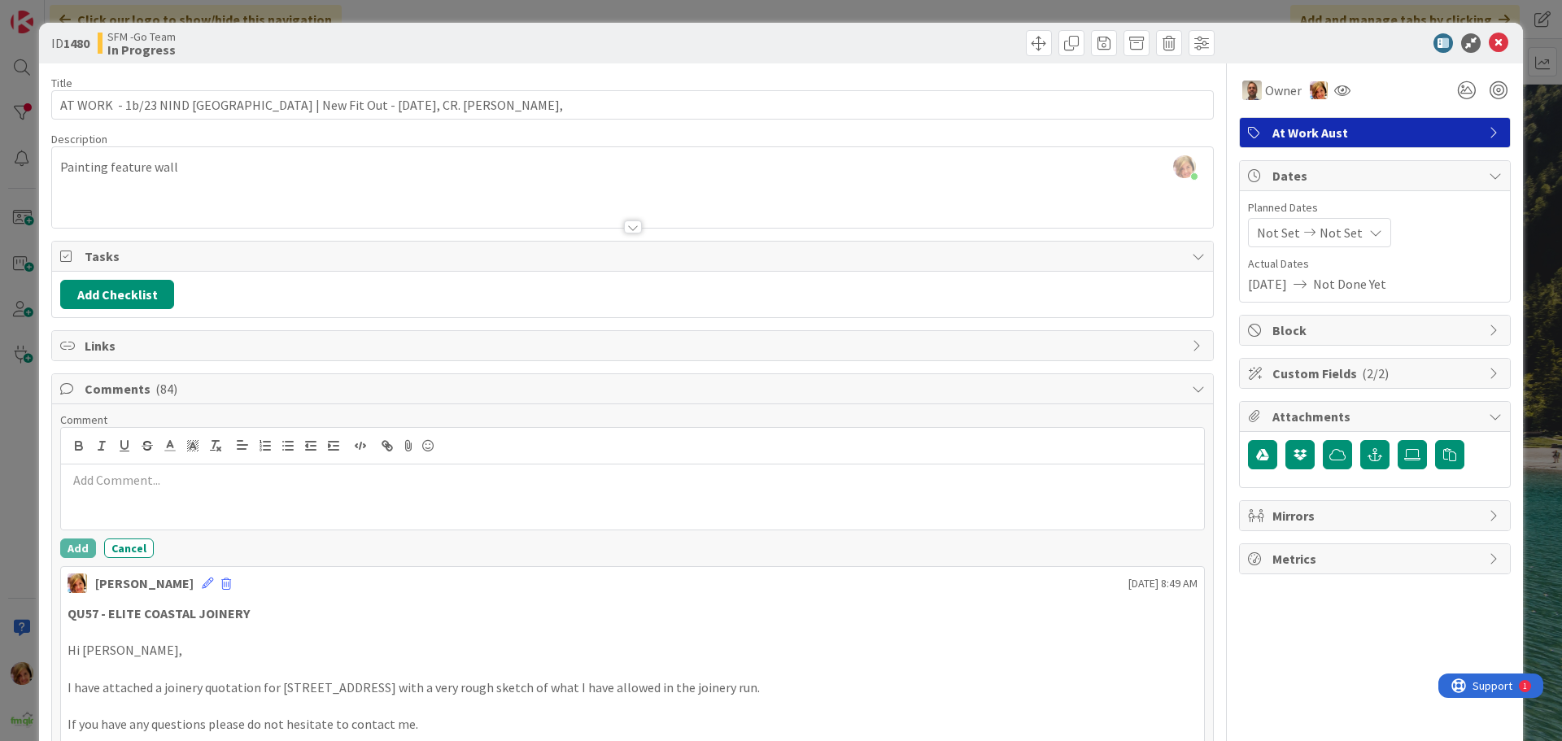
click at [159, 469] on div at bounding box center [632, 497] width 1143 height 65
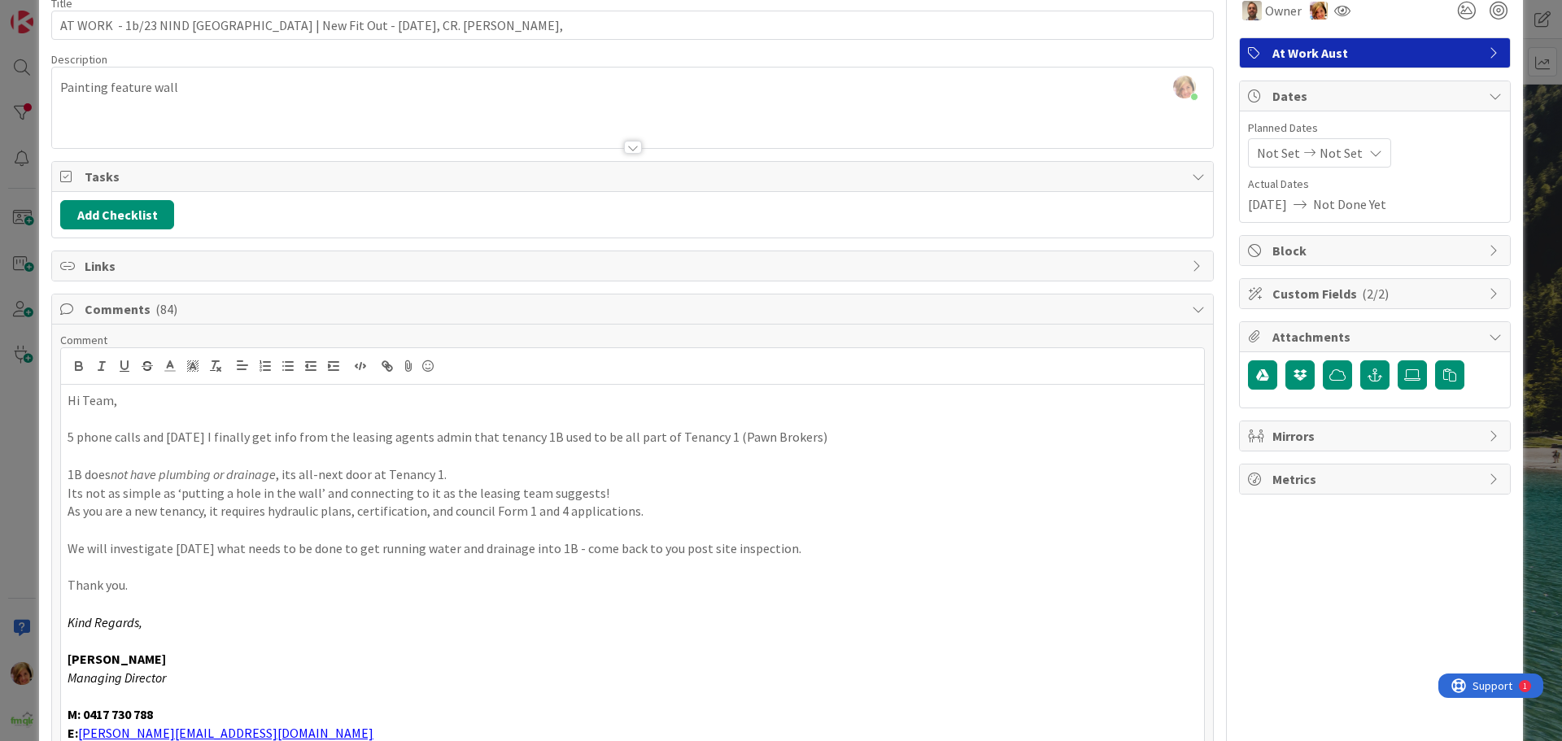
scroll to position [324, 0]
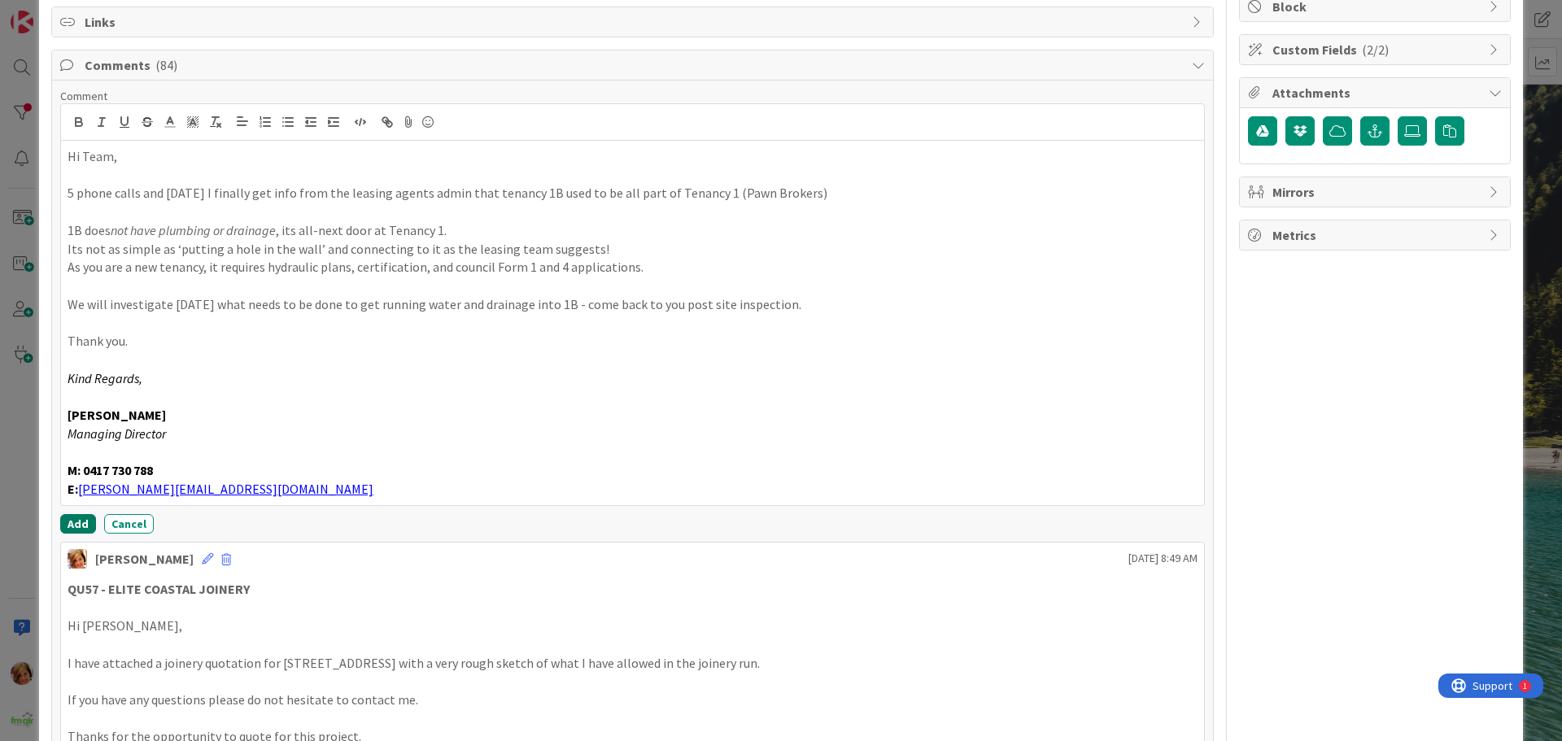
click at [84, 526] on button "Add" at bounding box center [78, 524] width 36 height 20
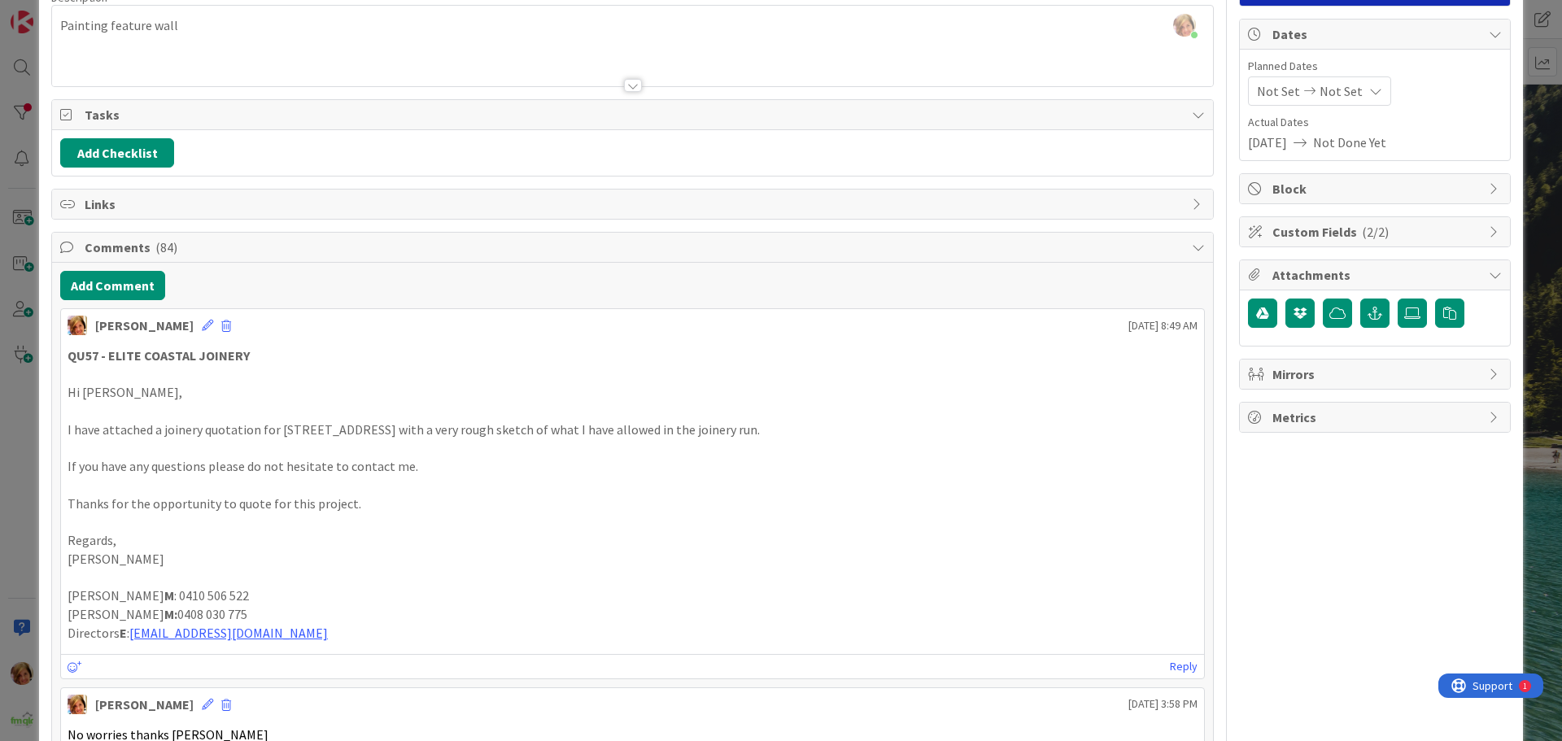
scroll to position [0, 0]
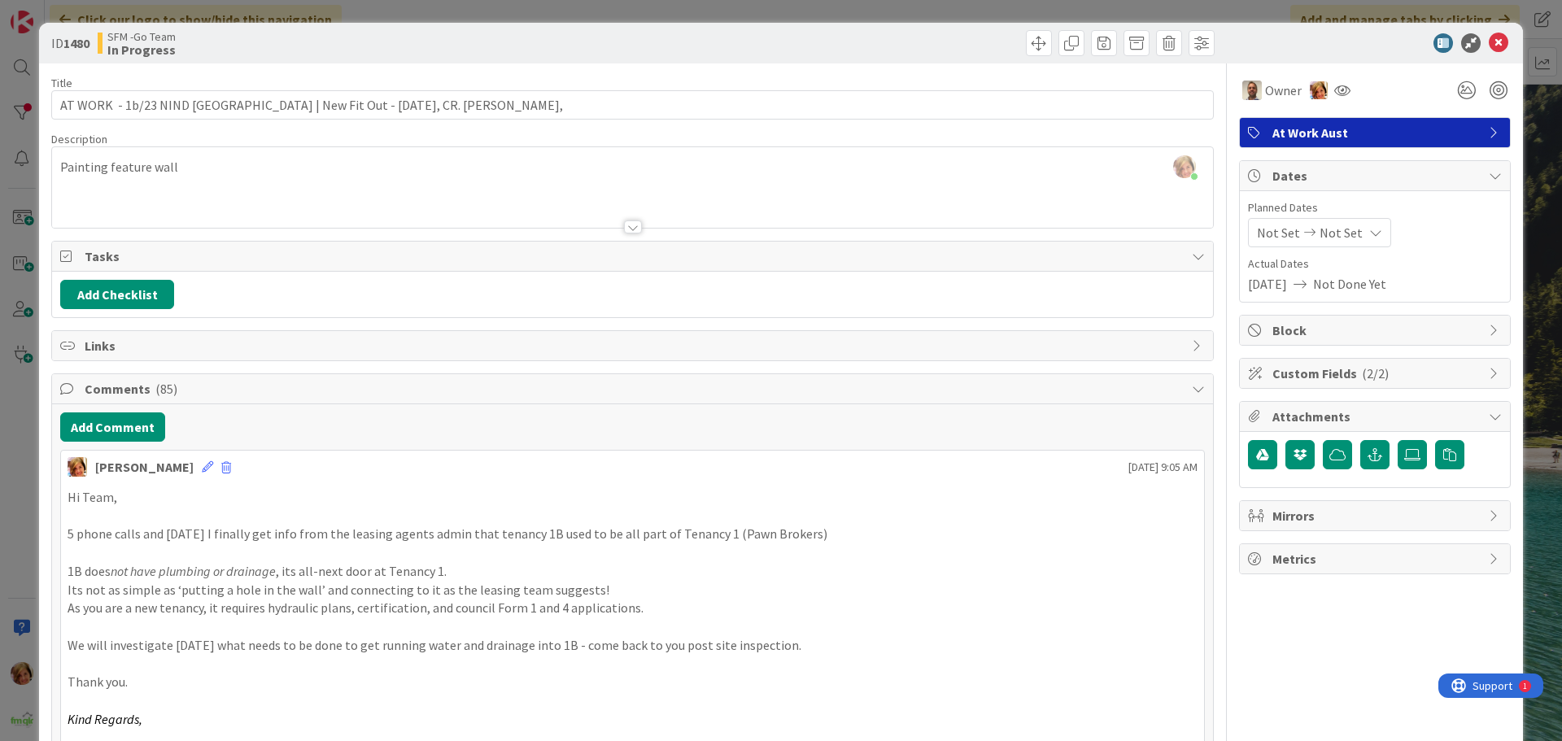
click at [637, 49] on div at bounding box center [926, 43] width 578 height 26
click at [1489, 43] on icon at bounding box center [1499, 43] width 20 height 20
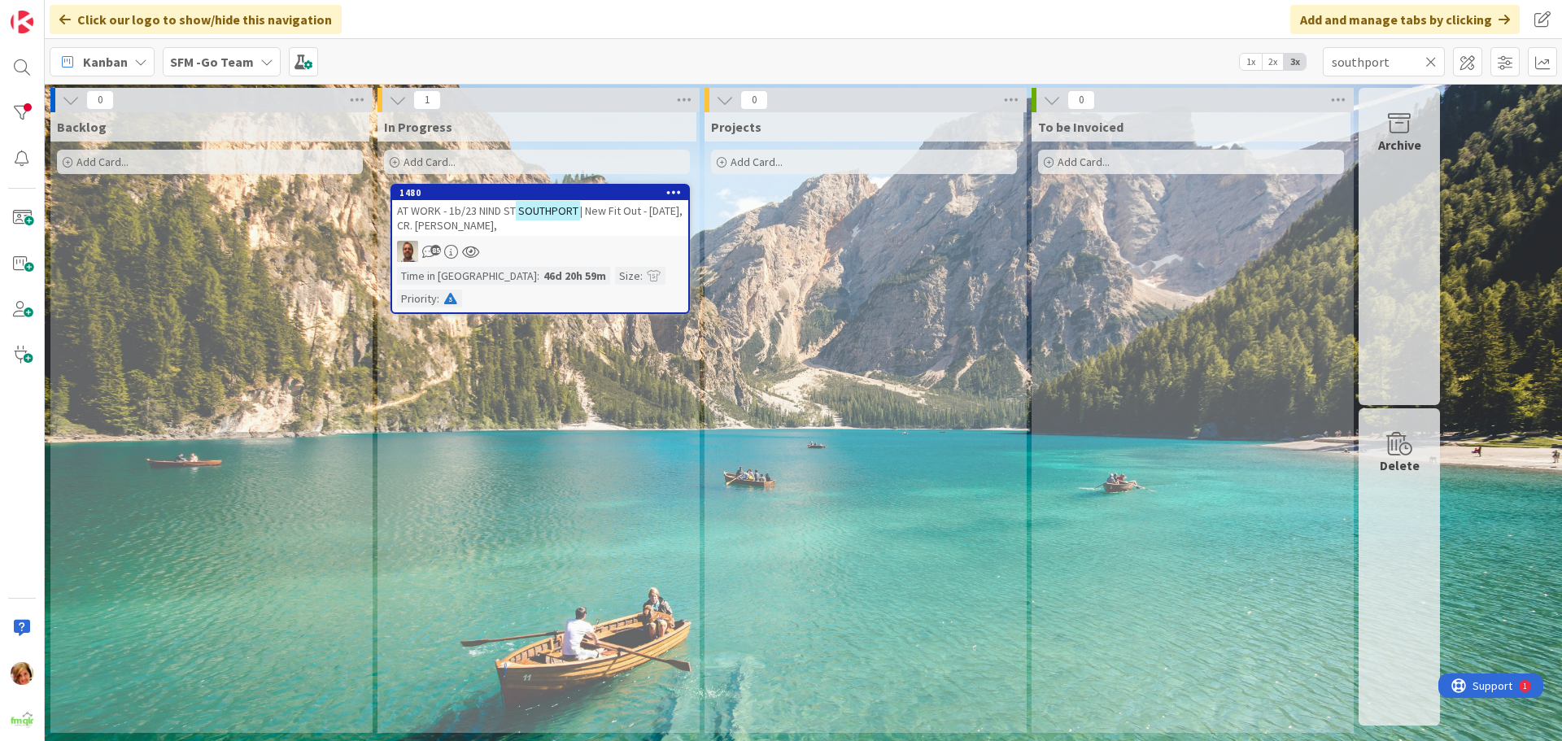
click at [470, 203] on span "AT WORK - 1b/23 NIND ST" at bounding box center [456, 210] width 119 height 15
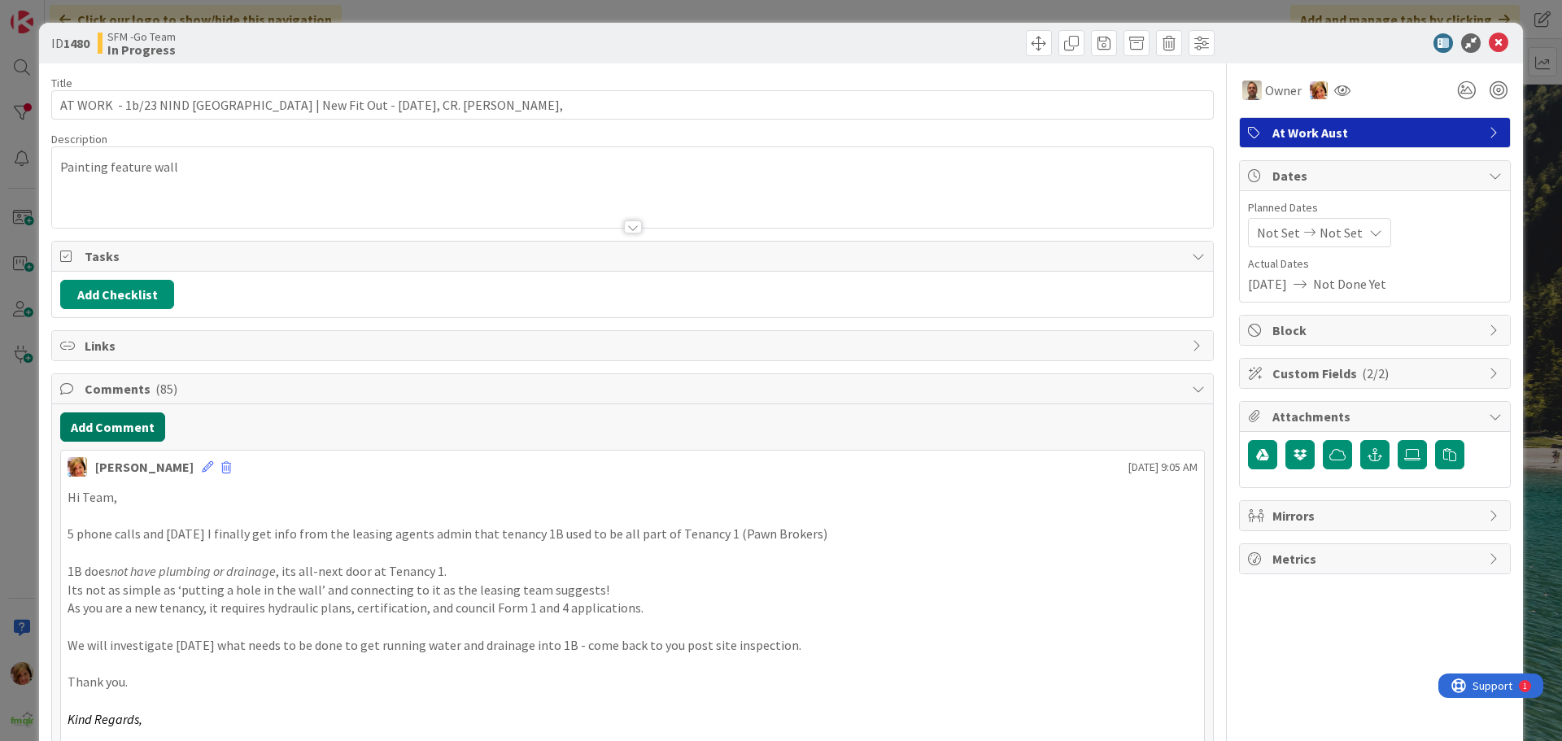
click at [129, 431] on button "Add Comment" at bounding box center [112, 426] width 105 height 29
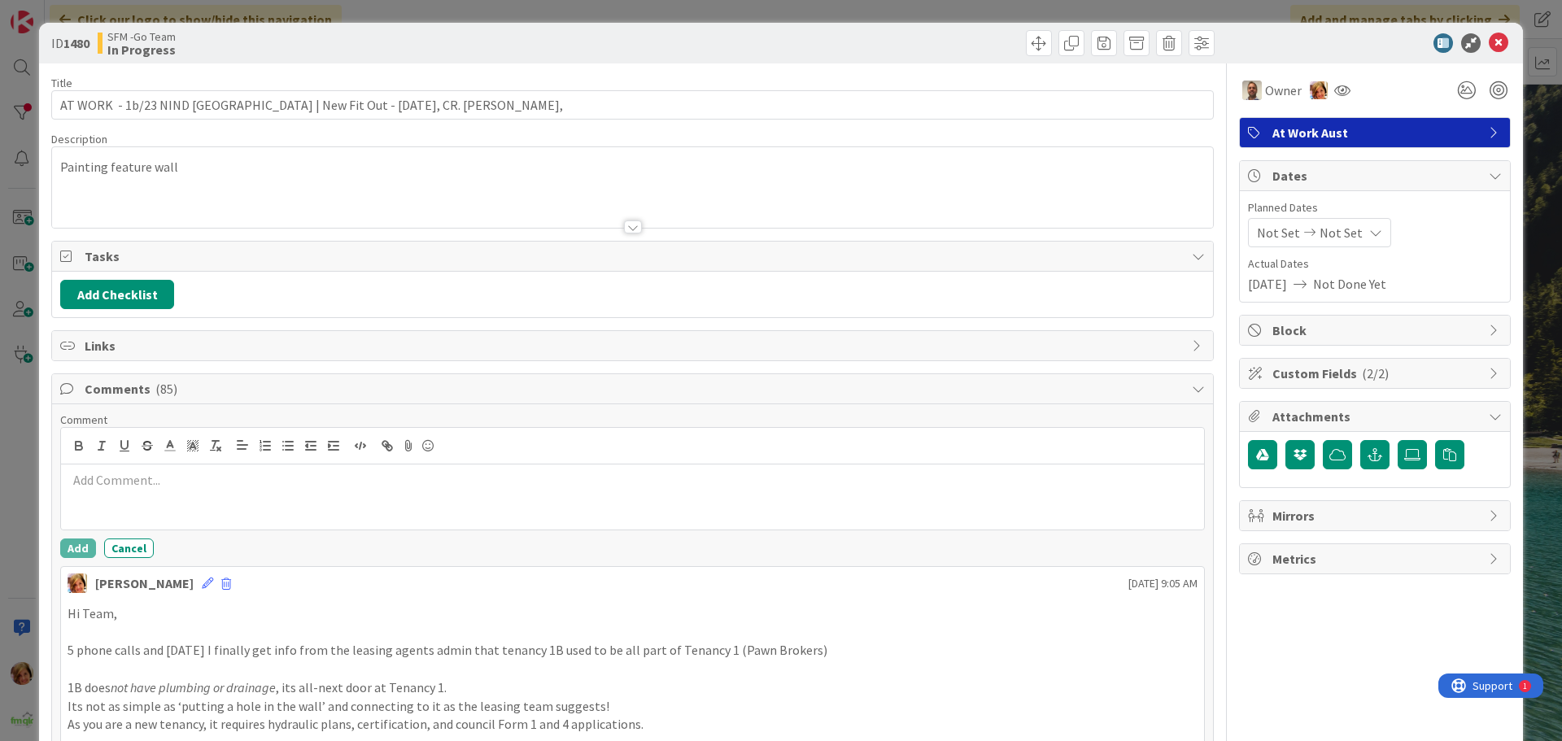
click at [156, 487] on p at bounding box center [633, 480] width 1130 height 19
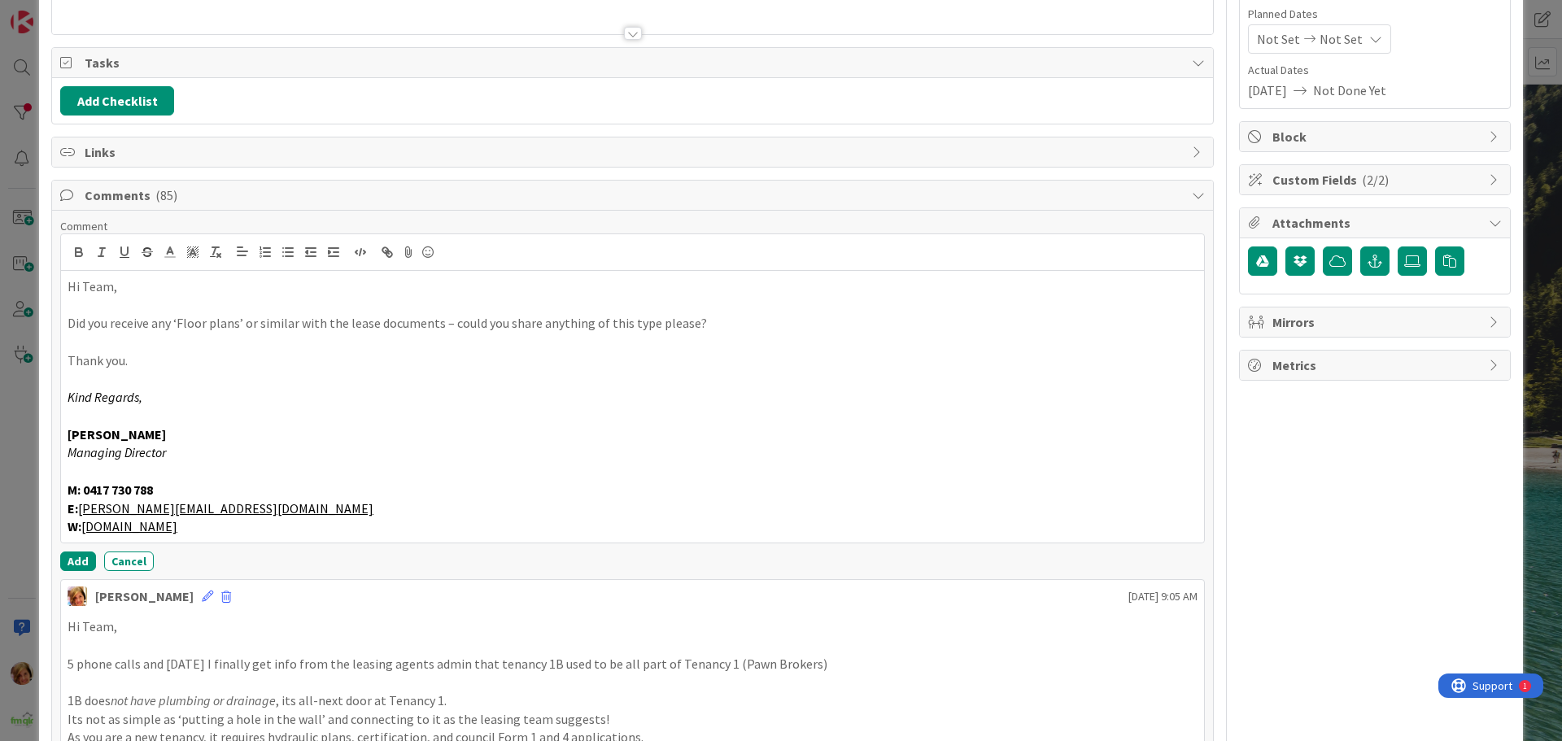
scroll to position [244, 0]
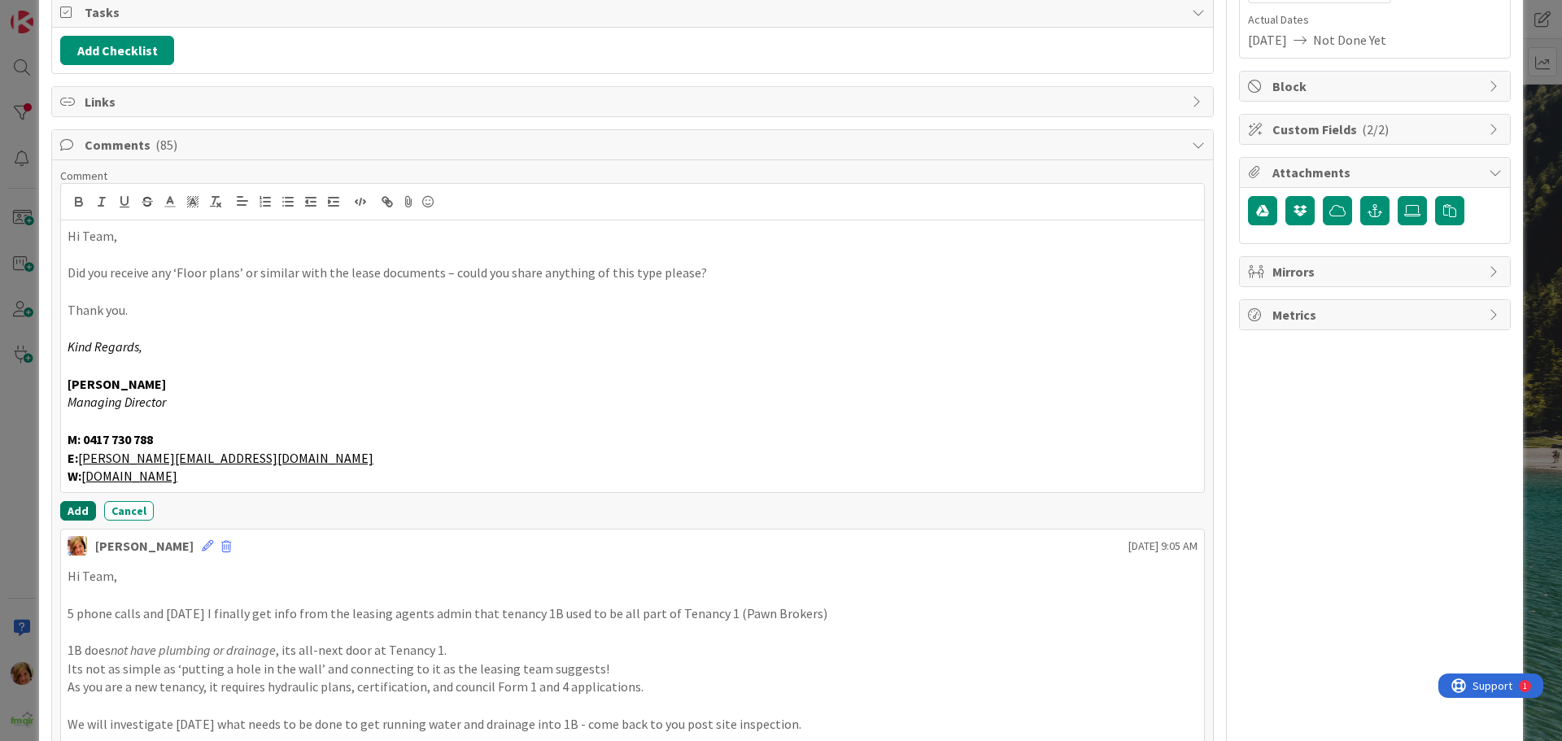
click at [80, 505] on button "Add" at bounding box center [78, 511] width 36 height 20
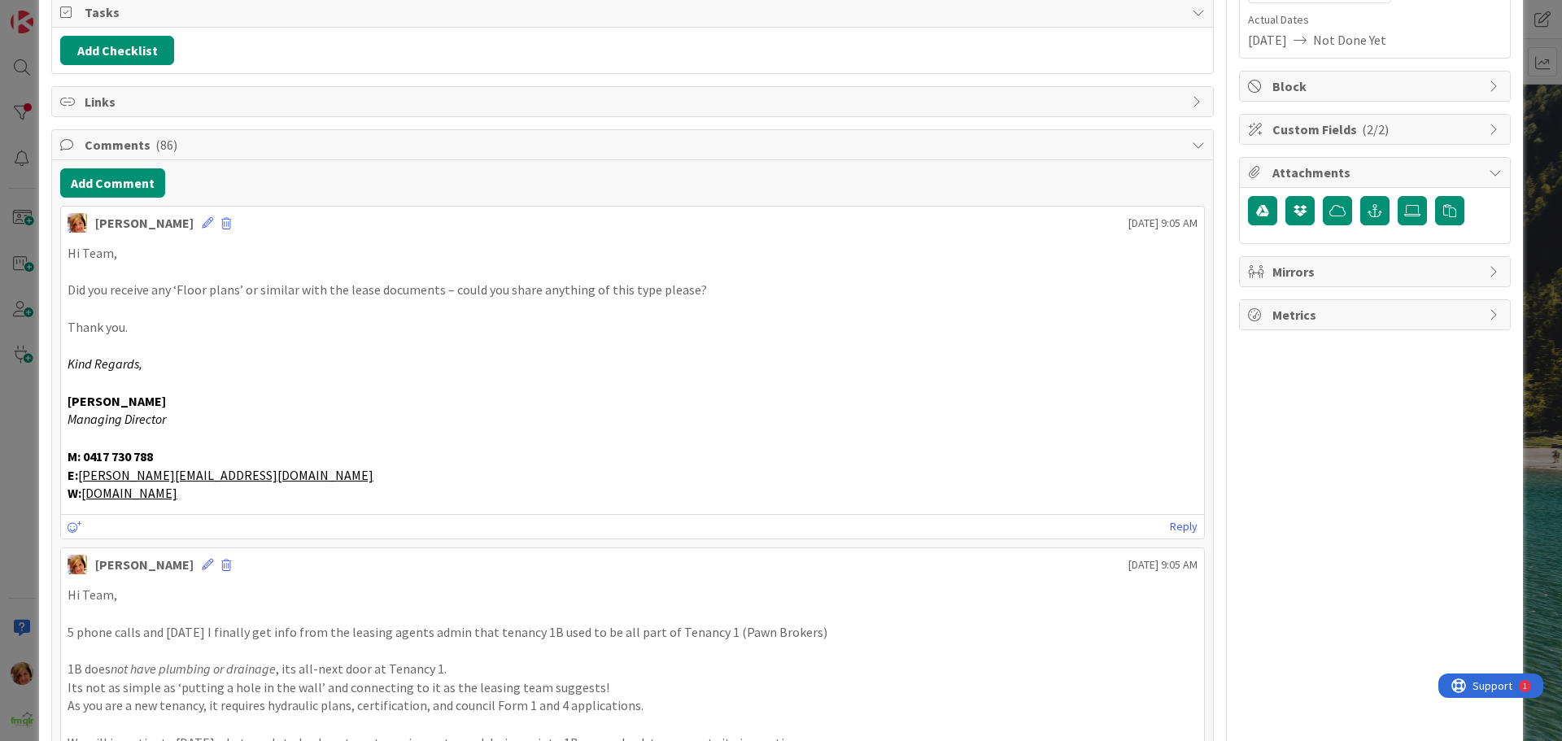
scroll to position [0, 0]
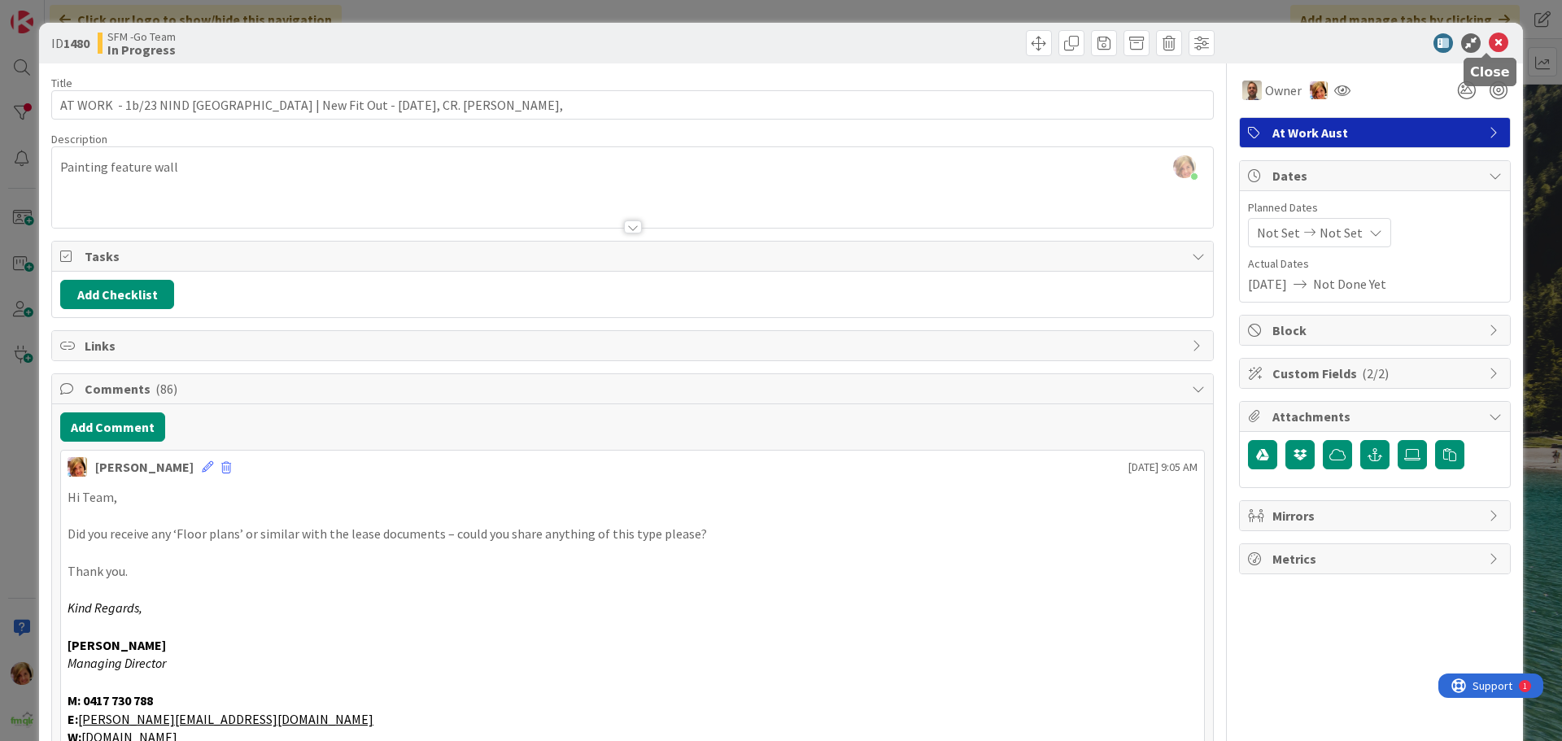
click at [1490, 45] on icon at bounding box center [1499, 43] width 20 height 20
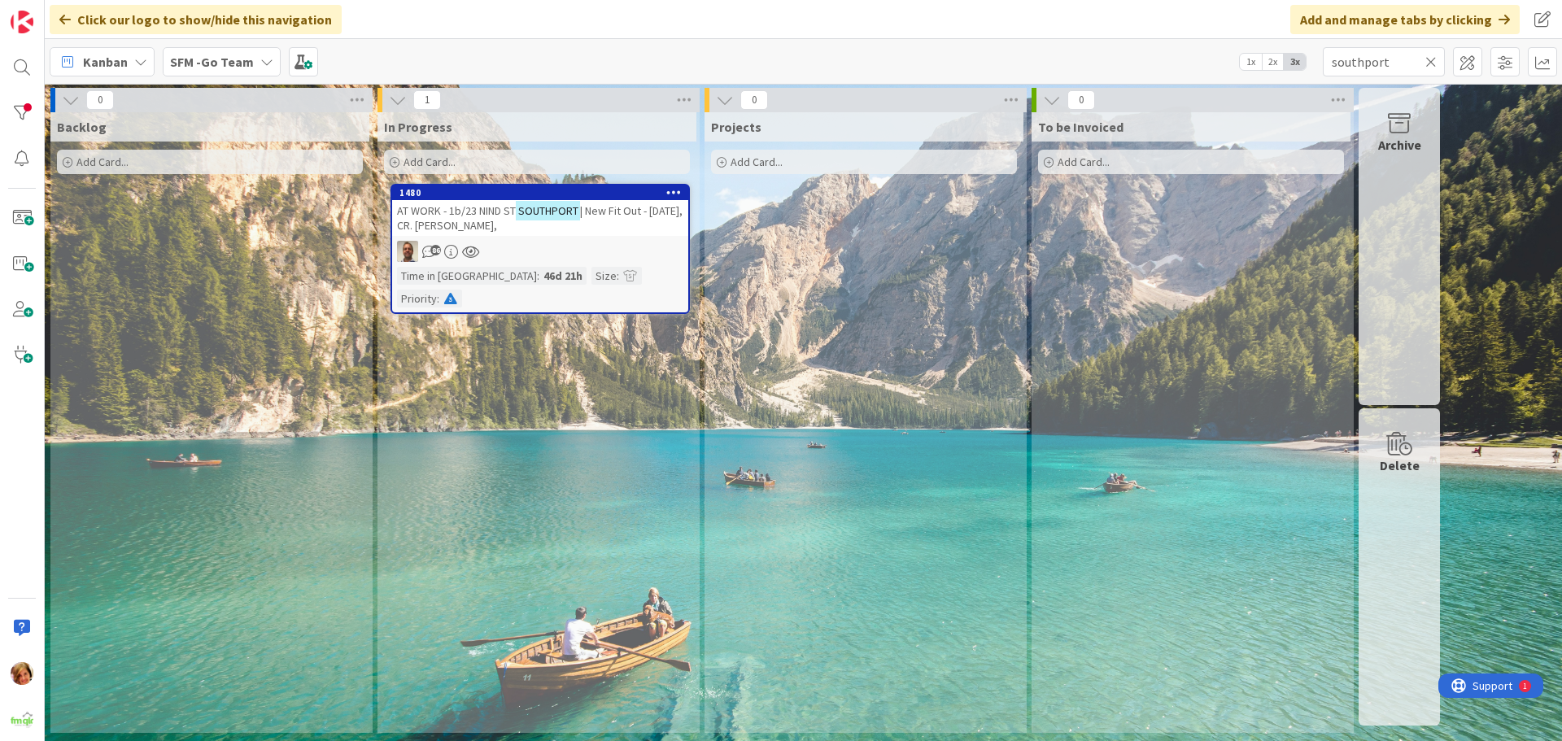
click at [1429, 59] on icon at bounding box center [1430, 62] width 11 height 15
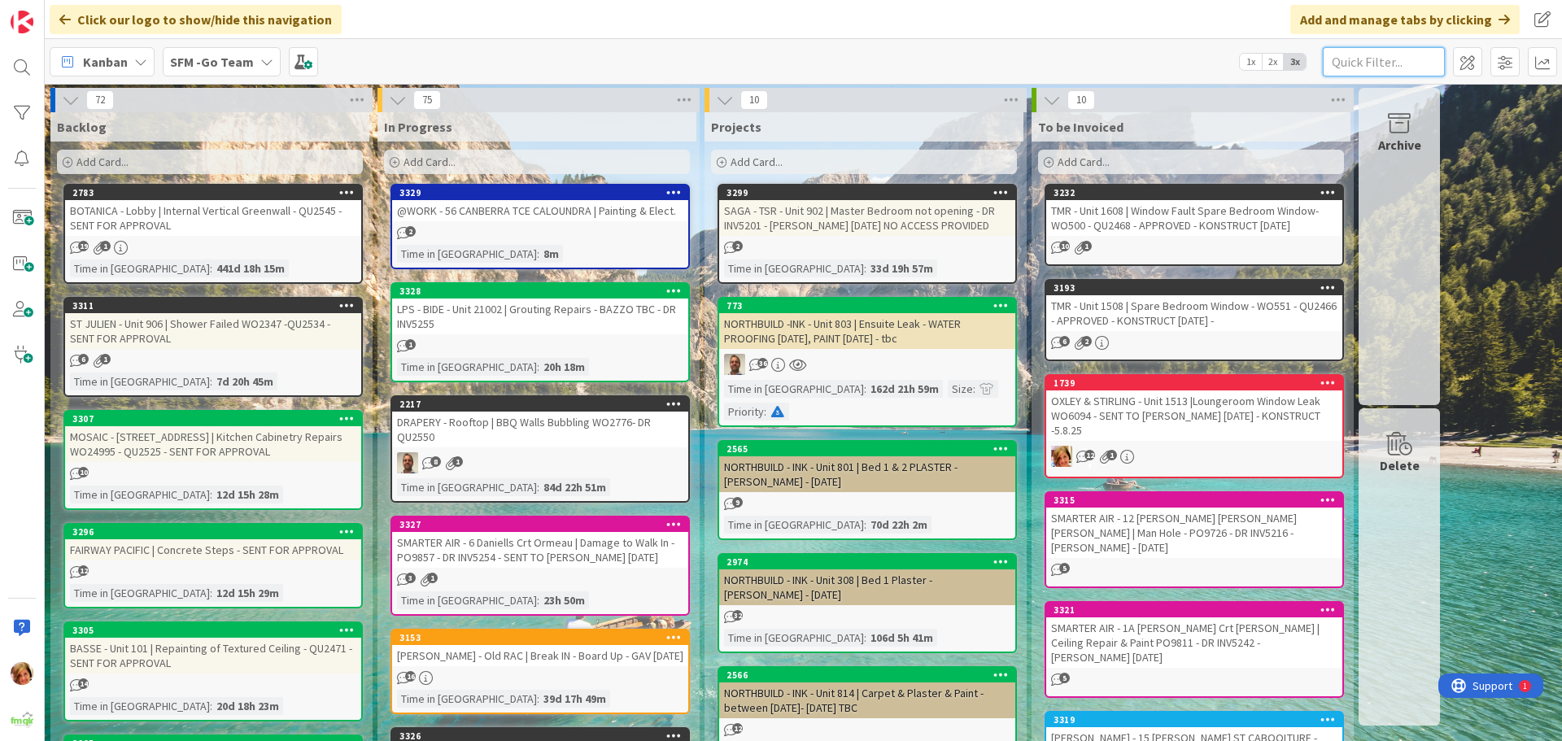
click at [1408, 57] on input "text" at bounding box center [1384, 61] width 122 height 29
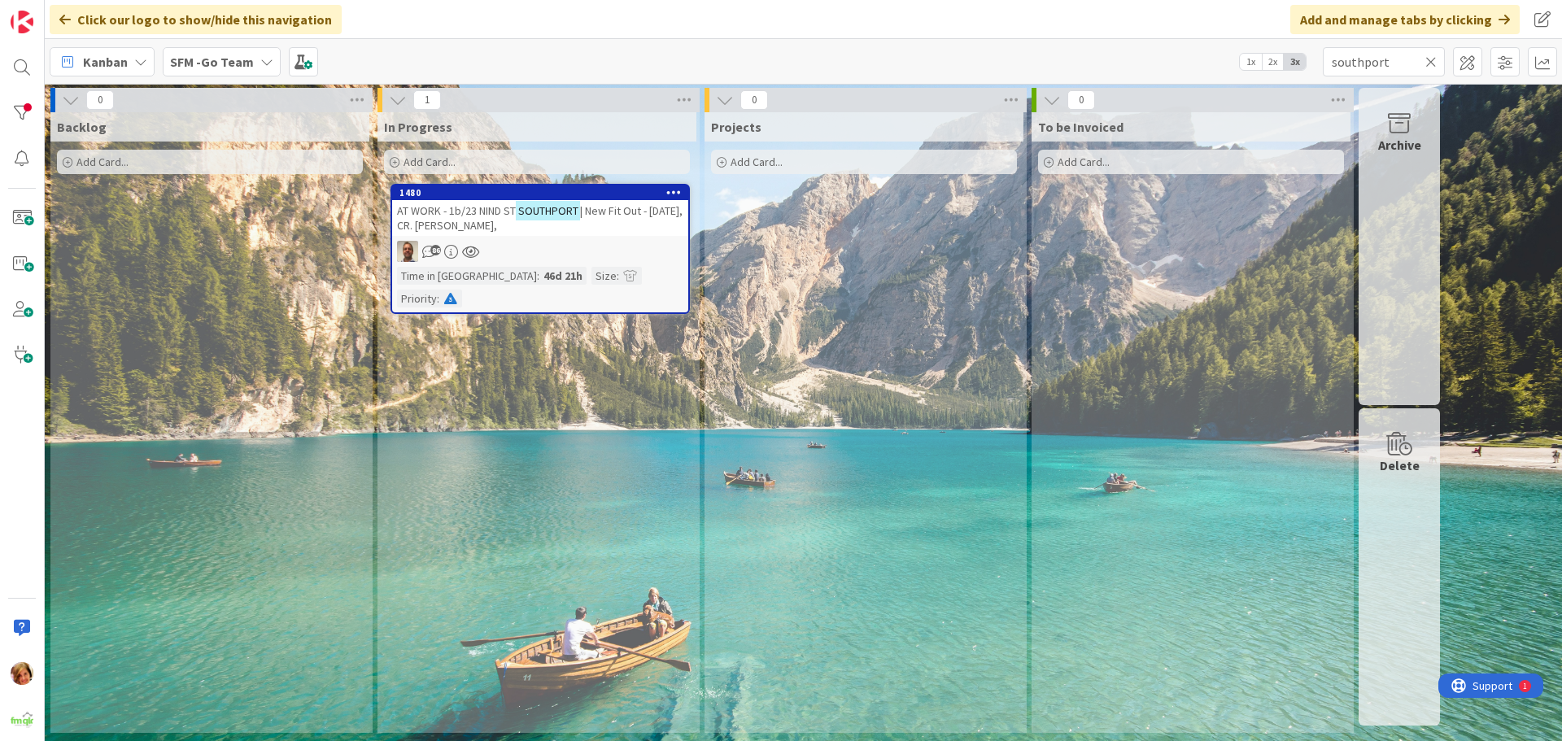
click at [480, 215] on span "AT WORK - 1b/23 NIND ST" at bounding box center [456, 210] width 119 height 15
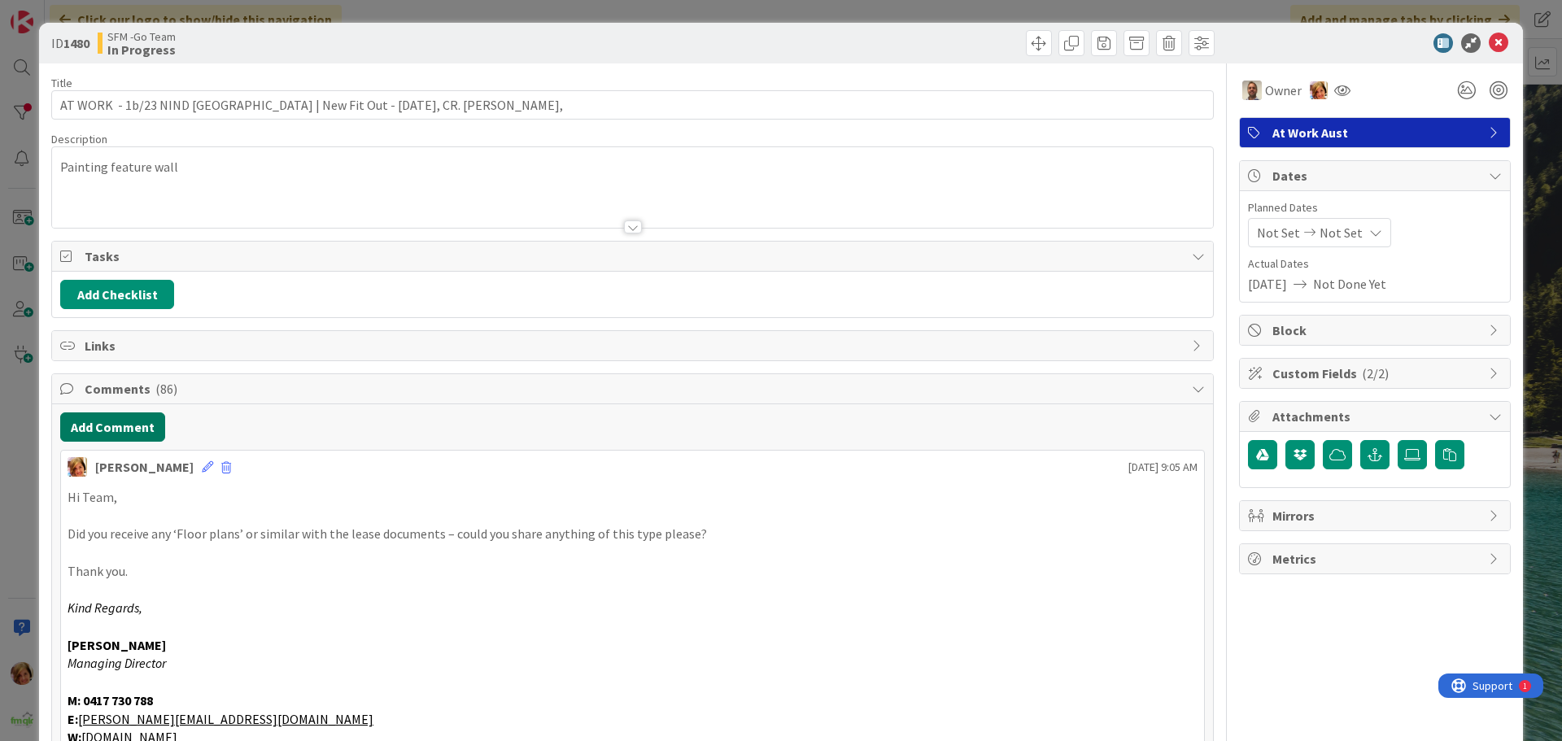
click at [110, 430] on button "Add Comment" at bounding box center [112, 426] width 105 height 29
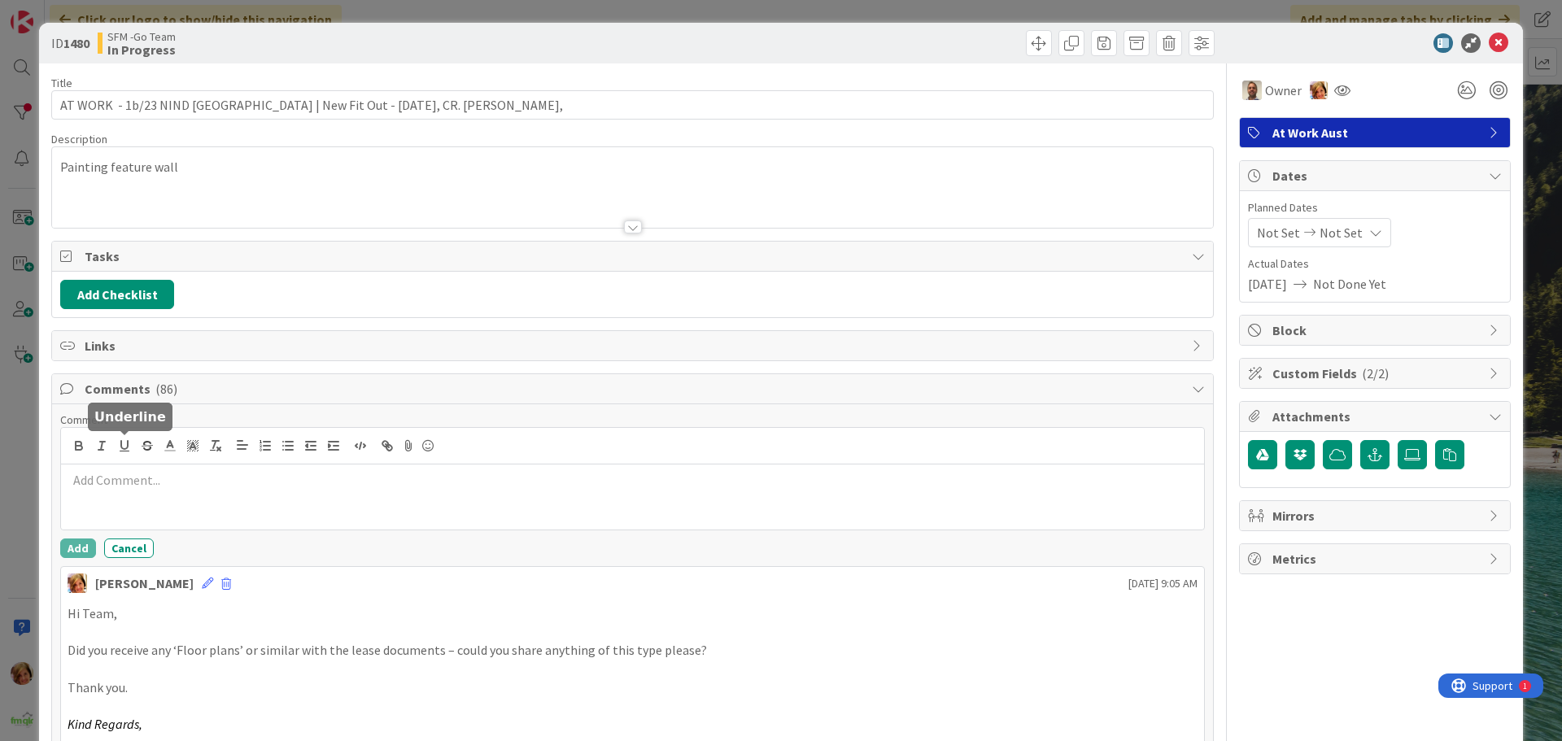
click at [141, 473] on p at bounding box center [633, 480] width 1130 height 19
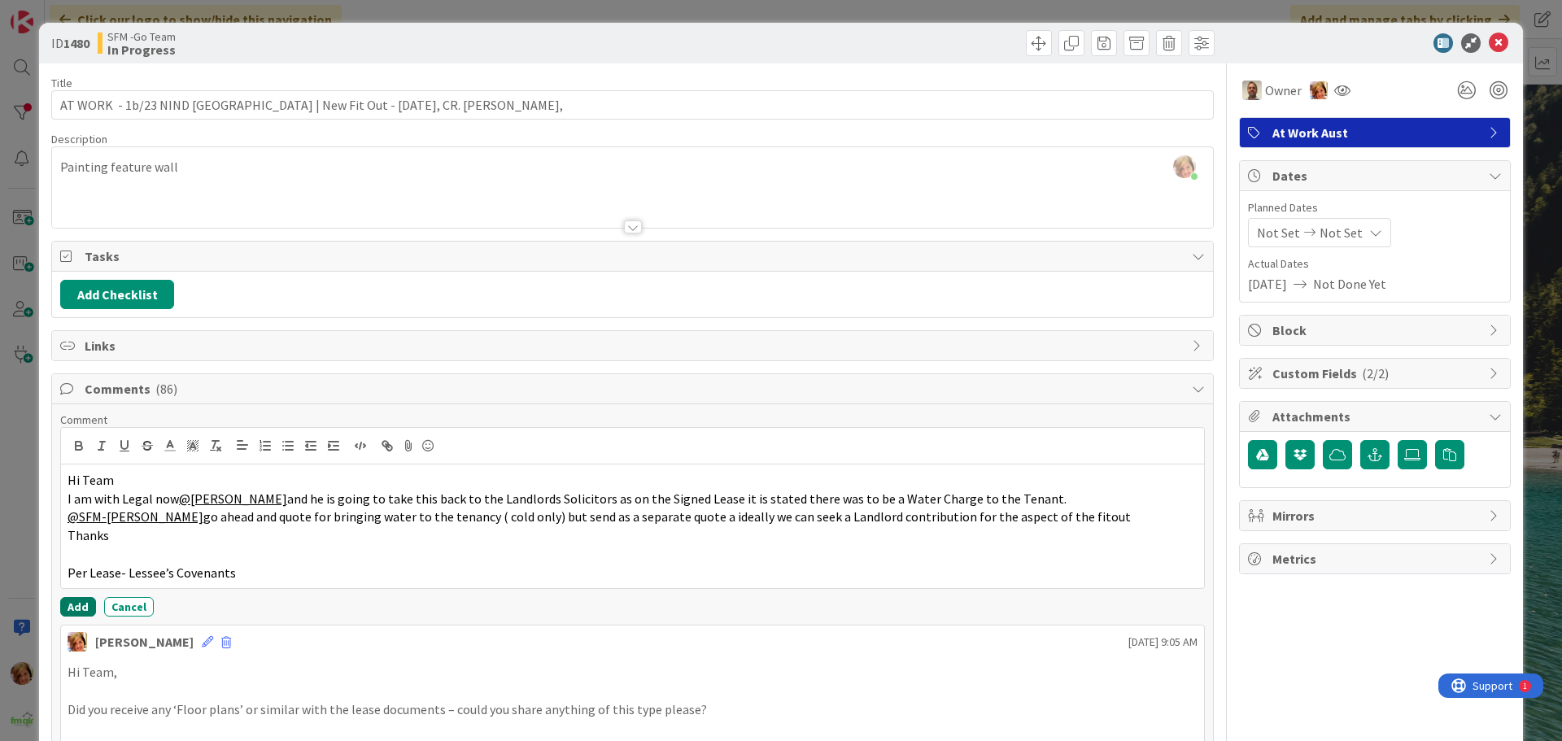
click at [72, 606] on button "Add" at bounding box center [78, 607] width 36 height 20
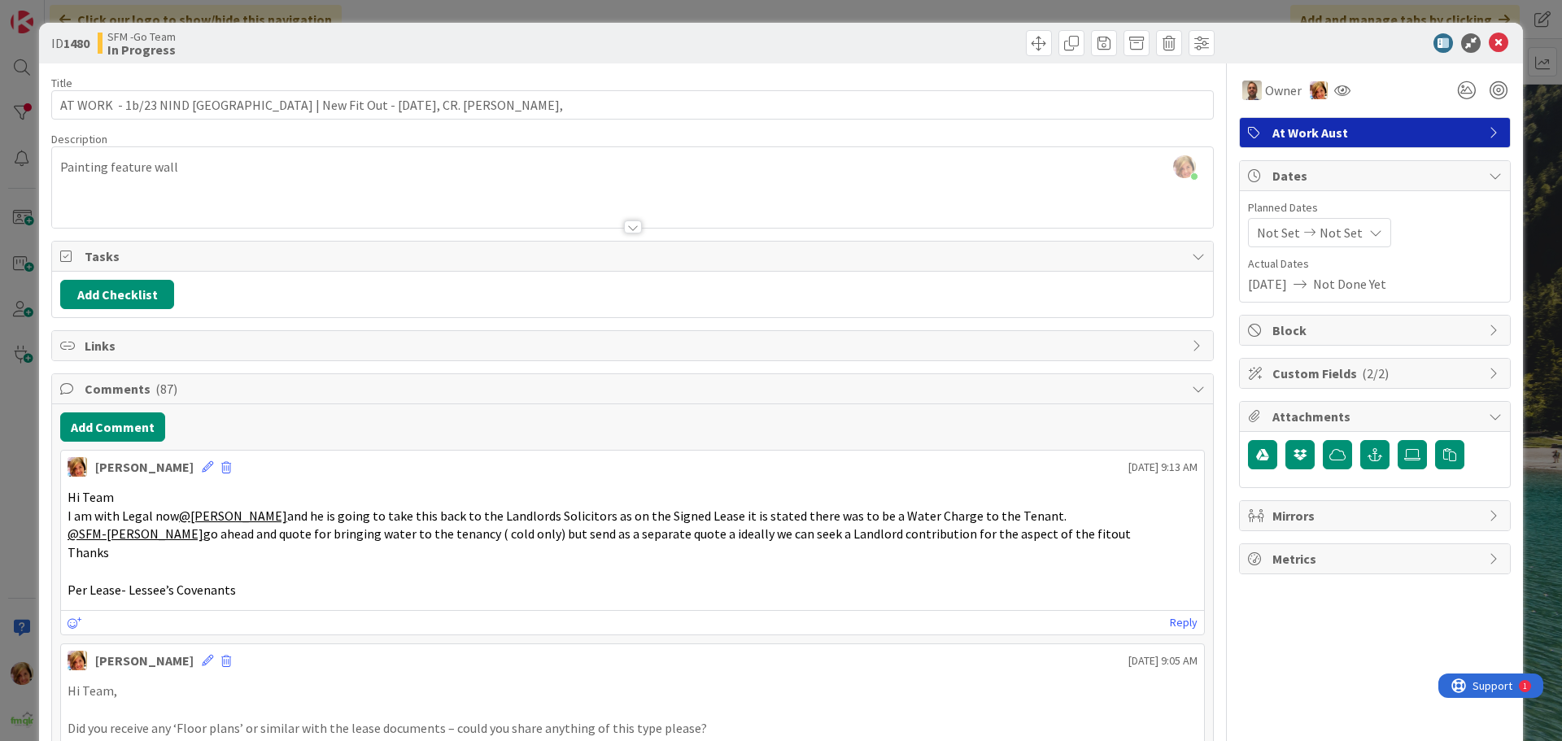
drag, startPoint x: 946, startPoint y: 33, endPoint x: 1466, endPoint y: 28, distance: 519.9
click at [946, 33] on div at bounding box center [926, 43] width 578 height 26
click at [1494, 41] on icon at bounding box center [1499, 43] width 20 height 20
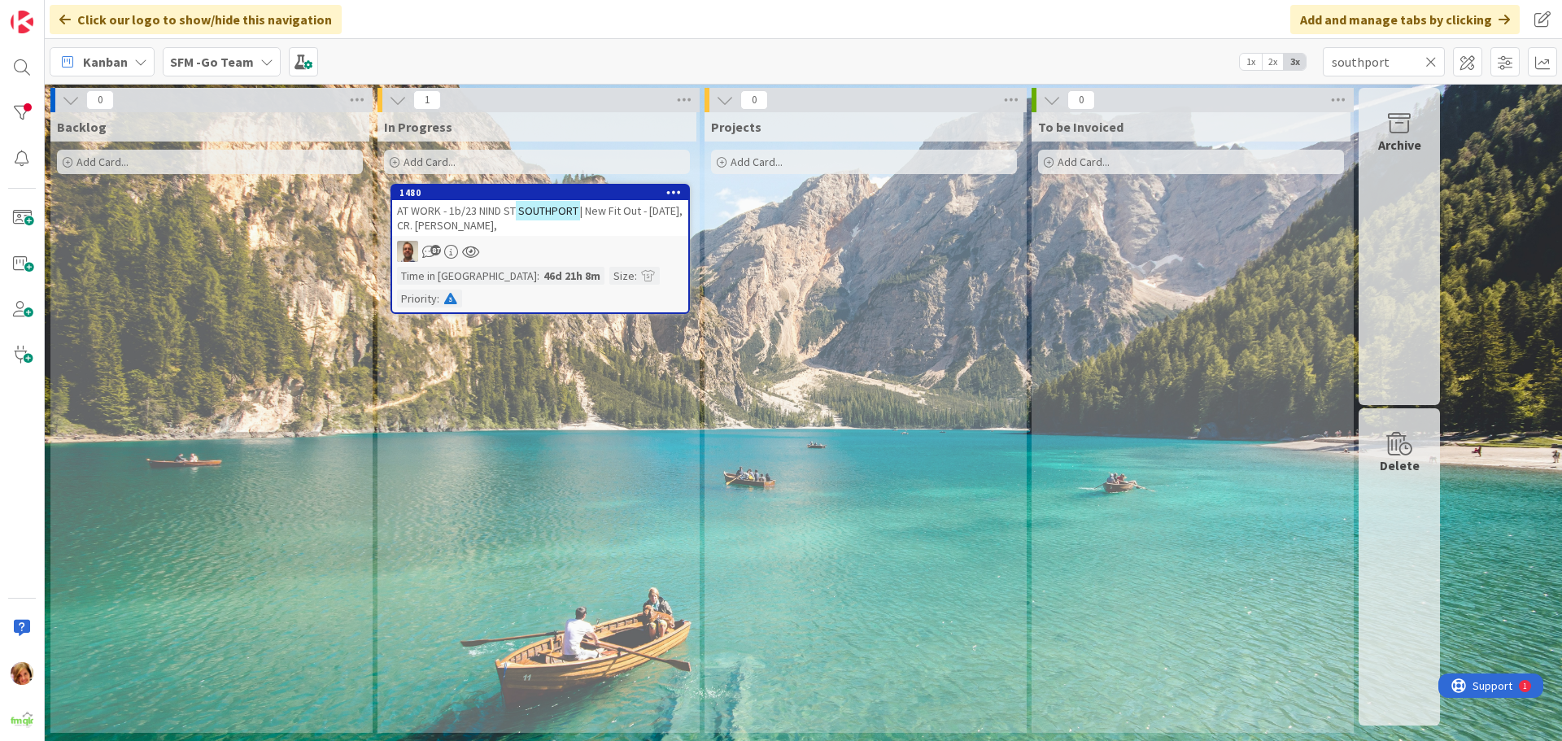
click at [482, 212] on span "AT WORK - 1b/23 NIND ST" at bounding box center [456, 210] width 119 height 15
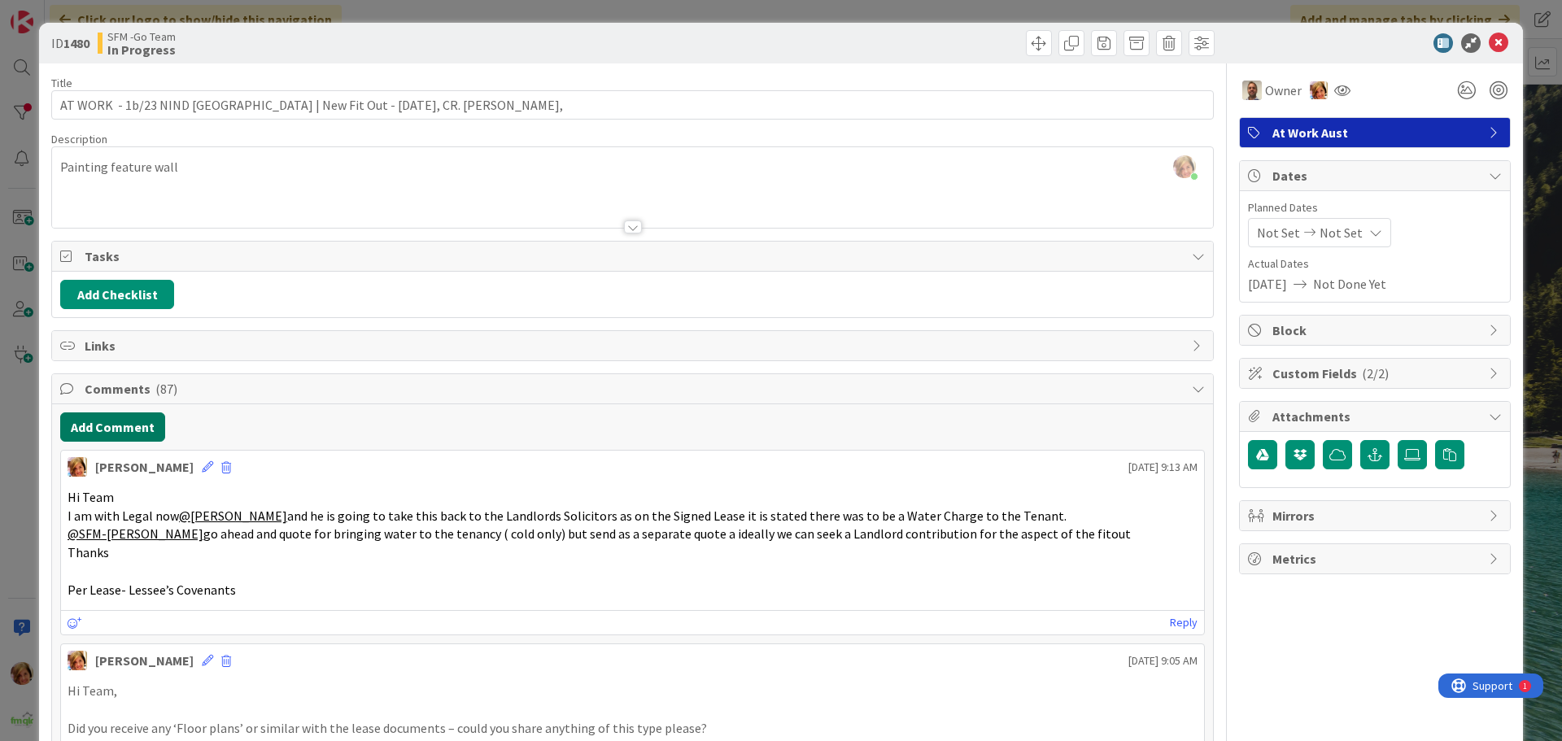
click at [116, 418] on button "Add Comment" at bounding box center [112, 426] width 105 height 29
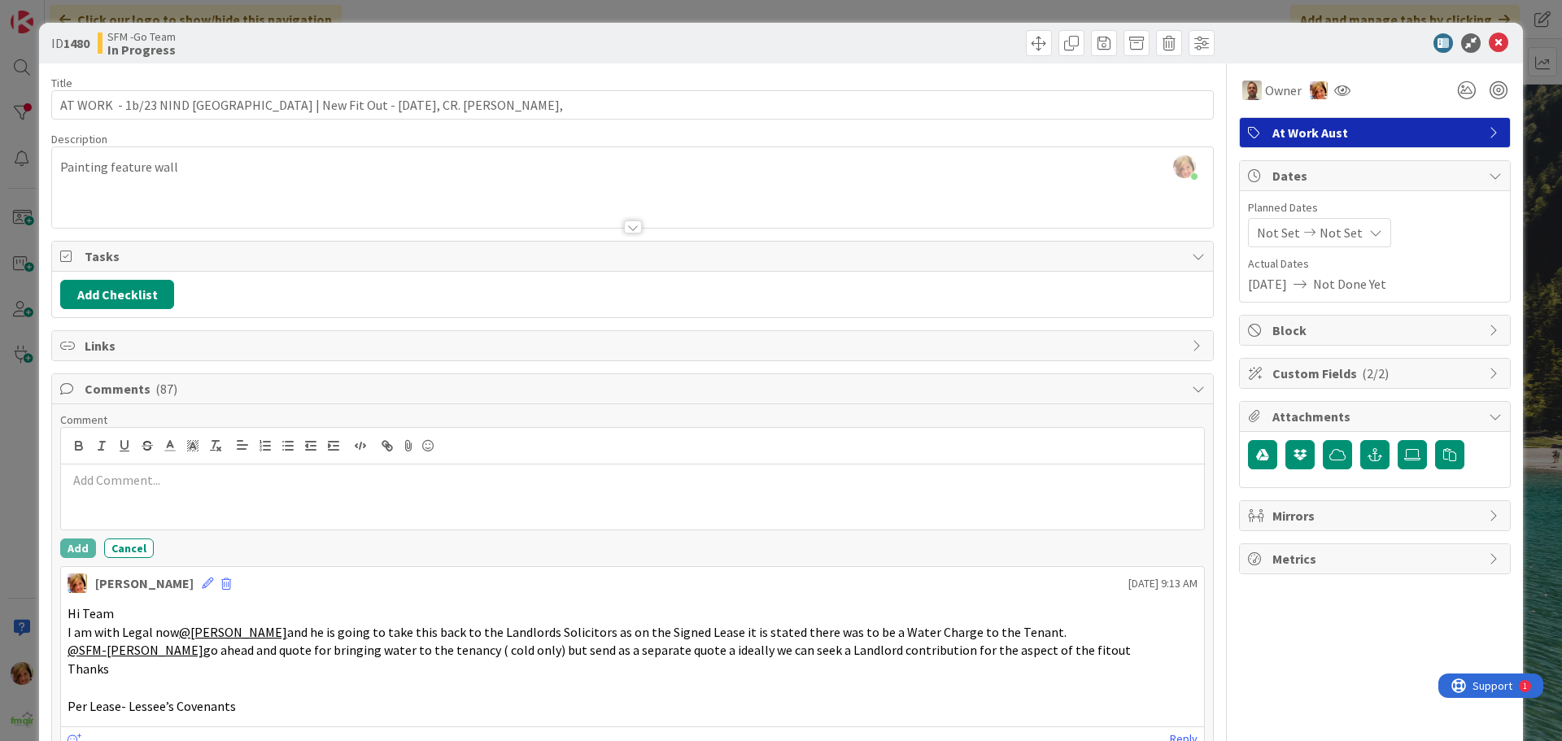
click at [189, 482] on p at bounding box center [633, 480] width 1130 height 19
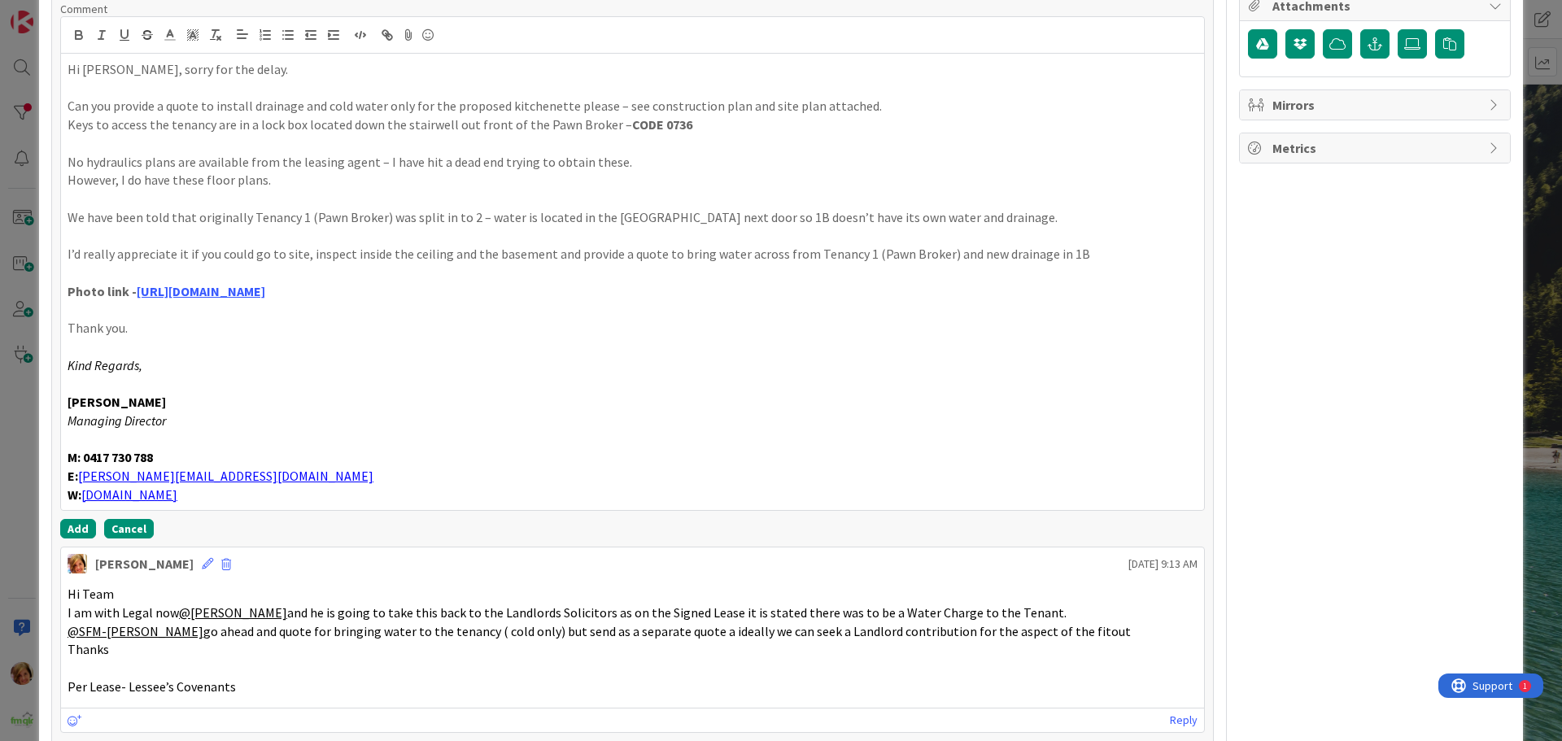
scroll to position [417, 0]
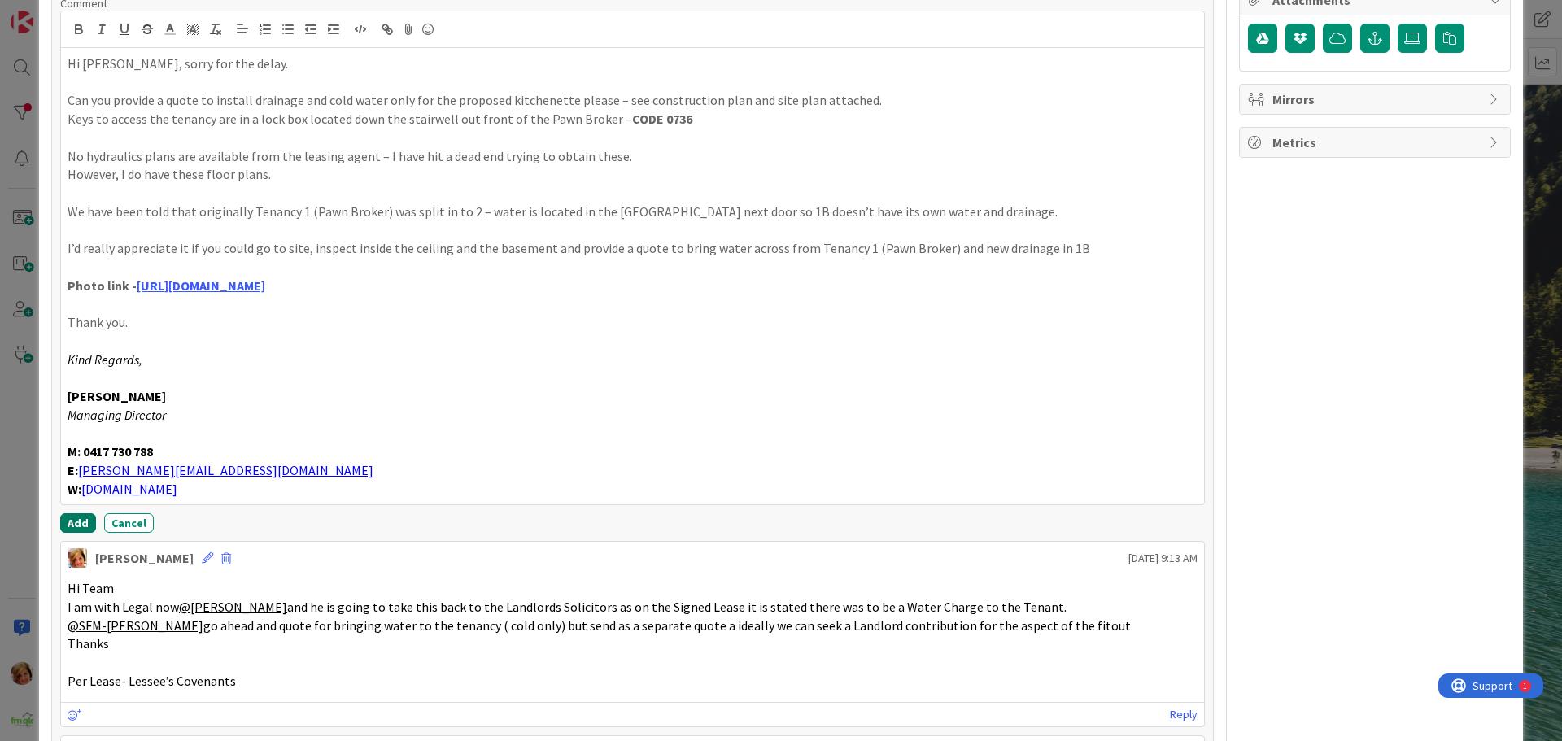
click at [76, 517] on button "Add" at bounding box center [78, 523] width 36 height 20
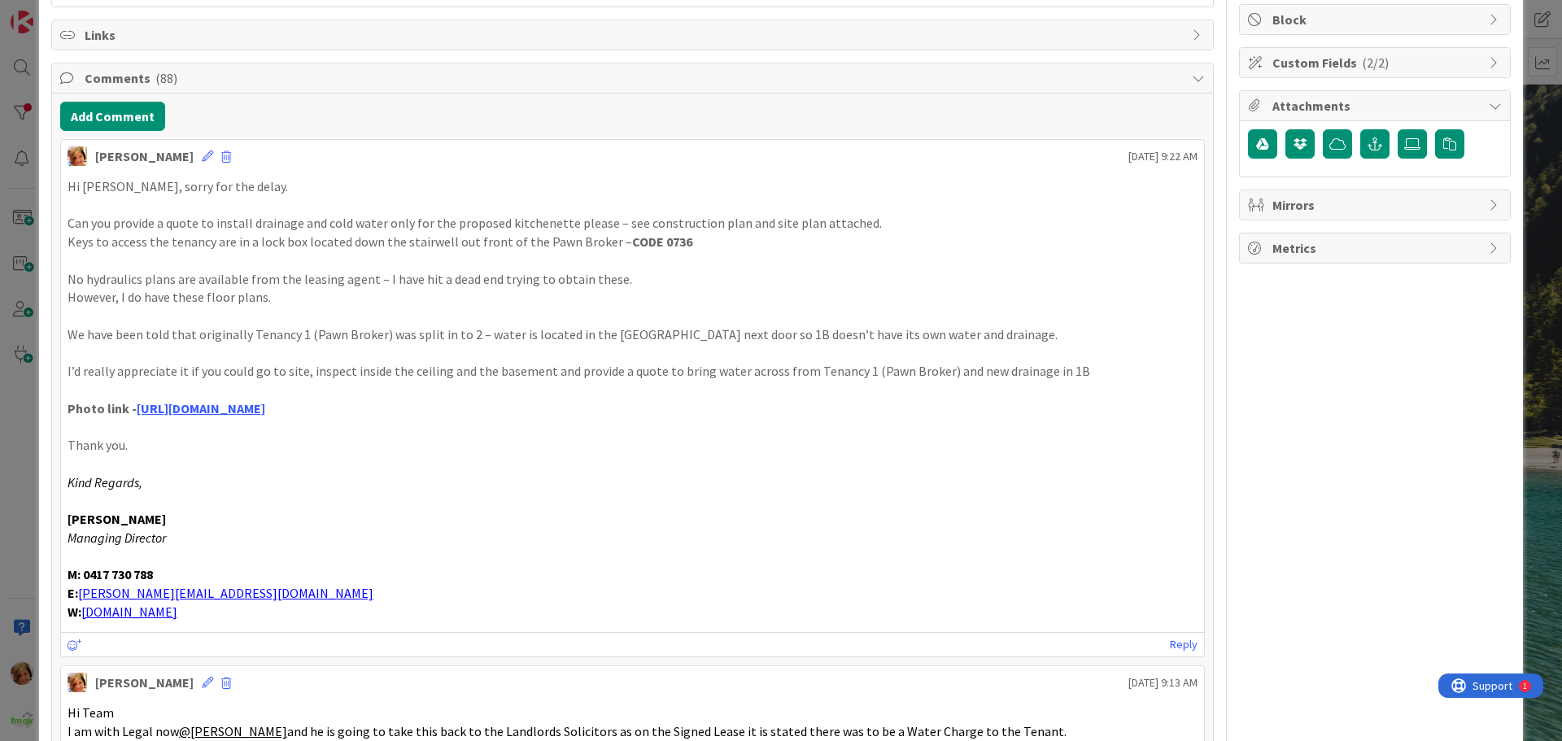
scroll to position [172, 0]
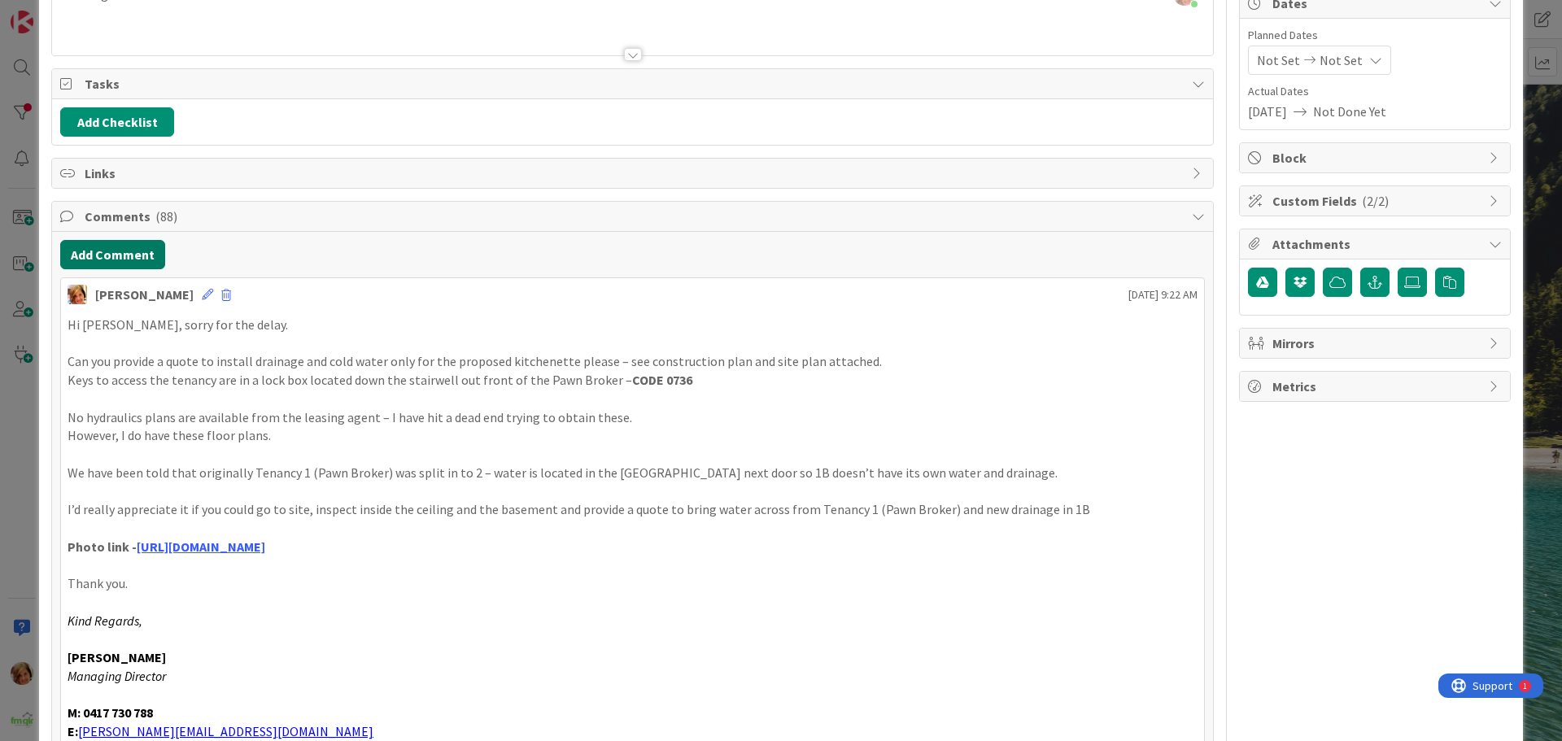
click at [116, 254] on button "Add Comment" at bounding box center [112, 254] width 105 height 29
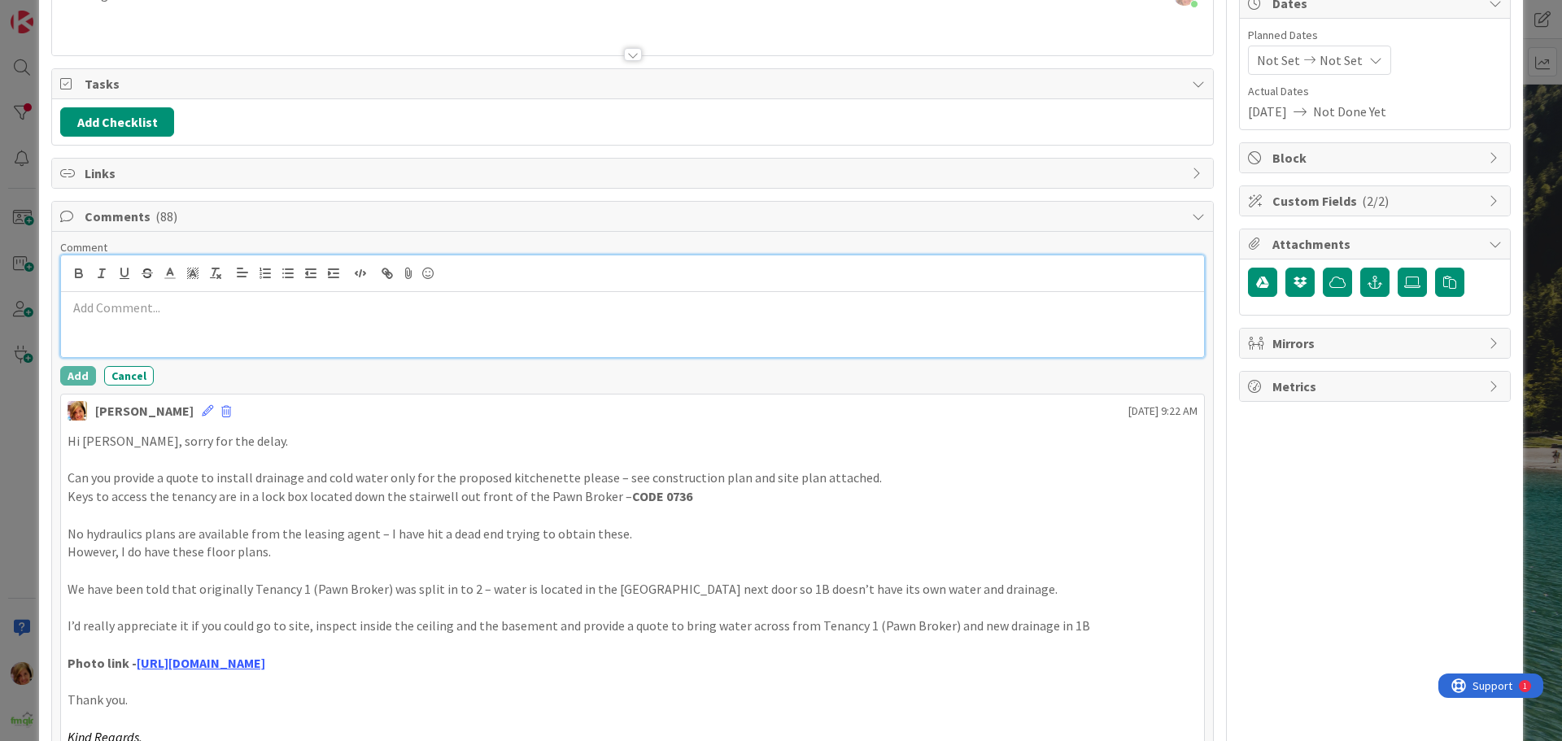
click at [177, 325] on div at bounding box center [632, 324] width 1143 height 65
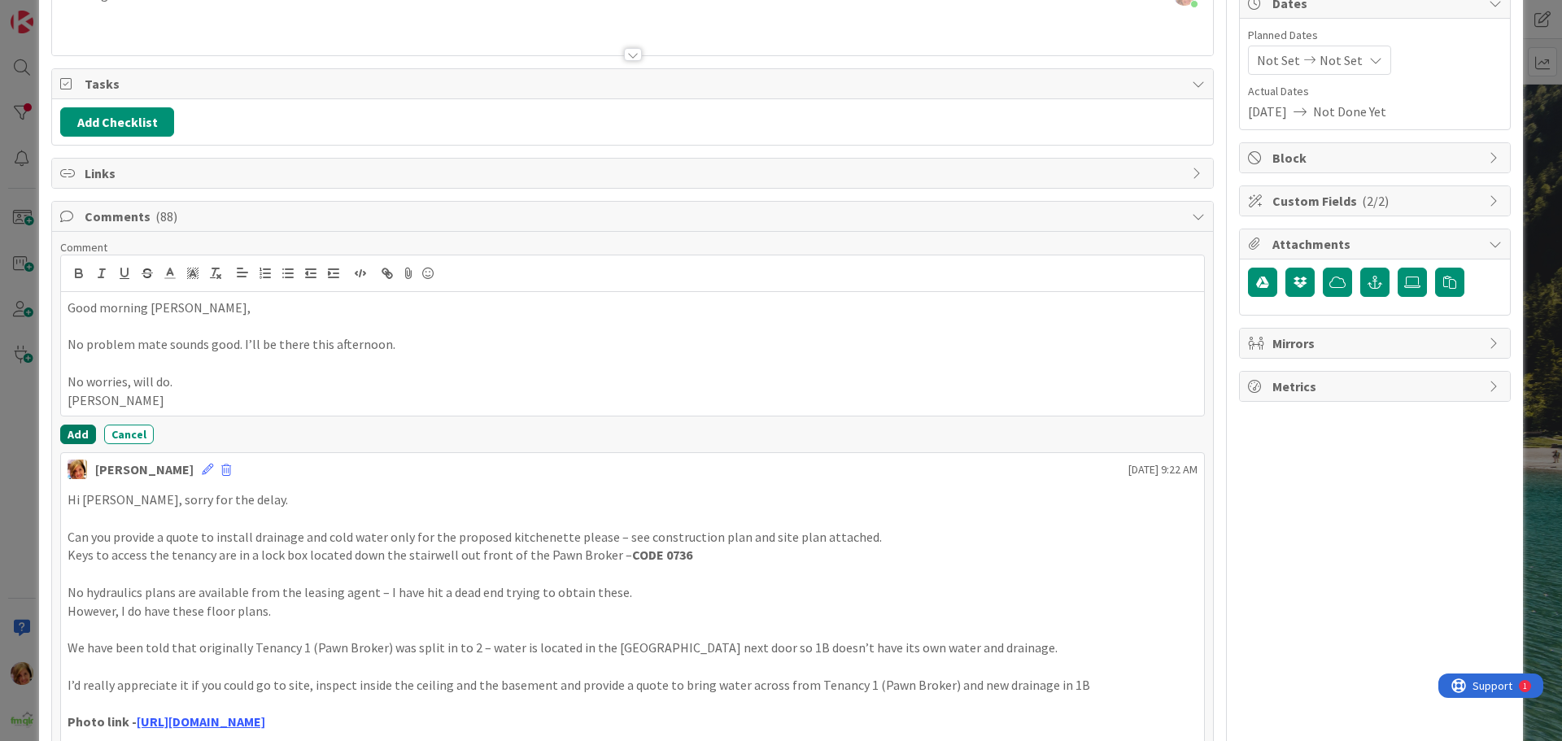
click at [76, 431] on button "Add" at bounding box center [78, 435] width 36 height 20
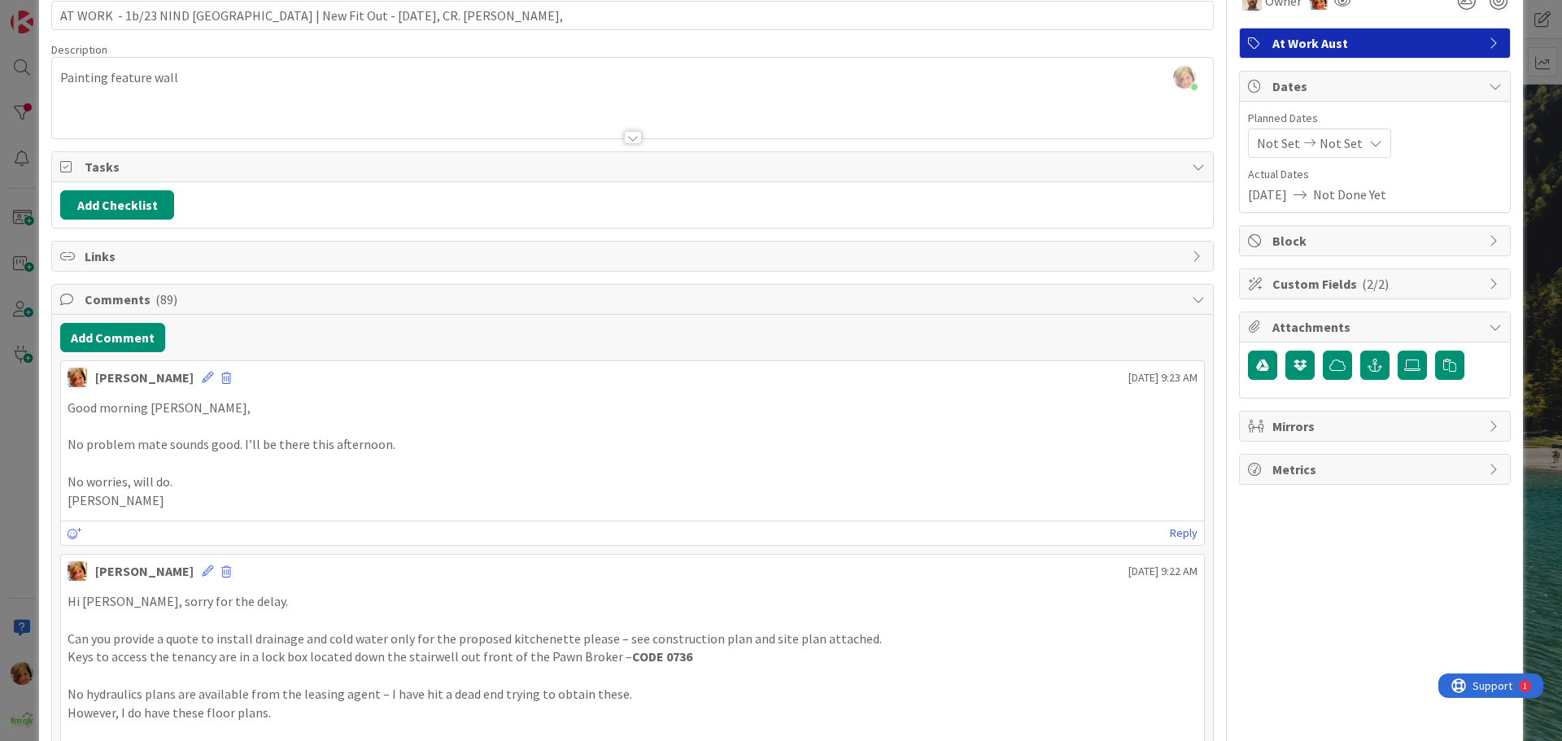
scroll to position [0, 0]
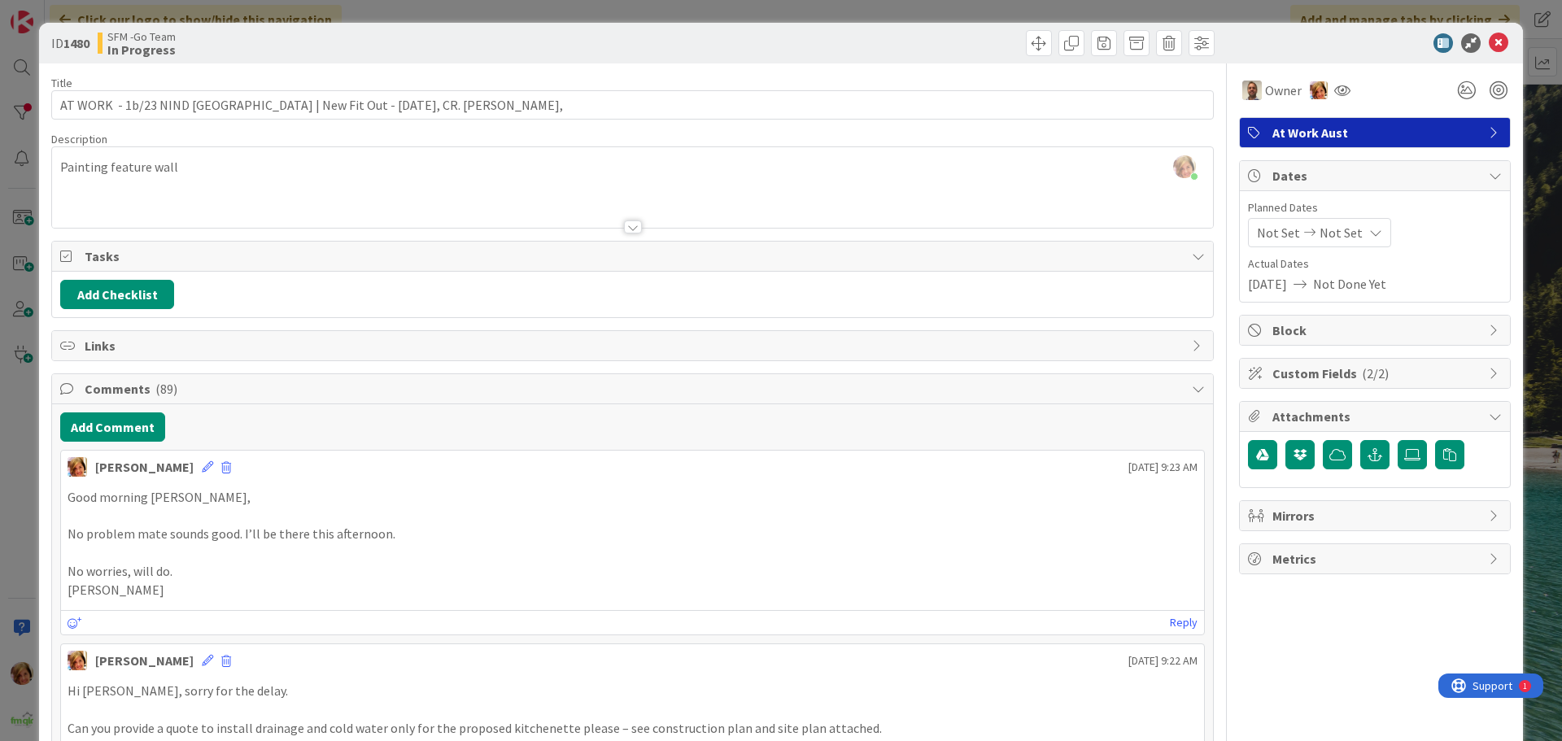
click at [804, 31] on div at bounding box center [926, 43] width 578 height 26
click at [1491, 43] on icon at bounding box center [1499, 43] width 20 height 20
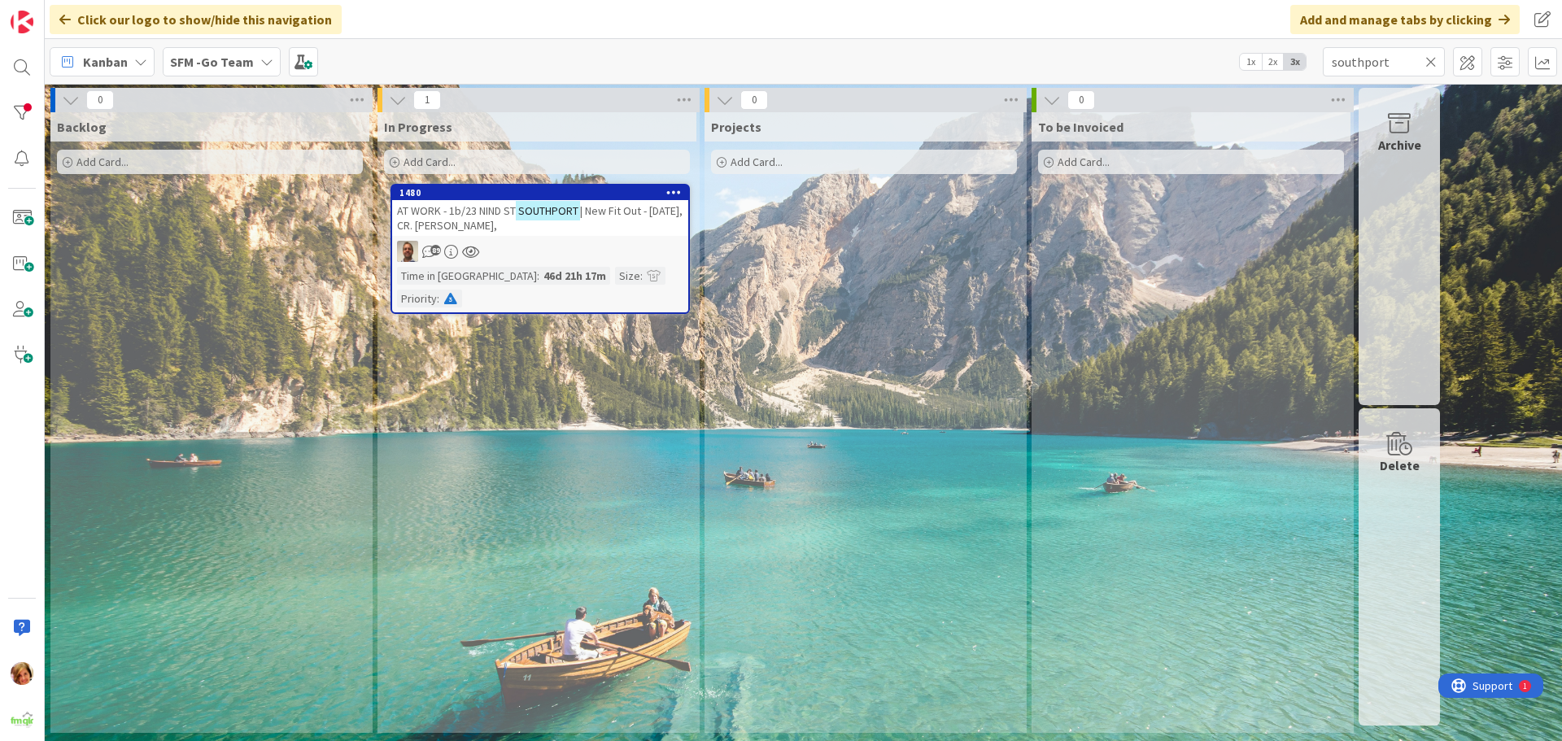
click at [1433, 61] on icon at bounding box center [1430, 62] width 11 height 15
